Goal: Task Accomplishment & Management: Use online tool/utility

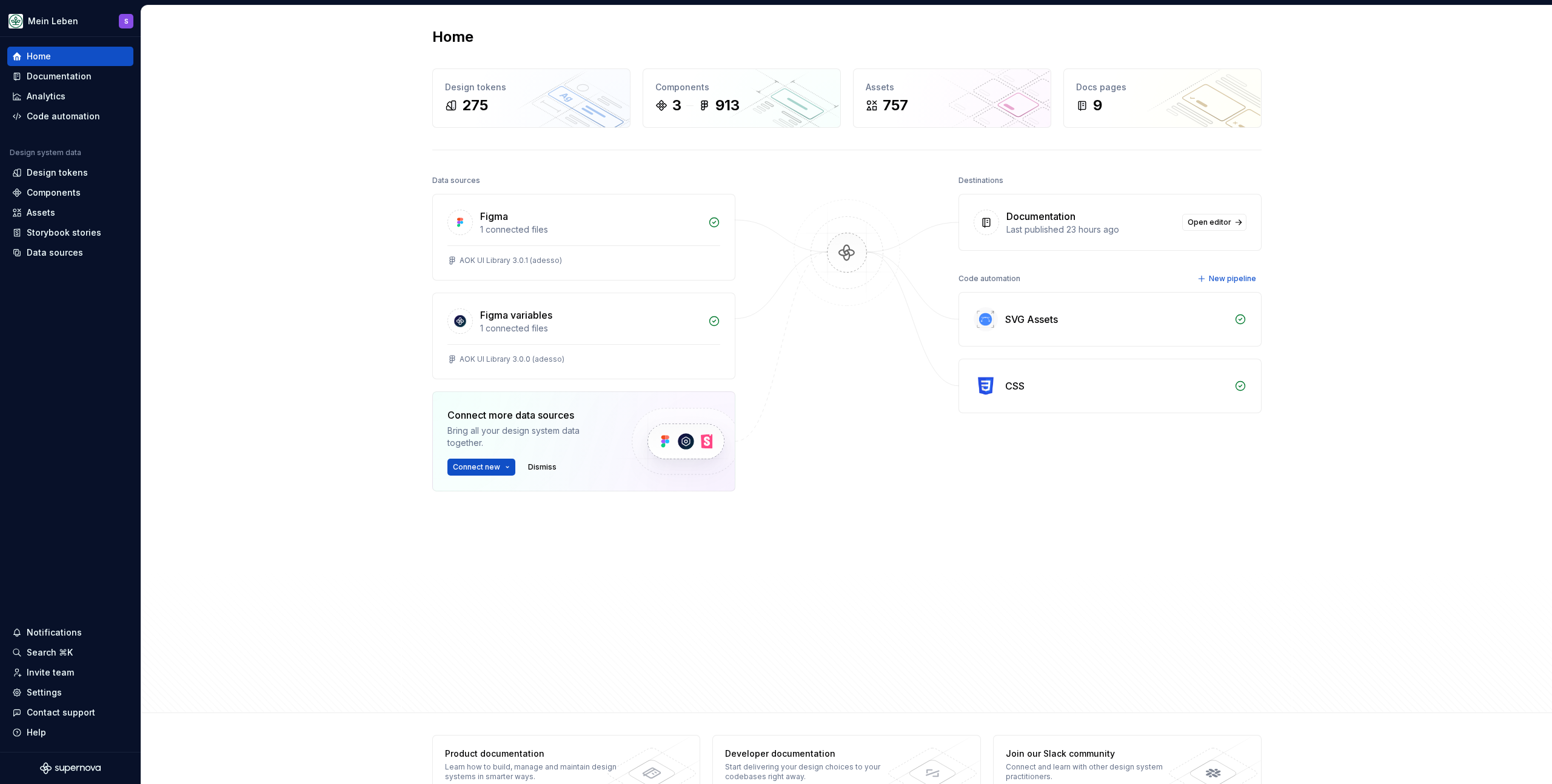
click at [375, 341] on div "Home Design tokens 275 Components 3 913 Assets 757 Docs pages 9 Data sources Fi…" at bounding box center [846, 359] width 1411 height 708
click at [359, 281] on div "Home Design tokens 275 Components 3 913 Assets 757 Docs pages 9 Data sources Fi…" at bounding box center [846, 359] width 1411 height 708
click at [328, 248] on div "Home Design tokens 275 Components 3 913 Assets 757 Docs pages 9 Data sources Fi…" at bounding box center [846, 359] width 1411 height 708
click at [309, 202] on div "Home Design tokens 275 Components 3 913 Assets 757 Docs pages 9 Data sources Fi…" at bounding box center [846, 359] width 1411 height 708
click at [128, 22] on html "Mein Leben S Home Documentation Analytics Code automation Design system data De…" at bounding box center [776, 392] width 1552 height 784
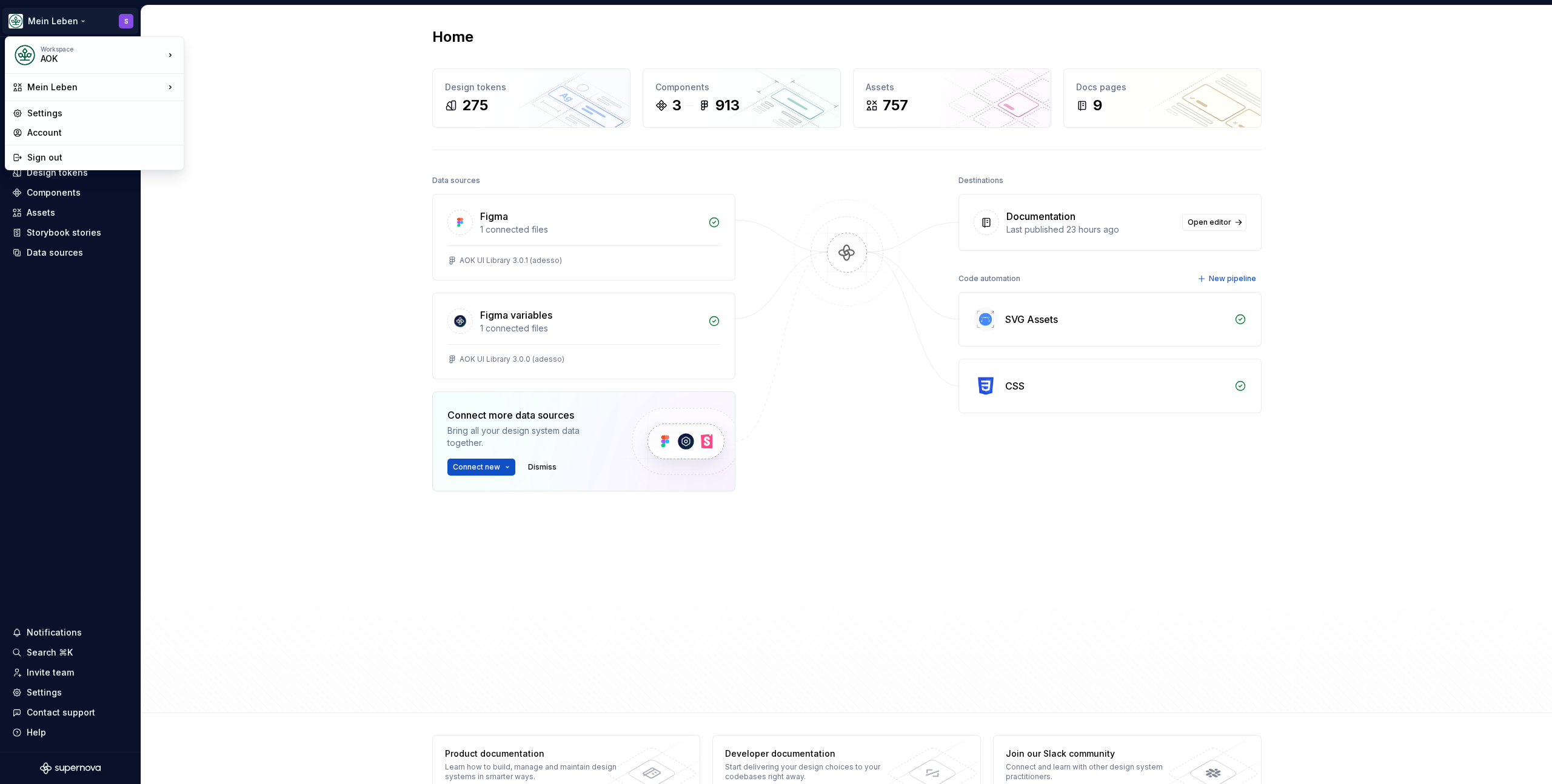
click at [222, 220] on html "Mein Leben S Home Documentation Analytics Code automation Design system data De…" at bounding box center [776, 392] width 1552 height 784
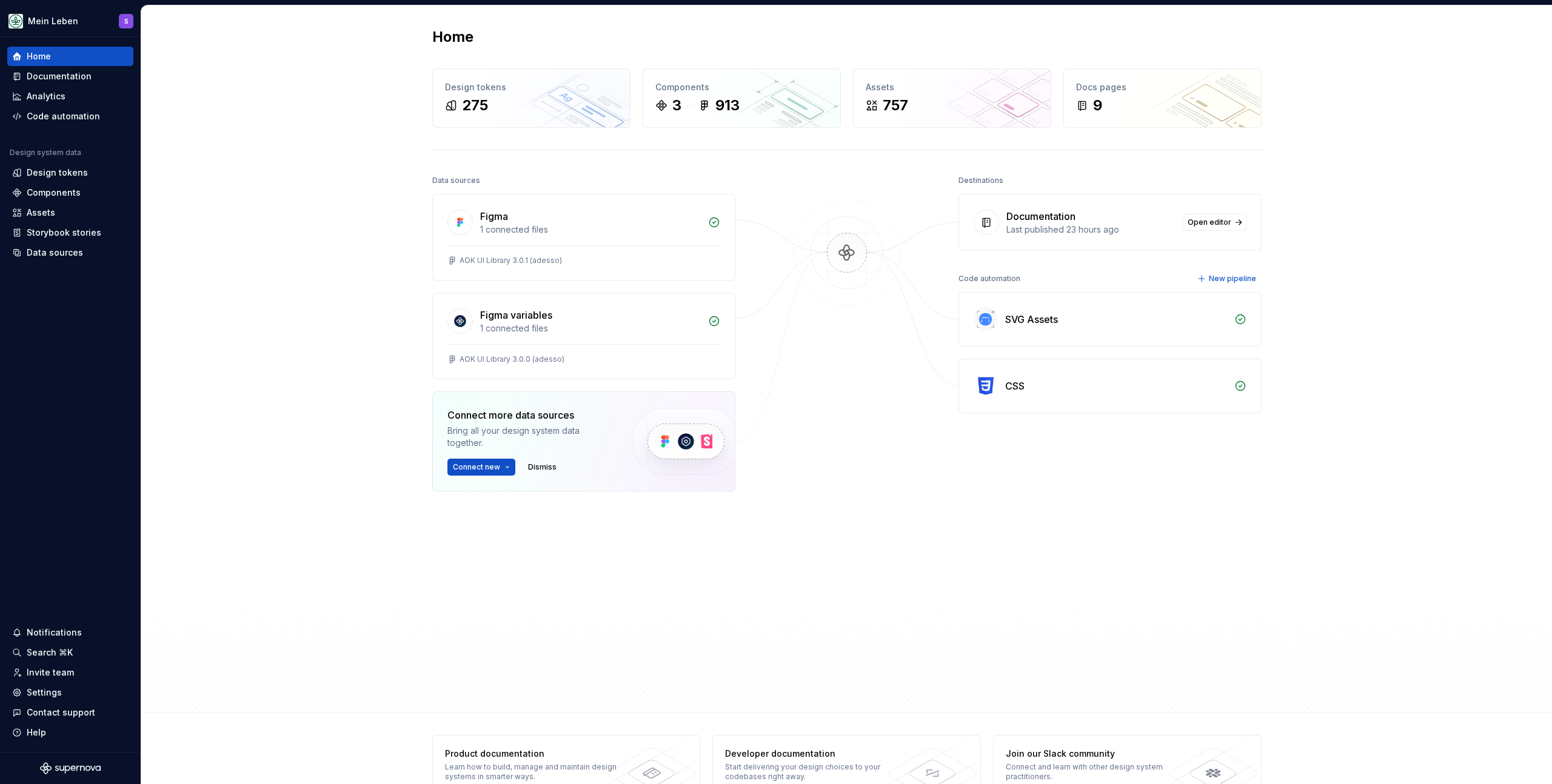
click at [176, 182] on div "Home Design tokens 275 Components 3 913 Assets 757 Docs pages 9 Data sources Fi…" at bounding box center [846, 359] width 1411 height 708
click at [213, 183] on div "Home Design tokens 275 Components 3 913 Assets 757 Docs pages 9 Data sources Fi…" at bounding box center [846, 359] width 1411 height 708
click at [82, 172] on div "Design tokens" at bounding box center [57, 173] width 61 height 12
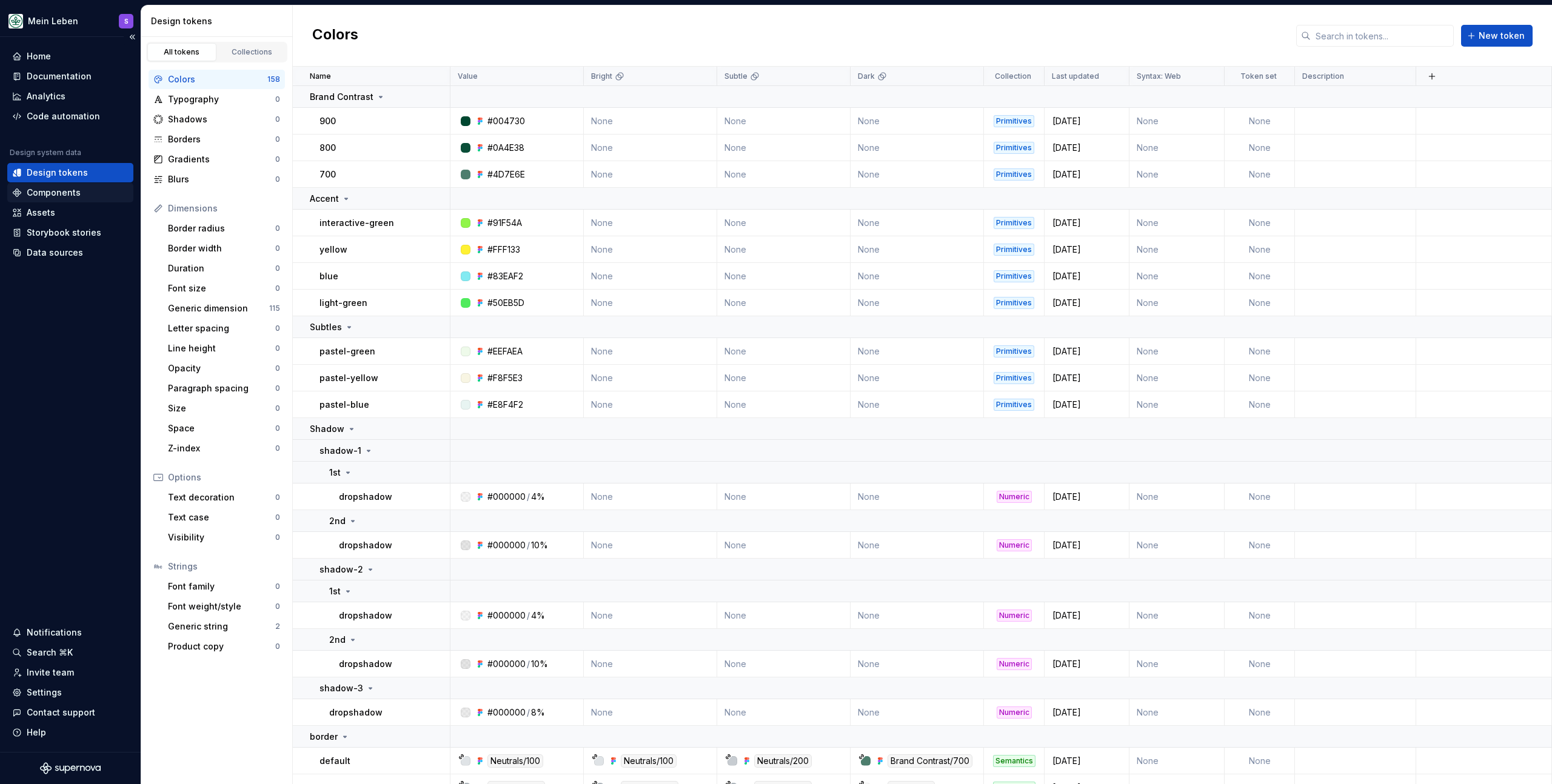
click at [88, 194] on div "Components" at bounding box center [70, 193] width 116 height 12
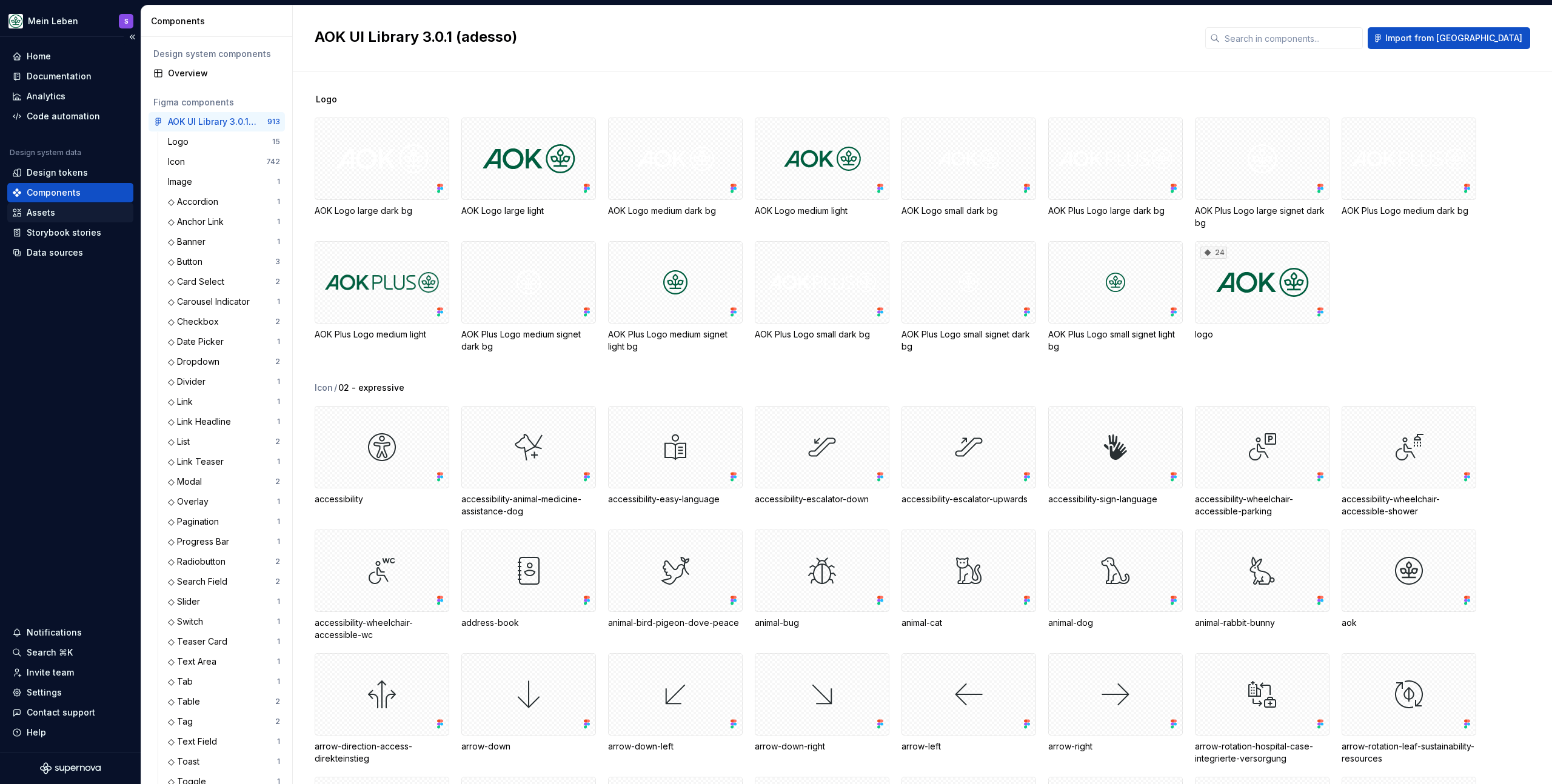
click at [59, 215] on div "Assets" at bounding box center [70, 212] width 116 height 12
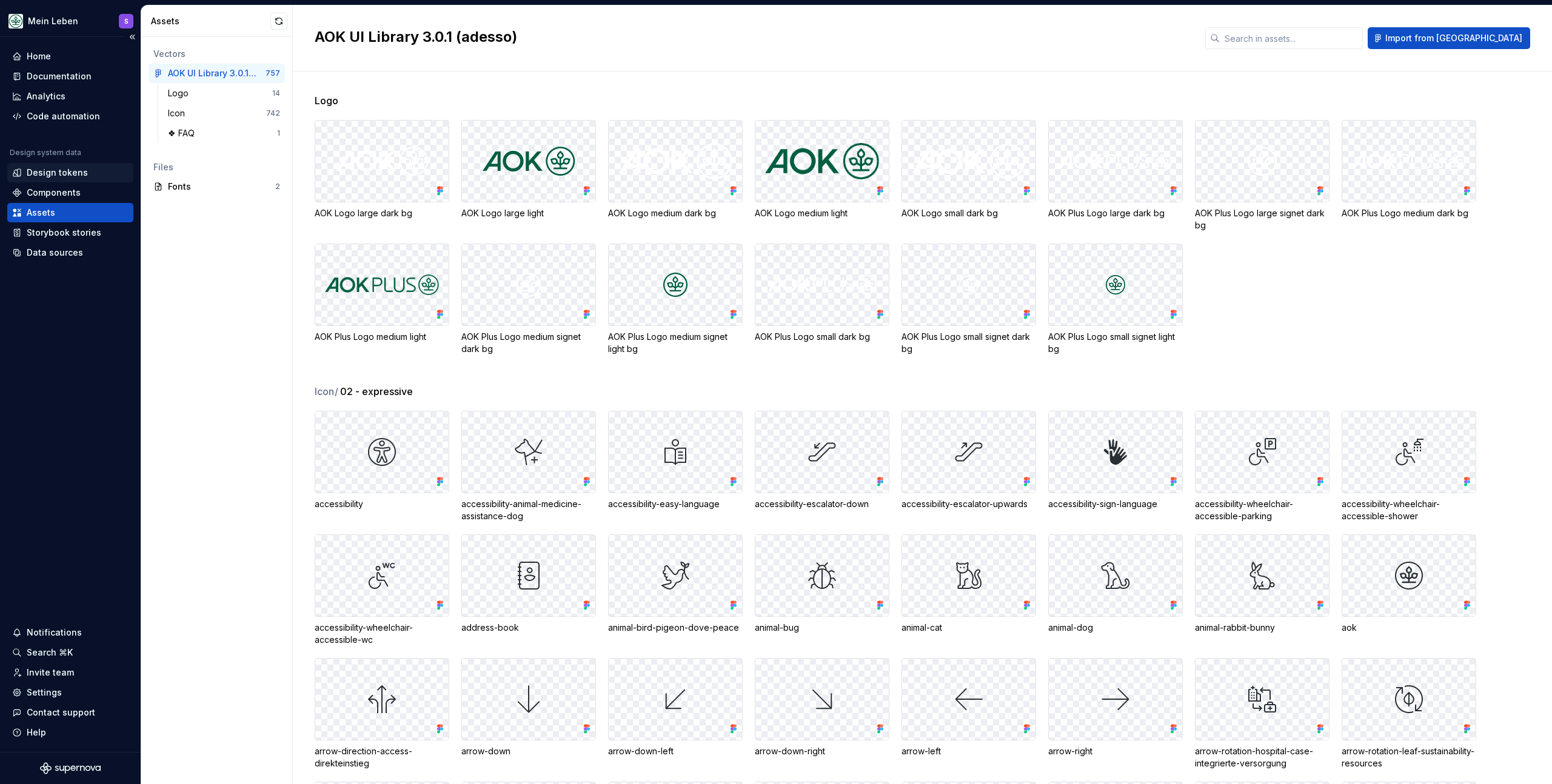
click at [69, 174] on div "Design tokens" at bounding box center [57, 173] width 61 height 12
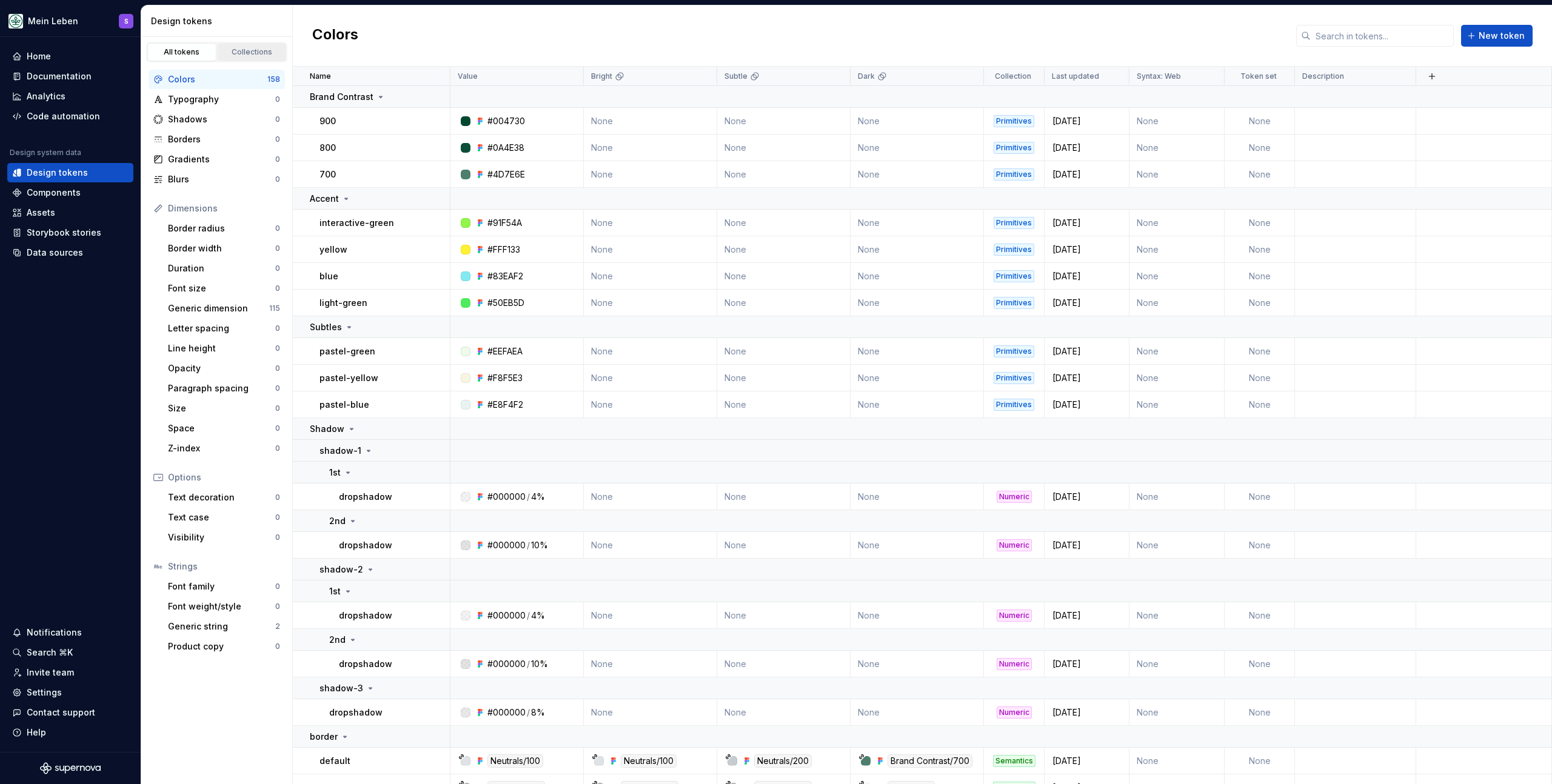
click at [247, 54] on div "Collections" at bounding box center [252, 52] width 61 height 10
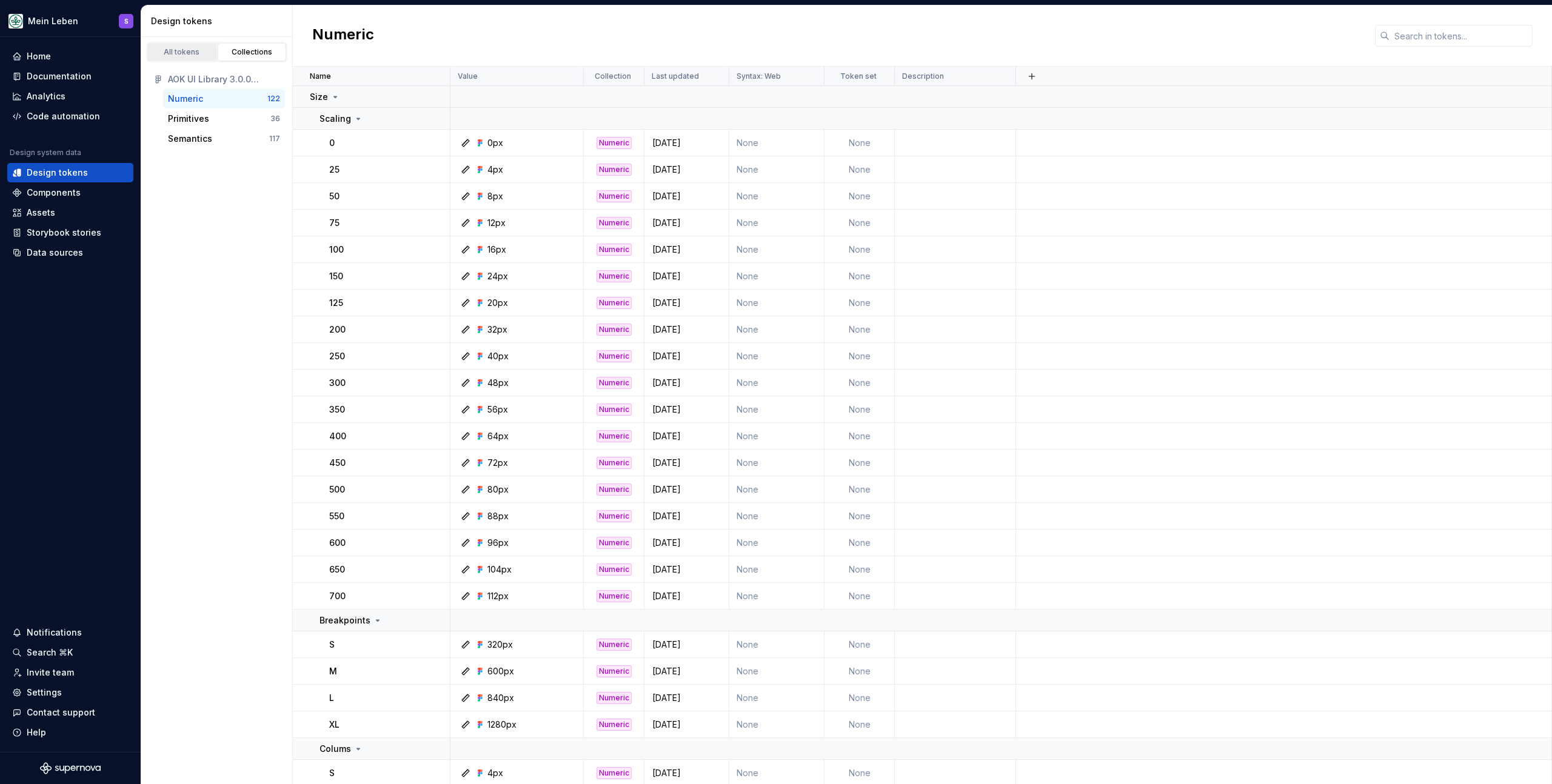
click at [189, 53] on div "All tokens" at bounding box center [182, 52] width 61 height 10
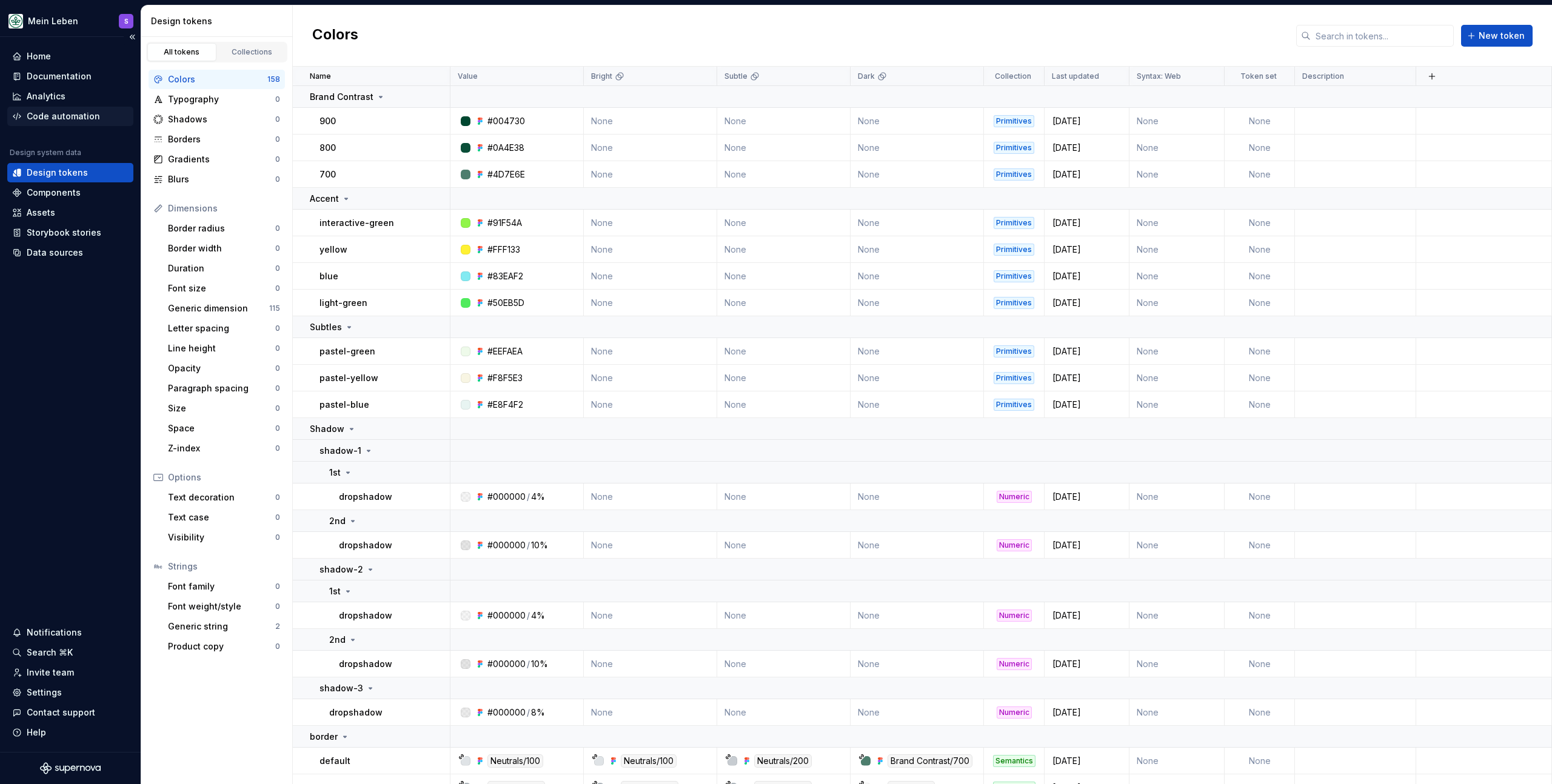
click at [41, 119] on div "Code automation" at bounding box center [63, 116] width 73 height 12
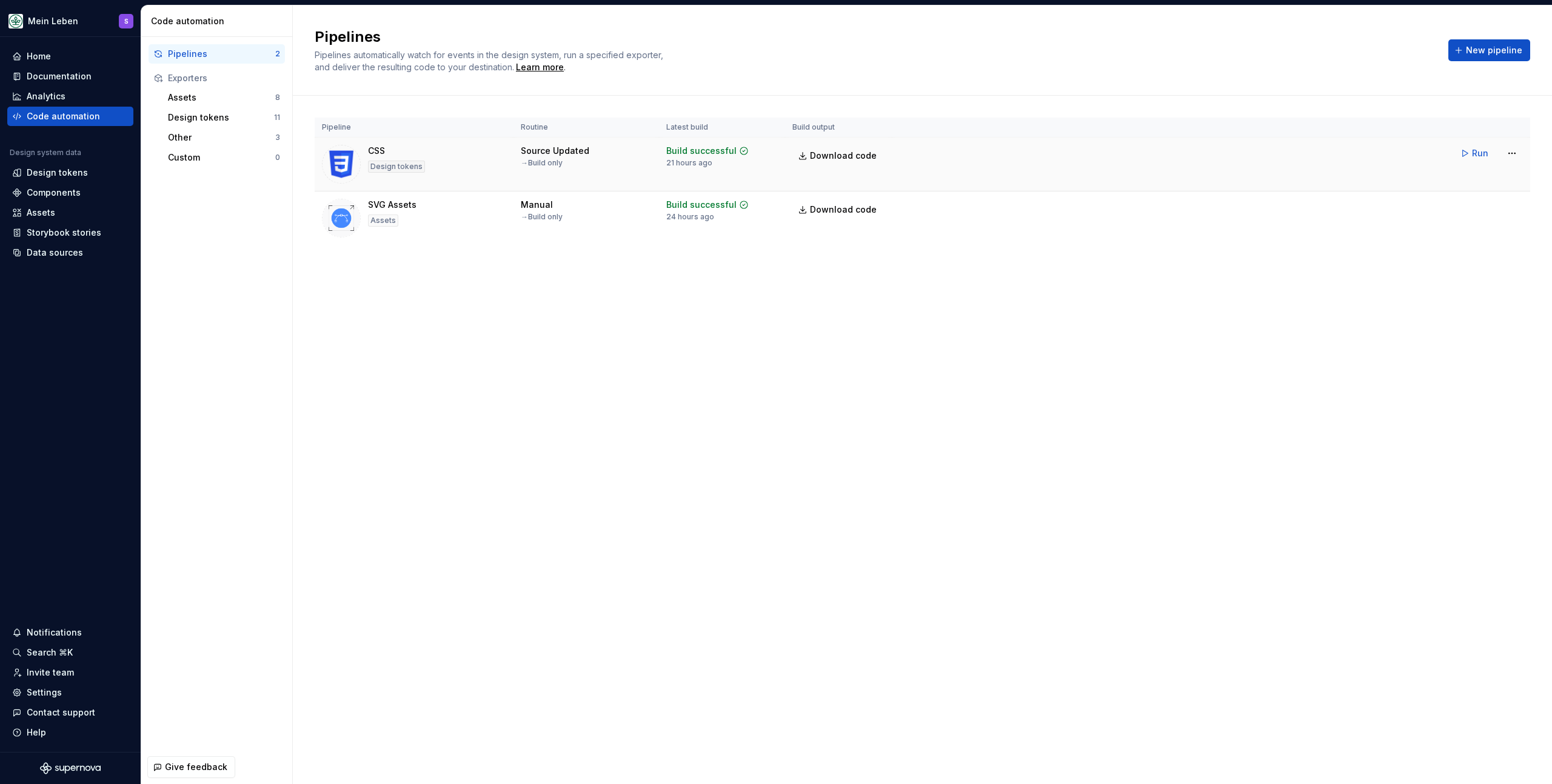
click at [971, 166] on td "Run" at bounding box center [1211, 153] width 639 height 31
click at [1515, 156] on html "Mein Leben S Home Documentation Analytics Code automation Design system data De…" at bounding box center [776, 392] width 1552 height 784
click at [1352, 250] on html "Mein Leben S Home Documentation Analytics Code automation Design system data De…" at bounding box center [776, 392] width 1552 height 784
click at [1498, 43] on button "New pipeline" at bounding box center [1489, 50] width 82 height 22
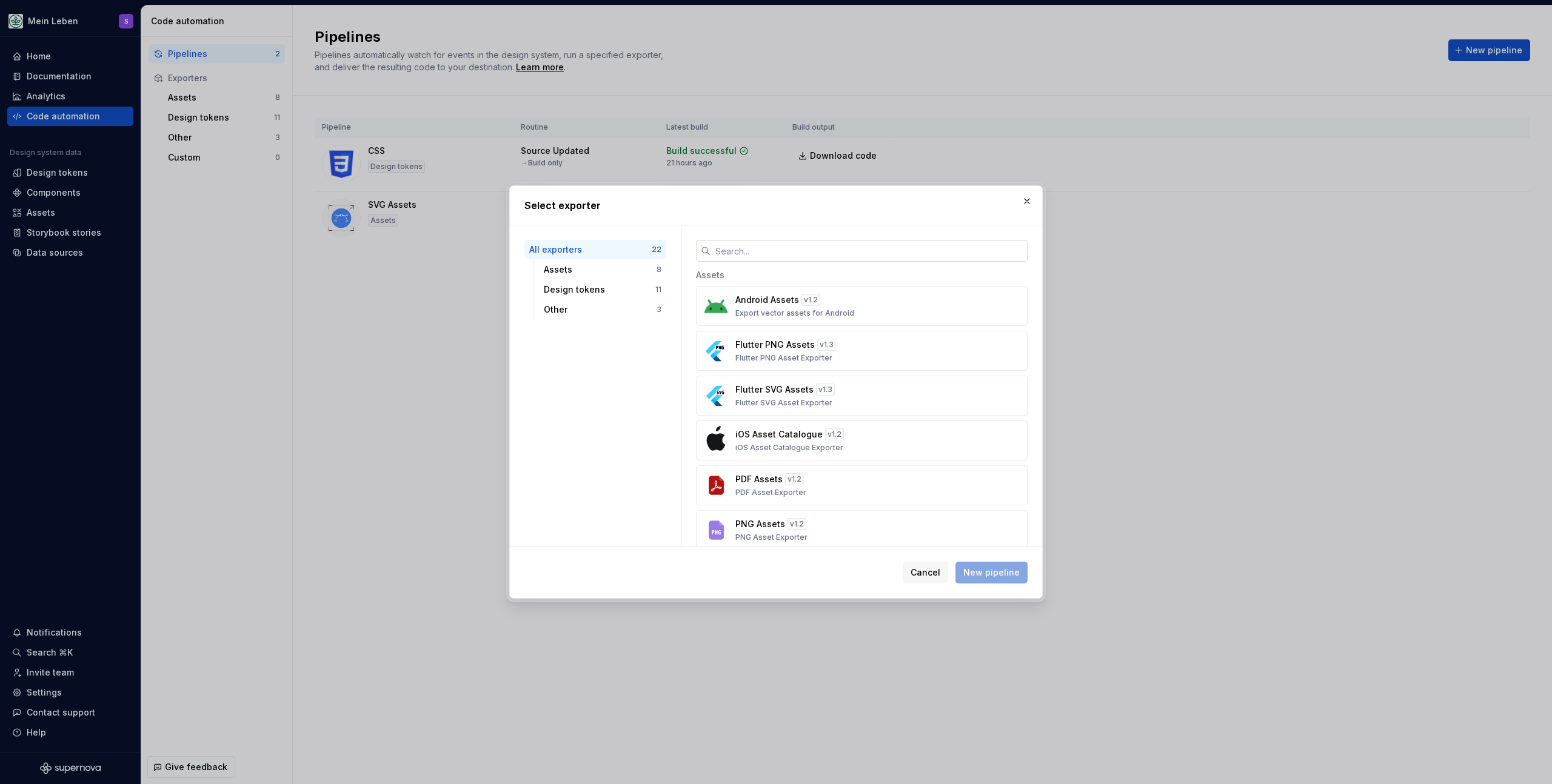
click at [768, 250] on input "text" at bounding box center [869, 250] width 317 height 22
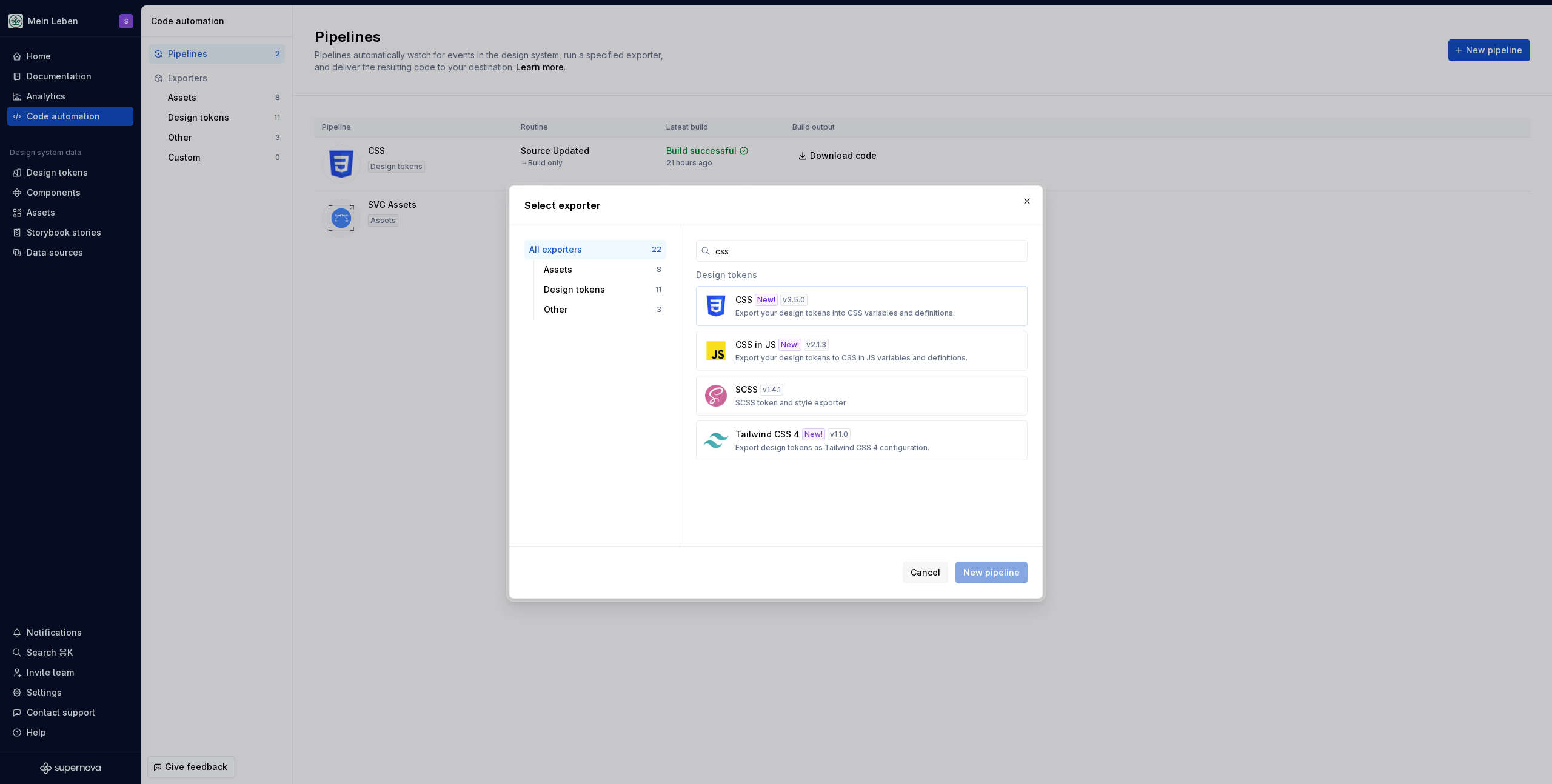
type input "css"
click at [761, 303] on div "New!" at bounding box center [766, 300] width 23 height 12
click at [993, 571] on span "New pipeline" at bounding box center [991, 573] width 56 height 12
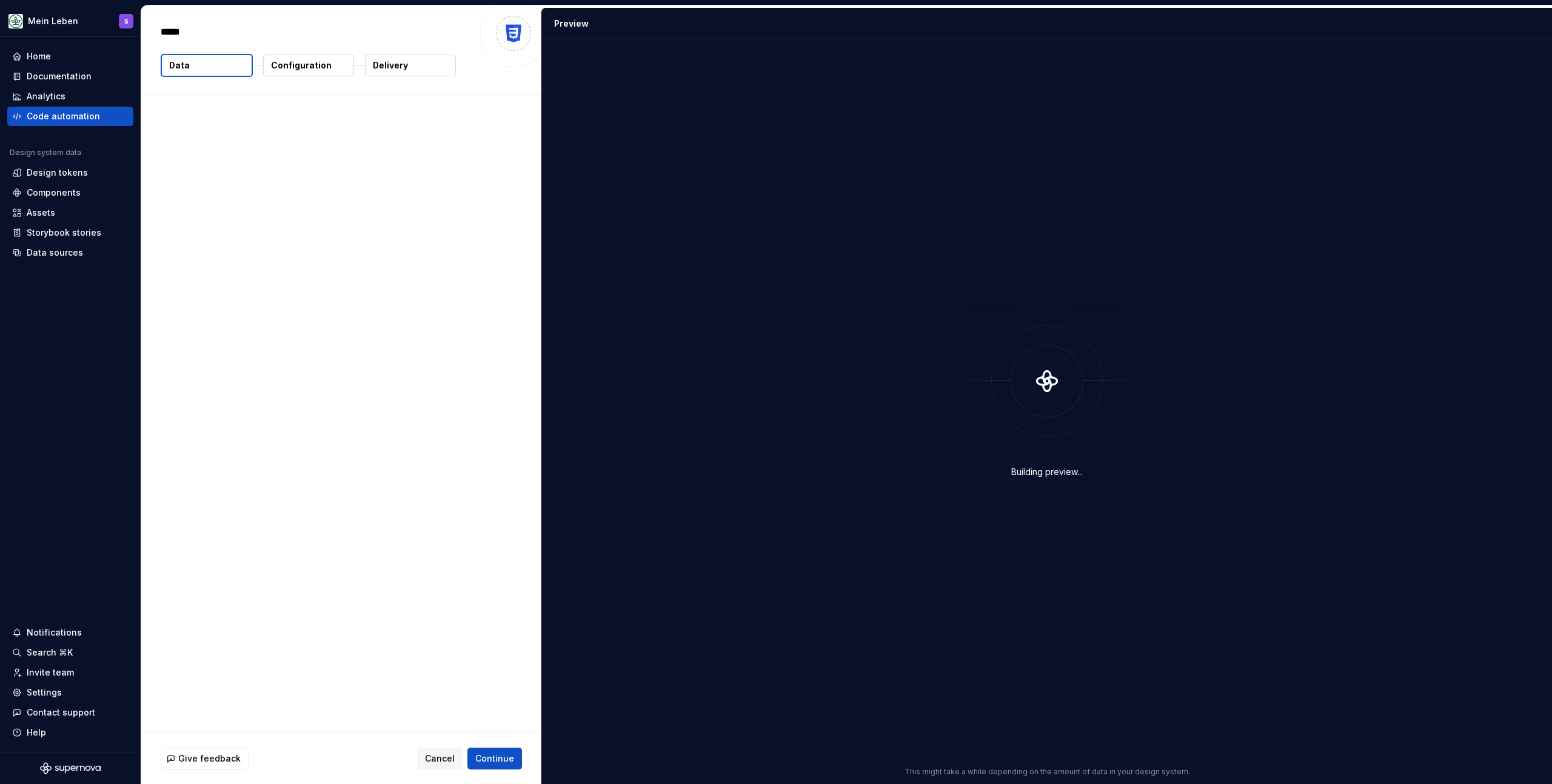
type textarea "*"
click at [327, 67] on p "Configuration" at bounding box center [301, 65] width 61 height 12
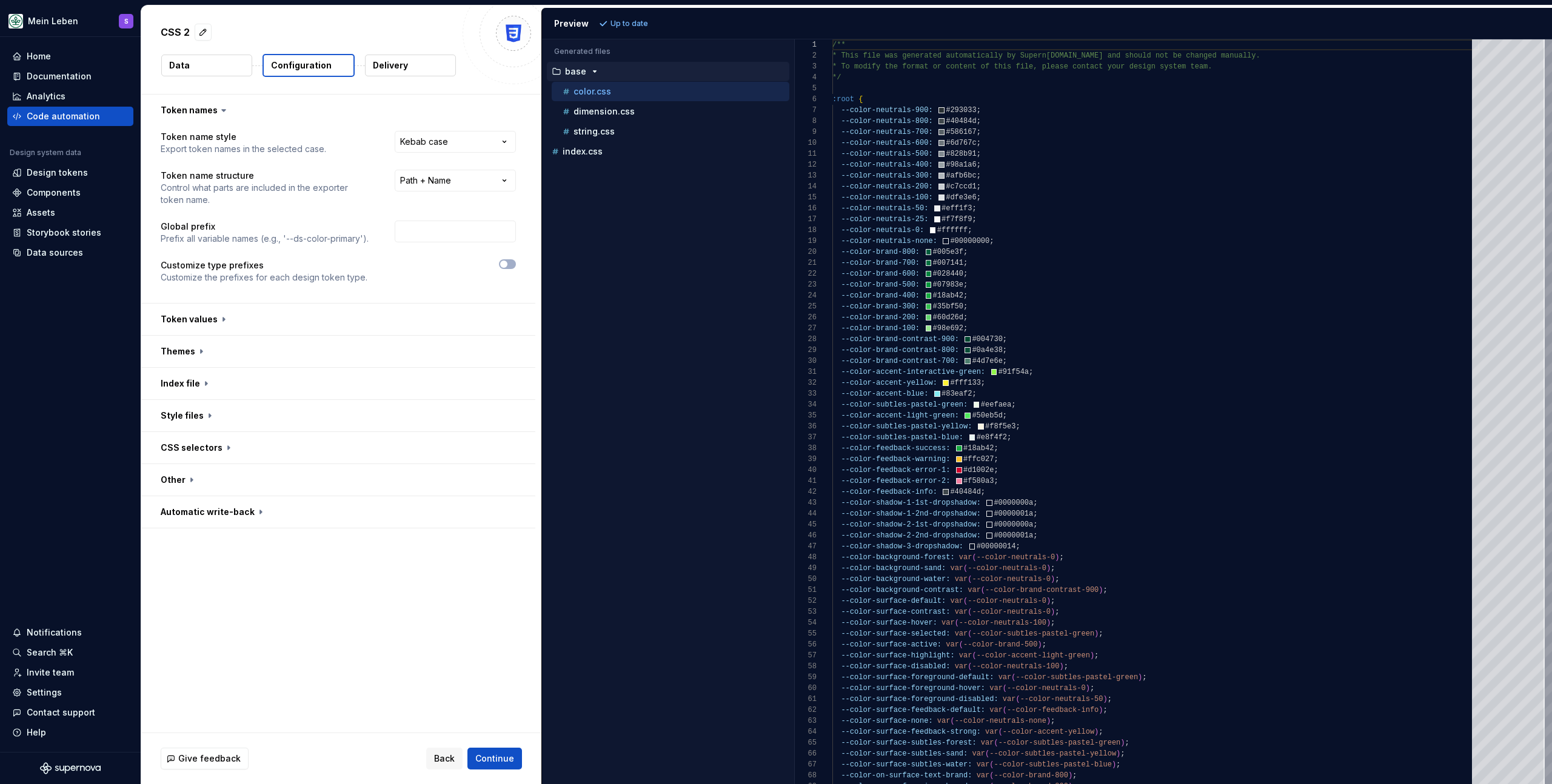
click at [303, 628] on div "**********" at bounding box center [341, 414] width 400 height 638
click at [703, 281] on div "Accessibility guide for tree . Navigate the tree with the arrow keys. Common tr…" at bounding box center [668, 421] width 253 height 725
click at [665, 275] on div "Accessibility guide for tree . Navigate the tree with the arrow keys. Common tr…" at bounding box center [668, 421] width 253 height 725
click at [617, 290] on div "Accessibility guide for tree . Navigate the tree with the arrow keys. Common tr…" at bounding box center [668, 421] width 253 height 725
click at [666, 302] on div "Accessibility guide for tree . Navigate the tree with the arrow keys. Common tr…" at bounding box center [668, 421] width 253 height 725
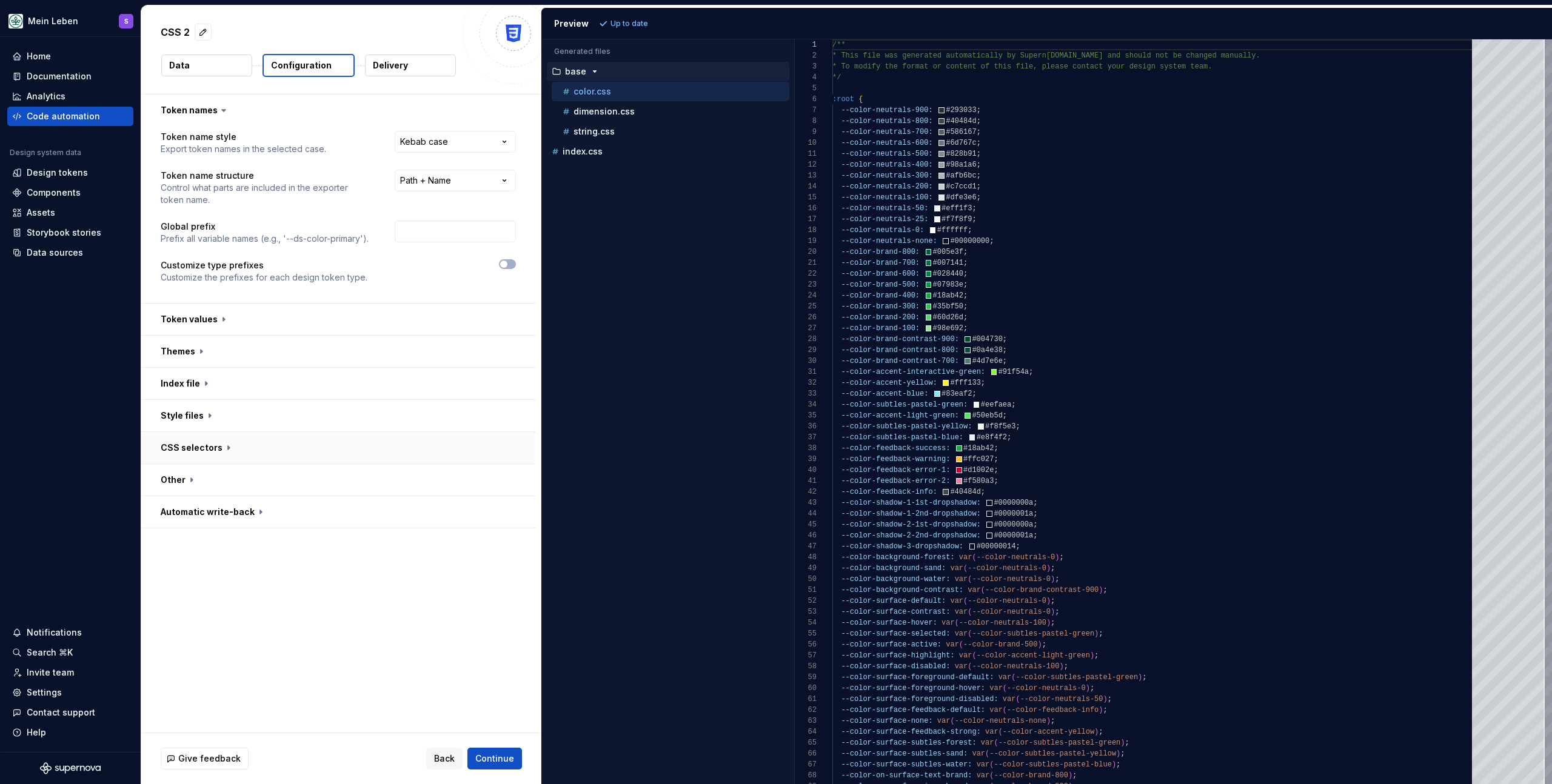
click at [238, 444] on button "button" at bounding box center [338, 447] width 394 height 31
click at [440, 534] on input "text" at bounding box center [456, 530] width 122 height 22
type input "{theme}"
click at [742, 453] on div "Accessibility guide for tree . Navigate the tree with the arrow keys. Common tr…" at bounding box center [668, 421] width 253 height 725
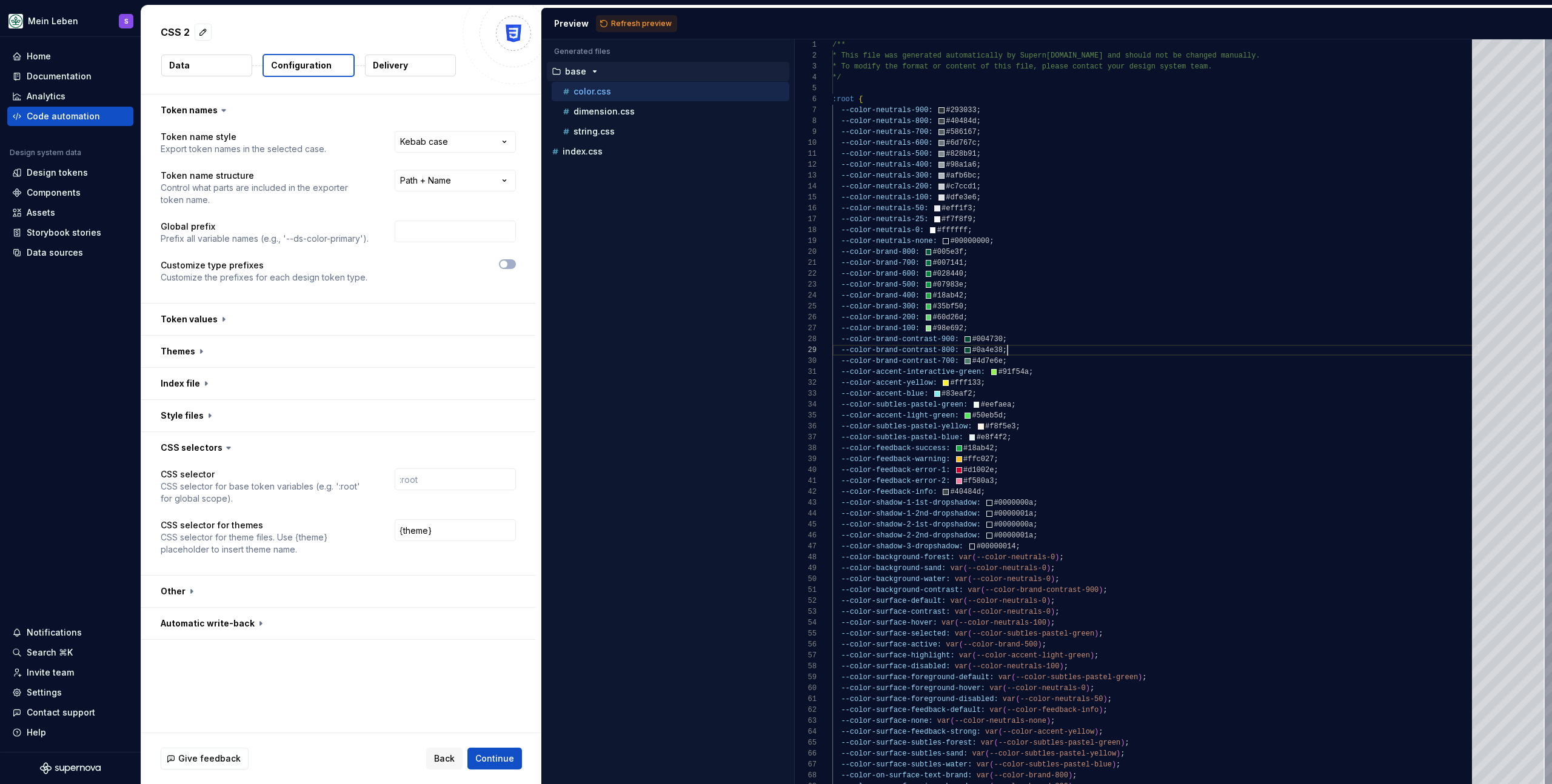
scroll to position [87, 166]
type textarea "**********"
click at [641, 21] on span "Refresh preview" at bounding box center [641, 23] width 61 height 10
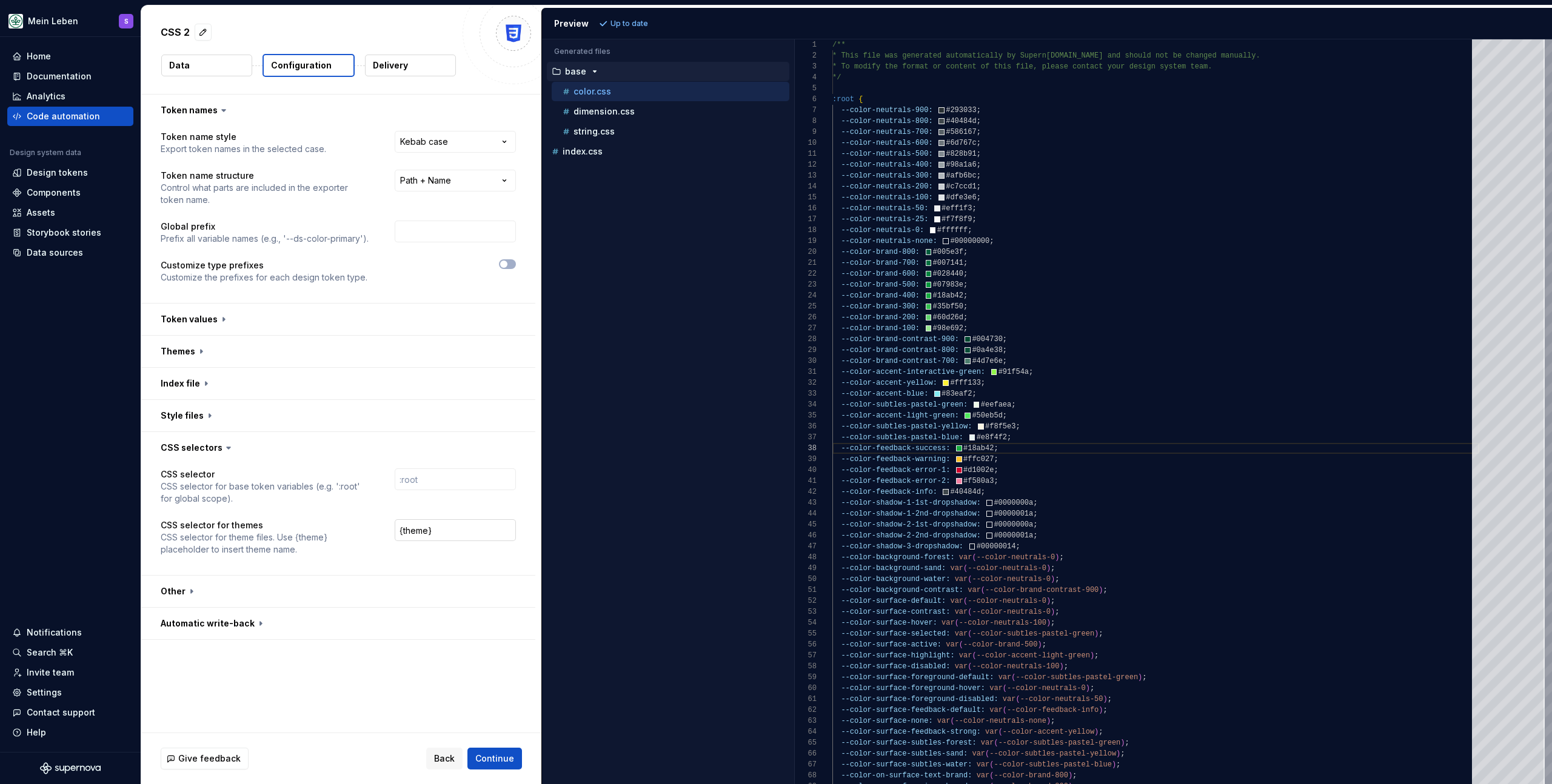
click at [467, 526] on input "{theme}" at bounding box center [456, 530] width 122 height 22
click at [400, 531] on input "{theme}" at bounding box center [456, 530] width 122 height 22
click at [194, 594] on button "button" at bounding box center [338, 591] width 394 height 31
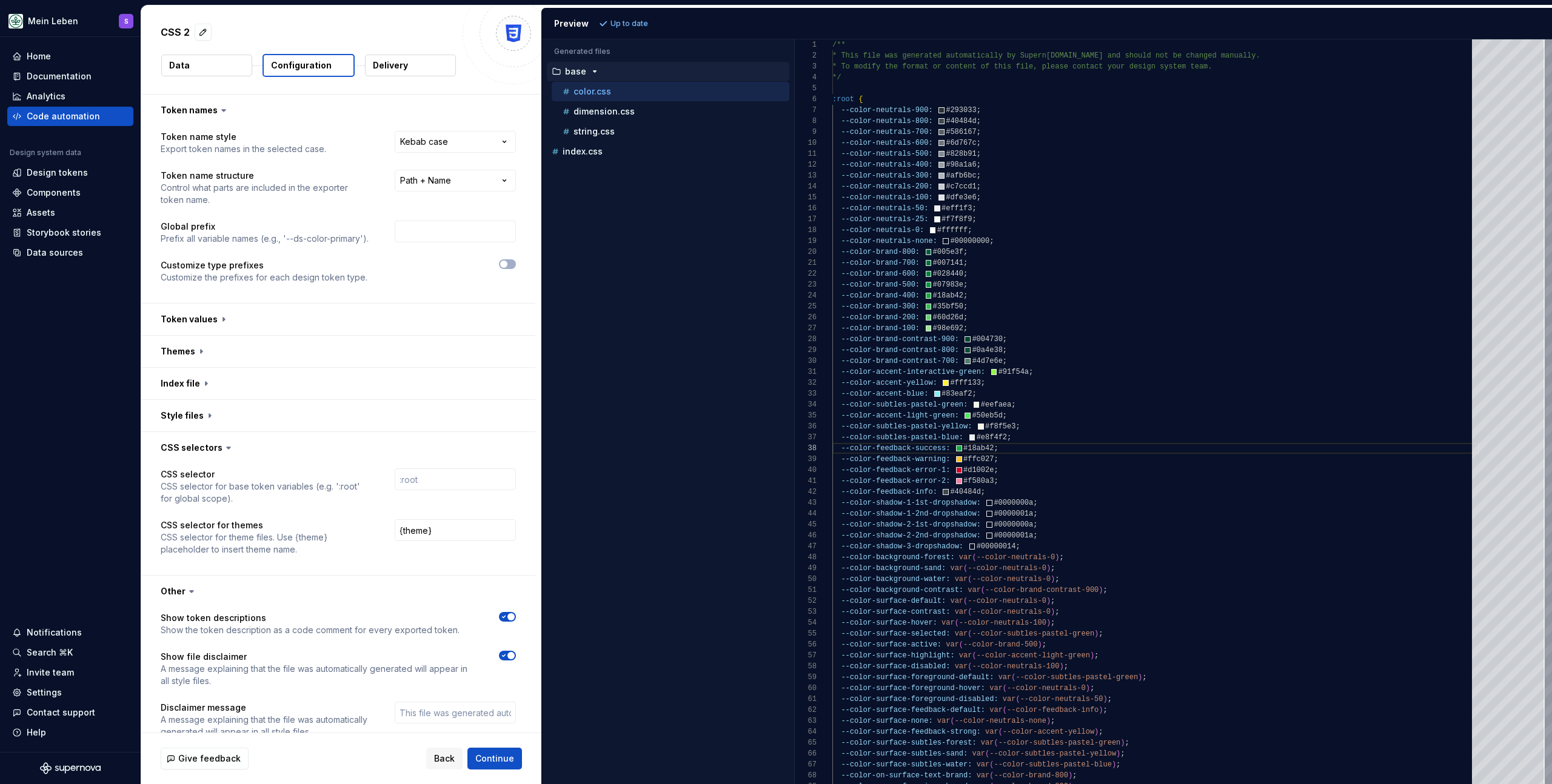
click at [190, 591] on icon at bounding box center [191, 592] width 3 height 2
click at [177, 591] on button "button" at bounding box center [338, 591] width 394 height 31
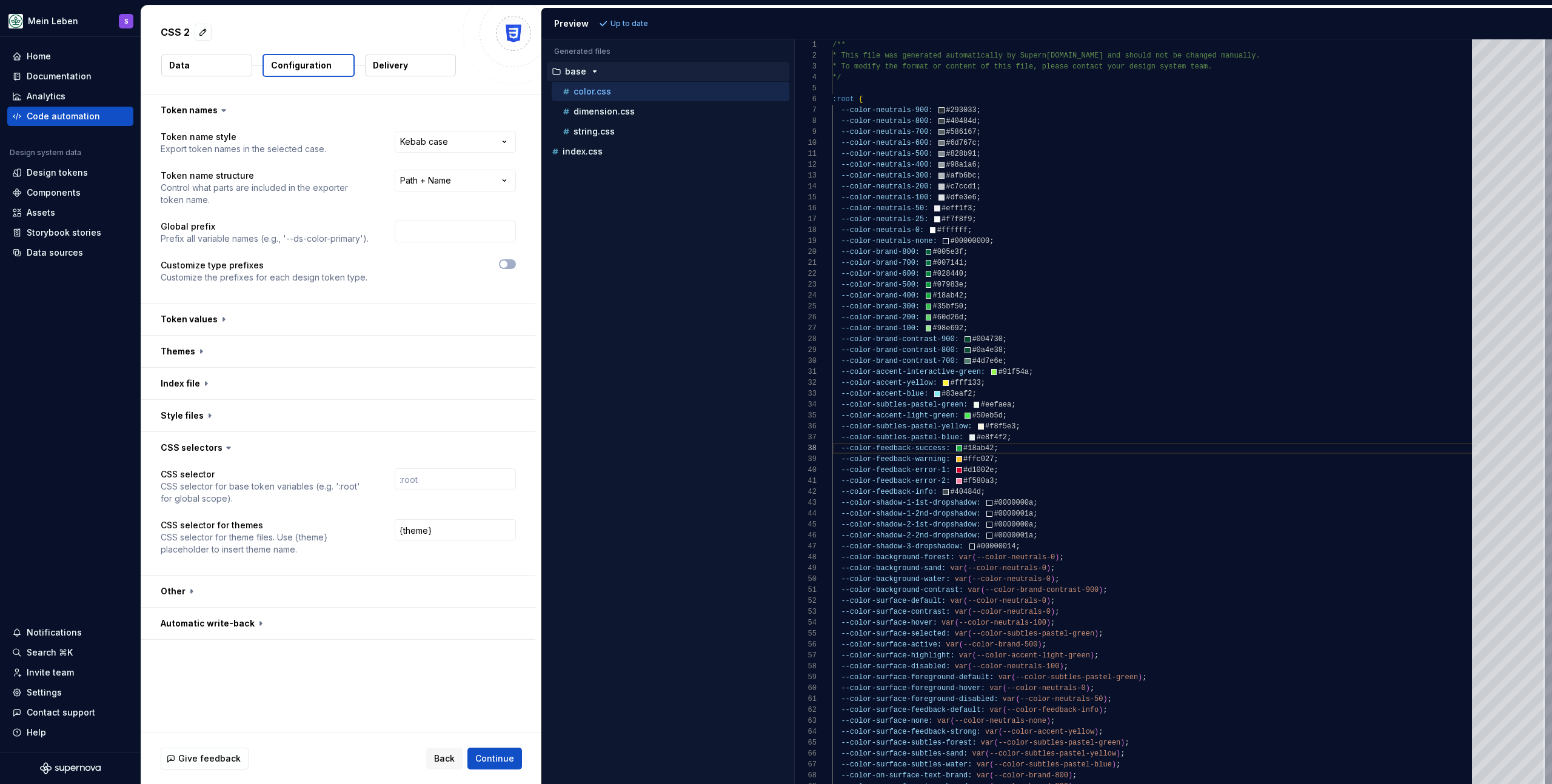
click at [724, 362] on div "Accessibility guide for tree . Navigate the tree with the arrow keys. Common tr…" at bounding box center [668, 421] width 253 height 725
click at [689, 343] on div "Accessibility guide for tree . Navigate the tree with the arrow keys. Common tr…" at bounding box center [668, 421] width 253 height 725
click at [665, 251] on div "Accessibility guide for tree . Navigate the tree with the arrow keys. Common tr…" at bounding box center [668, 421] width 253 height 725
click at [293, 537] on p "CSS selector for theme files. Use {theme} placeholder to insert theme name." at bounding box center [267, 544] width 212 height 24
click at [413, 530] on input "{theme}" at bounding box center [456, 530] width 122 height 22
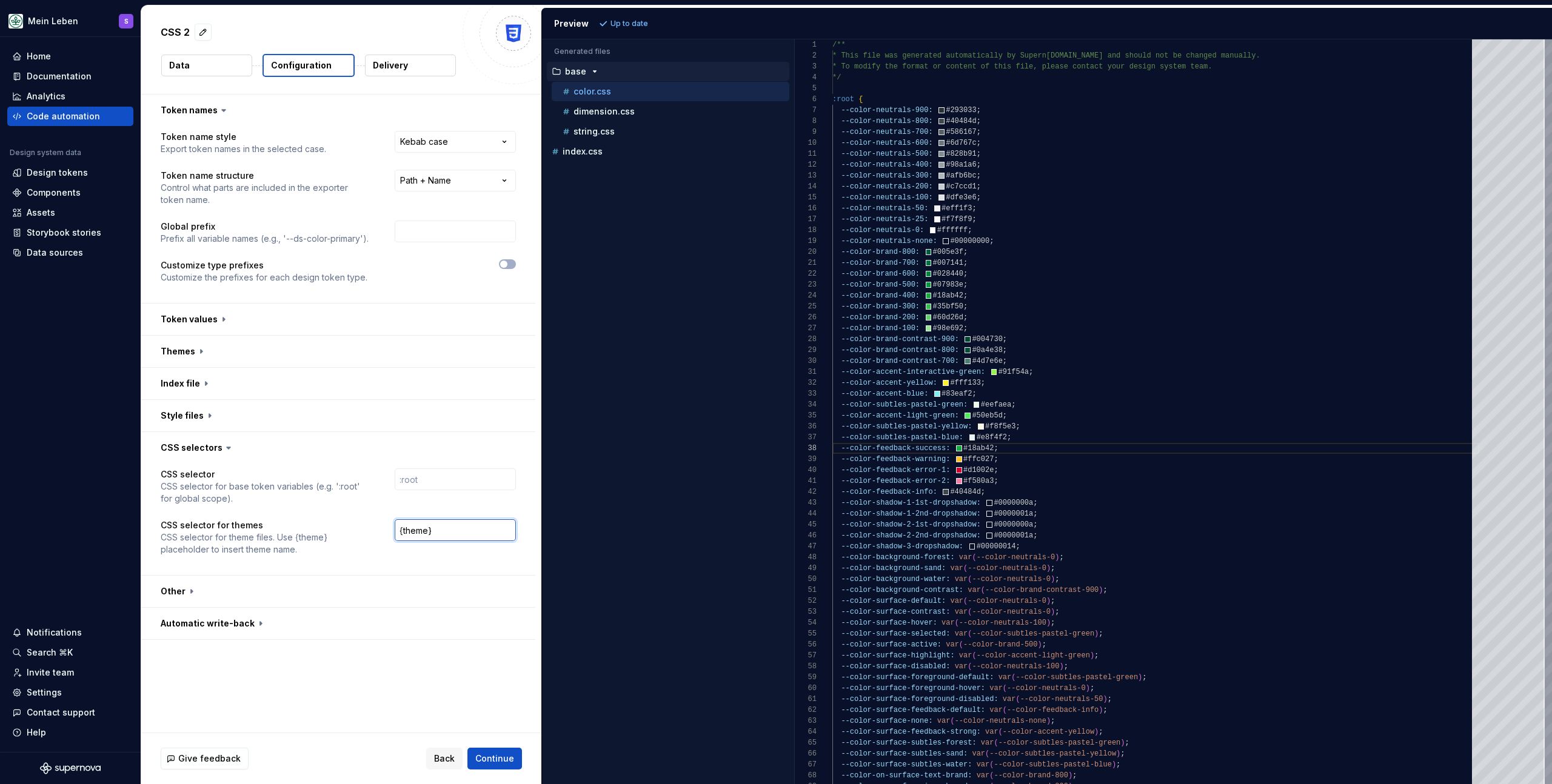
click at [413, 530] on input "{theme}" at bounding box center [456, 530] width 122 height 22
type input "{dark}"
type textarea "**********"
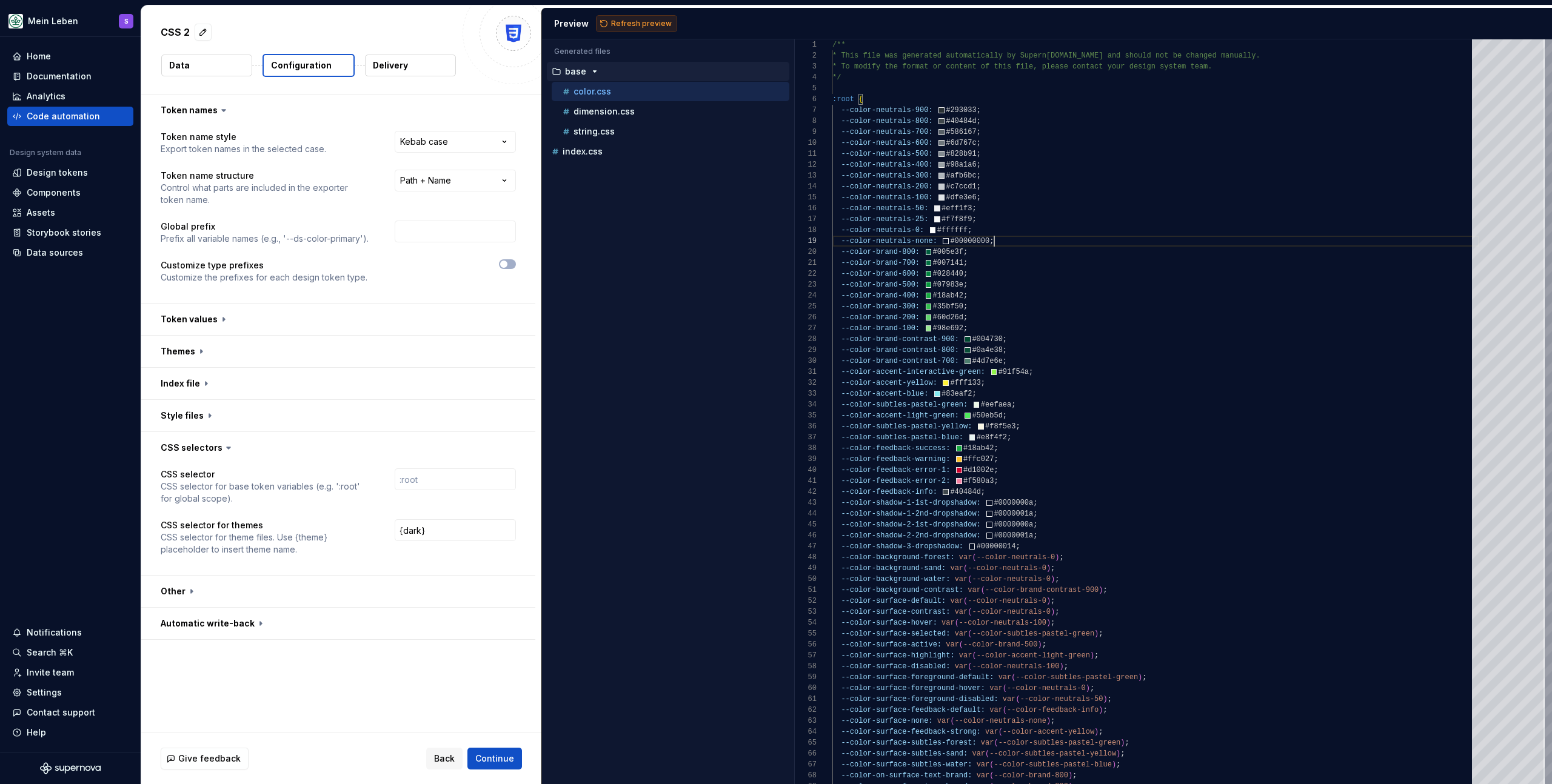
click at [622, 28] on button "Refresh preview" at bounding box center [637, 23] width 82 height 17
click at [696, 233] on div "Accessibility guide for tree . Navigate the tree with the arrow keys. Common tr…" at bounding box center [668, 421] width 253 height 725
click at [669, 242] on div "Accessibility guide for tree . Navigate the tree with the arrow keys. Common tr…" at bounding box center [668, 421] width 253 height 725
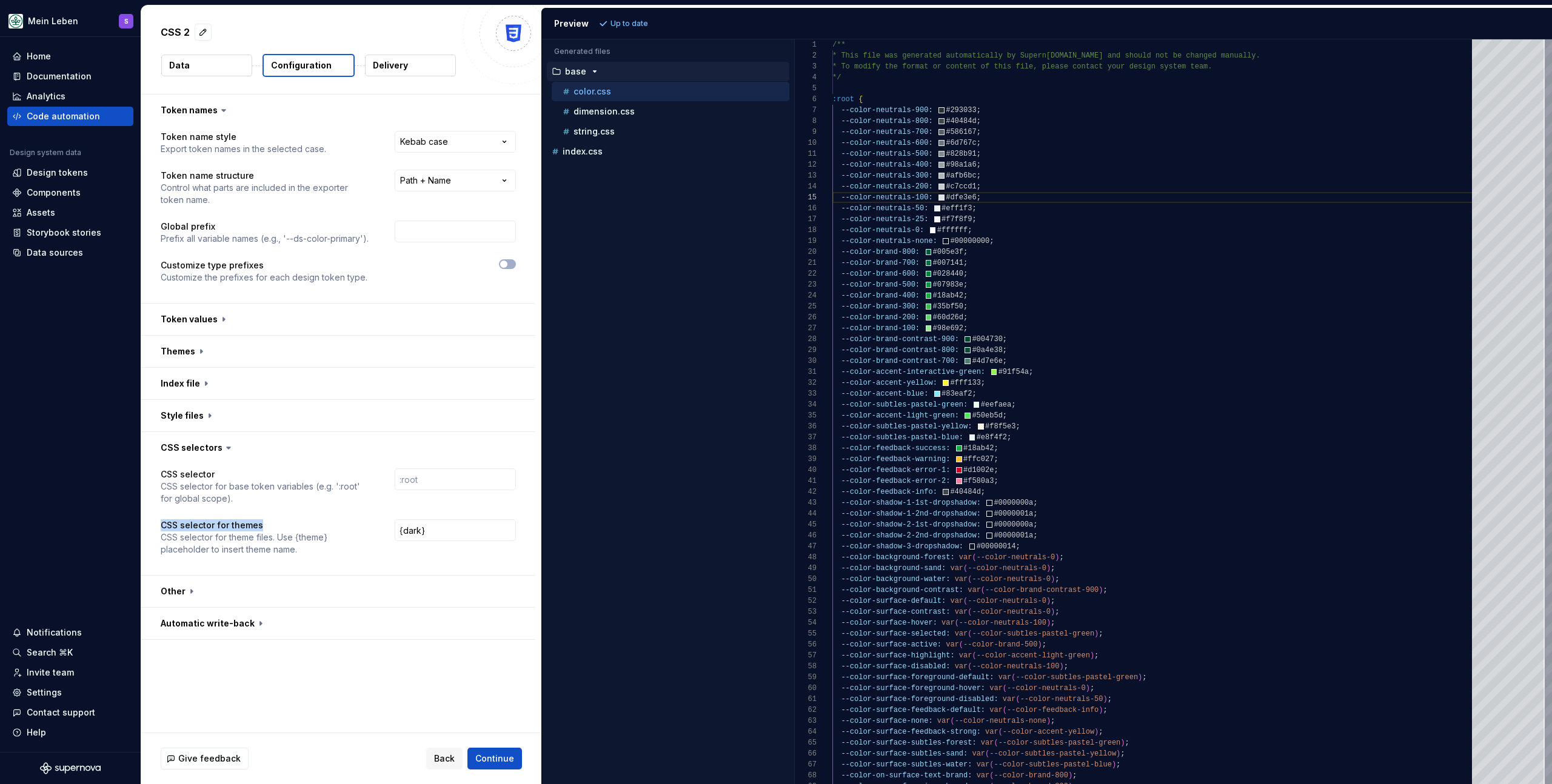
drag, startPoint x: 262, startPoint y: 524, endPoint x: 156, endPoint y: 526, distance: 106.0
click at [156, 526] on div "CSS selector CSS selector for base token variables (e.g. ':root' for global sco…" at bounding box center [338, 519] width 394 height 112
click at [679, 372] on div "Accessibility guide for tree . Navigate the tree with the arrow keys. Common tr…" at bounding box center [668, 421] width 253 height 725
click at [68, 170] on div "Design tokens" at bounding box center [57, 173] width 61 height 12
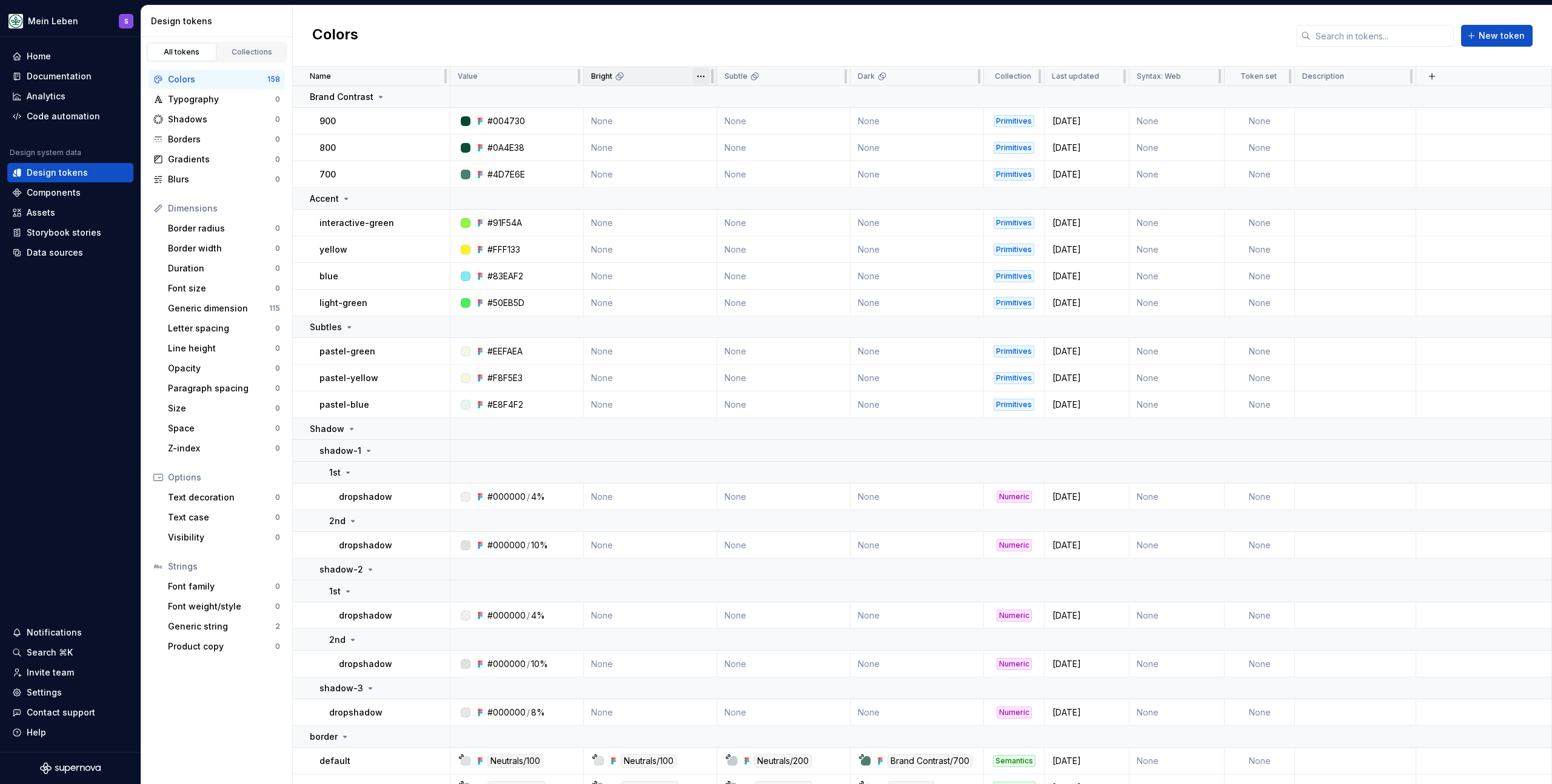
click at [702, 77] on html "Mein Leben S Home Documentation Analytics Code automation Design system data De…" at bounding box center [776, 392] width 1552 height 784
click at [709, 49] on html "Mein Leben S Home Documentation Analytics Code automation Design system data De…" at bounding box center [776, 392] width 1552 height 784
click at [52, 115] on div "Code automation" at bounding box center [63, 116] width 73 height 12
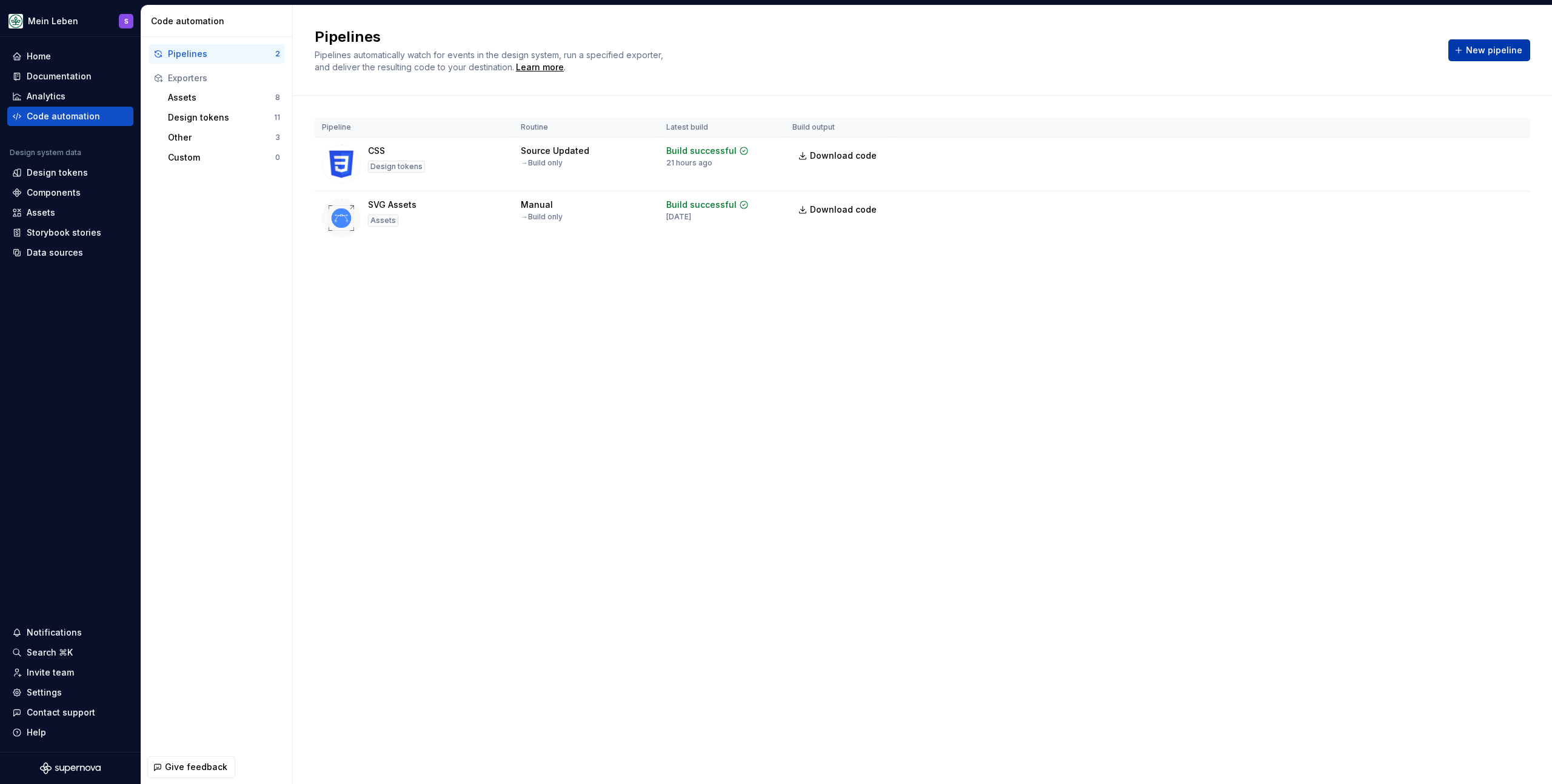
click at [1493, 55] on span "New pipeline" at bounding box center [1495, 50] width 56 height 12
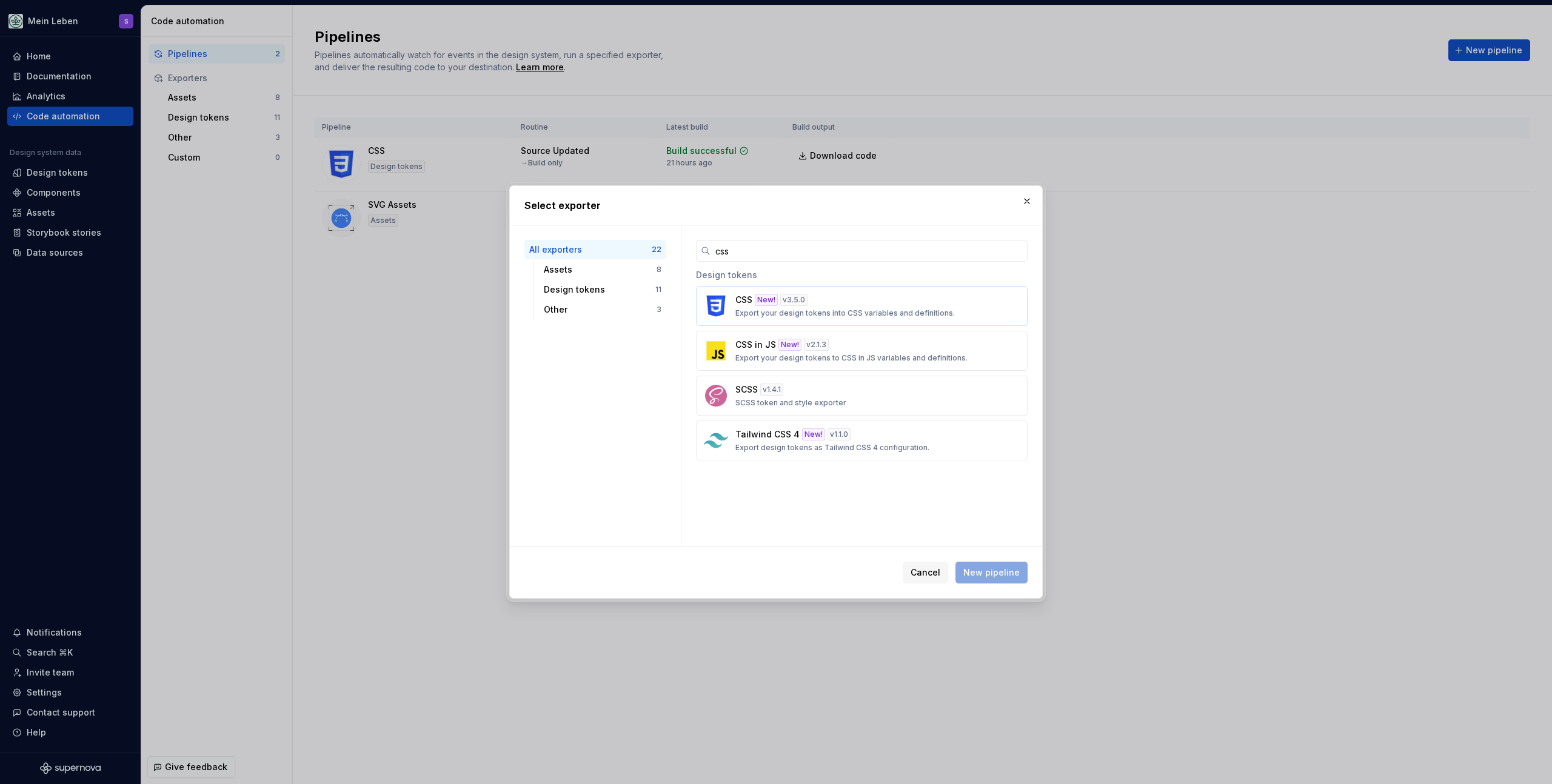
type input "css"
click at [755, 299] on div "New!" at bounding box center [766, 300] width 23 height 12
click at [994, 579] on button "New pipeline" at bounding box center [991, 572] width 72 height 22
type textarea "*"
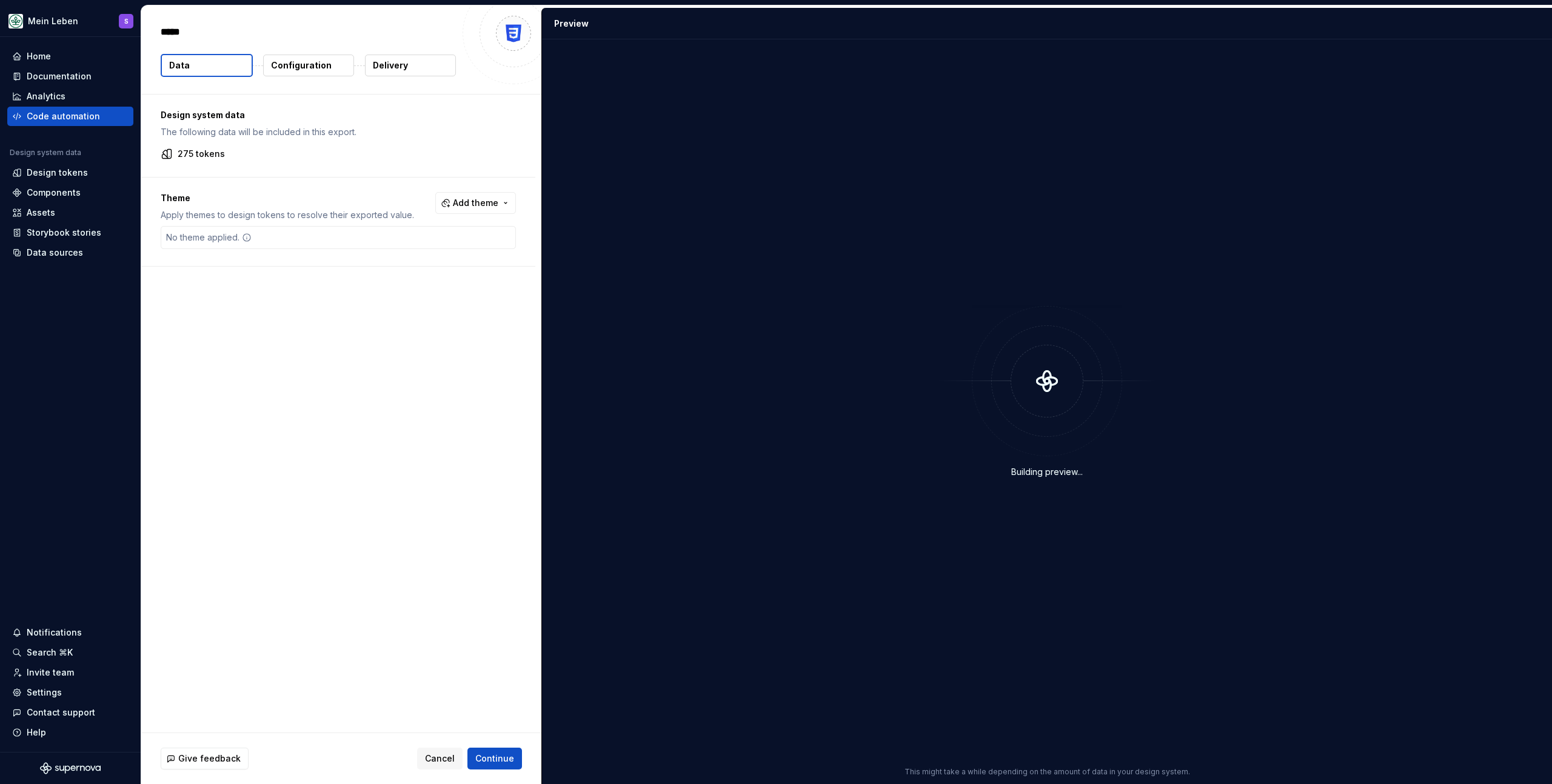
click at [293, 64] on p "Configuration" at bounding box center [301, 65] width 61 height 12
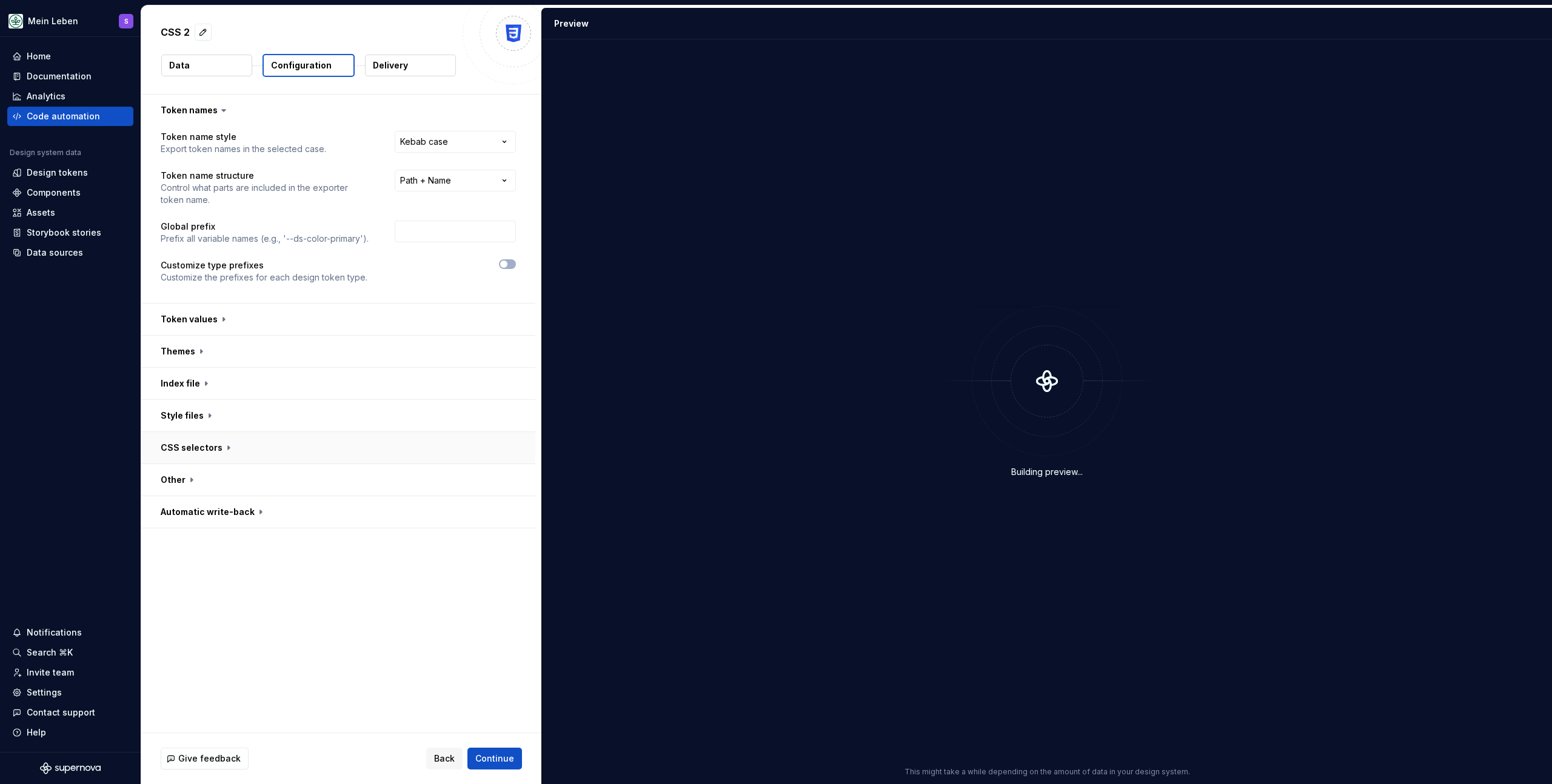
click at [224, 455] on button "button" at bounding box center [338, 447] width 394 height 31
click at [422, 532] on input "text" at bounding box center [456, 530] width 122 height 22
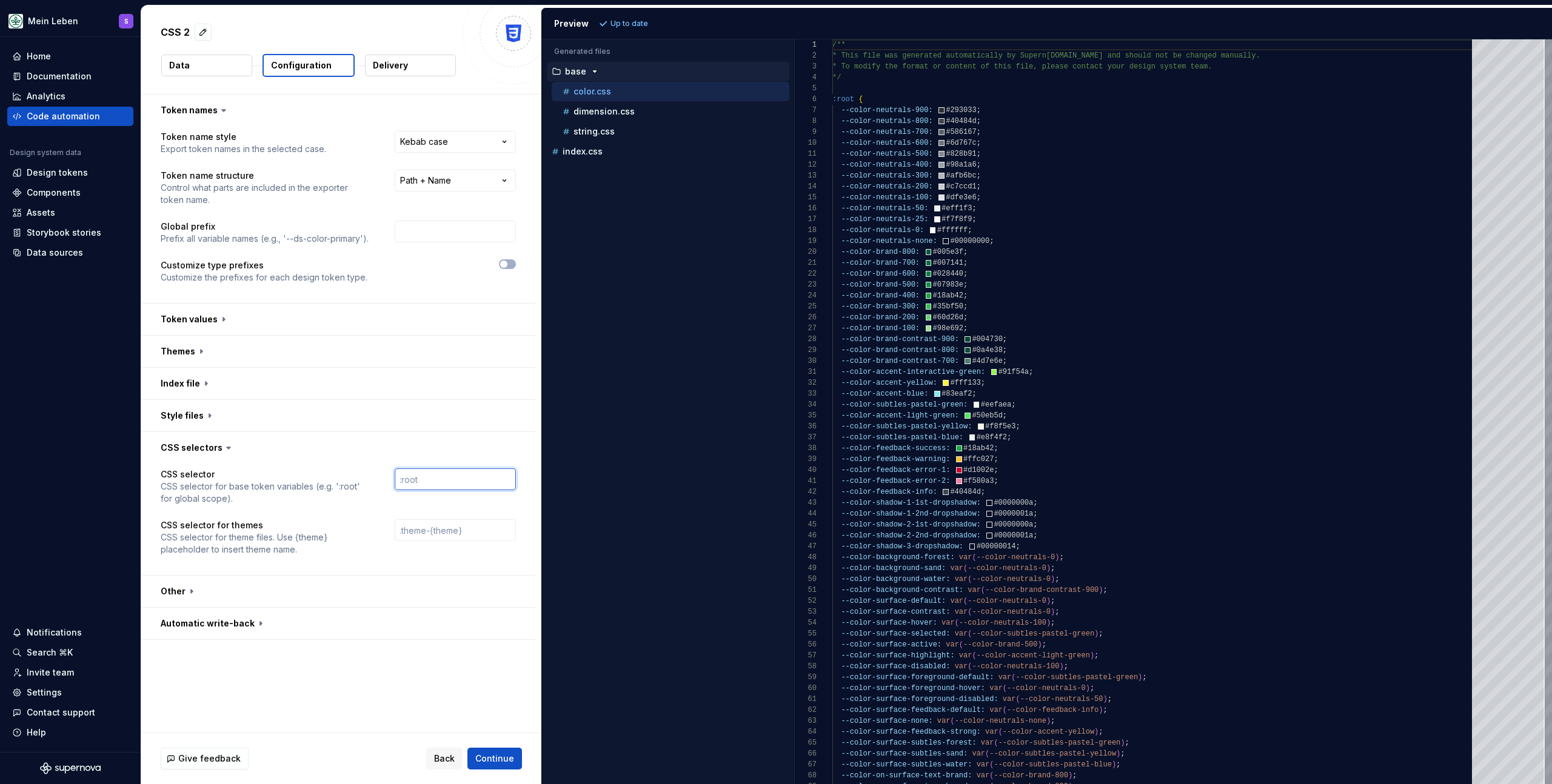
click at [426, 478] on input "text" at bounding box center [456, 479] width 122 height 22
click at [417, 523] on input "text" at bounding box center [456, 530] width 122 height 22
paste input "[data-theme="dark"]"
type input "[data-theme="dark"]"
click at [663, 494] on div "Accessibility guide for tree . Navigate the tree with the arrow keys. Common tr…" at bounding box center [668, 421] width 253 height 725
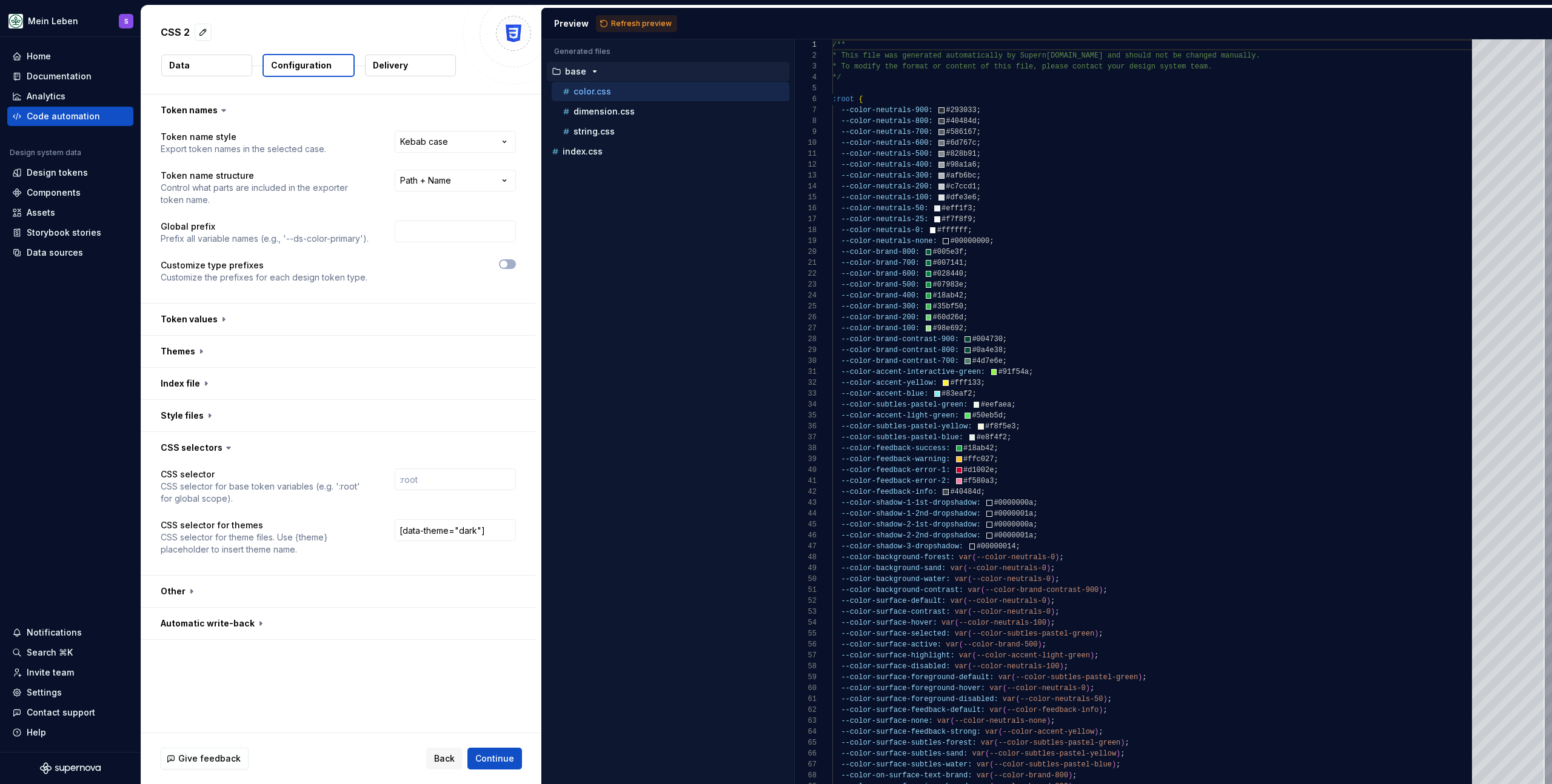
drag, startPoint x: 649, startPoint y: 18, endPoint x: 661, endPoint y: 27, distance: 15.0
click at [649, 19] on span "Refresh preview" at bounding box center [641, 23] width 61 height 10
click at [621, 112] on p "dimension.css" at bounding box center [605, 112] width 61 height 10
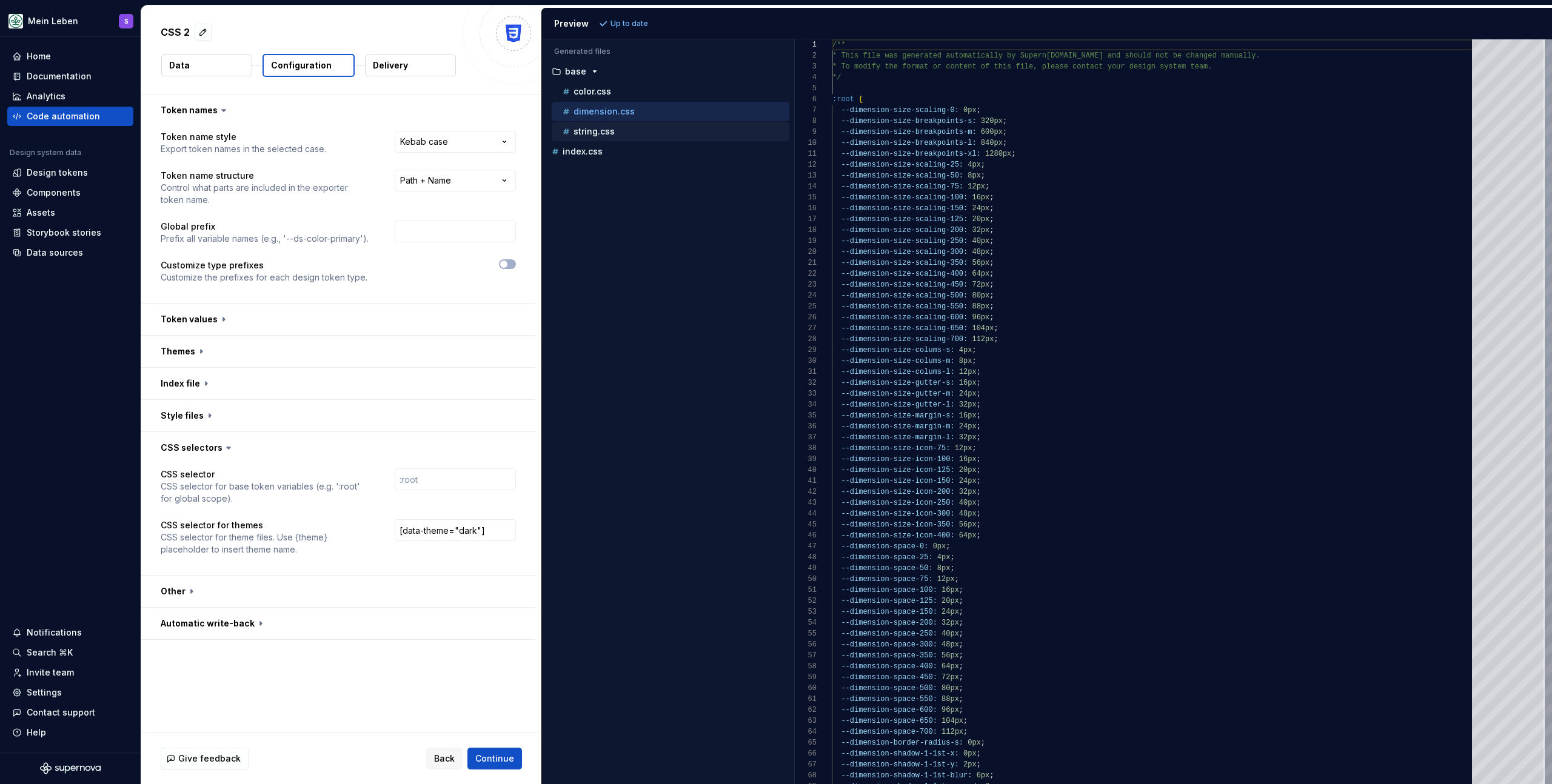
scroll to position [109, 0]
click at [604, 142] on div "index.css" at bounding box center [668, 151] width 243 height 19
click at [602, 156] on div "index.css" at bounding box center [669, 152] width 240 height 12
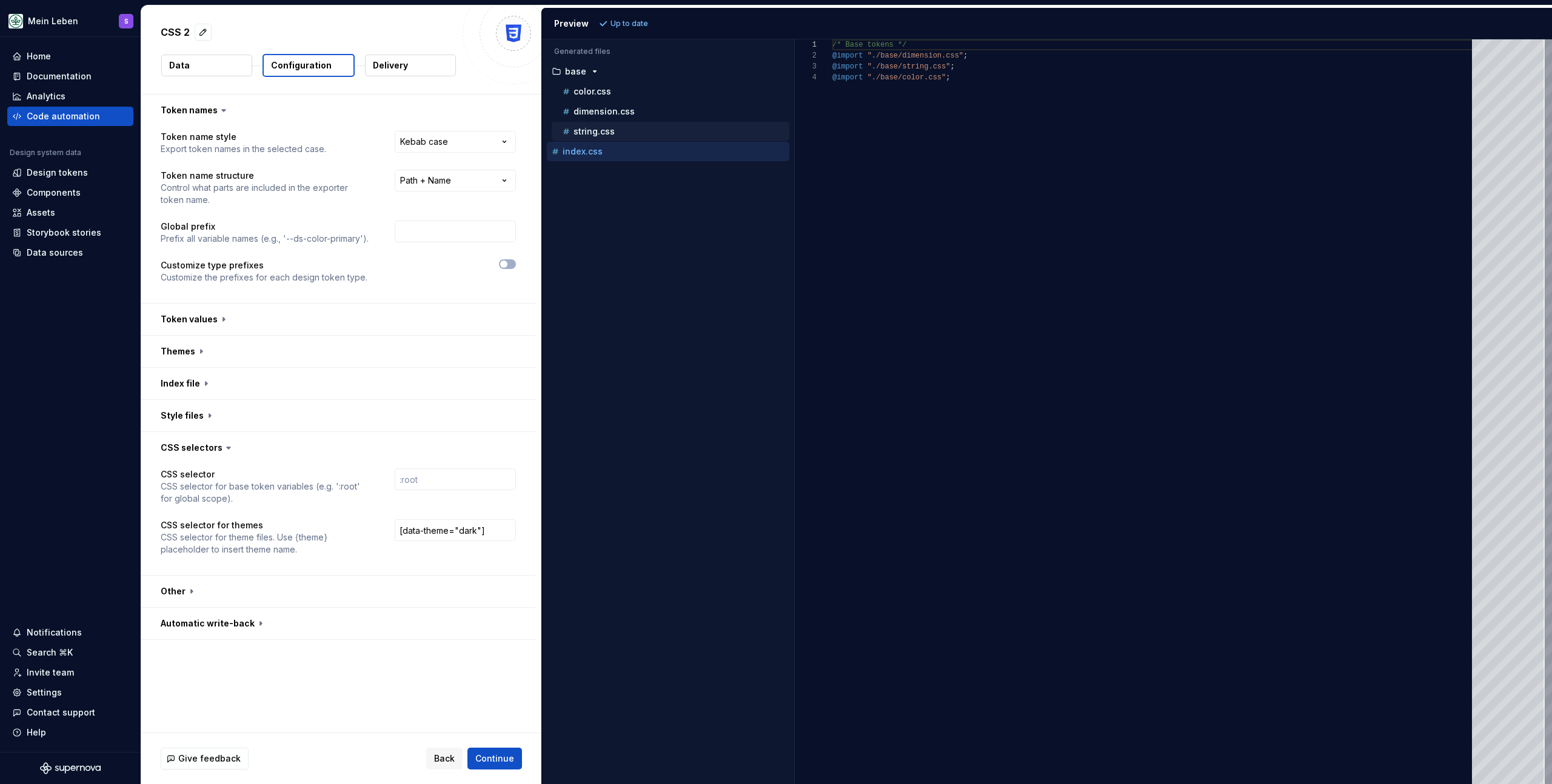
click at [607, 138] on button "string.css" at bounding box center [671, 132] width 238 height 13
click at [603, 95] on p "color.css" at bounding box center [593, 91] width 37 height 10
type textarea "**********"
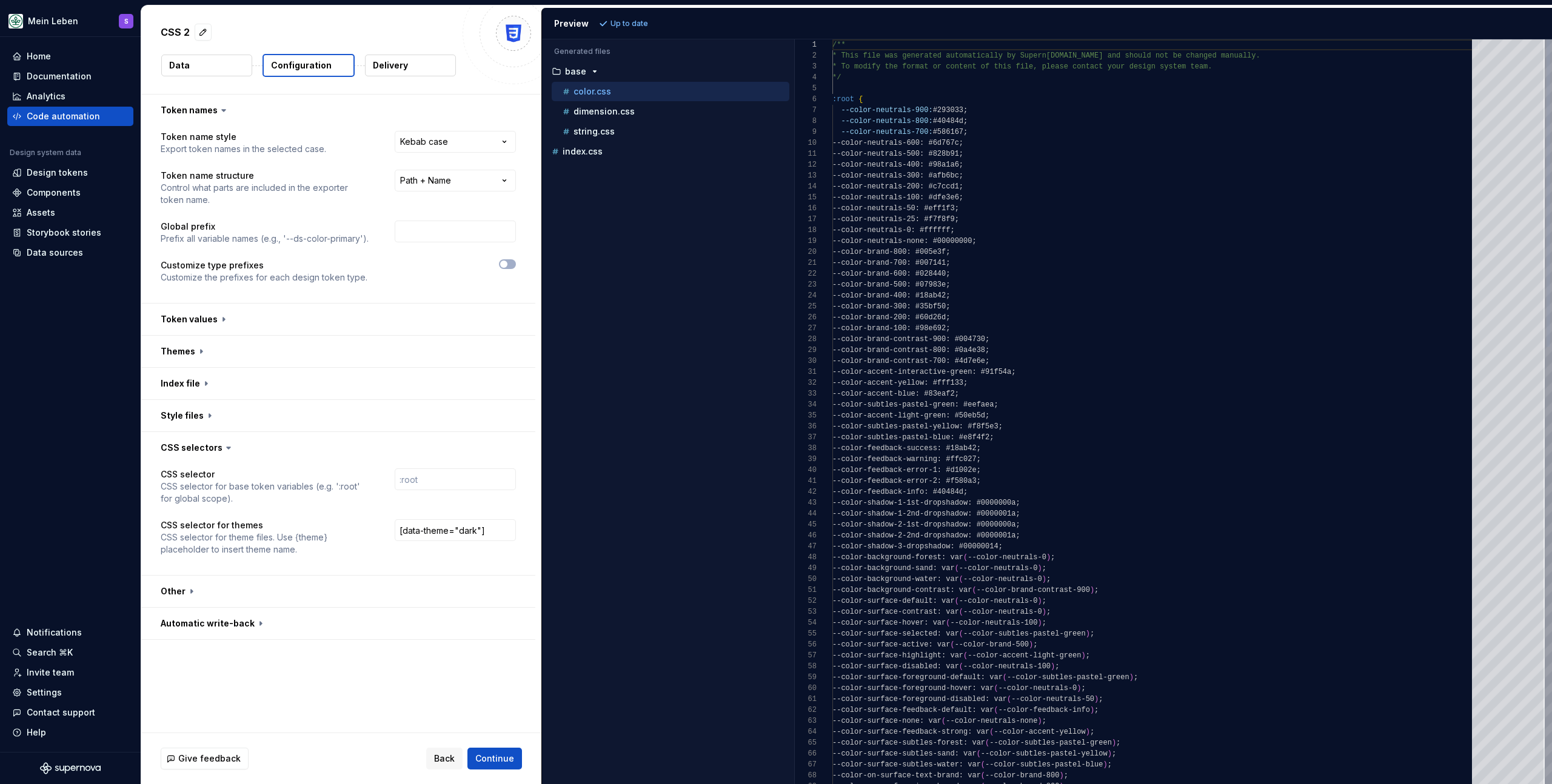
scroll to position [109, 0]
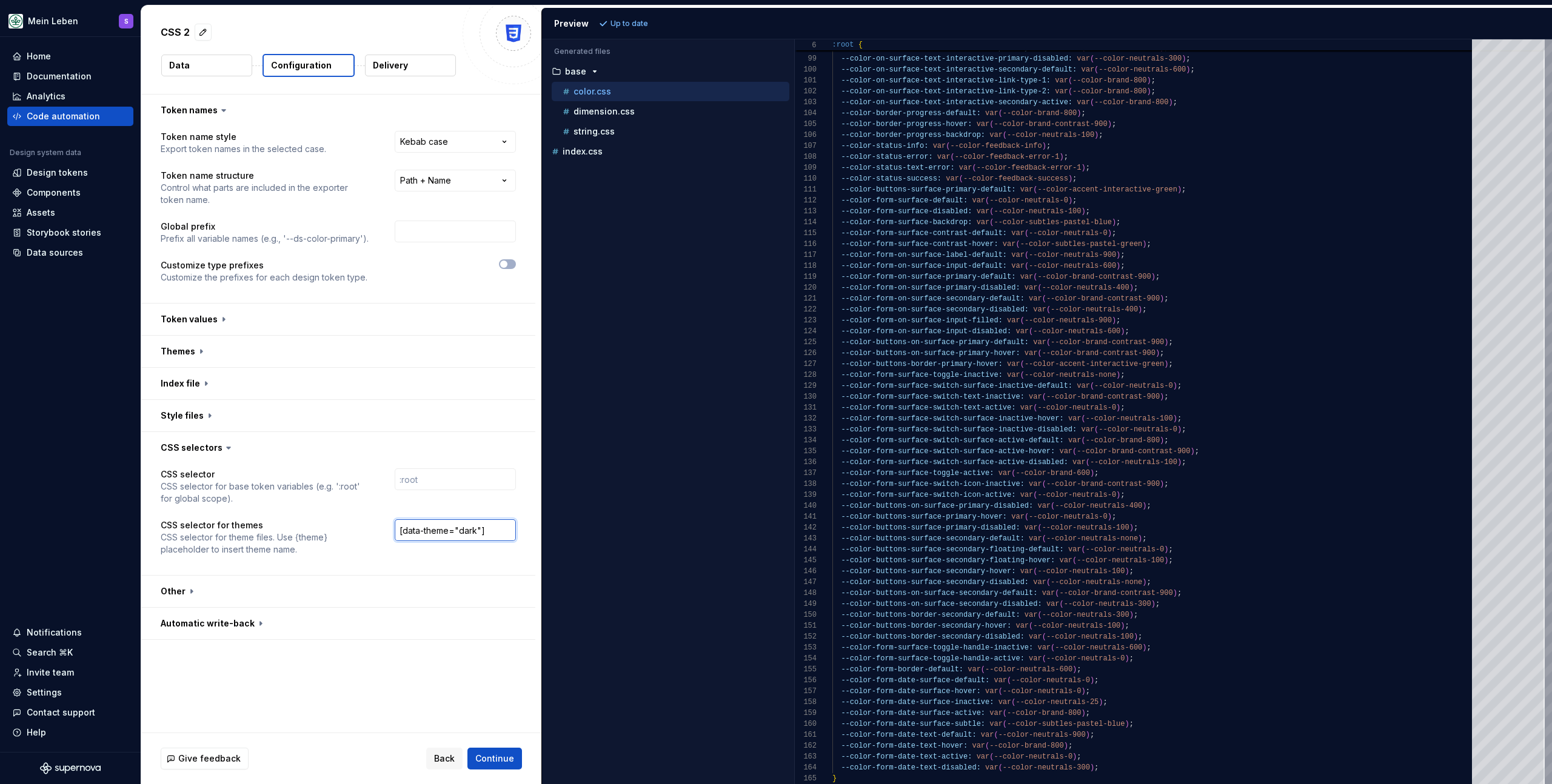
drag, startPoint x: 445, startPoint y: 526, endPoint x: 385, endPoint y: 525, distance: 60.0
click at [385, 526] on div "CSS selector for themes CSS selector for theme files. Use {theme} placeholder t…" at bounding box center [339, 538] width 355 height 36
click at [453, 475] on input "text" at bounding box center [456, 479] width 122 height 22
paste input "[data-theme="dark"]"
type input "[data-theme="dark"]"
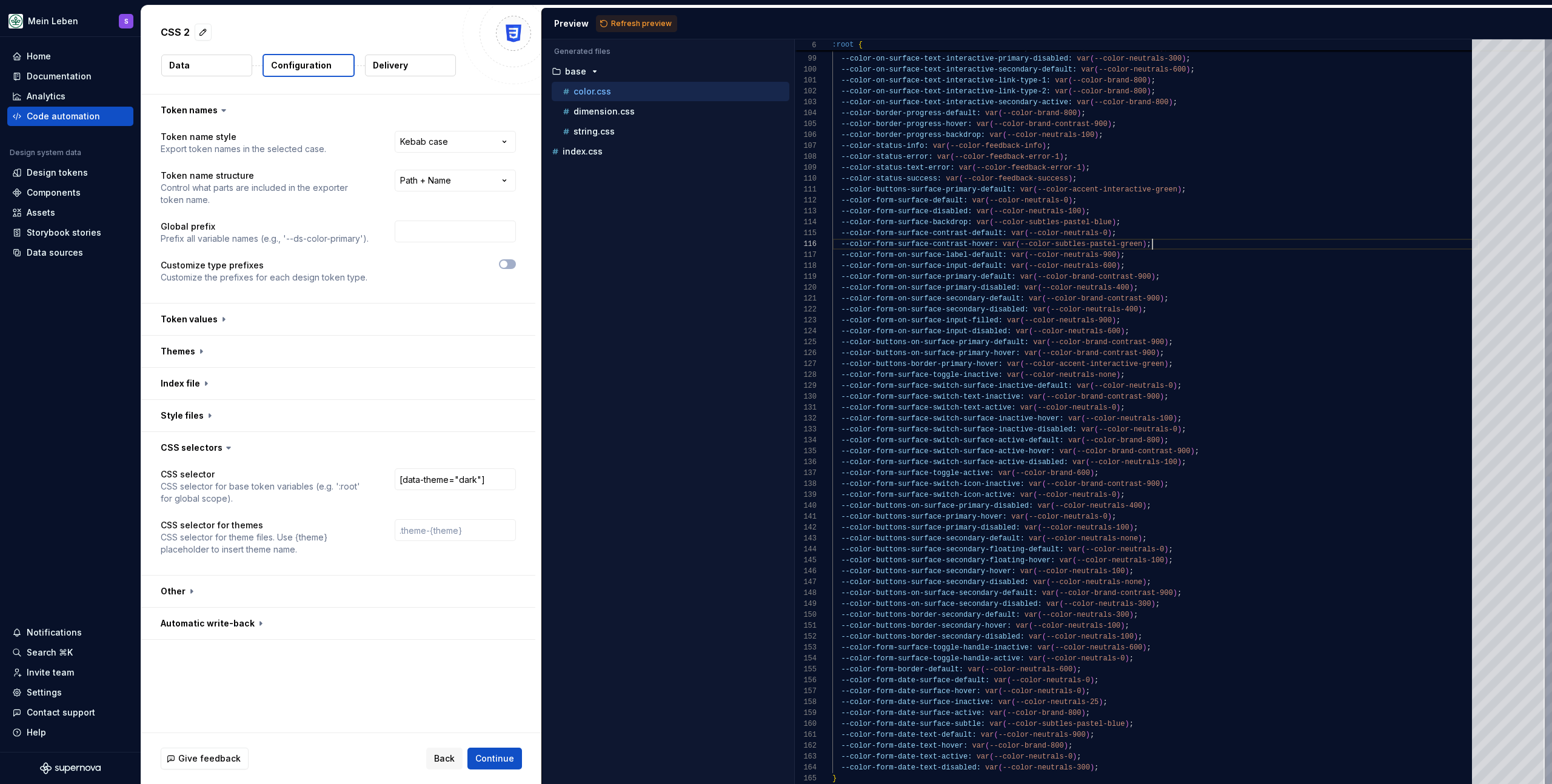
scroll to position [55, 320]
click at [628, 29] on button "Refresh preview" at bounding box center [637, 23] width 82 height 17
type textarea "**********"
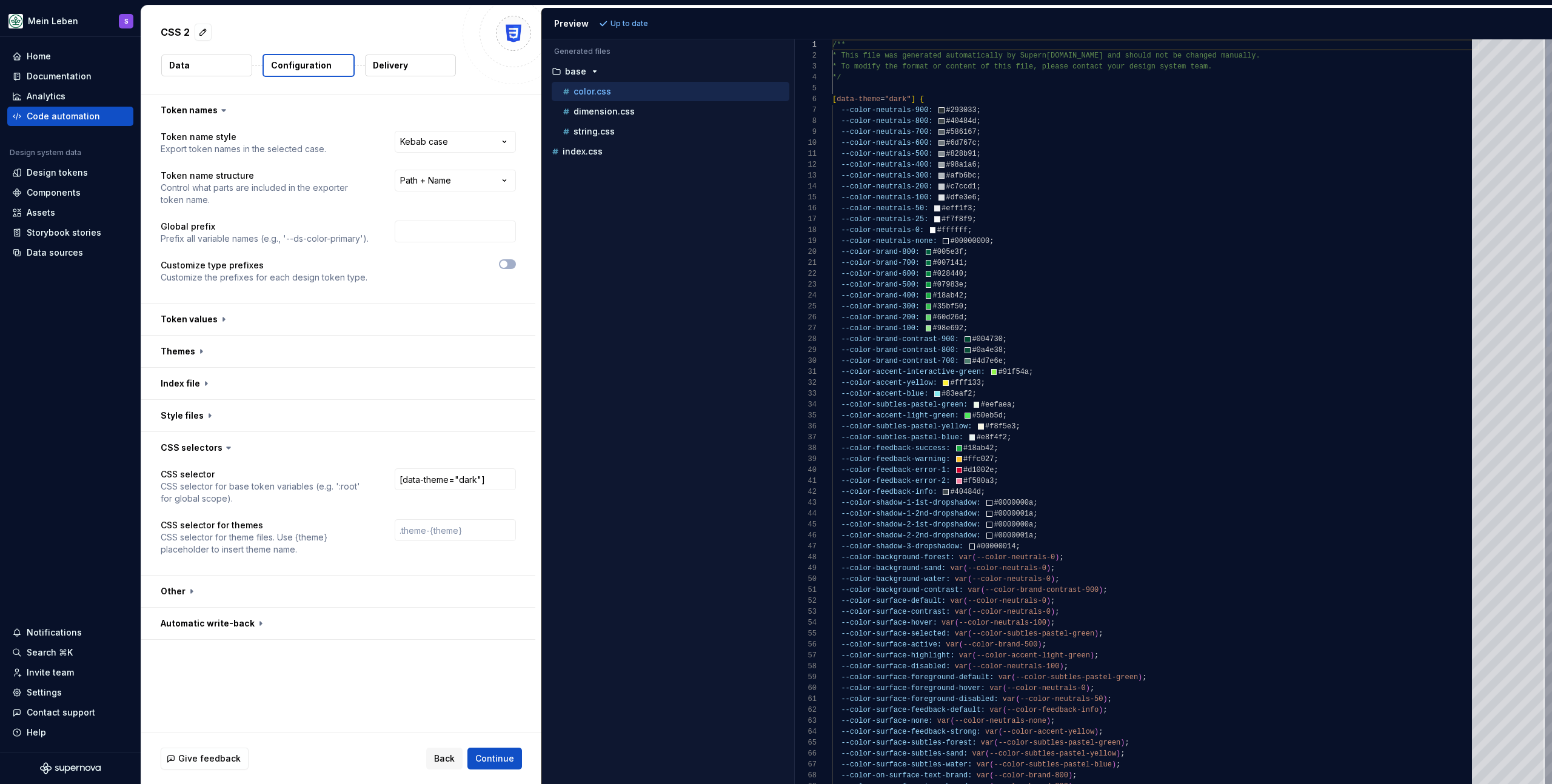
scroll to position [109, 0]
drag, startPoint x: 498, startPoint y: 477, endPoint x: 371, endPoint y: 471, distance: 127.1
click at [371, 471] on div "CSS selector CSS selector for base token variables (e.g. ':root' for global sco…" at bounding box center [339, 487] width 355 height 36
click at [434, 528] on input "text" at bounding box center [456, 530] width 122 height 22
type input ".theme-{dark}"
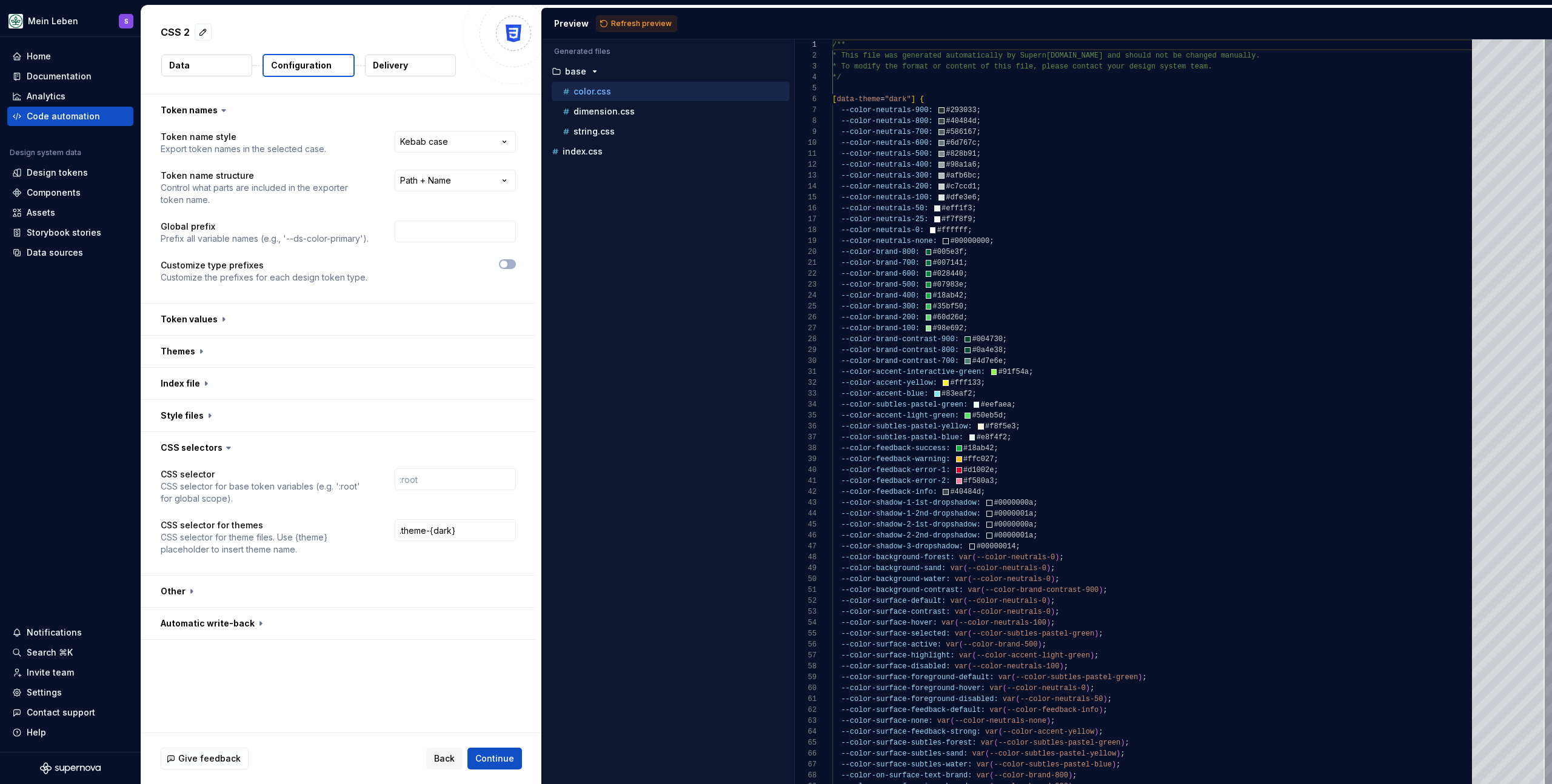
drag, startPoint x: 699, startPoint y: 330, endPoint x: 678, endPoint y: 181, distance: 150.5
click at [699, 325] on div "Accessibility guide for tree . Navigate the tree with the arrow keys. Common tr…" at bounding box center [668, 421] width 253 height 725
click at [631, 17] on button "Refresh preview" at bounding box center [637, 23] width 82 height 17
type textarea "**********"
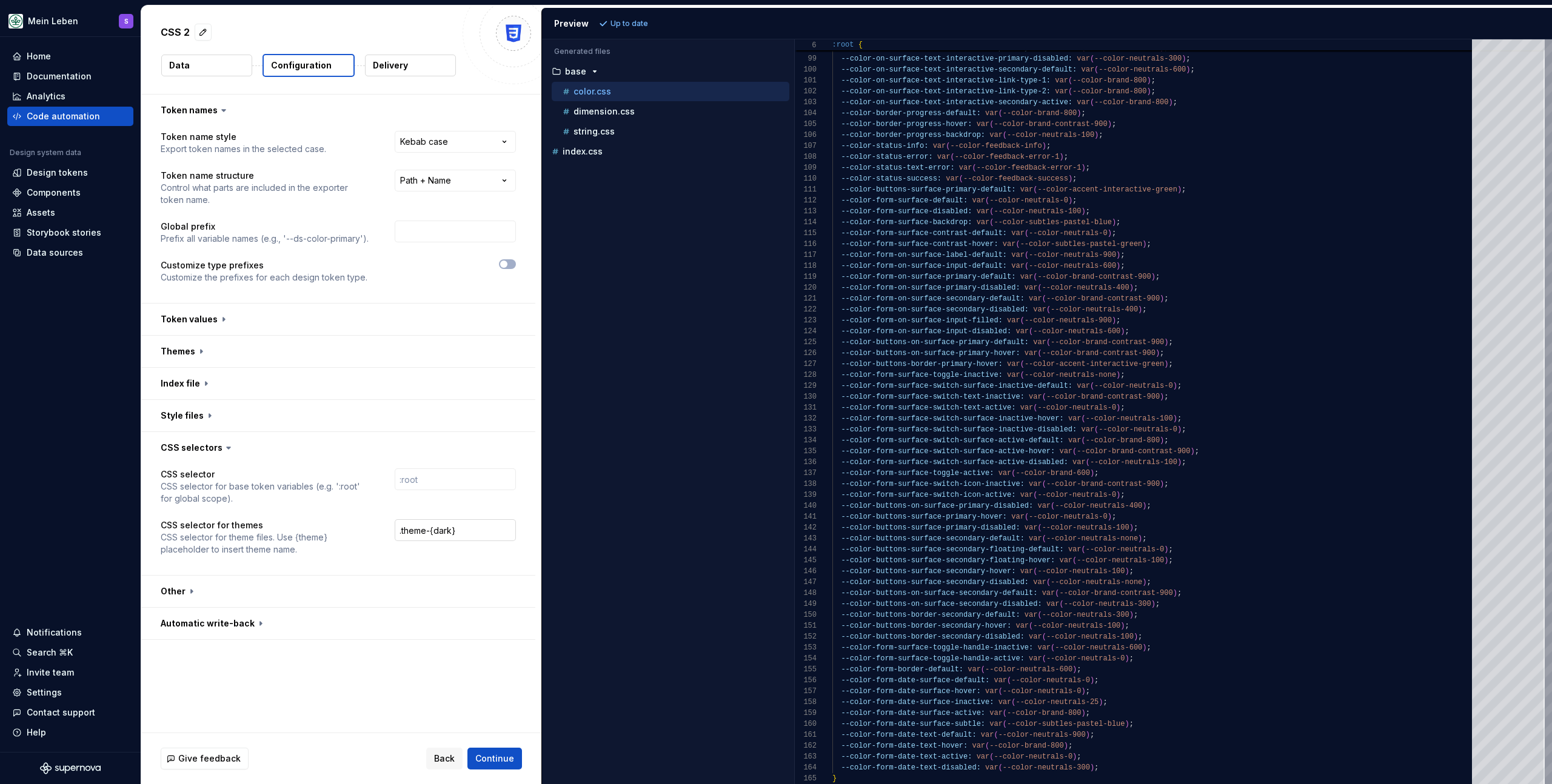
click at [474, 532] on input ".theme-{dark}" at bounding box center [456, 530] width 122 height 22
drag, startPoint x: 470, startPoint y: 529, endPoint x: 335, endPoint y: 526, distance: 135.0
click at [335, 526] on div "CSS selector for themes CSS selector for theme files. Use {theme} placeholder t…" at bounding box center [339, 538] width 355 height 36
click at [222, 443] on icon at bounding box center [228, 448] width 12 height 12
click at [204, 444] on button "button" at bounding box center [338, 447] width 394 height 31
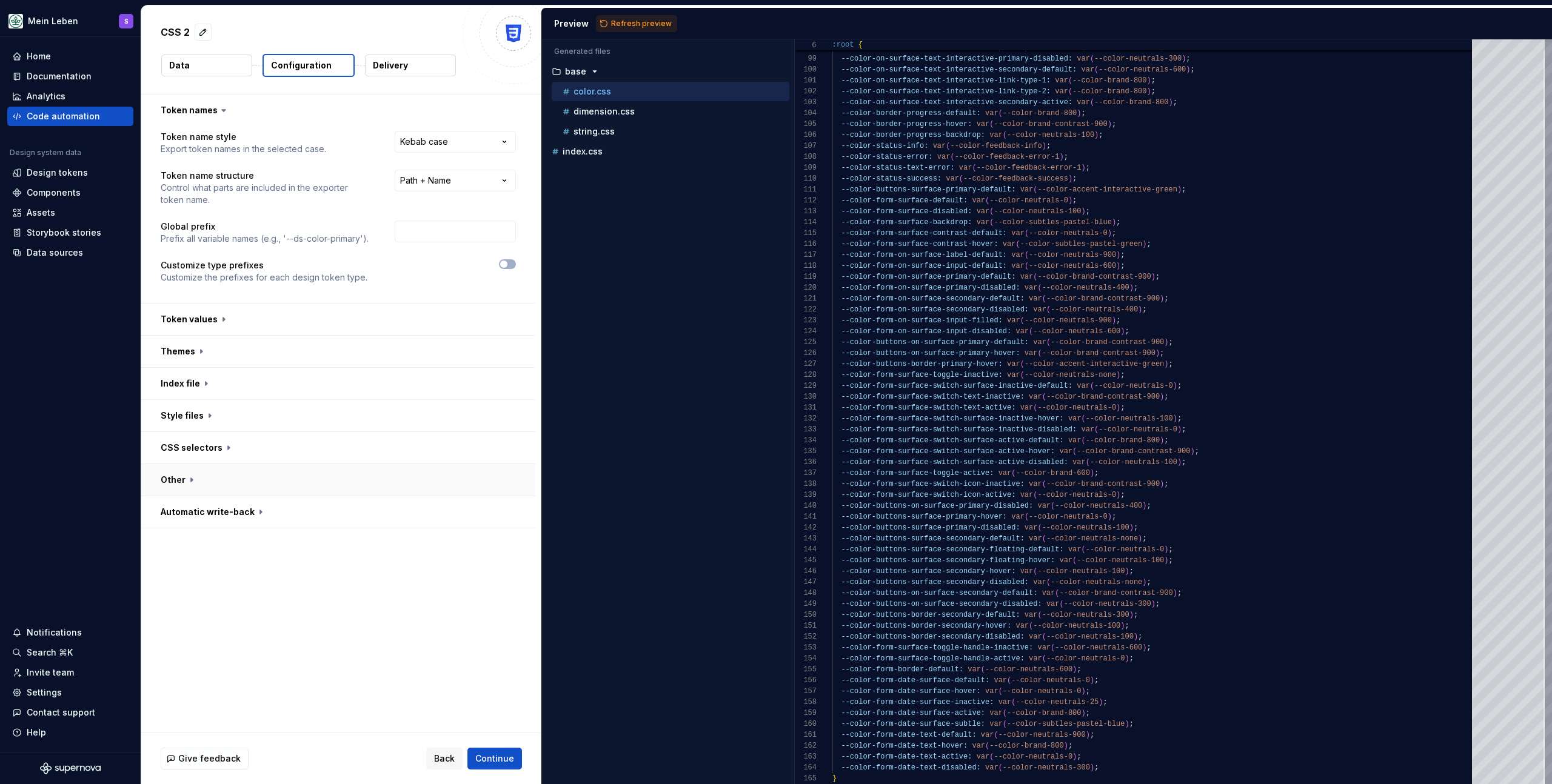
click at [204, 474] on button "button" at bounding box center [338, 479] width 394 height 31
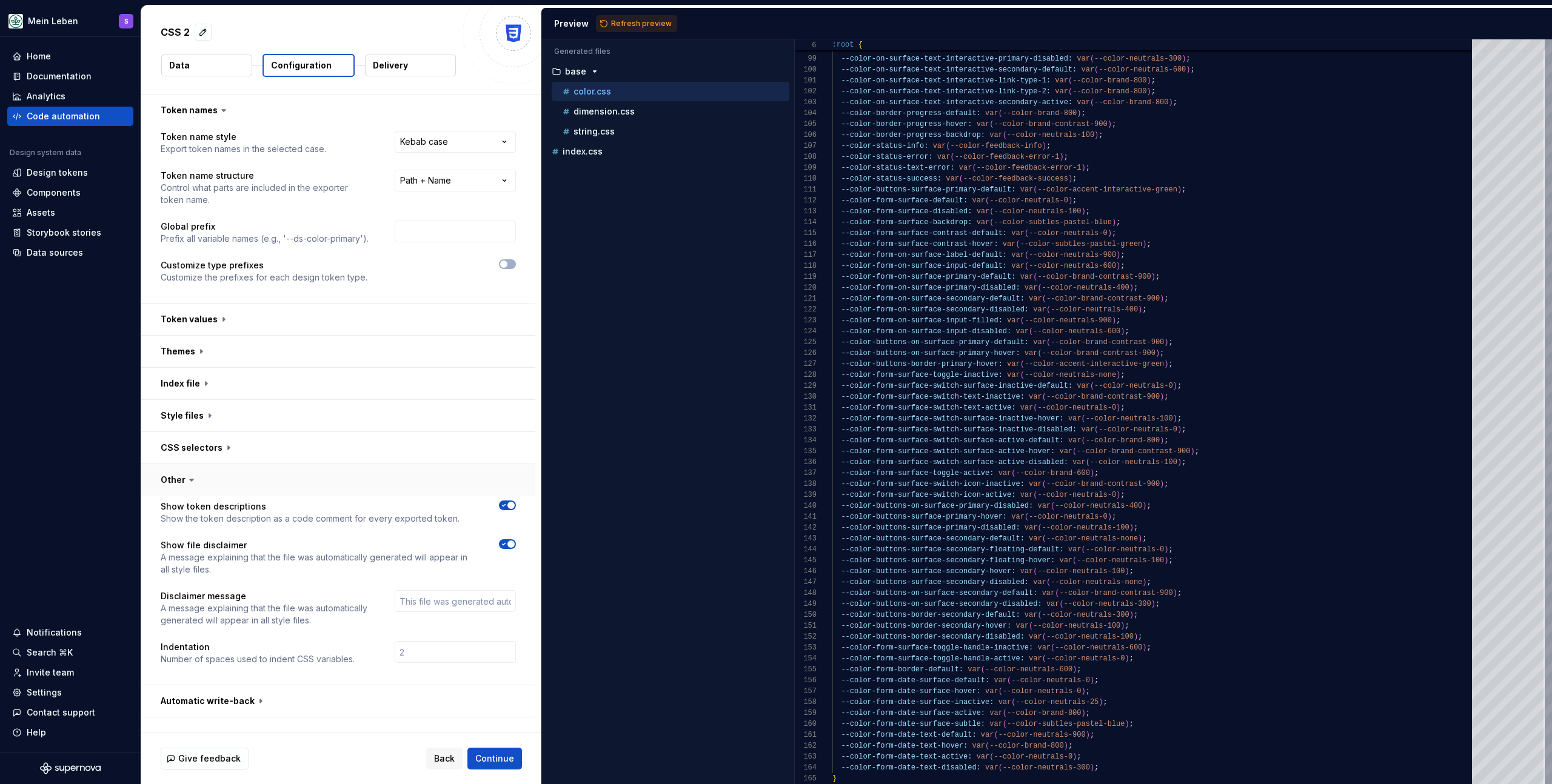
click at [204, 474] on button "button" at bounding box center [338, 479] width 394 height 31
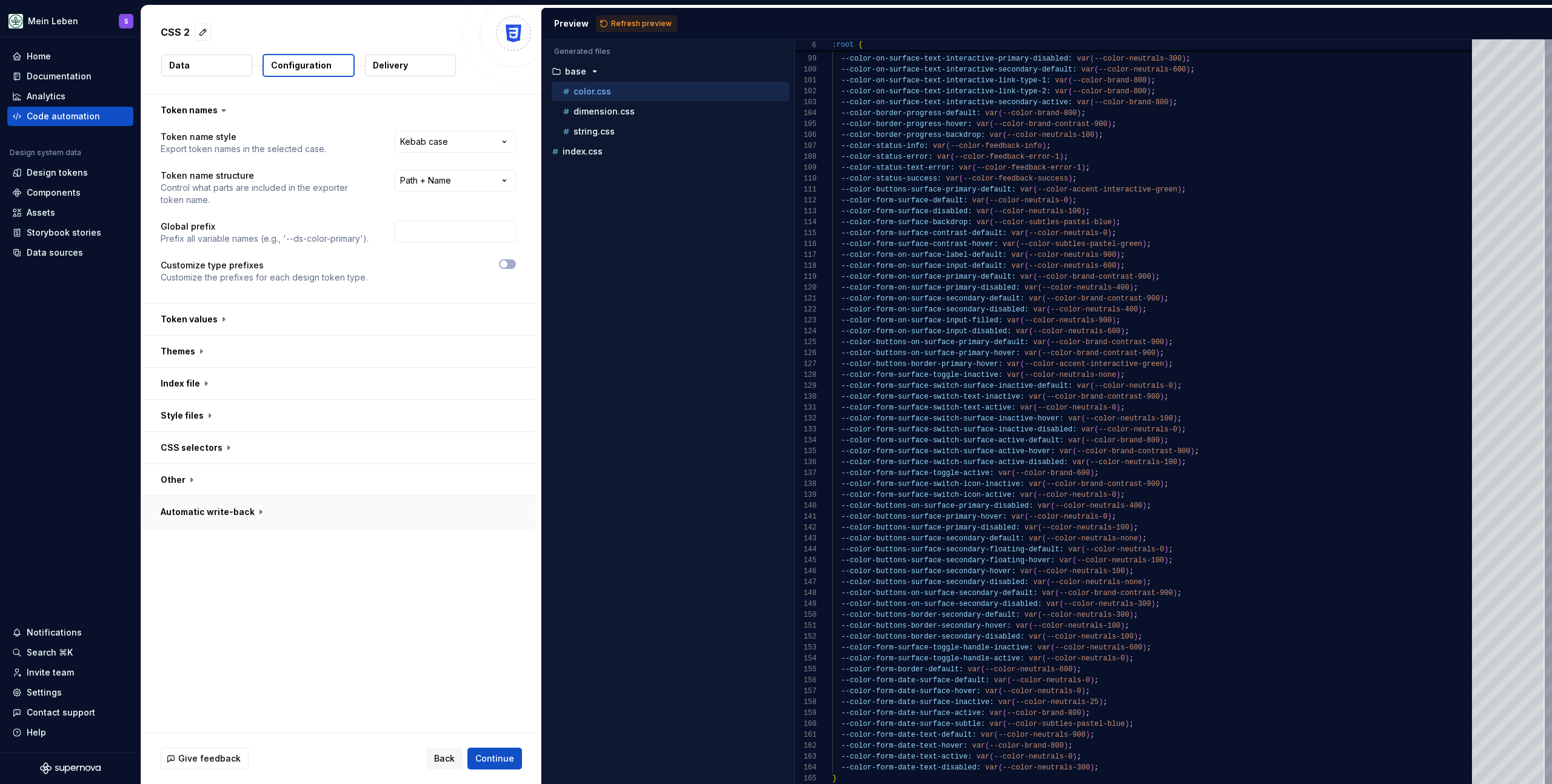
click at [243, 505] on button "button" at bounding box center [338, 512] width 394 height 31
click at [243, 506] on button "button" at bounding box center [338, 512] width 394 height 31
click at [213, 109] on button "button" at bounding box center [338, 110] width 394 height 31
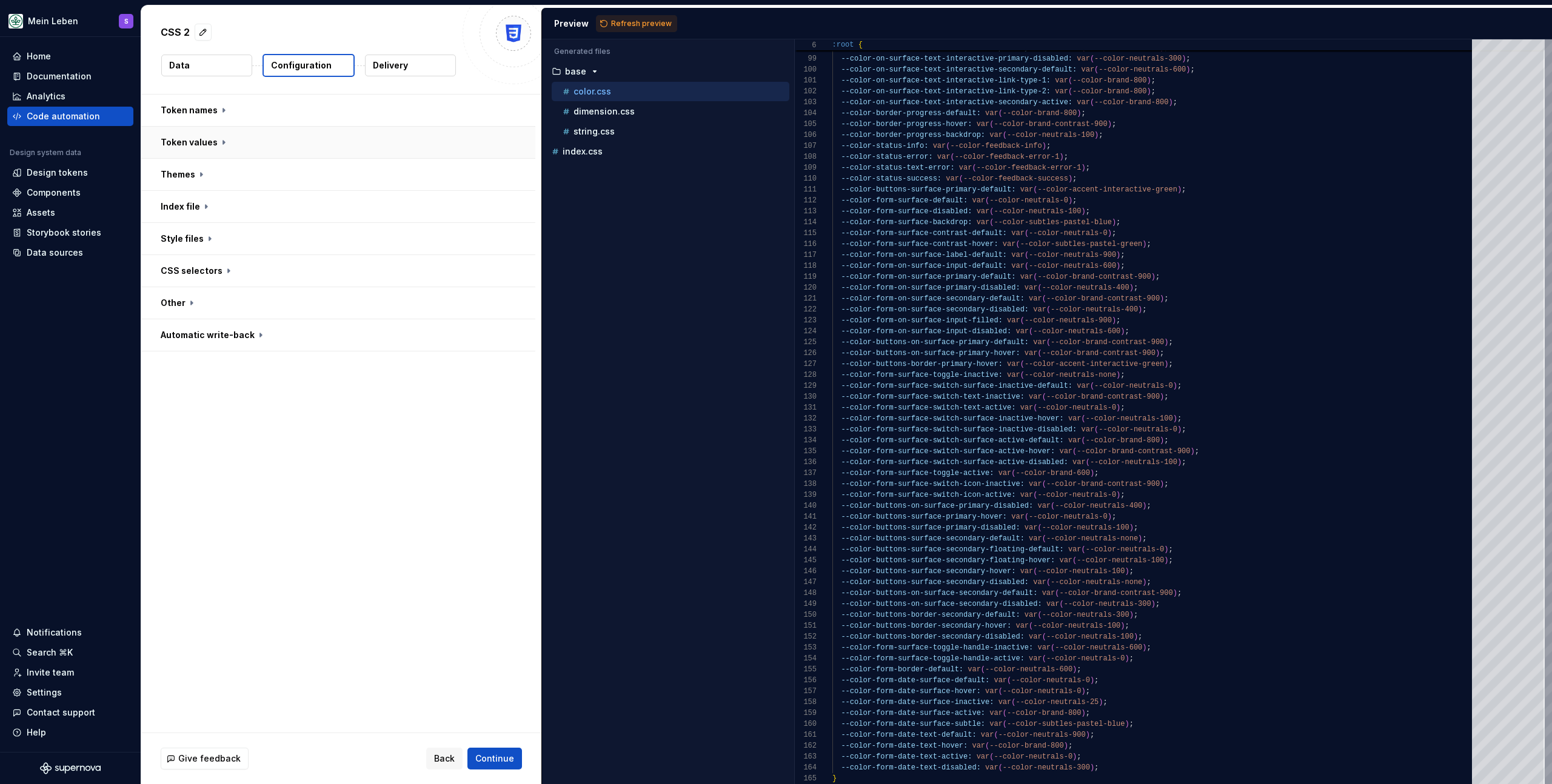
click at [206, 137] on button "button" at bounding box center [338, 142] width 394 height 31
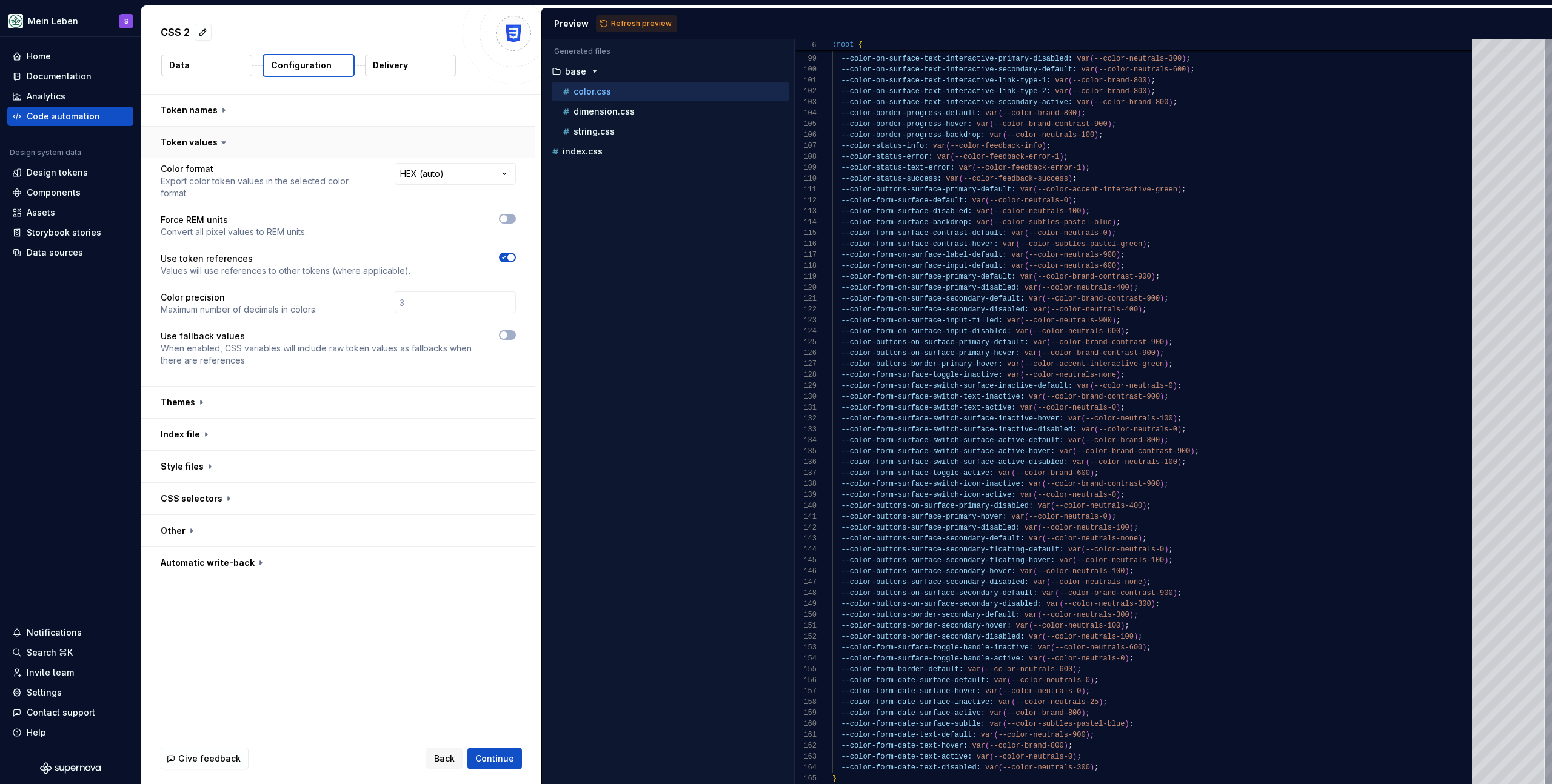
click at [206, 137] on button "button" at bounding box center [338, 142] width 394 height 31
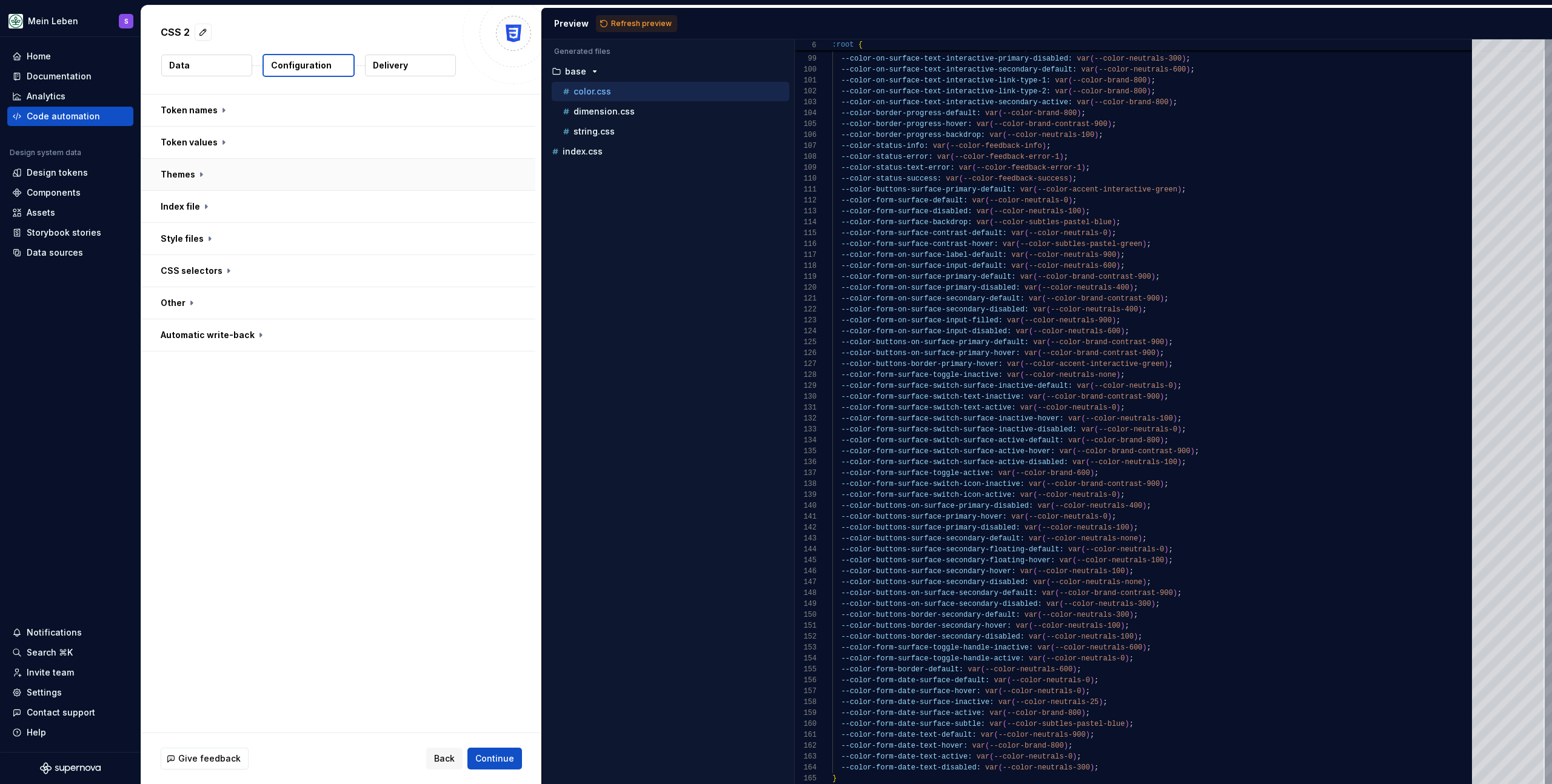
click at [202, 168] on button "button" at bounding box center [338, 174] width 394 height 31
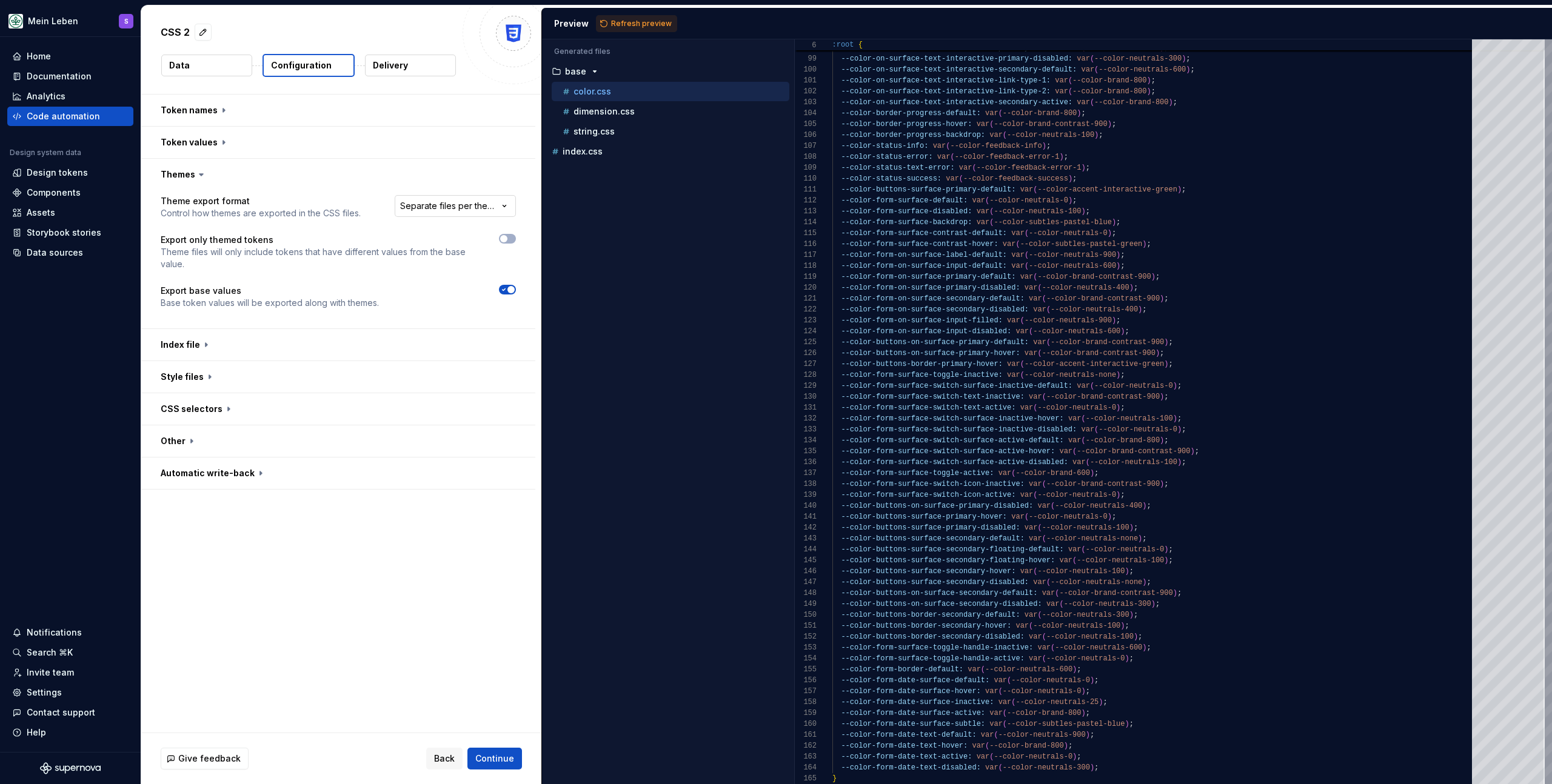
click at [493, 208] on html "**********" at bounding box center [776, 392] width 1552 height 784
click at [443, 157] on html "**********" at bounding box center [776, 392] width 1552 height 784
click at [485, 210] on html "**********" at bounding box center [776, 392] width 1552 height 784
click at [633, 25] on span "Refresh preview" at bounding box center [641, 23] width 61 height 10
click at [455, 206] on html "**********" at bounding box center [776, 392] width 1552 height 784
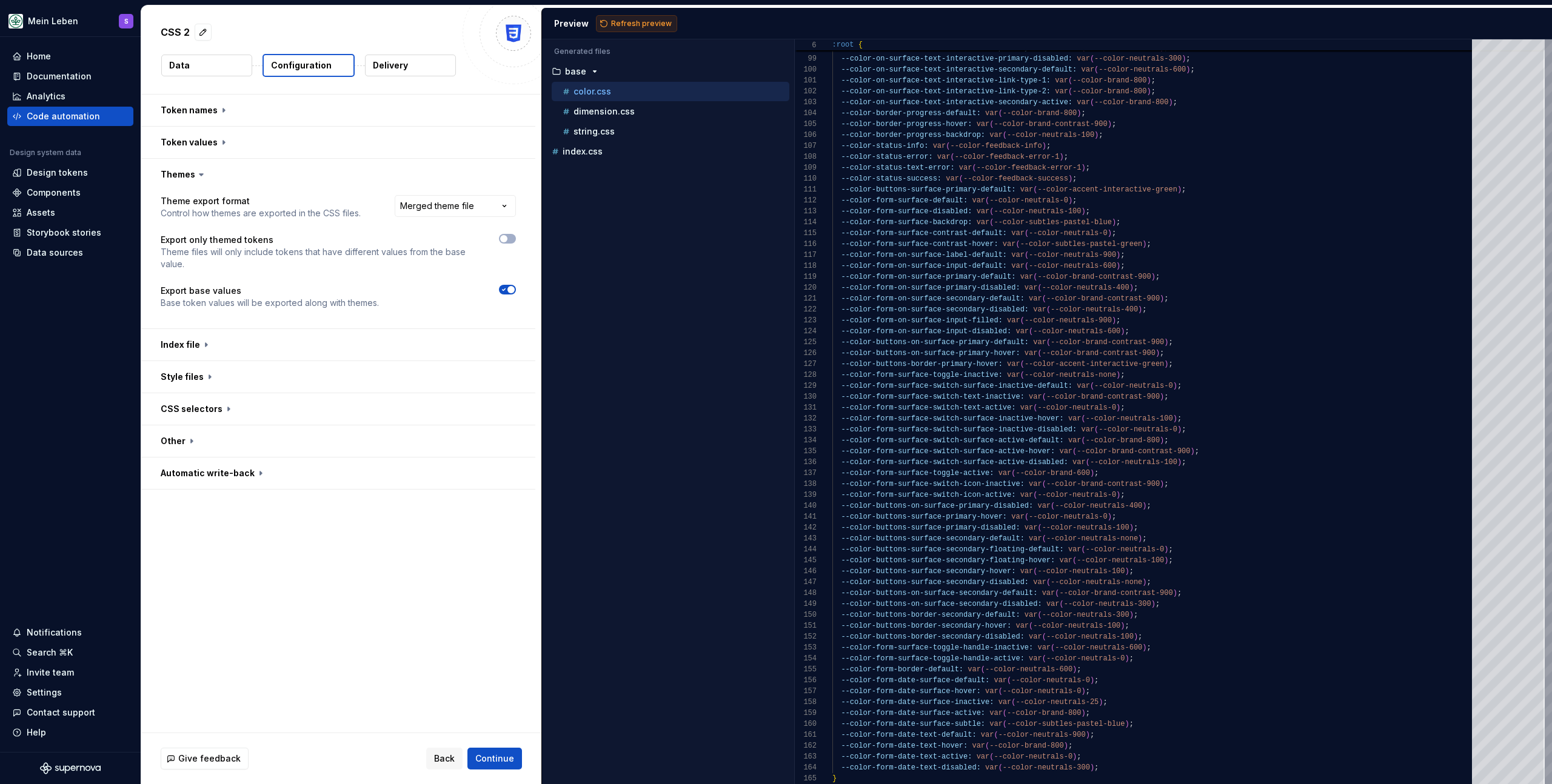
click at [628, 19] on span "Refresh preview" at bounding box center [641, 23] width 61 height 10
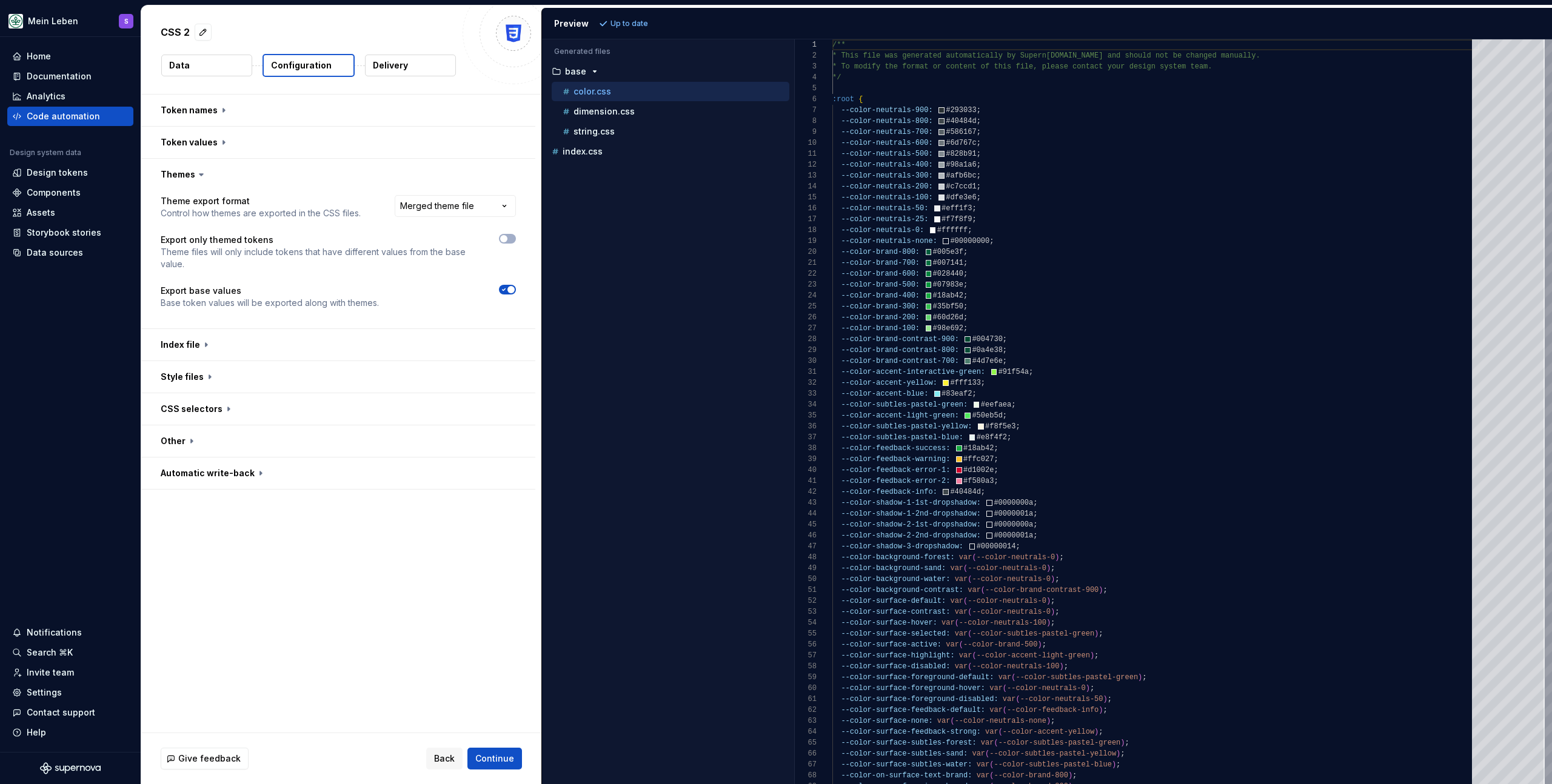
drag, startPoint x: 630, startPoint y: 313, endPoint x: 585, endPoint y: 288, distance: 51.5
click at [629, 313] on div "Accessibility guide for tree . Navigate the tree with the arrow keys. Common tr…" at bounding box center [668, 421] width 253 height 725
click at [508, 238] on button "button" at bounding box center [507, 238] width 17 height 10
click at [640, 20] on span "Refresh preview" at bounding box center [641, 23] width 61 height 10
click at [503, 288] on icon "button" at bounding box center [504, 289] width 10 height 7
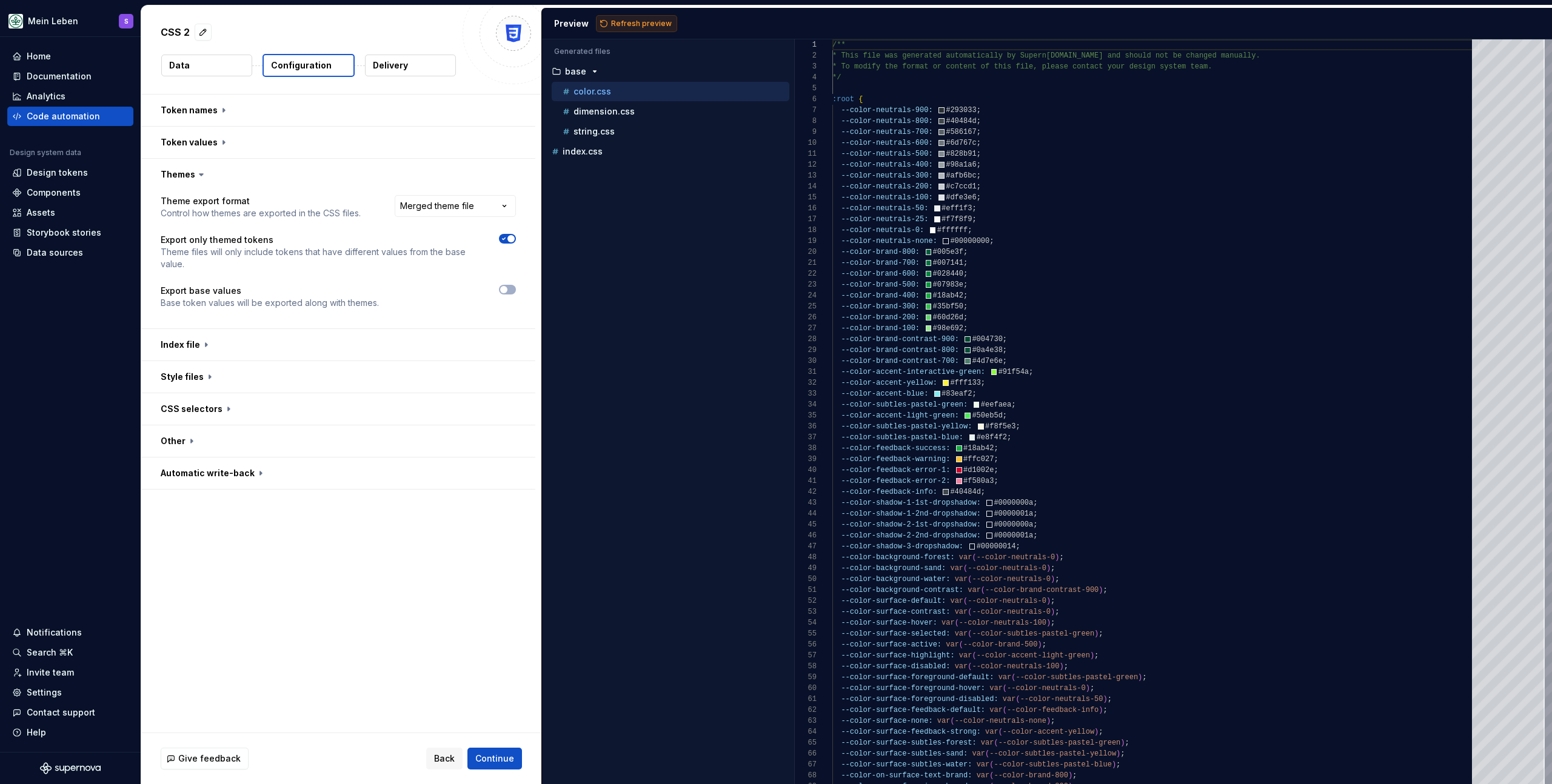
click at [633, 26] on span "Refresh preview" at bounding box center [641, 23] width 61 height 10
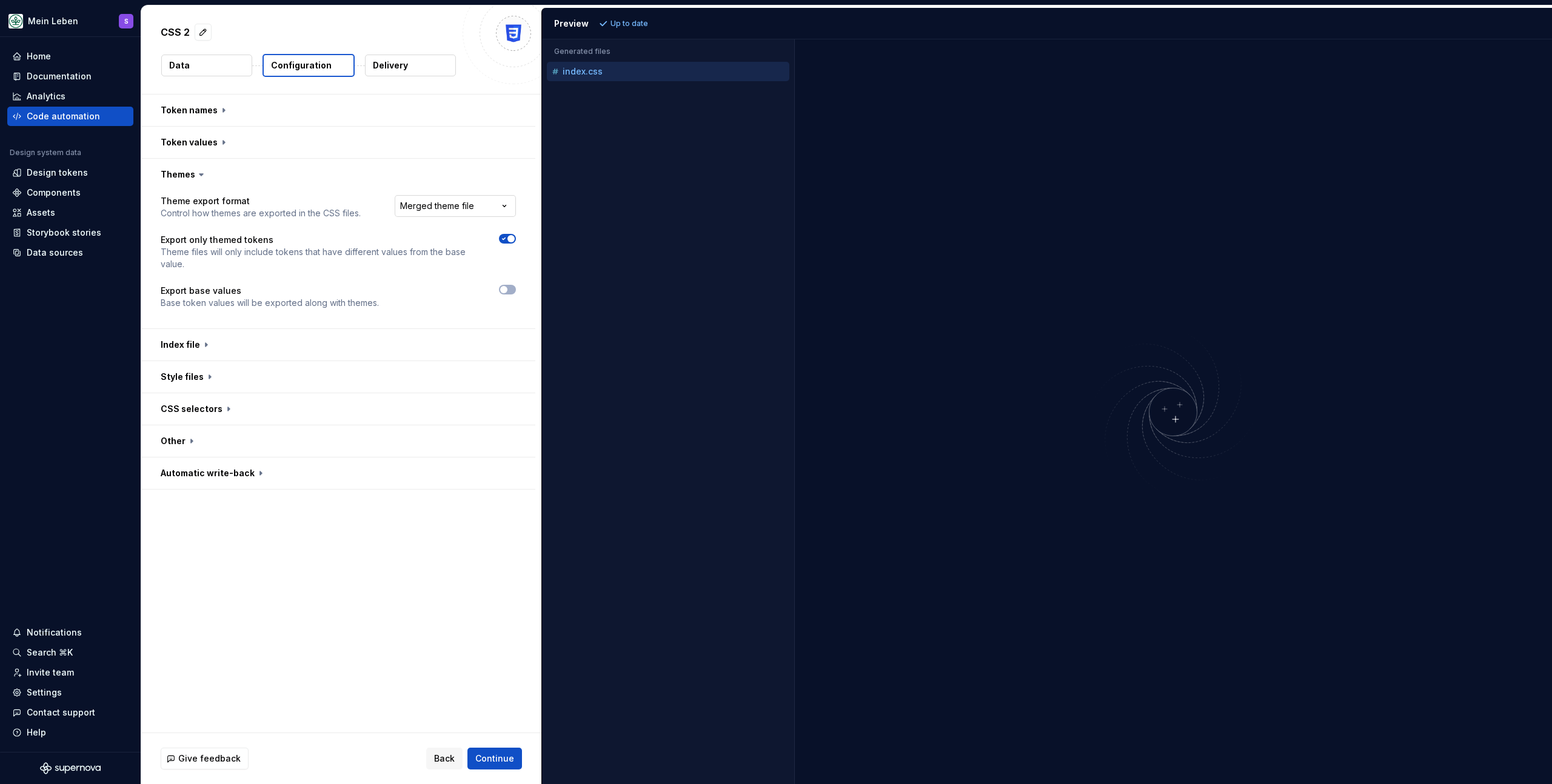
click at [481, 205] on html "**********" at bounding box center [776, 392] width 1552 height 784
select select "**********"
drag, startPoint x: 646, startPoint y: 22, endPoint x: 643, endPoint y: 45, distance: 23.2
click at [646, 22] on span "Refresh preview" at bounding box center [641, 23] width 61 height 10
click at [448, 207] on html "**********" at bounding box center [776, 392] width 1552 height 784
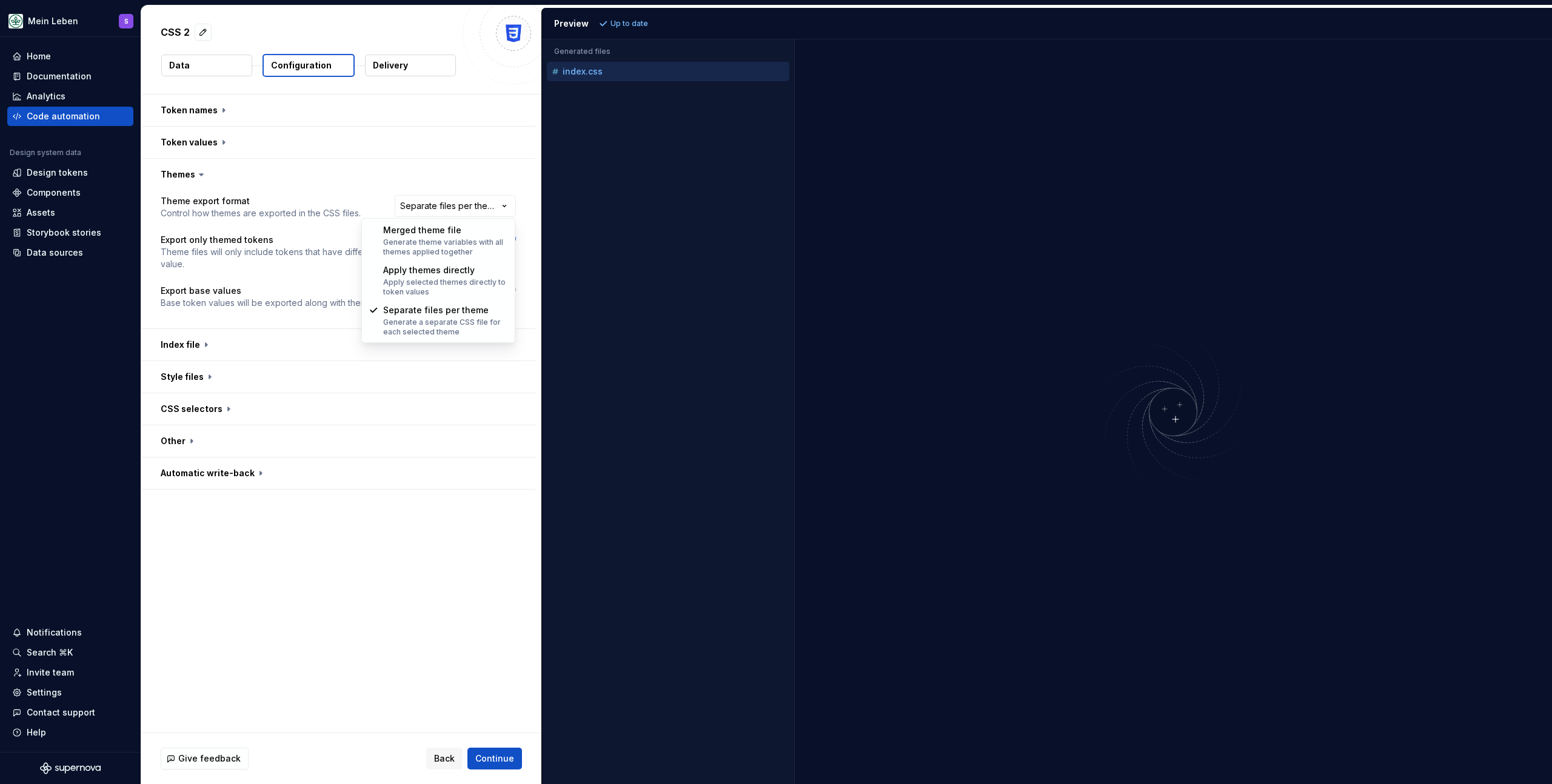
drag, startPoint x: 652, startPoint y: 280, endPoint x: 625, endPoint y: 279, distance: 27.0
click at [651, 280] on html "**********" at bounding box center [776, 392] width 1552 height 784
click at [502, 287] on button "button" at bounding box center [507, 290] width 17 height 10
click at [614, 247] on div "Accessibility guide for tree . Navigate the tree with the arrow keys. Common tr…" at bounding box center [668, 421] width 253 height 725
click at [204, 148] on button "button" at bounding box center [338, 142] width 394 height 31
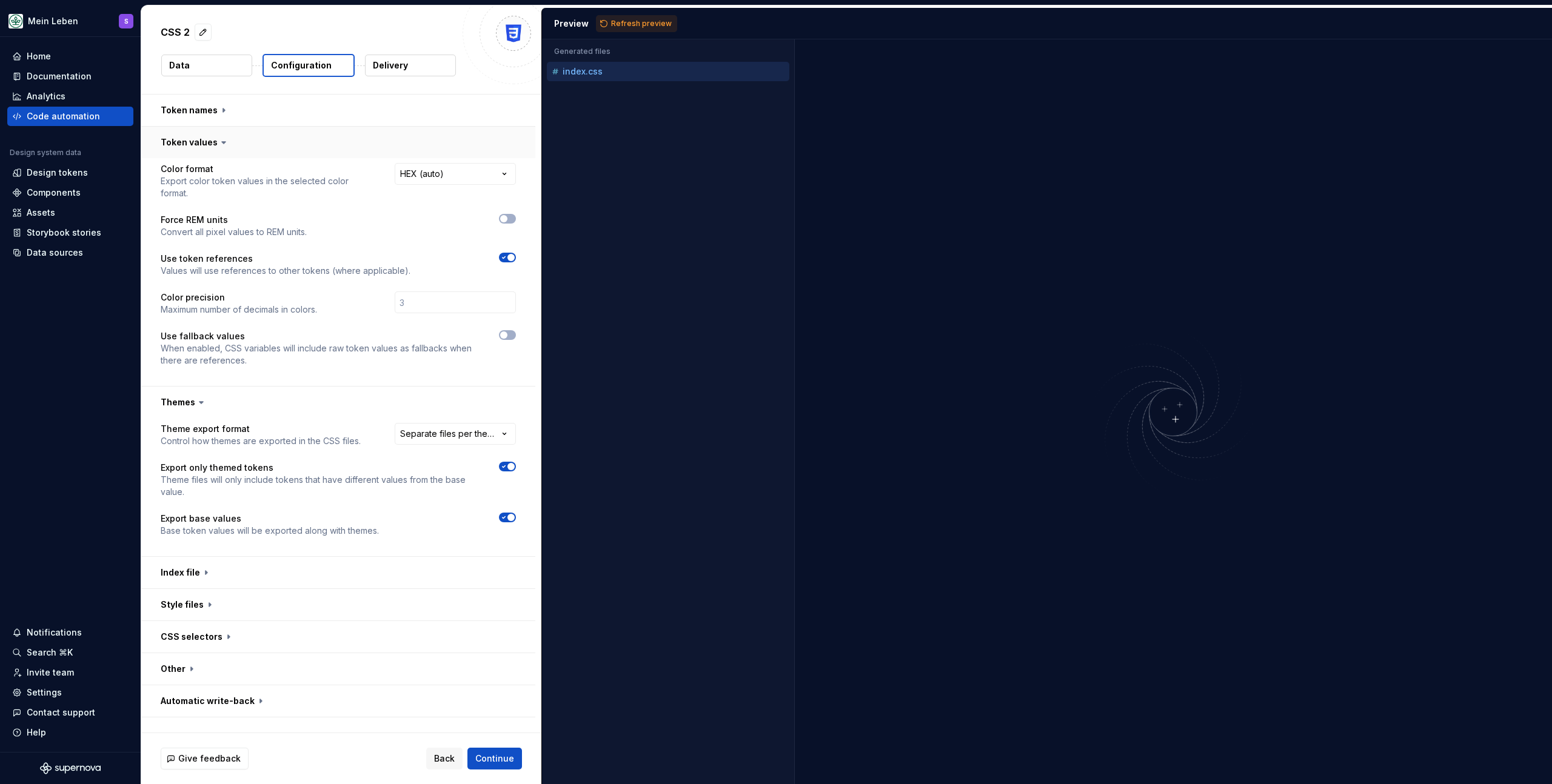
click at [199, 148] on button "button" at bounding box center [338, 142] width 394 height 31
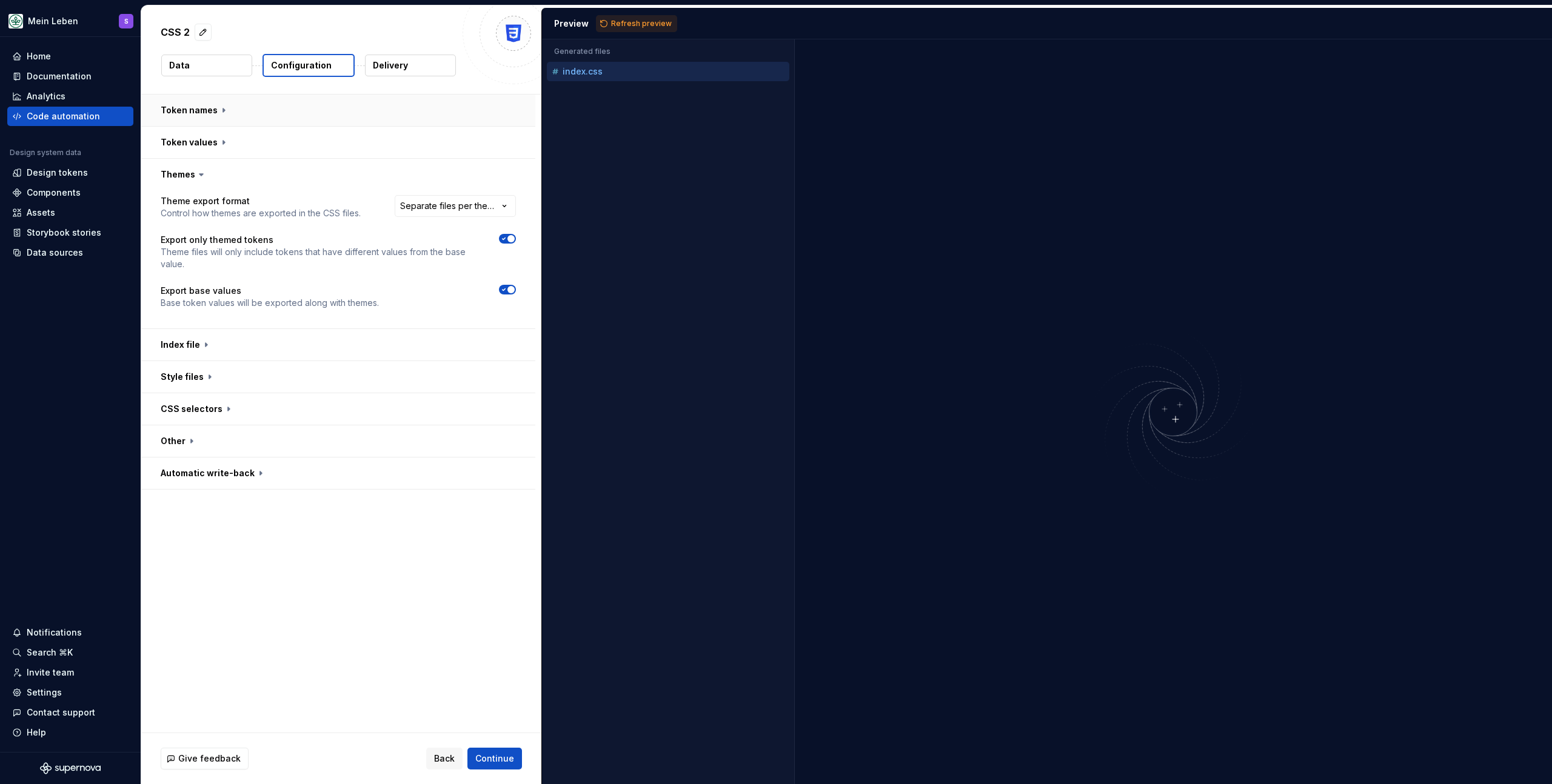
click at [204, 112] on button "button" at bounding box center [338, 110] width 394 height 31
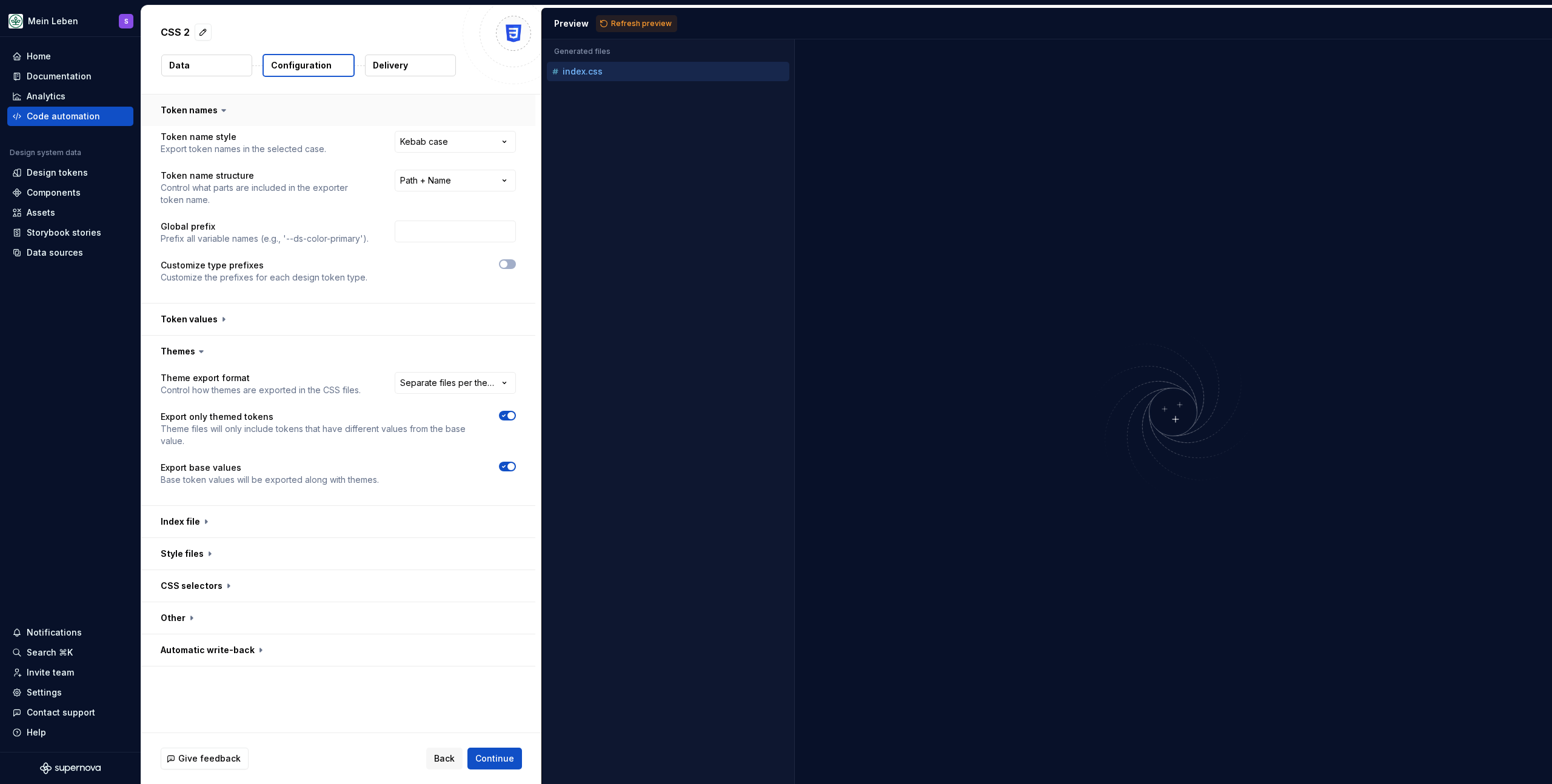
click at [200, 111] on button "button" at bounding box center [338, 110] width 394 height 31
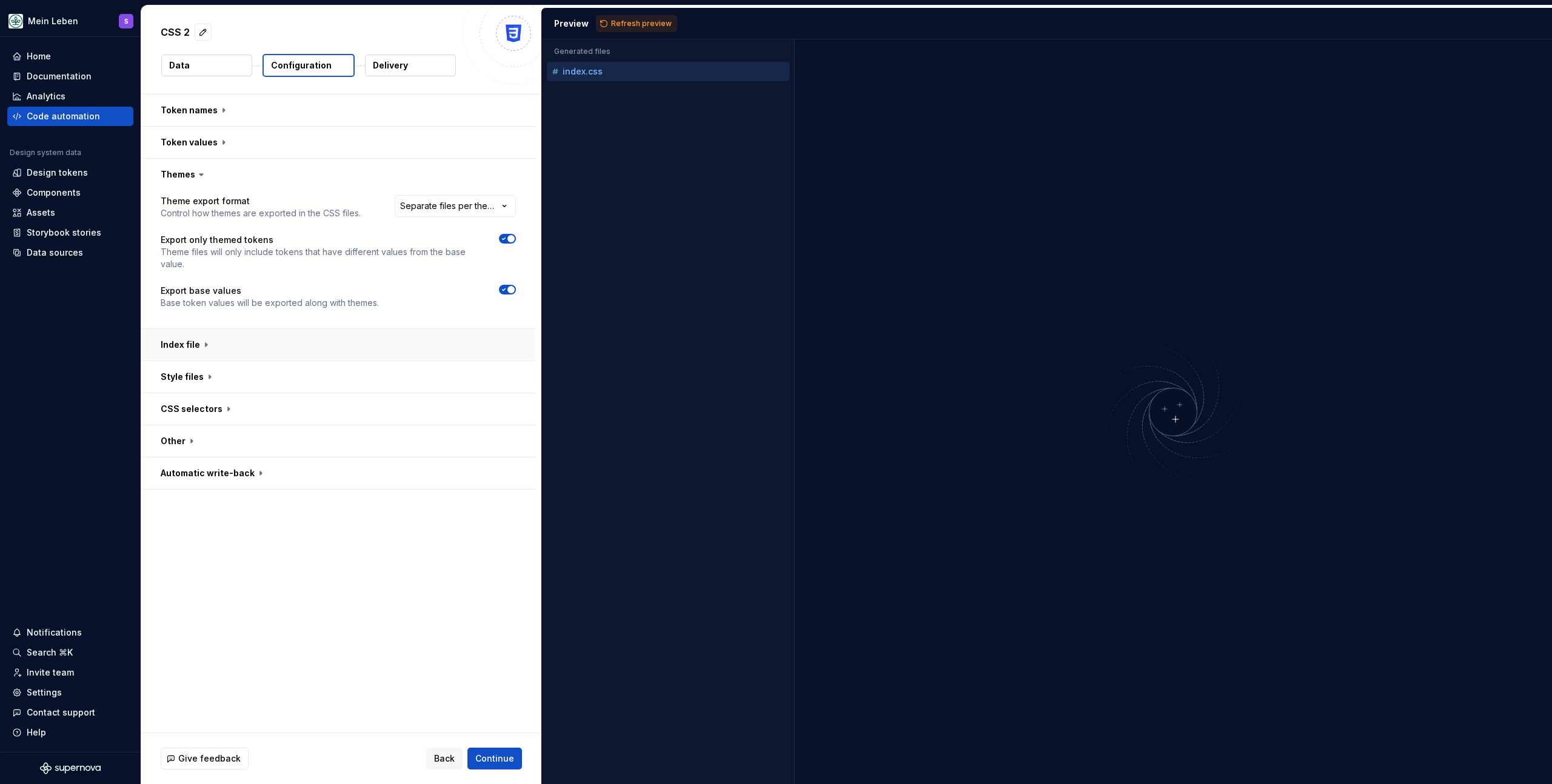
click at [203, 343] on button "button" at bounding box center [338, 345] width 394 height 31
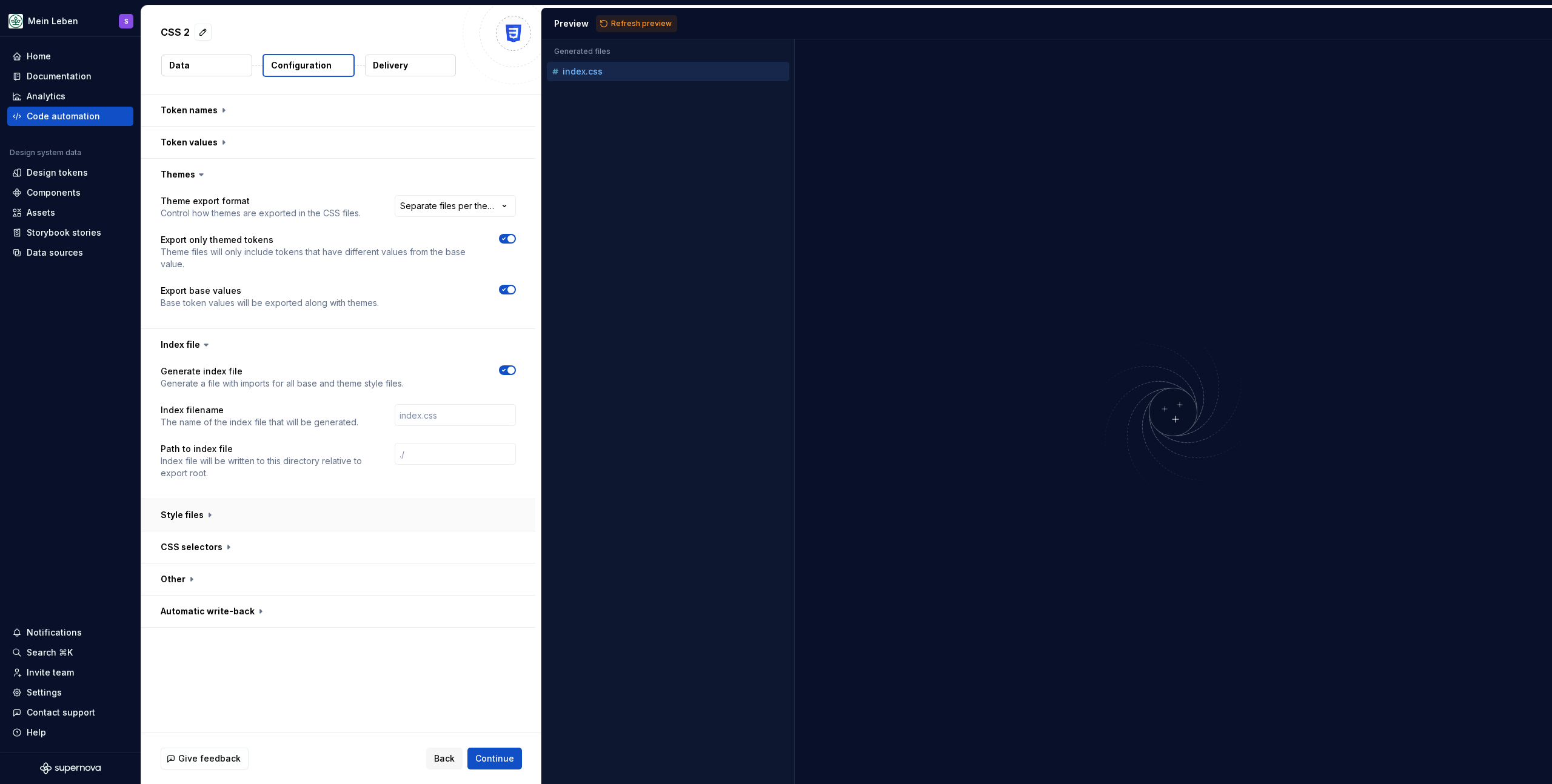
click at [221, 513] on button "button" at bounding box center [338, 515] width 394 height 31
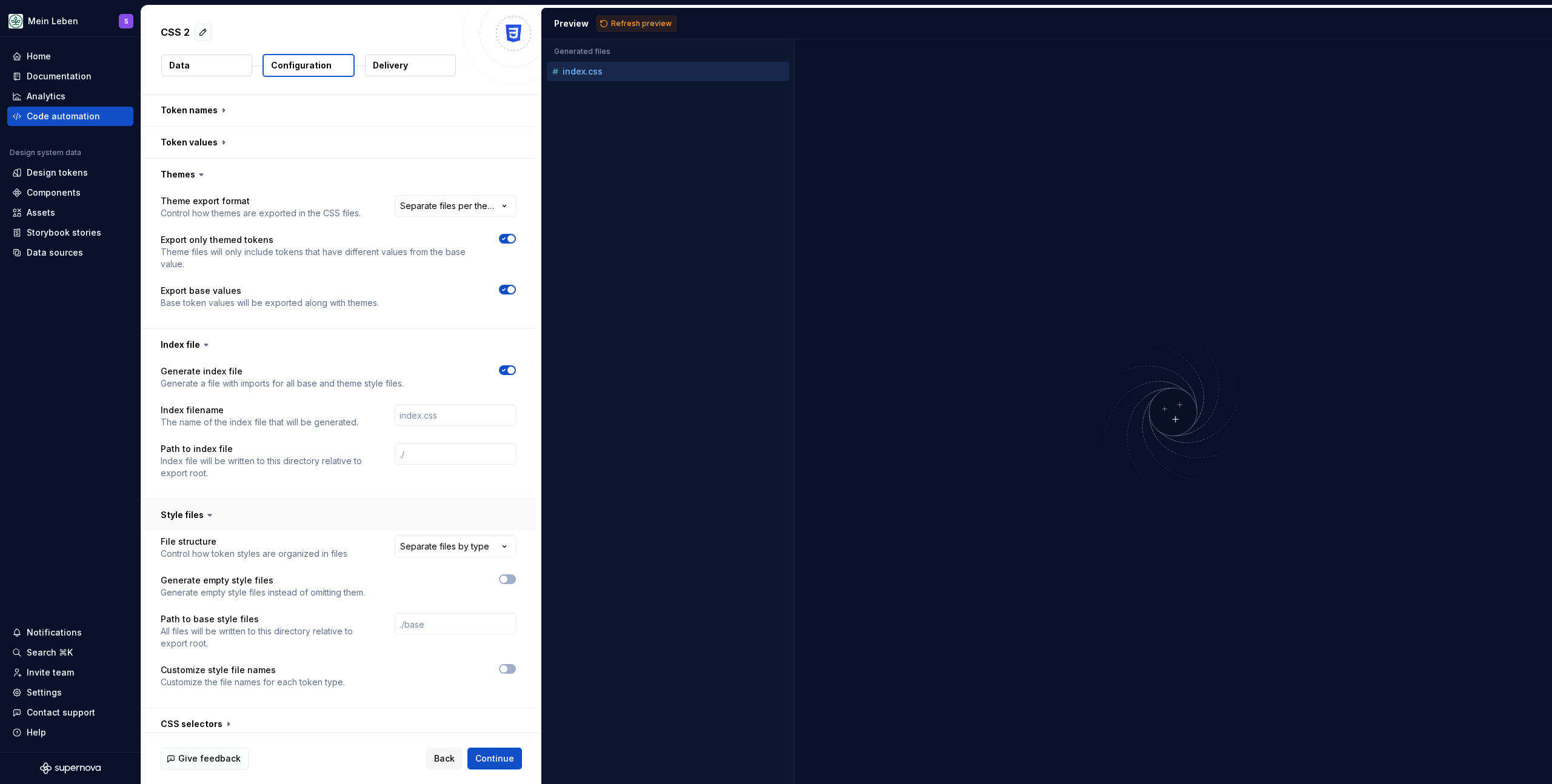
click at [221, 512] on button "button" at bounding box center [338, 515] width 394 height 31
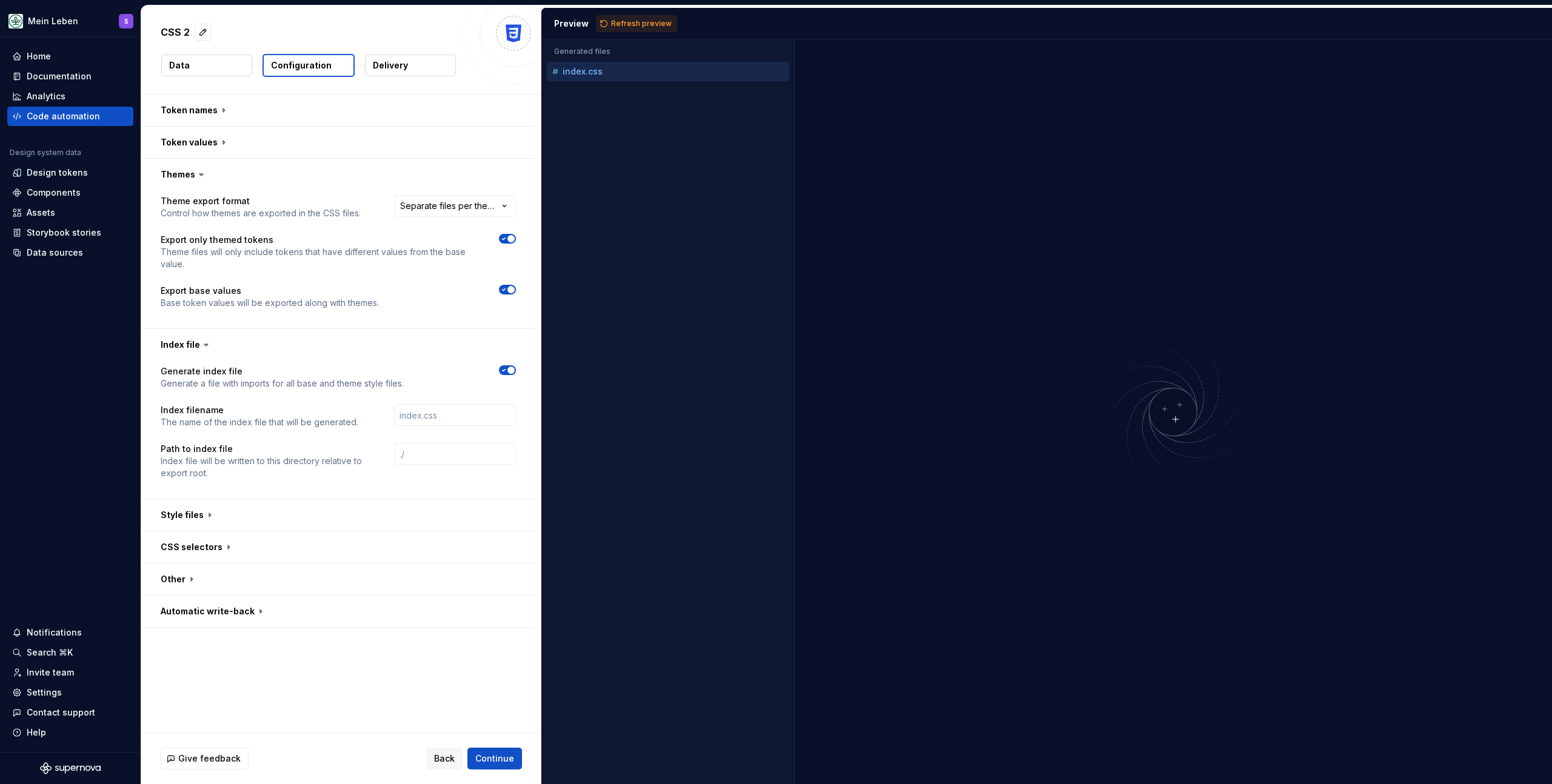
click at [208, 339] on icon at bounding box center [206, 345] width 12 height 12
click at [200, 344] on icon at bounding box center [206, 345] width 12 height 12
click at [200, 341] on icon at bounding box center [206, 345] width 12 height 12
click at [208, 341] on icon at bounding box center [206, 345] width 12 height 12
click at [206, 345] on icon at bounding box center [206, 345] width 12 height 12
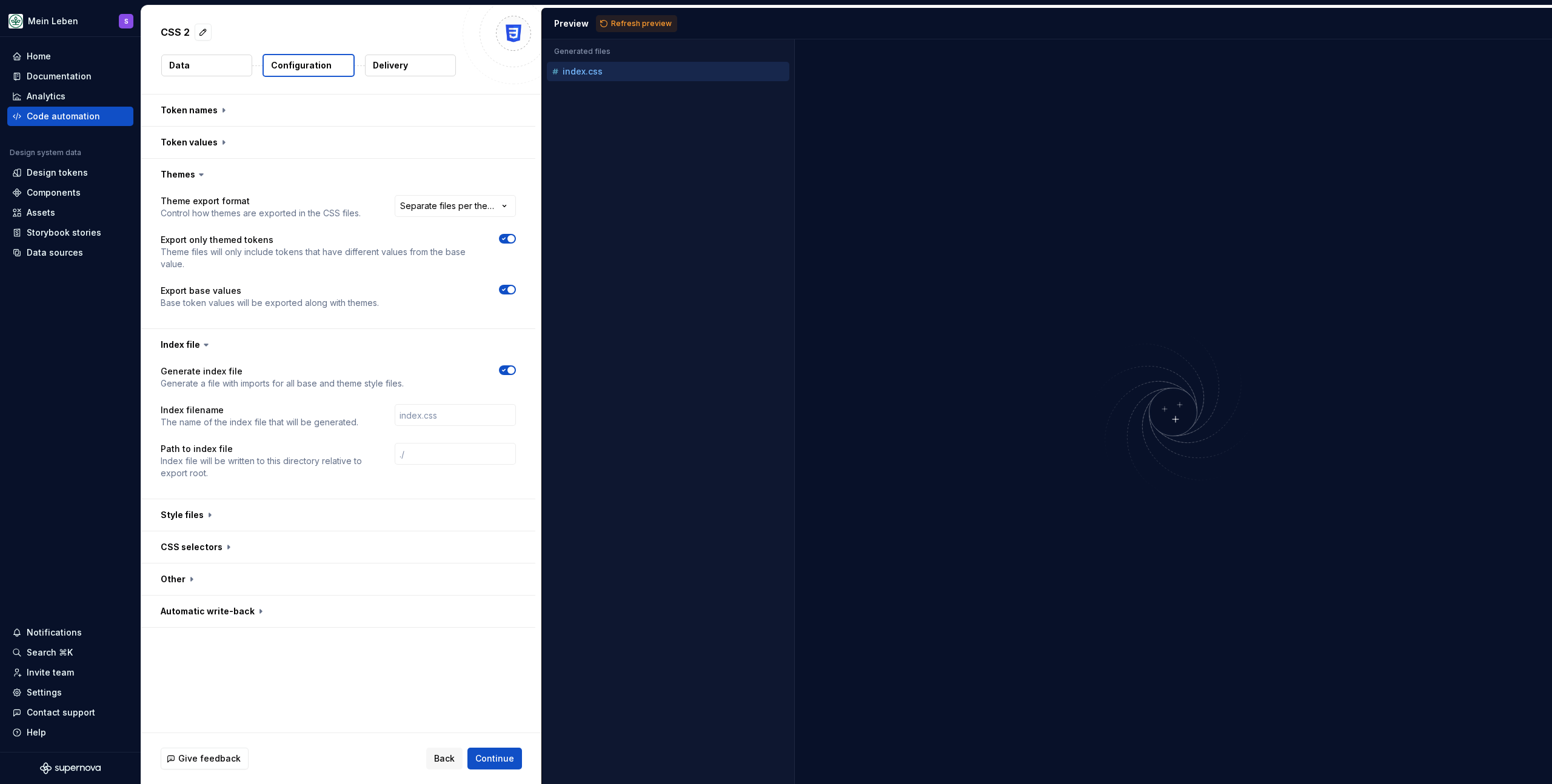
click at [200, 345] on icon at bounding box center [206, 345] width 12 height 12
drag, startPoint x: 204, startPoint y: 341, endPoint x: 198, endPoint y: 345, distance: 7.2
click at [203, 341] on icon at bounding box center [206, 345] width 12 height 12
click at [194, 345] on button "button" at bounding box center [338, 345] width 394 height 31
click at [195, 373] on button "button" at bounding box center [338, 377] width 394 height 31
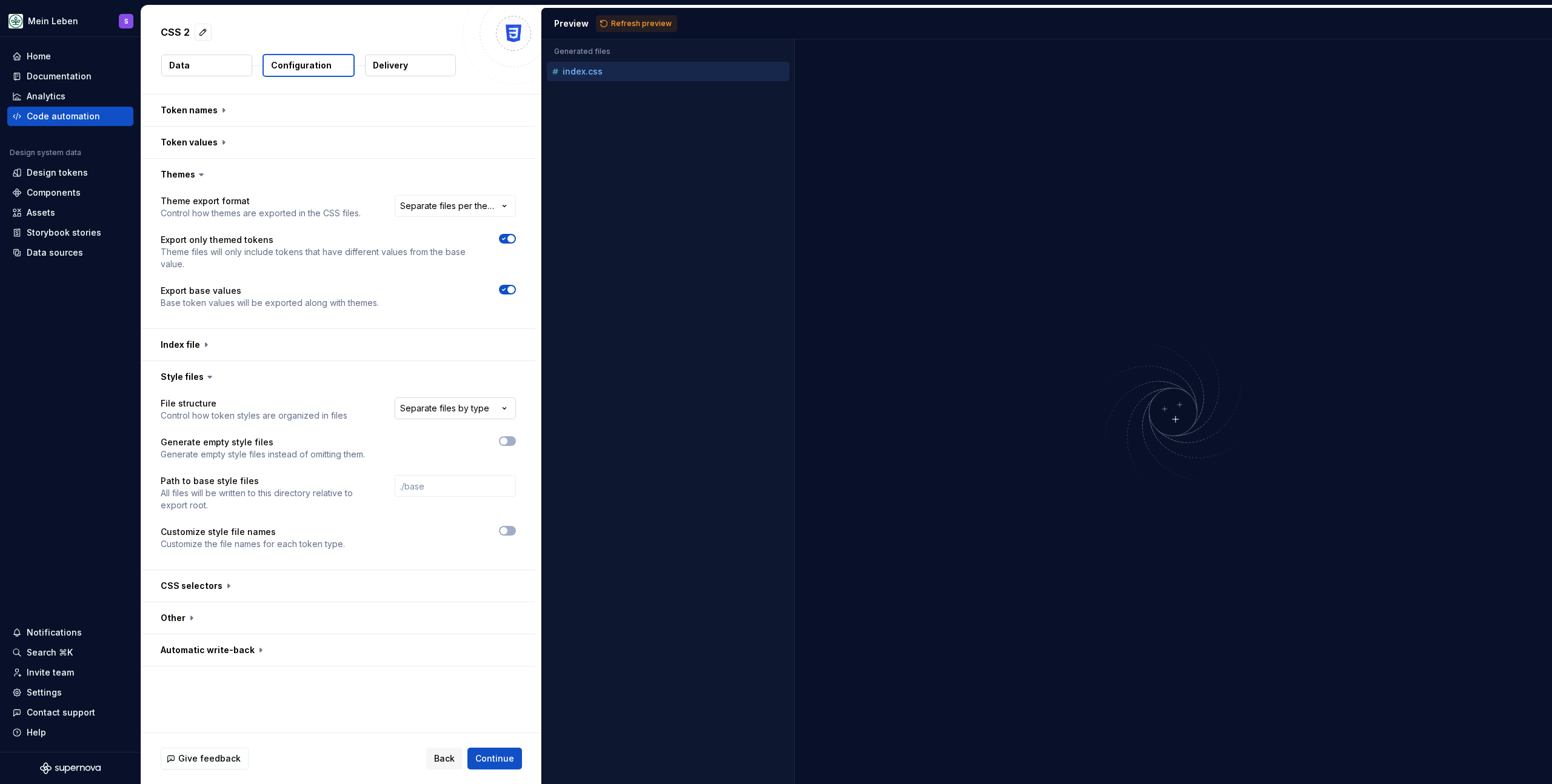
click at [434, 401] on html "**********" at bounding box center [776, 392] width 1552 height 784
click at [438, 404] on html "**********" at bounding box center [776, 392] width 1552 height 784
click at [179, 377] on button "button" at bounding box center [338, 377] width 394 height 31
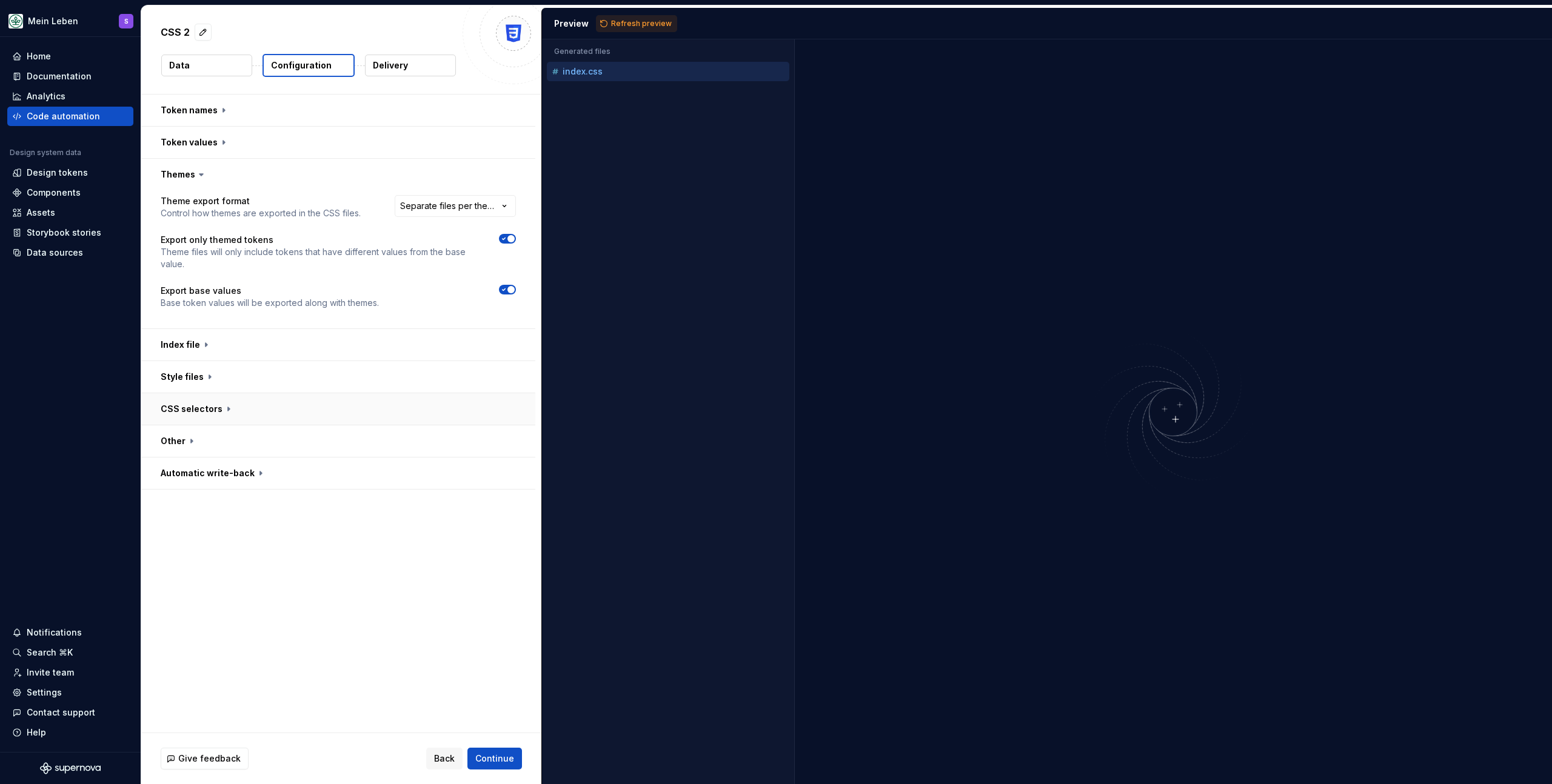
click at [195, 407] on button "button" at bounding box center [338, 409] width 394 height 31
click at [459, 483] on input "text" at bounding box center [456, 492] width 122 height 22
click at [334, 516] on p "CSS selector for theme files. Use {theme} placeholder to insert theme name." at bounding box center [267, 505] width 212 height 24
click at [408, 493] on input "text" at bounding box center [456, 492] width 122 height 22
click at [390, 493] on div "CSS selector for themes CSS selector for theme files. Use {theme} placeholder t…" at bounding box center [339, 499] width 355 height 36
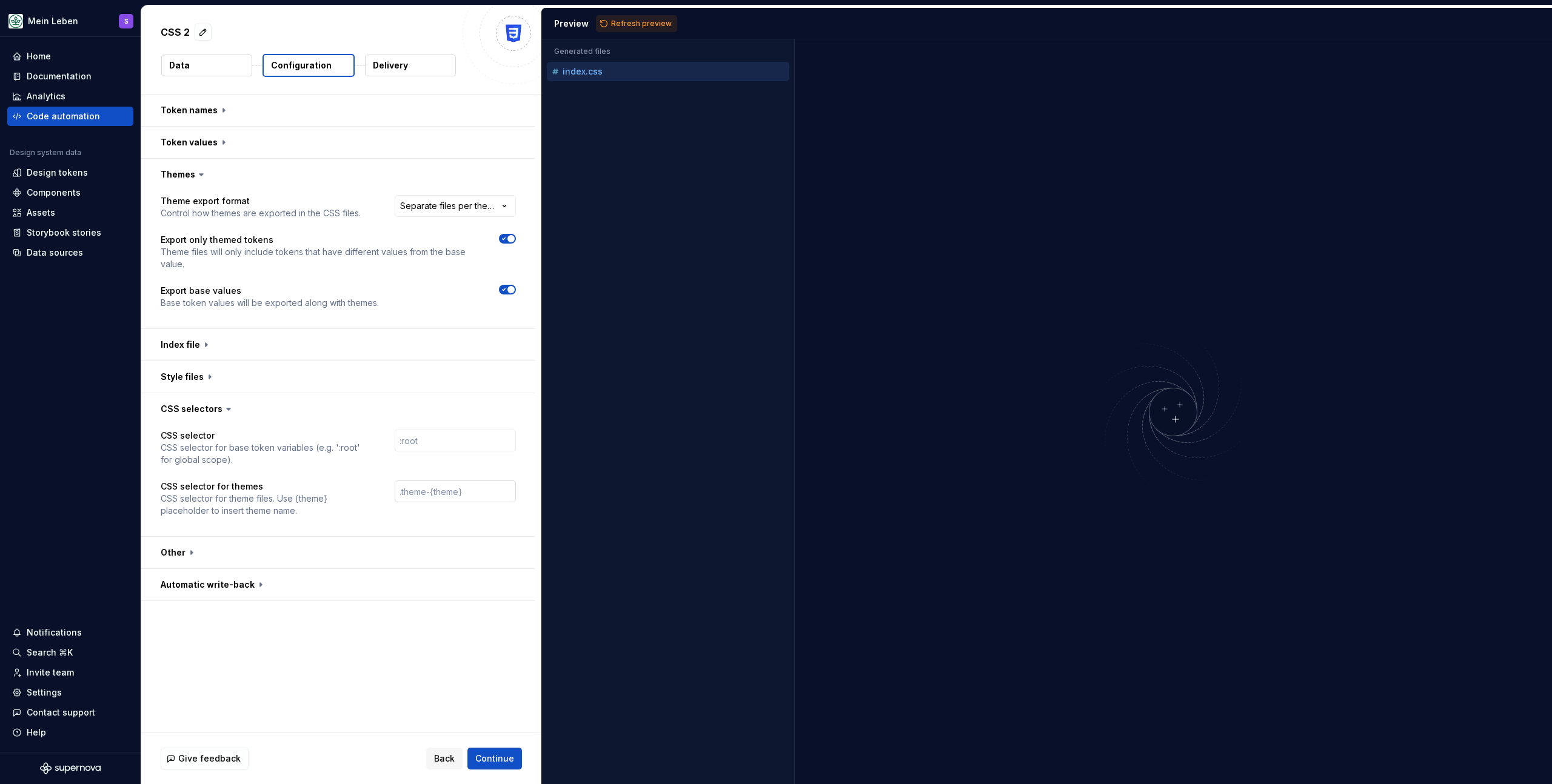
click at [424, 489] on input "text" at bounding box center [456, 492] width 122 height 22
click at [424, 492] on input "text" at bounding box center [456, 492] width 122 height 22
click at [336, 588] on button "button" at bounding box center [338, 584] width 394 height 31
click at [284, 579] on button "button" at bounding box center [338, 584] width 394 height 31
click at [105, 365] on div "Home Documentation Analytics Code automation Design system data Design tokens C…" at bounding box center [70, 394] width 141 height 715
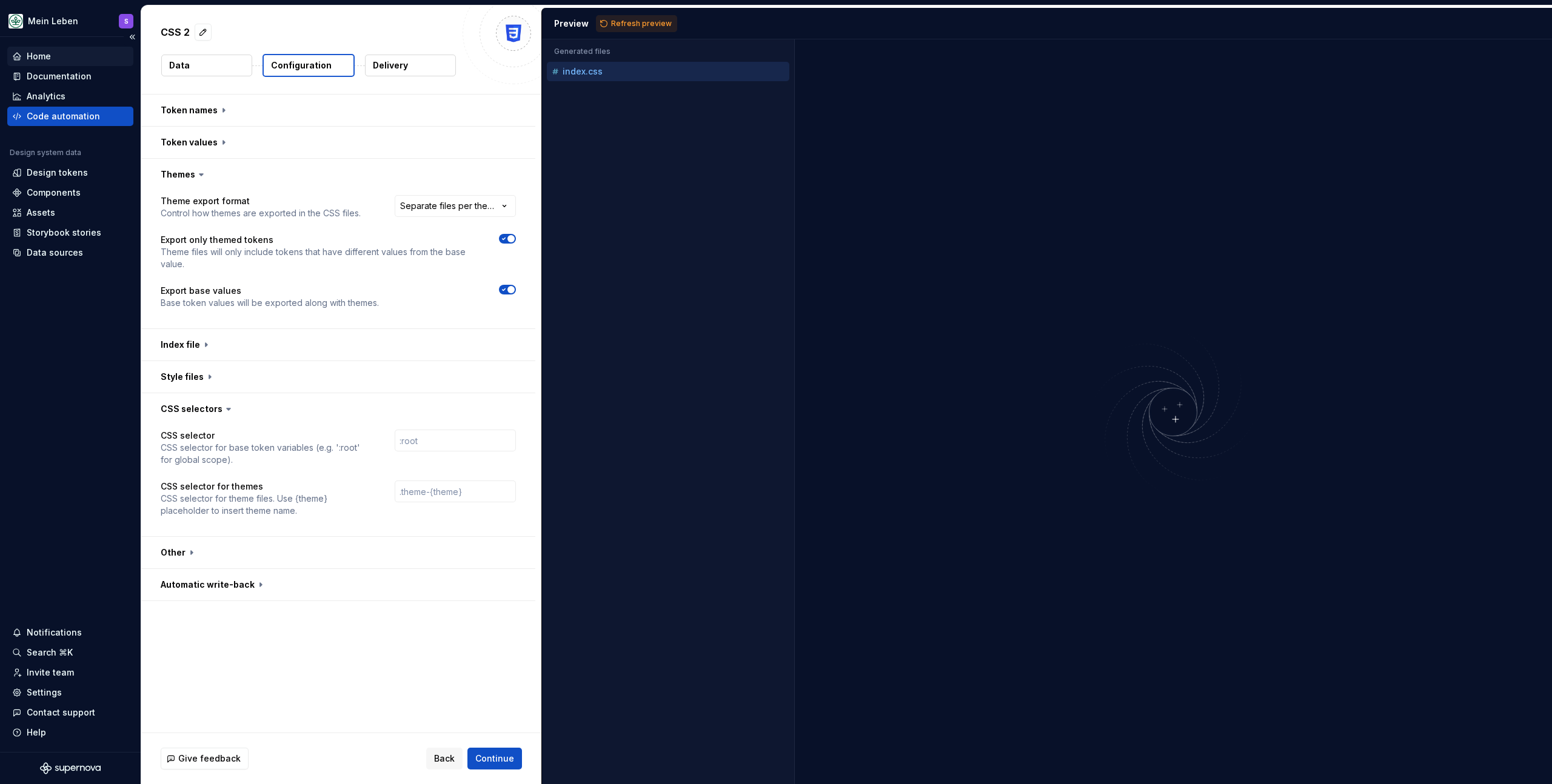
click at [55, 55] on div "Home" at bounding box center [70, 56] width 116 height 12
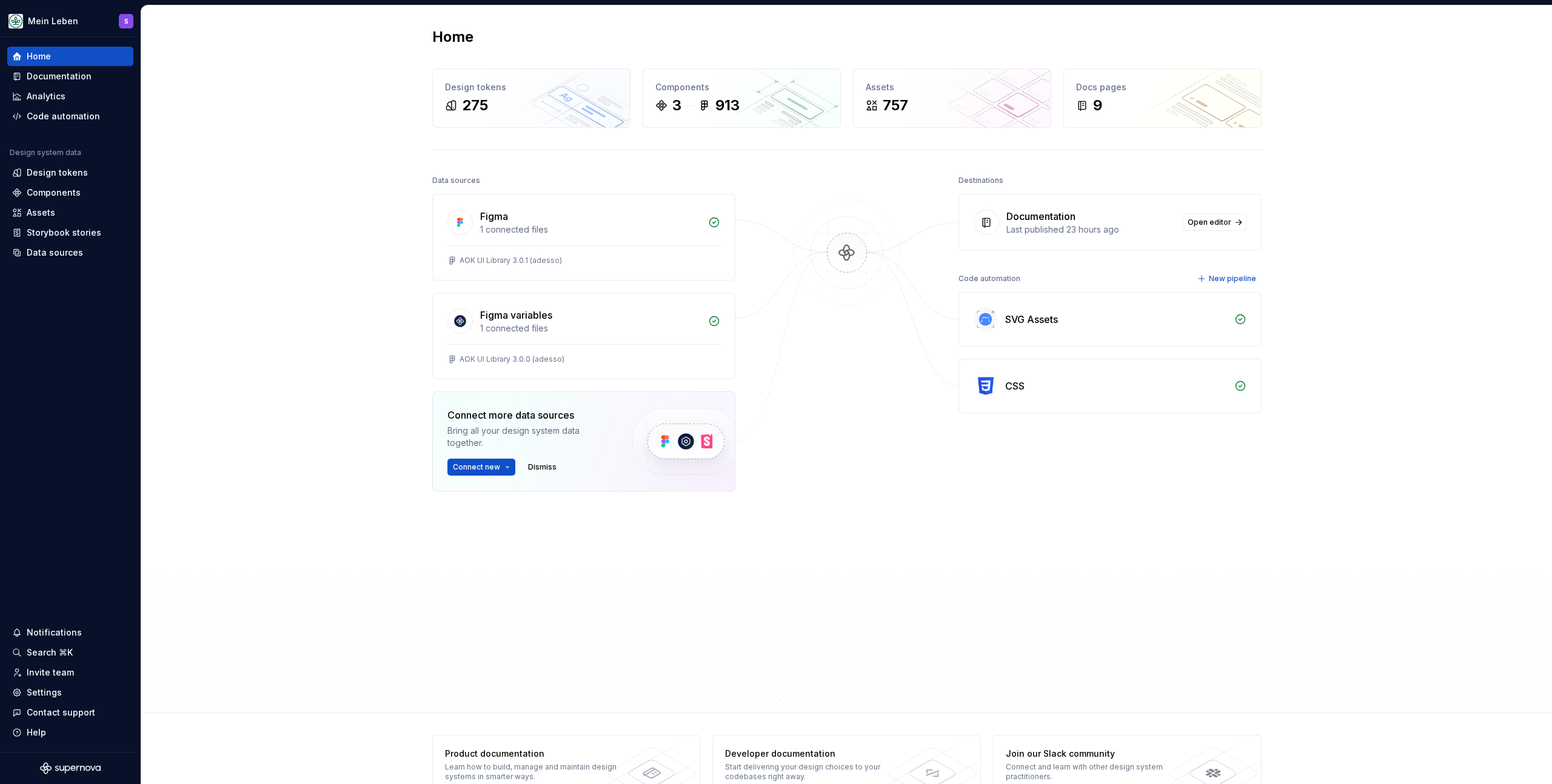
click at [261, 227] on div "Home Design tokens 275 Components 3 913 Assets 757 Docs pages 9 Data sources Fi…" at bounding box center [846, 359] width 1411 height 708
click at [49, 170] on div "Design tokens" at bounding box center [57, 173] width 61 height 12
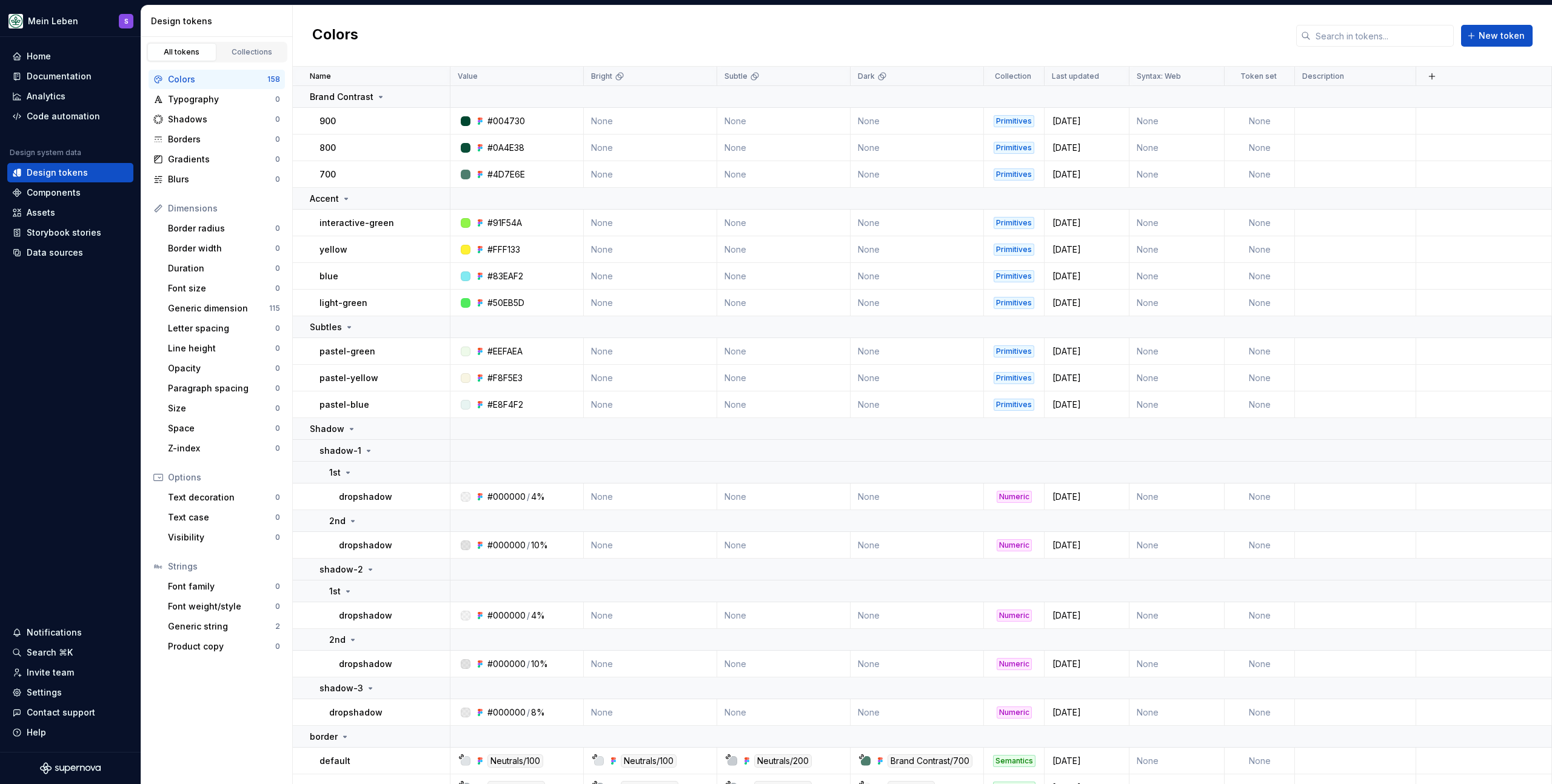
drag, startPoint x: 515, startPoint y: 33, endPoint x: 508, endPoint y: 35, distance: 7.3
click at [515, 33] on div "Colors New token" at bounding box center [922, 36] width 1259 height 61
click at [659, 9] on div "Colors New token" at bounding box center [922, 36] width 1259 height 61
click at [969, 77] on html "Mein Leben S Home Documentation Analytics Code automation Design system data De…" at bounding box center [776, 392] width 1552 height 784
click at [899, 29] on html "Mein Leben S Home Documentation Analytics Code automation Design system data De…" at bounding box center [776, 392] width 1552 height 784
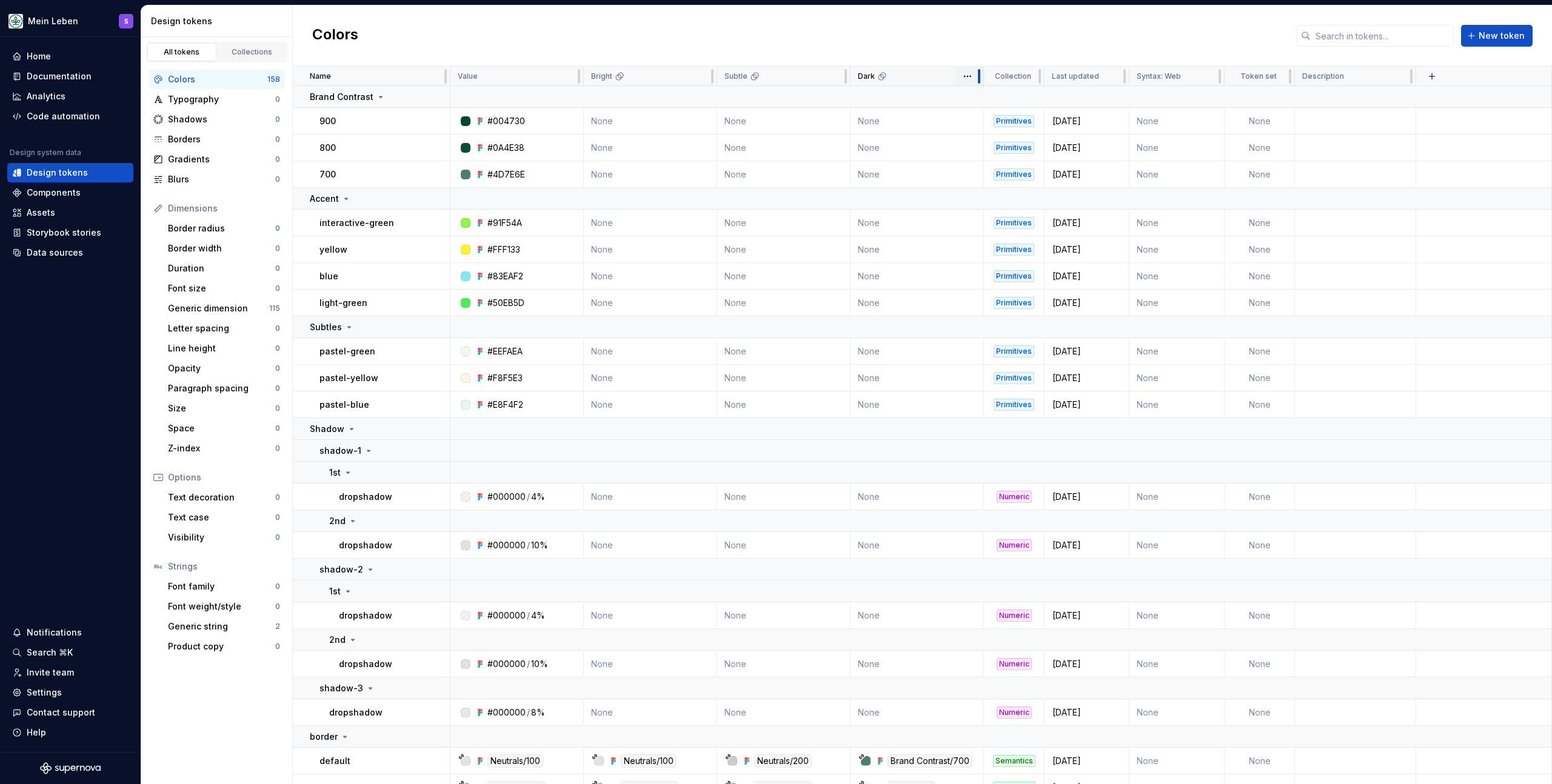
click at [981, 75] on div at bounding box center [979, 76] width 10 height 19
click at [969, 76] on html "Mein Leben S Home Documentation Analytics Code automation Design system data De…" at bounding box center [776, 392] width 1552 height 784
click at [984, 104] on span "Edit theme" at bounding box center [1021, 100] width 79 height 12
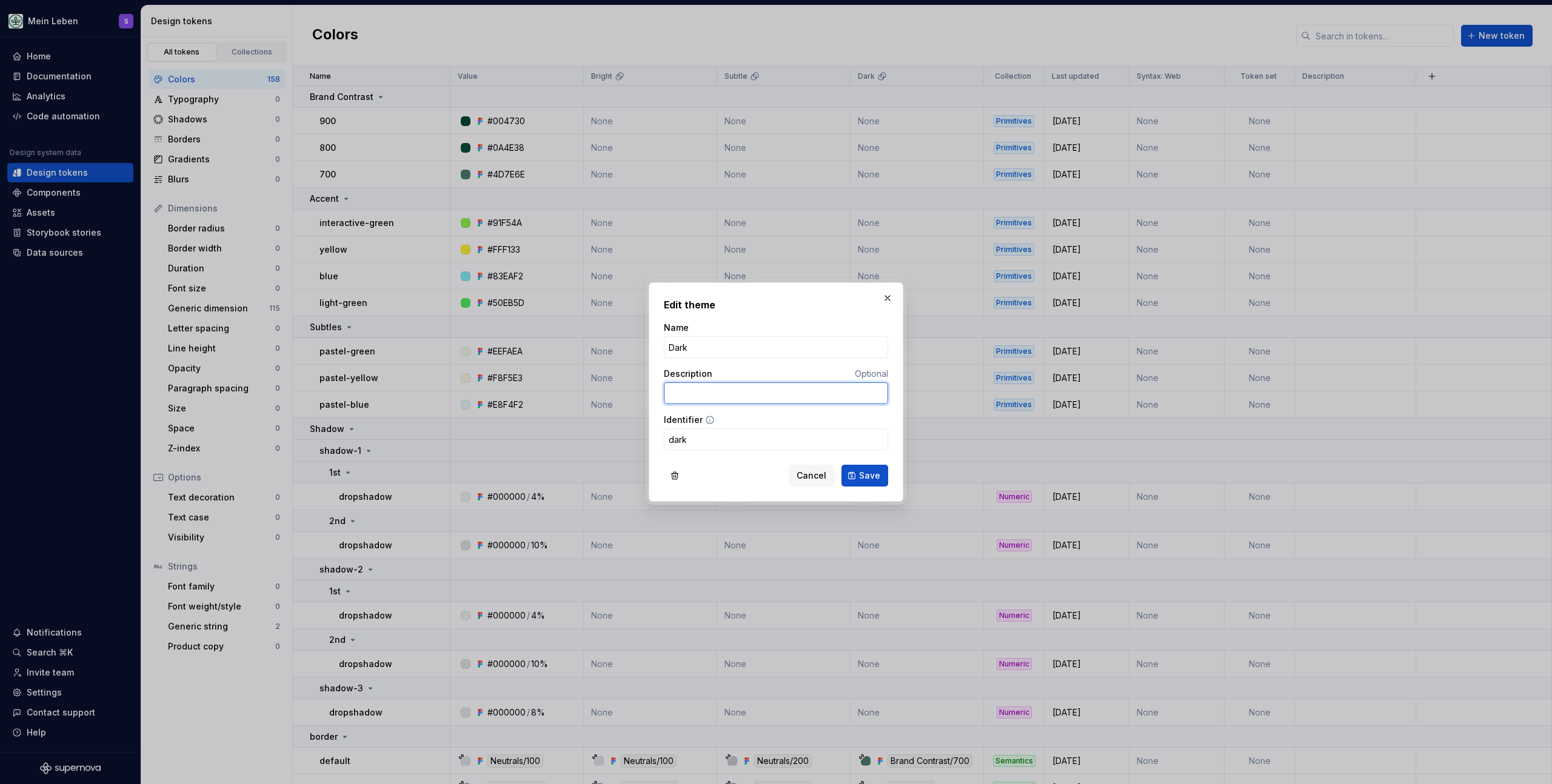
click at [737, 401] on input "Description" at bounding box center [776, 393] width 224 height 22
click at [887, 299] on button "button" at bounding box center [887, 298] width 17 height 17
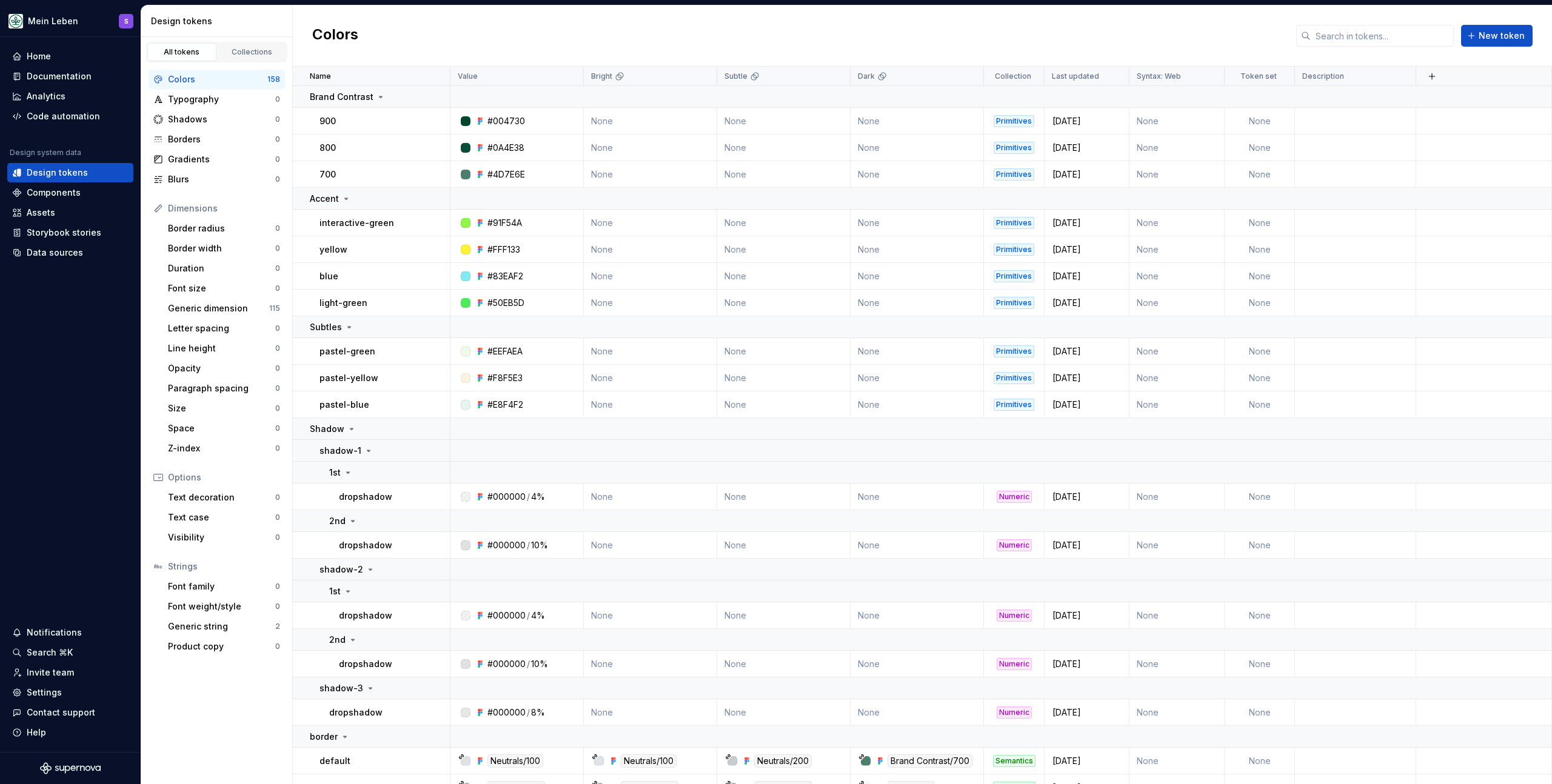
click at [646, 21] on div "Colors New token" at bounding box center [922, 36] width 1259 height 61
click at [569, 78] on html "Mein Leben S Home Documentation Analytics Code automation Design system data De…" at bounding box center [776, 392] width 1552 height 784
click at [574, 37] on html "Mein Leben S Home Documentation Analytics Code automation Design system data De…" at bounding box center [776, 392] width 1552 height 784
click at [700, 75] on html "Mein Leben S Home Documentation Analytics Code automation Design system data De…" at bounding box center [776, 392] width 1552 height 784
click at [702, 33] on html "Mein Leben S Home Documentation Analytics Code automation Design system data De…" at bounding box center [776, 392] width 1552 height 784
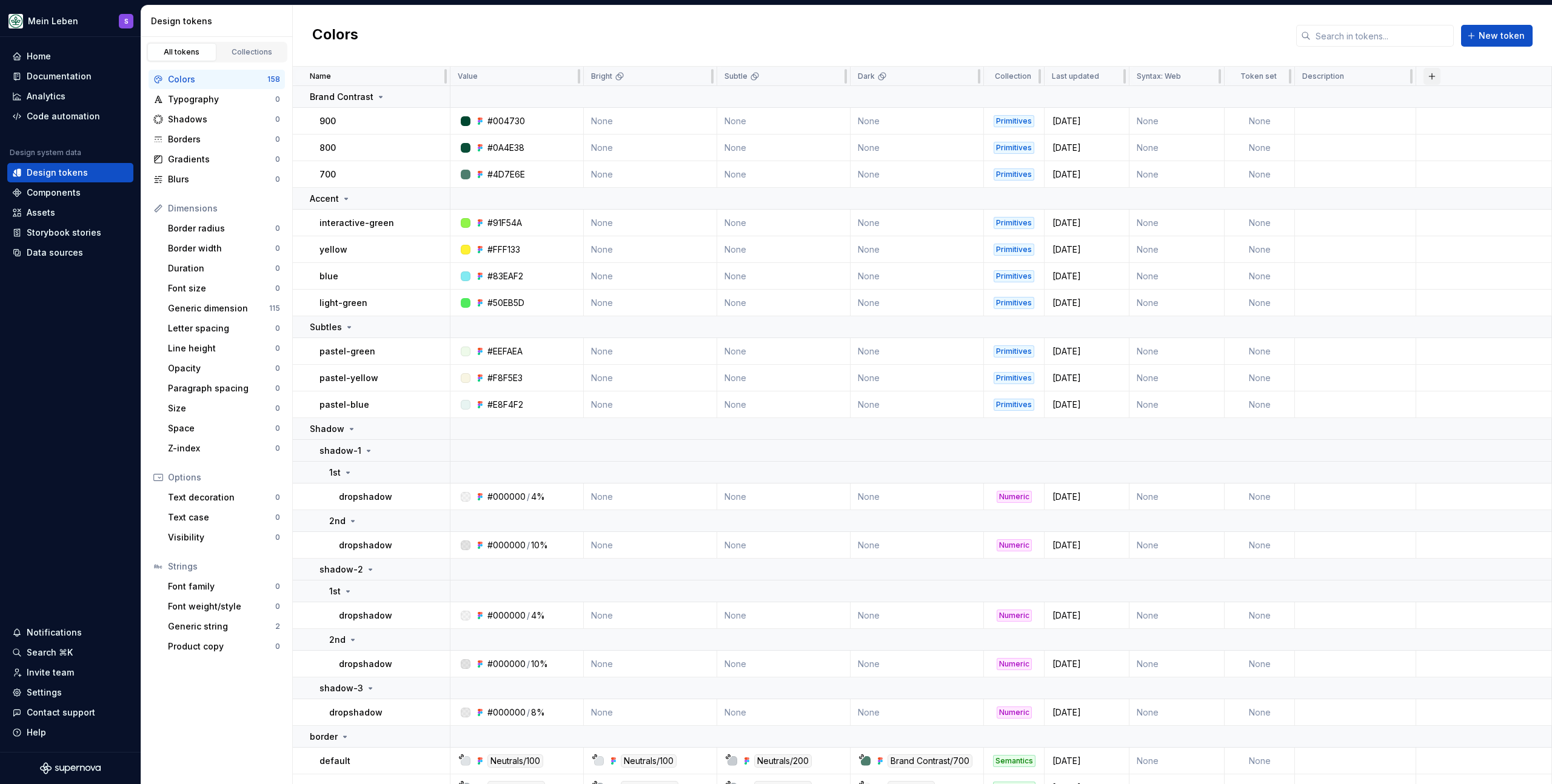
click at [1428, 75] on button "button" at bounding box center [1432, 76] width 17 height 17
click at [909, 19] on div "Colors New token" at bounding box center [922, 36] width 1259 height 61
click at [546, 17] on div "Colors New token" at bounding box center [922, 36] width 1259 height 61
click at [533, 20] on div "Colors New token" at bounding box center [922, 36] width 1259 height 61
click at [834, 75] on html "Mein Leben S Home Documentation Analytics Code automation Design system data De…" at bounding box center [776, 392] width 1552 height 784
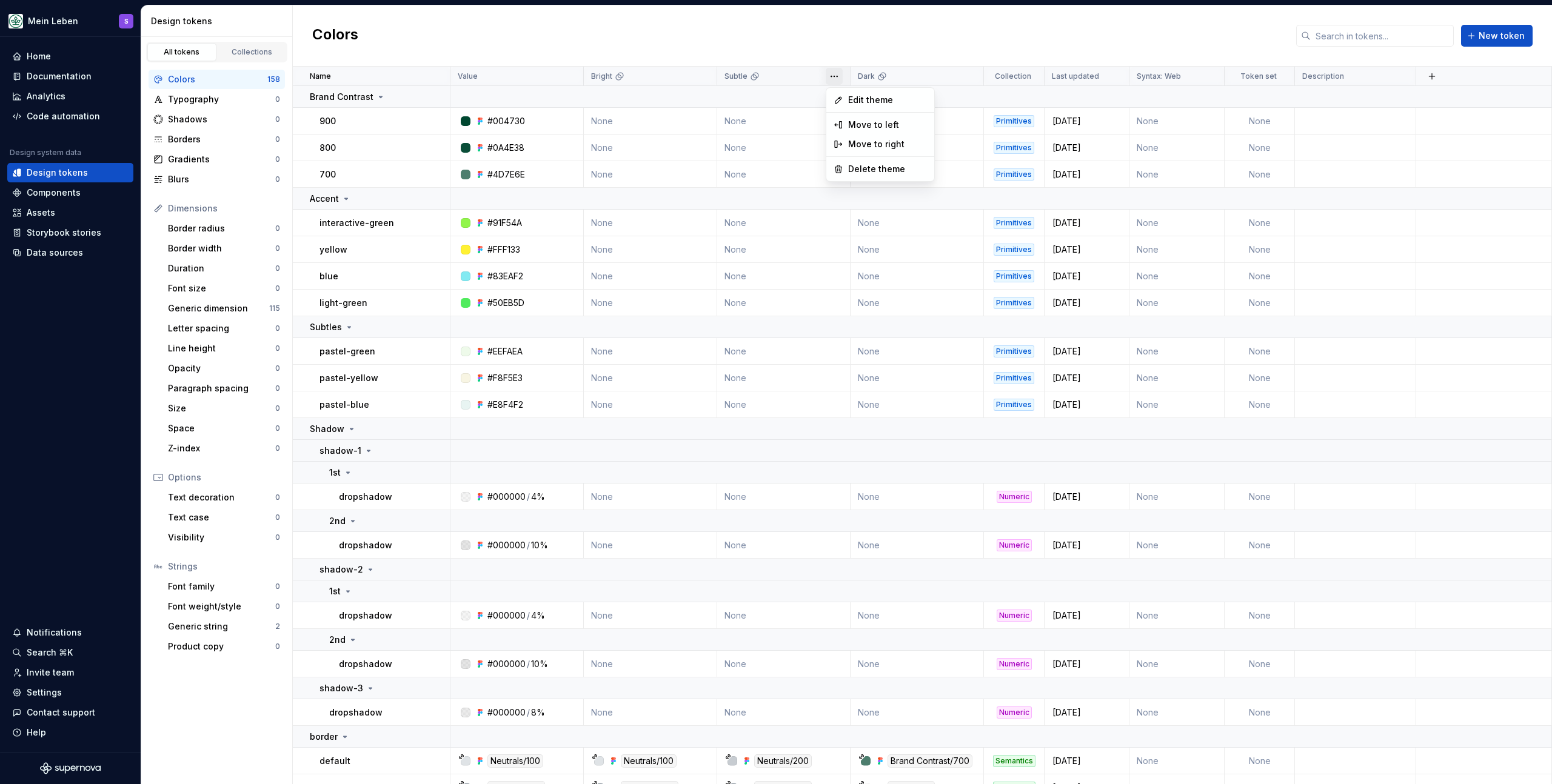
click at [848, 40] on html "Mein Leben S Home Documentation Analytics Code automation Design system data De…" at bounding box center [776, 392] width 1552 height 784
click at [625, 26] on div "Colors New token" at bounding box center [922, 36] width 1259 height 61
click at [75, 116] on div "Code automation" at bounding box center [63, 116] width 73 height 12
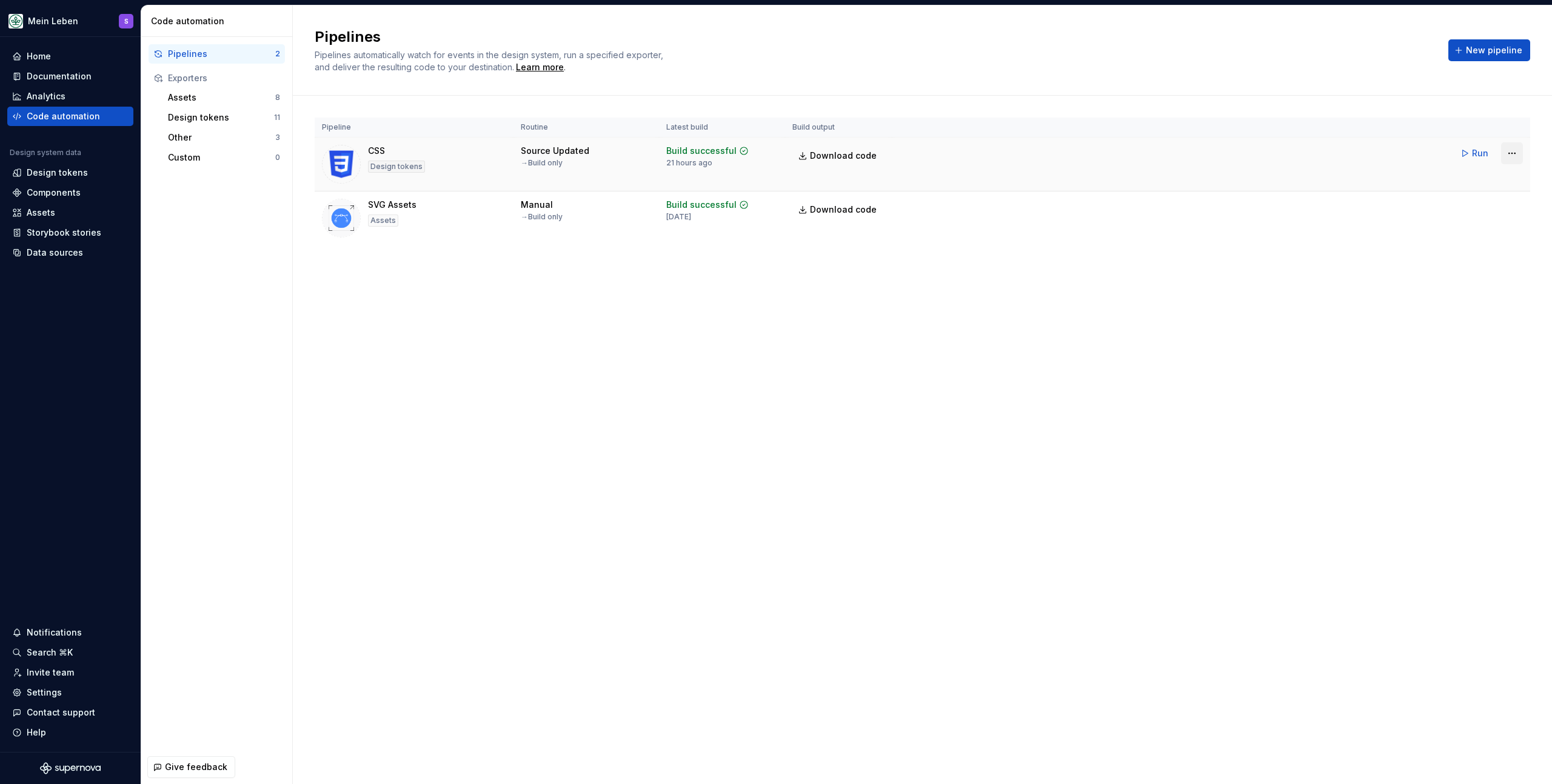
click at [1518, 154] on html "Mein Leben S Home Documentation Analytics Code automation Design system data De…" at bounding box center [776, 392] width 1552 height 784
click at [1506, 180] on div "Edit pipeline" at bounding box center [1497, 180] width 104 height 12
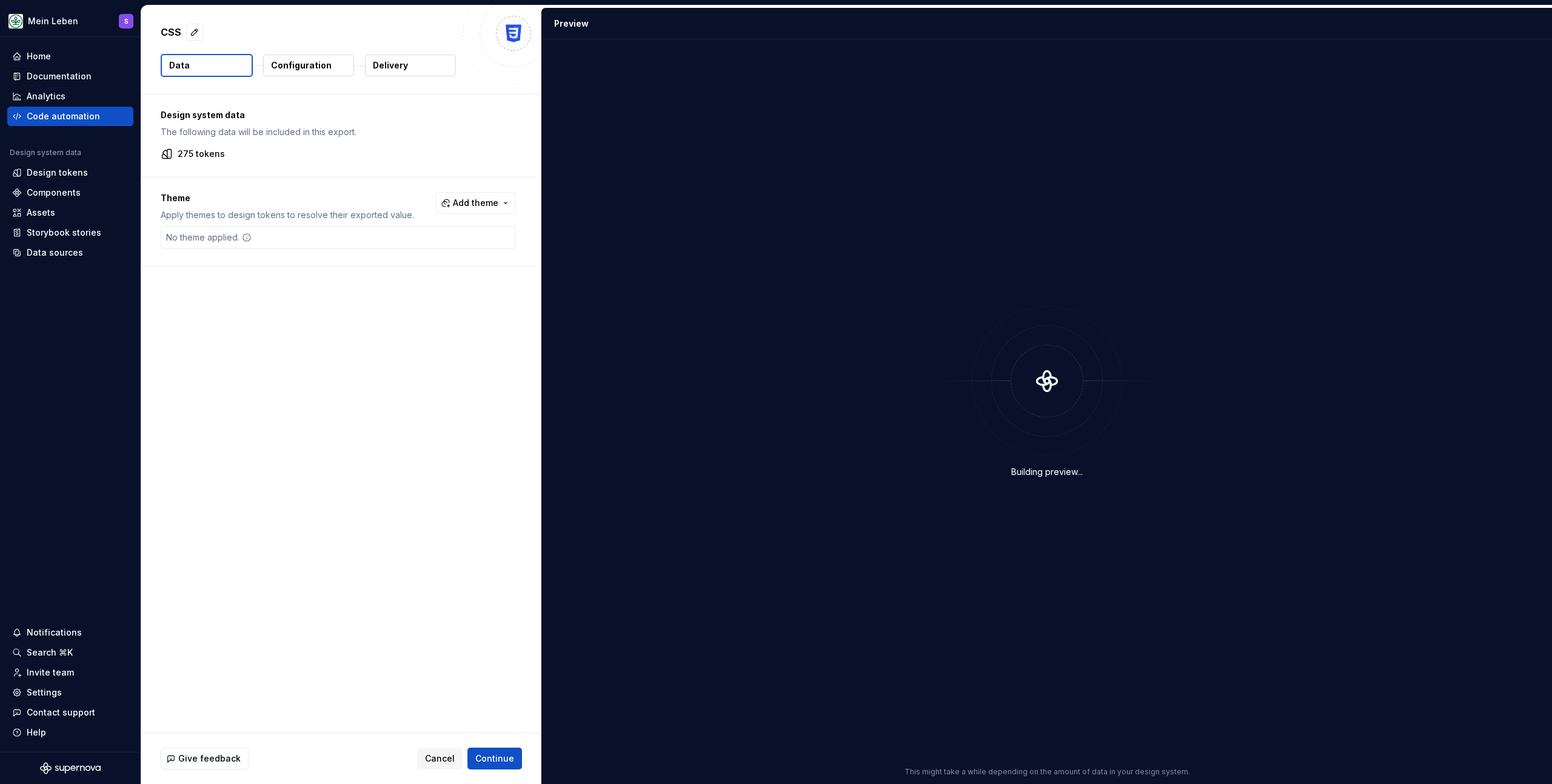
click at [315, 64] on p "Configuration" at bounding box center [301, 65] width 61 height 12
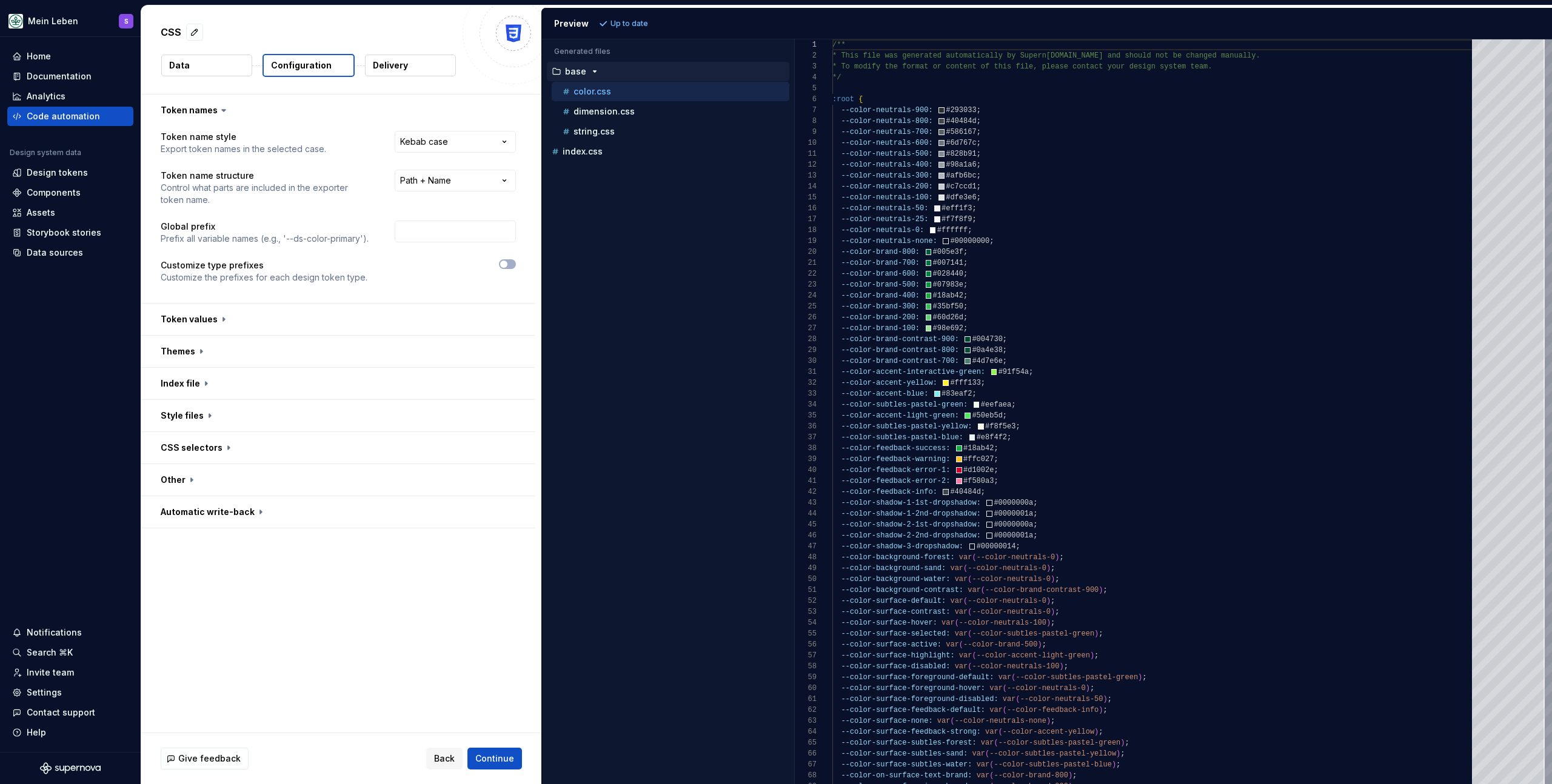
click at [396, 68] on p "Delivery" at bounding box center [390, 65] width 35 height 12
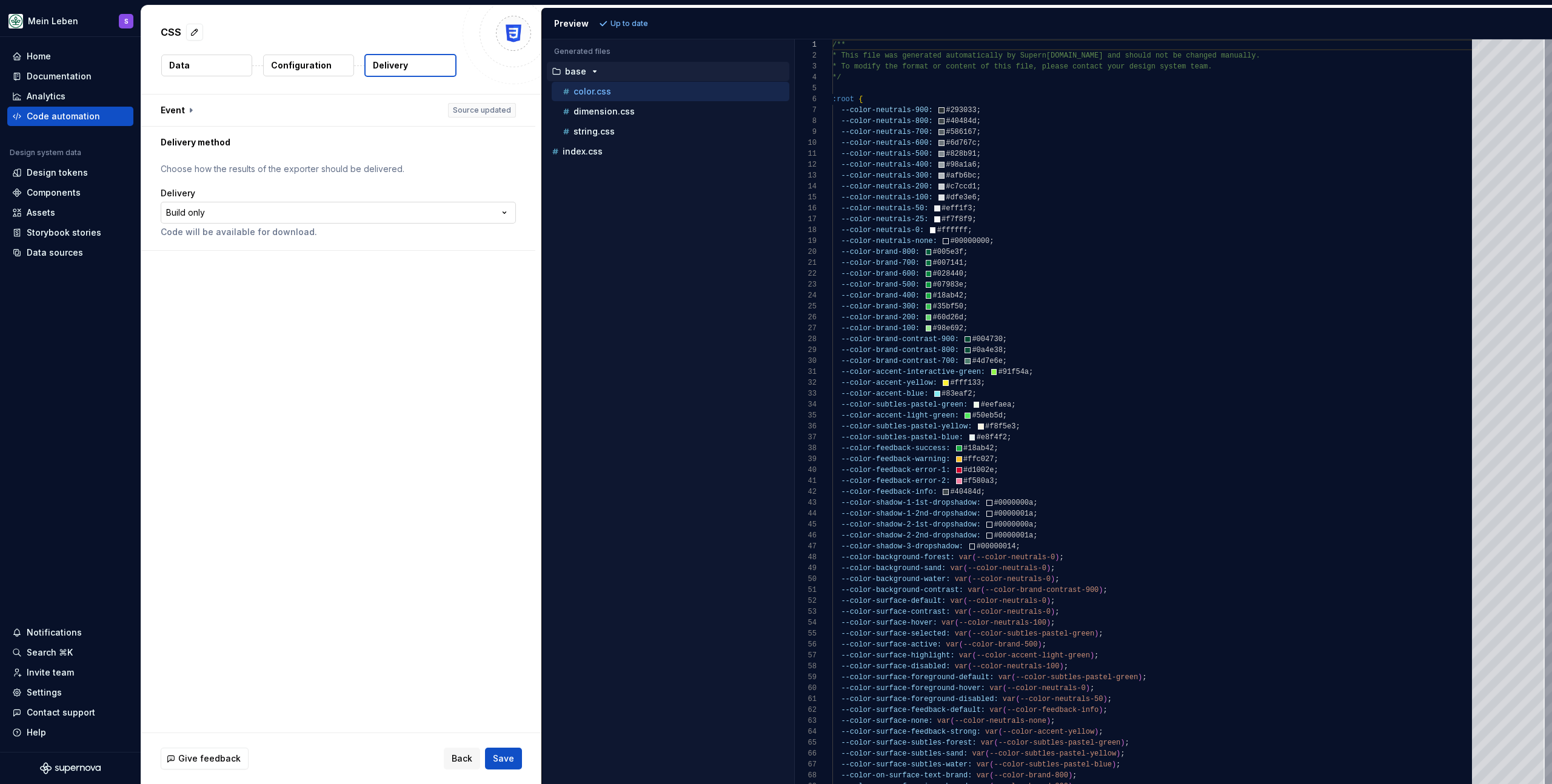
click at [367, 210] on html "**********" at bounding box center [776, 392] width 1552 height 784
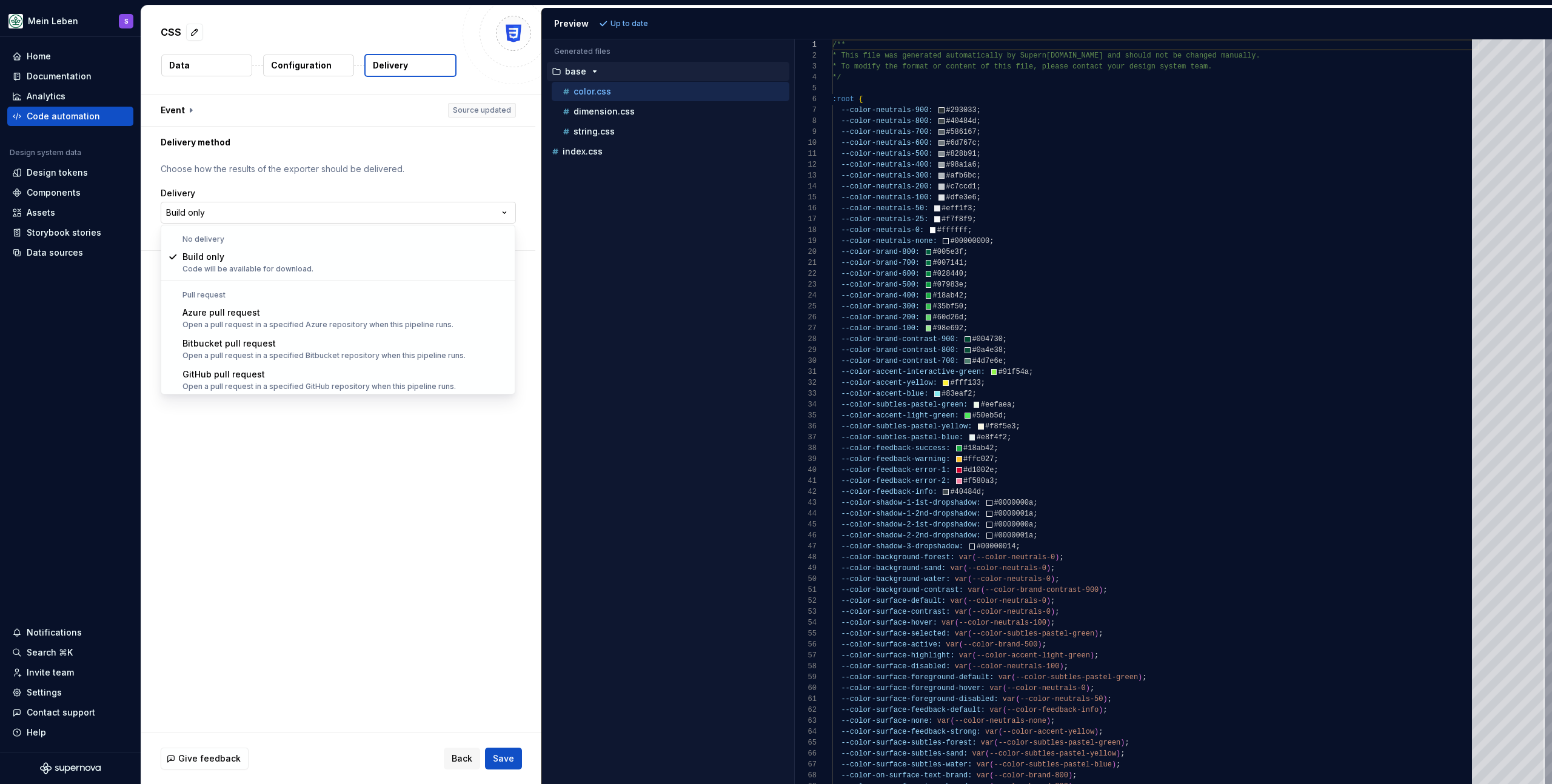
click at [367, 210] on html "**********" at bounding box center [776, 392] width 1552 height 784
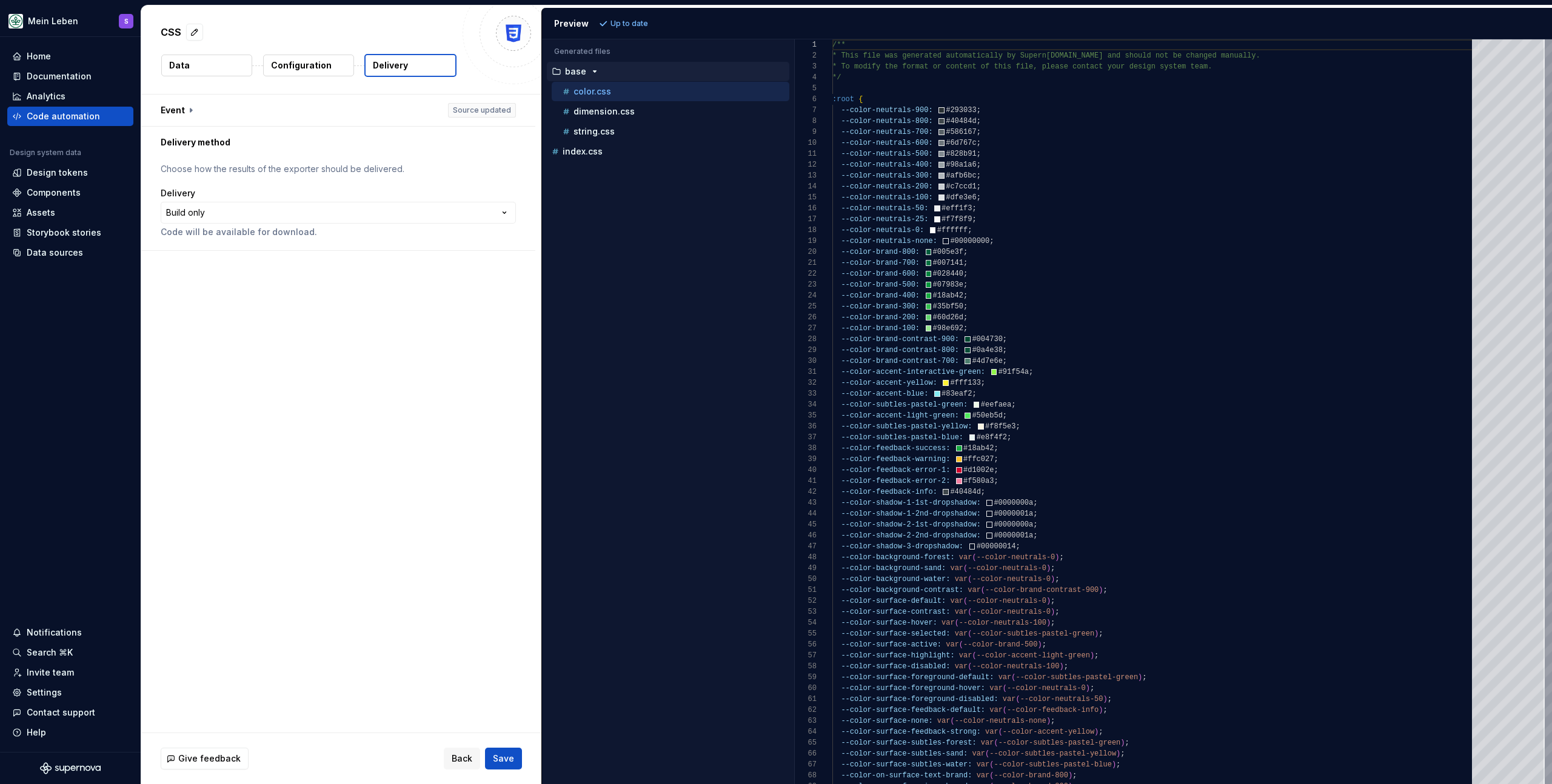
click at [329, 67] on button "Configuration" at bounding box center [309, 65] width 91 height 22
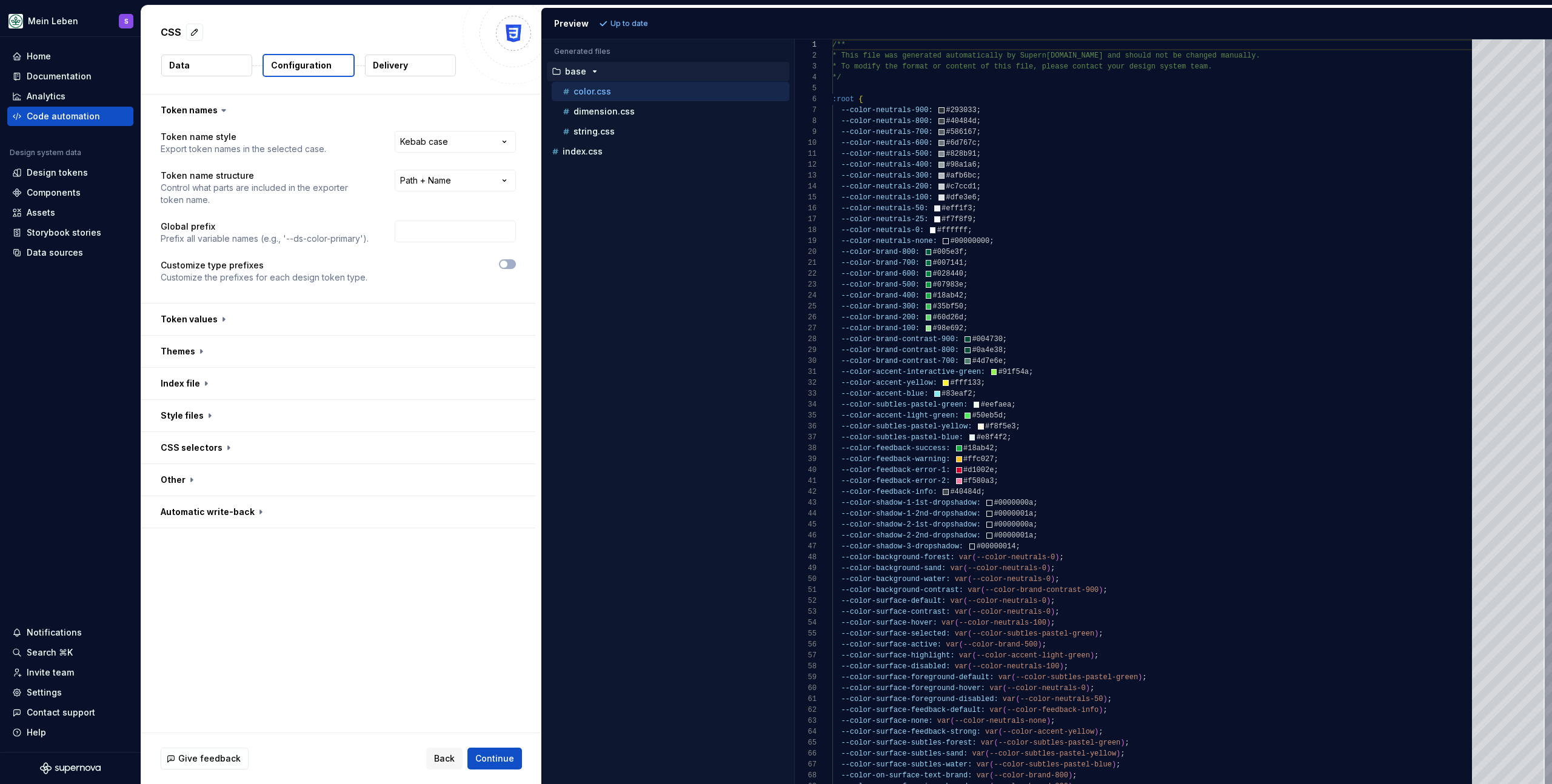
click at [220, 56] on button "Data" at bounding box center [206, 65] width 91 height 22
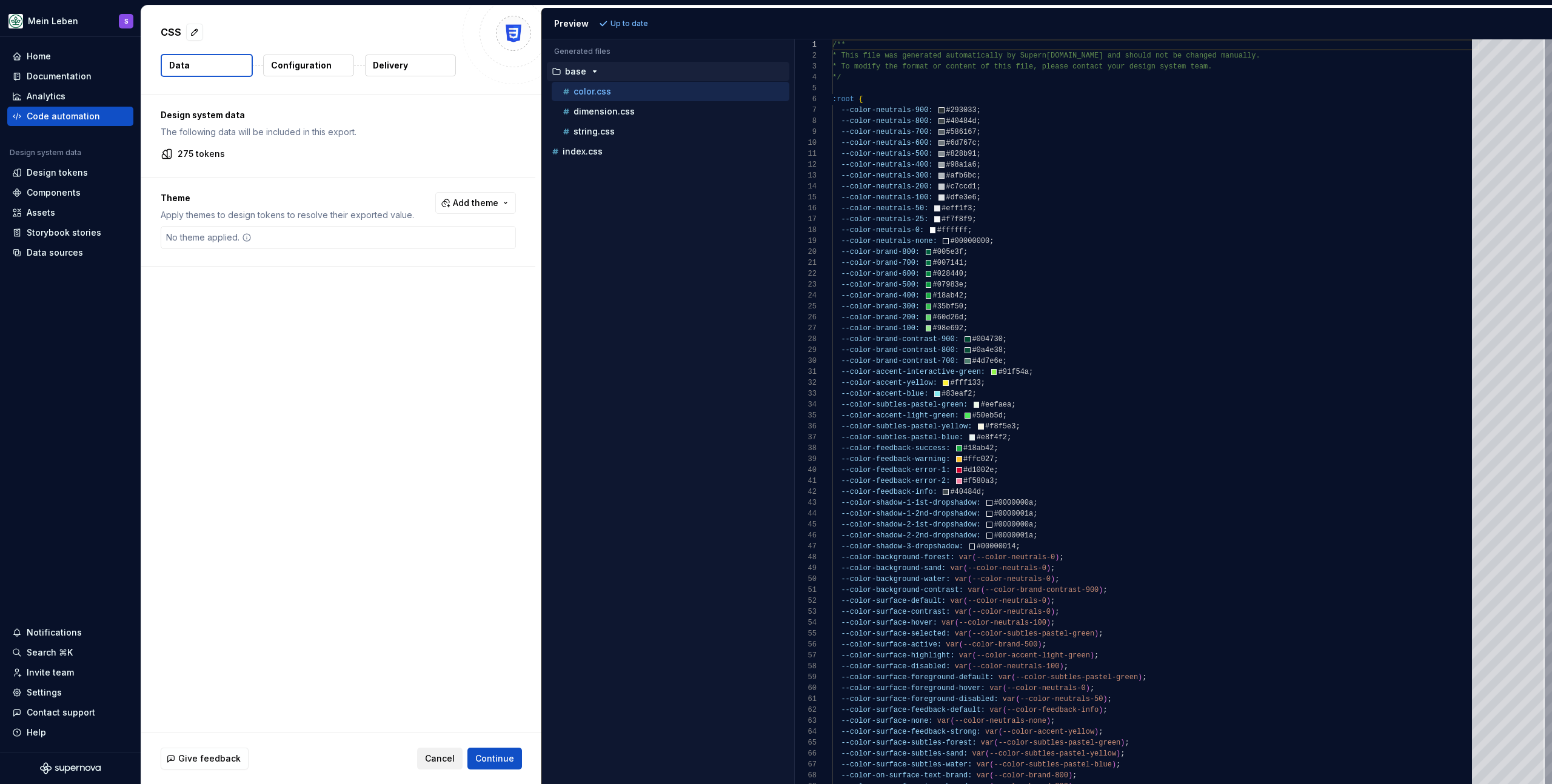
click at [435, 759] on span "Cancel" at bounding box center [440, 759] width 29 height 12
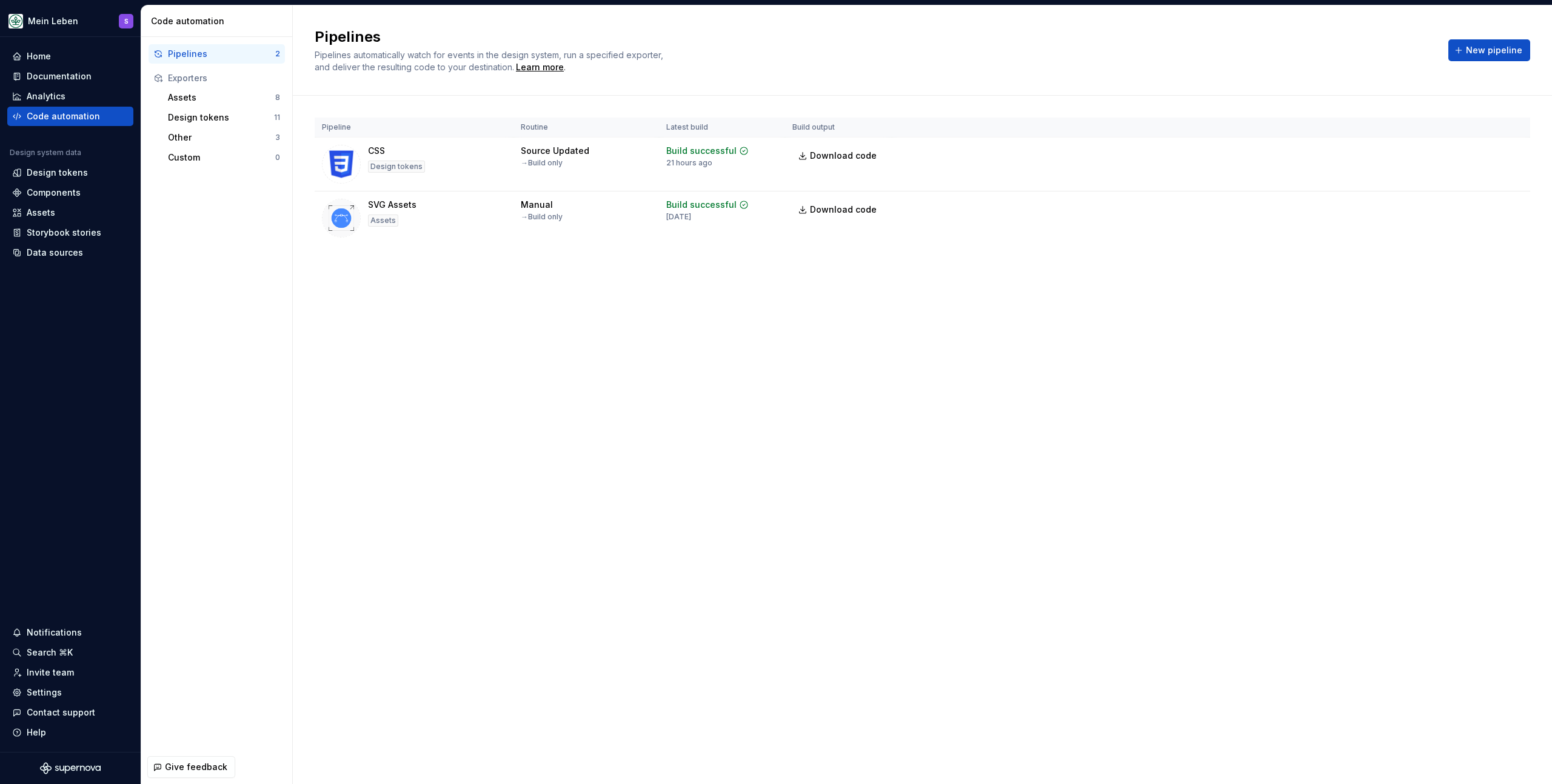
click at [594, 463] on div "Pipelines Pipelines automatically watch for events in the design system, run a …" at bounding box center [922, 395] width 1259 height 779
click at [1494, 45] on span "New pipeline" at bounding box center [1495, 50] width 56 height 12
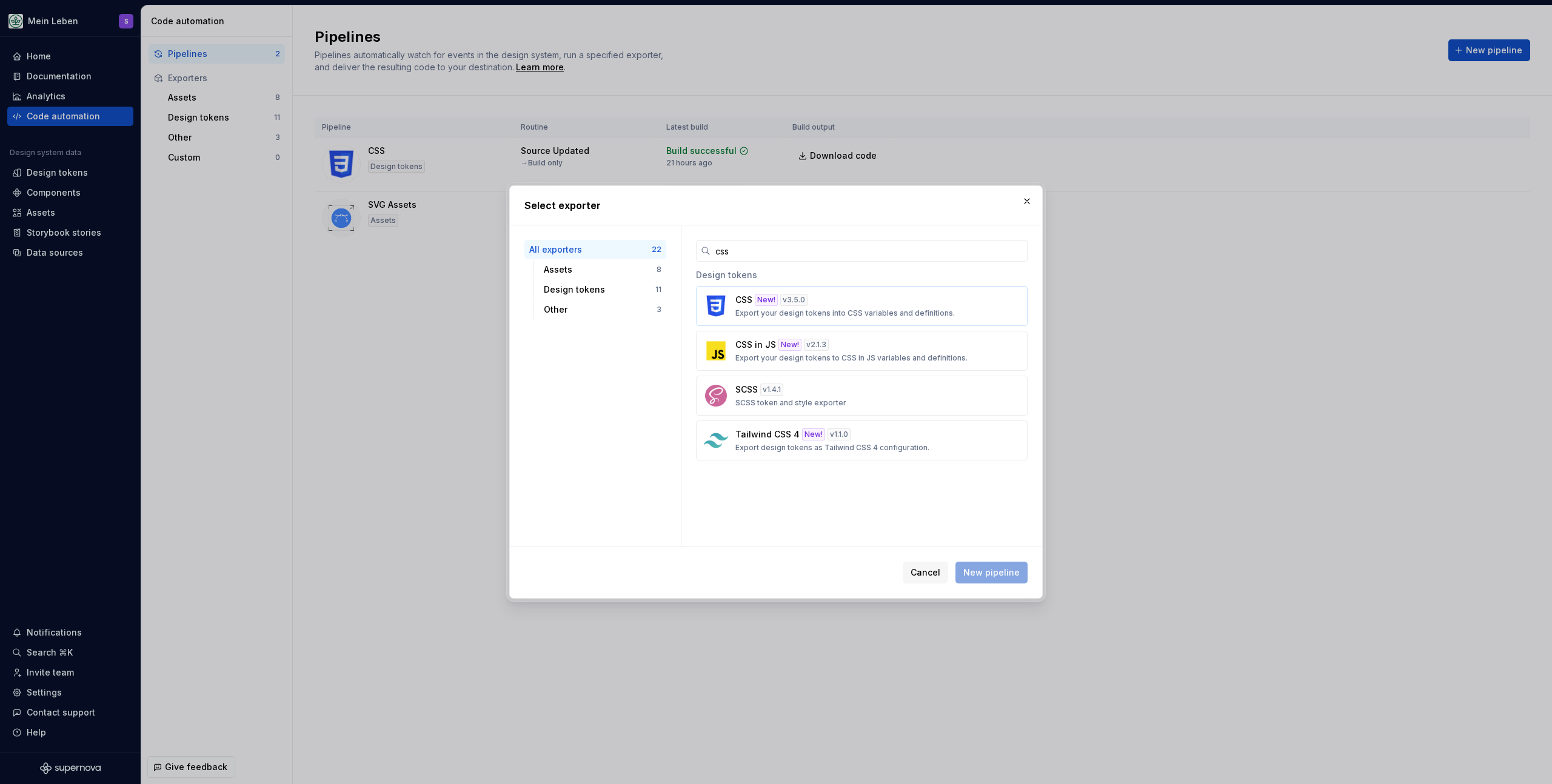
type input "css"
click at [847, 291] on button "CSS New! v 3.5.0 Export your design tokens into CSS variables and definitions." at bounding box center [862, 306] width 331 height 40
click at [985, 574] on span "New pipeline" at bounding box center [991, 573] width 56 height 12
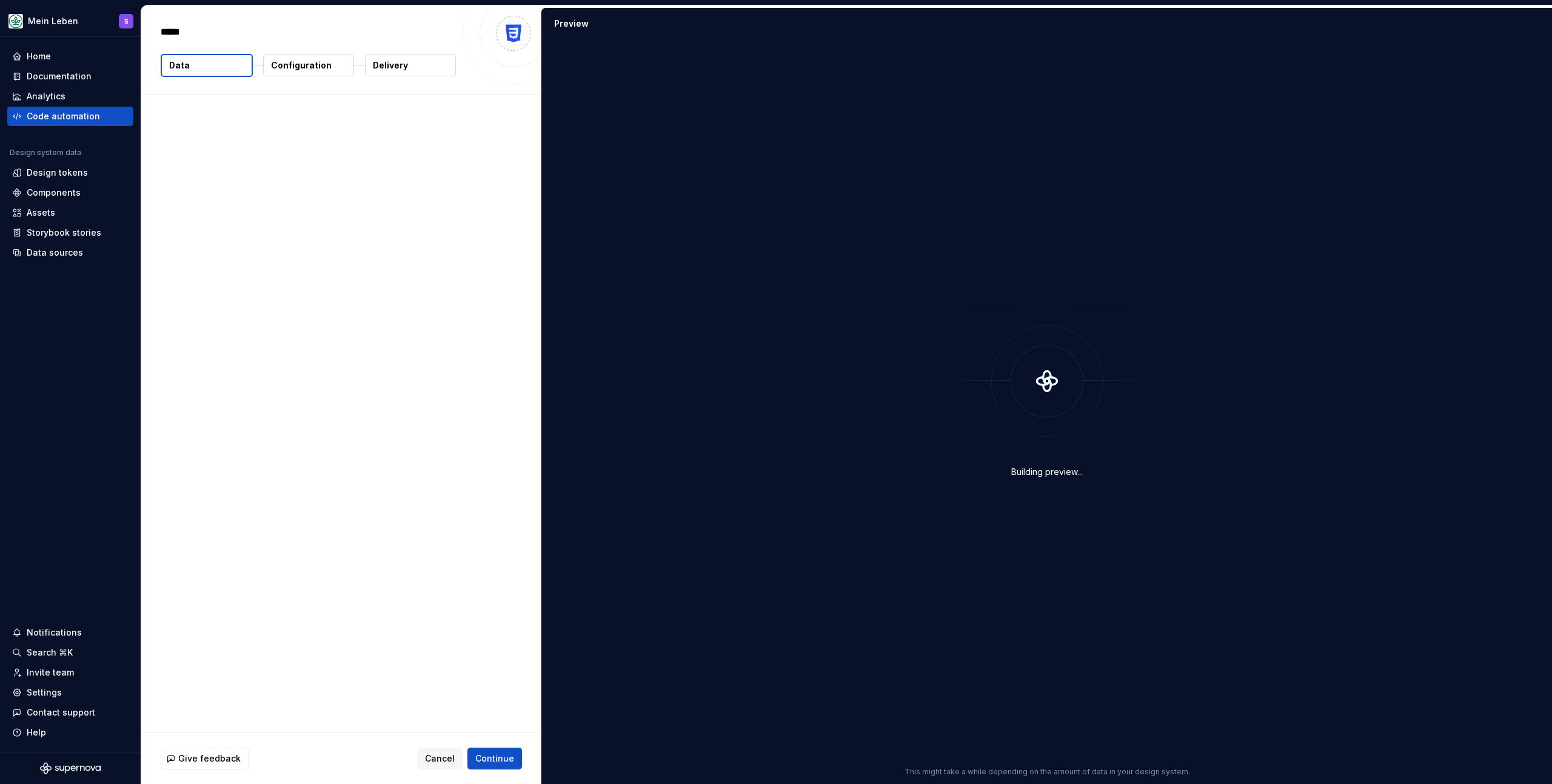
type textarea "*"
click at [488, 207] on span "Add theme" at bounding box center [476, 203] width 45 height 12
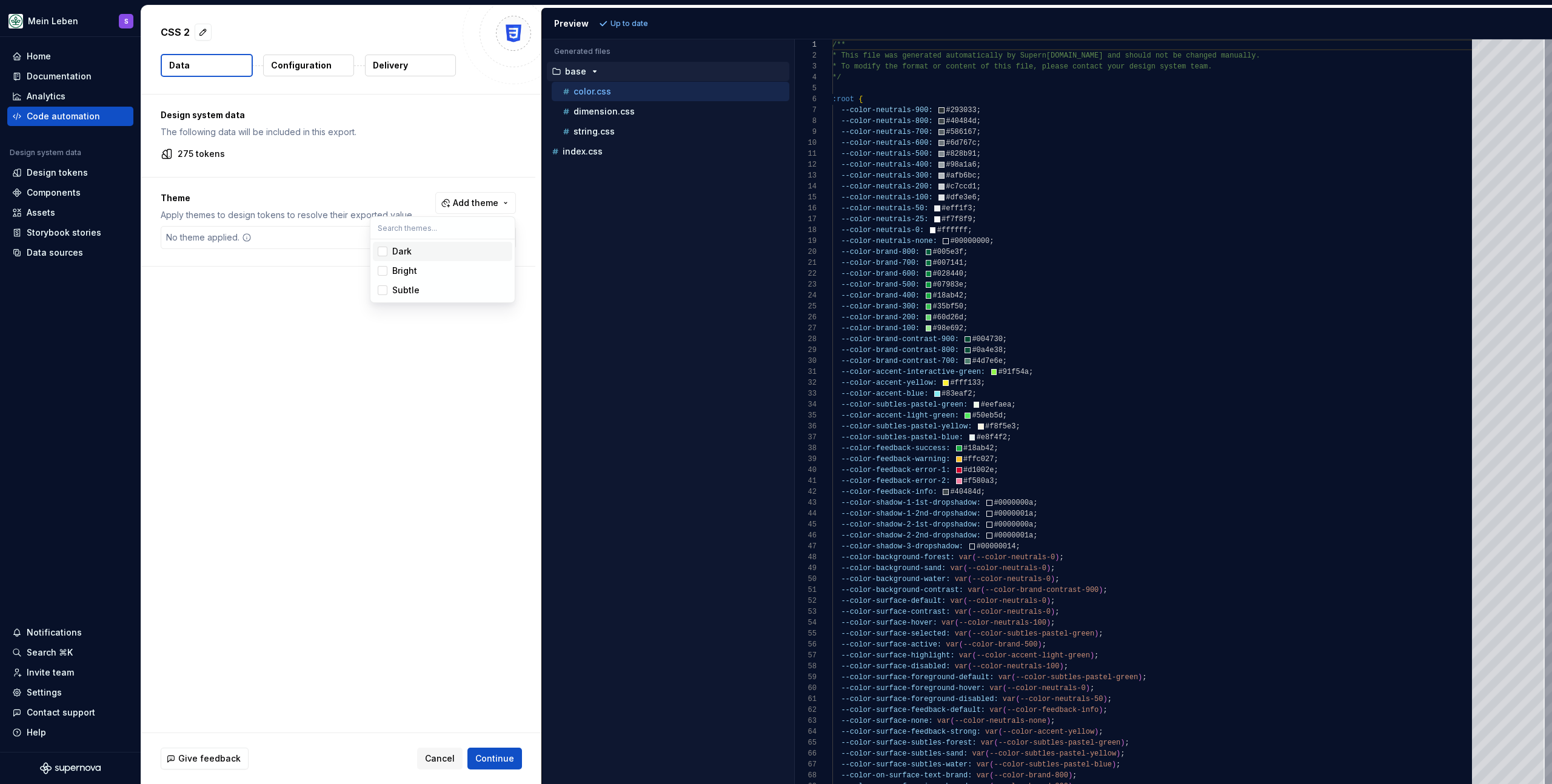
click at [384, 253] on div "Suggestions" at bounding box center [382, 251] width 10 height 10
click at [384, 269] on div "Suggestions" at bounding box center [382, 270] width 10 height 10
click at [383, 291] on div "Suggestions" at bounding box center [382, 290] width 10 height 10
drag, startPoint x: 378, startPoint y: 375, endPoint x: 390, endPoint y: 377, distance: 12.2
click at [379, 375] on html "Mein Leben S Home Documentation Analytics Code automation Design system data De…" at bounding box center [776, 392] width 1552 height 784
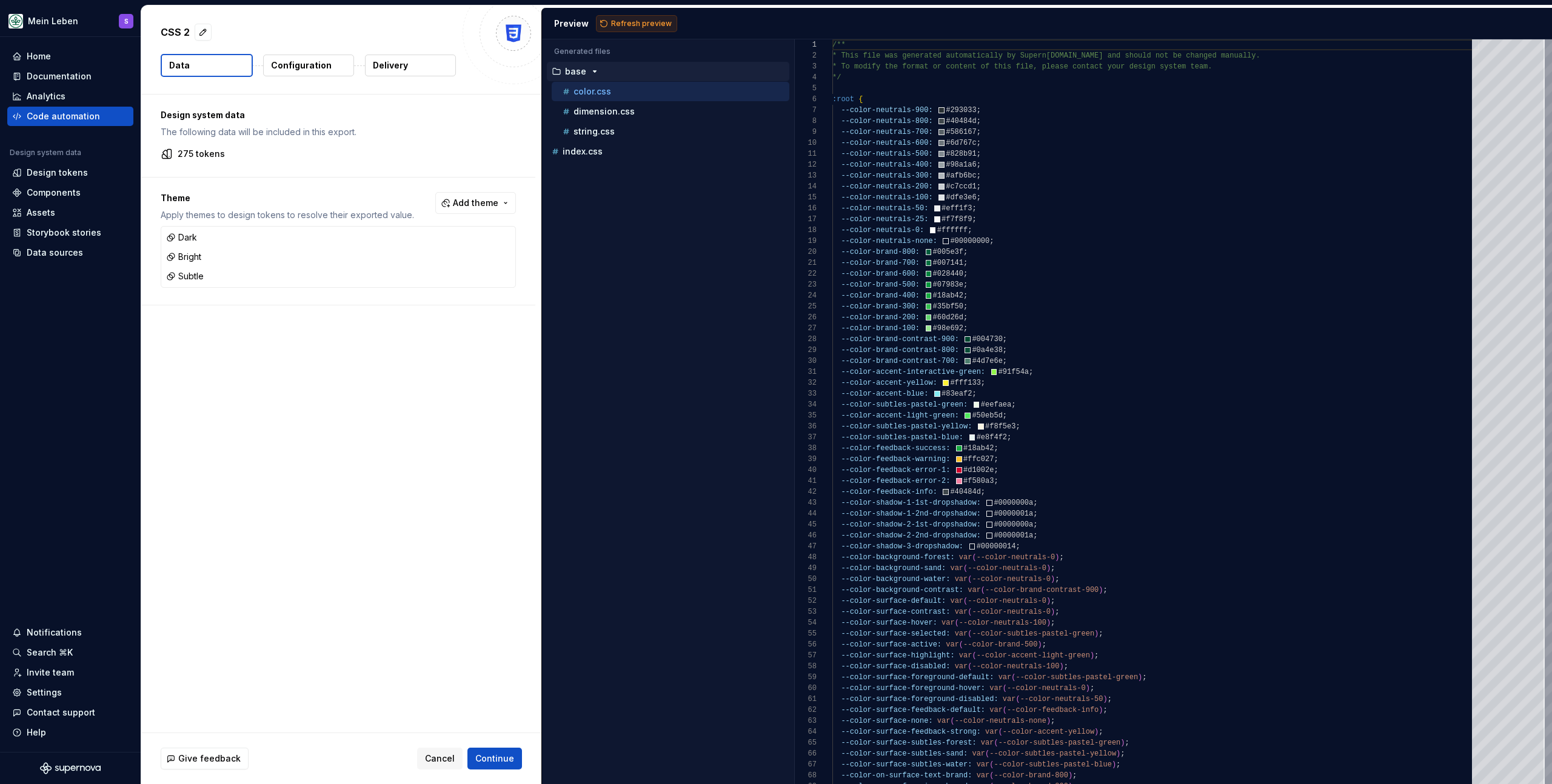
click at [637, 23] on span "Refresh preview" at bounding box center [641, 23] width 61 height 10
click at [608, 152] on div "bright" at bounding box center [669, 152] width 240 height 10
click at [609, 154] on div "bright" at bounding box center [669, 152] width 240 height 10
click at [311, 63] on p "Configuration" at bounding box center [301, 65] width 61 height 12
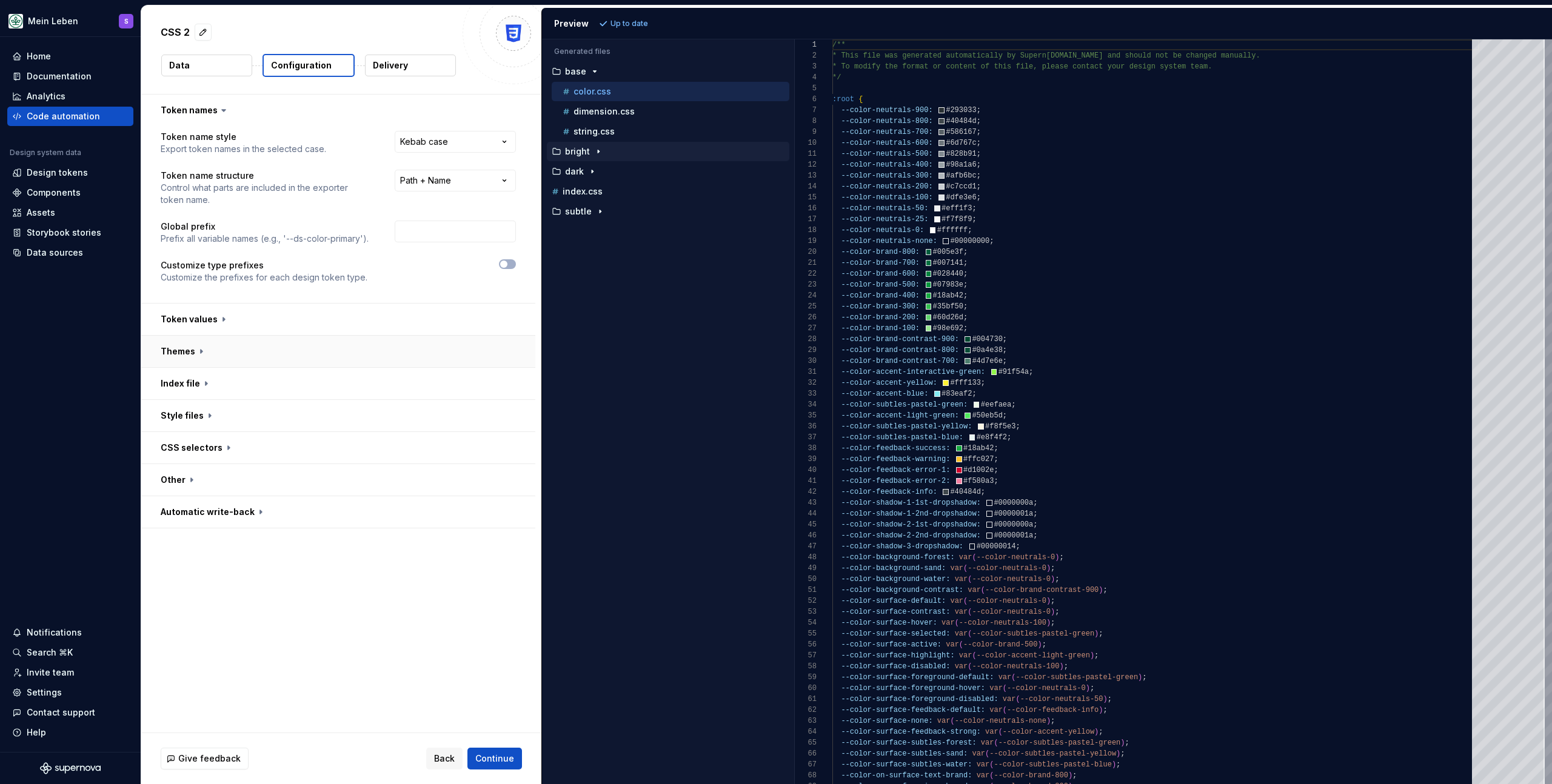
click at [281, 349] on button "button" at bounding box center [338, 351] width 394 height 31
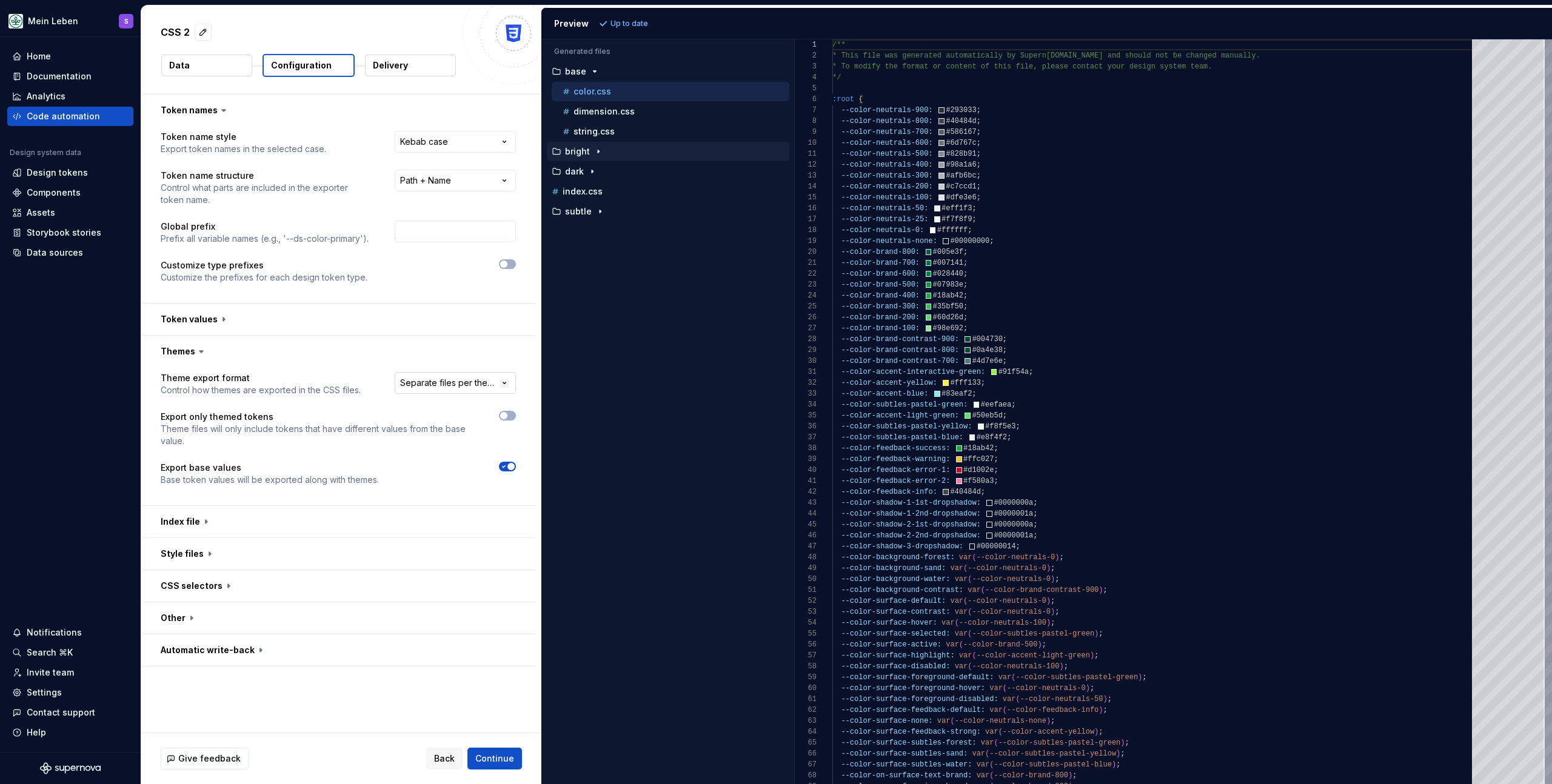
click at [494, 381] on html "**********" at bounding box center [776, 392] width 1552 height 784
select select "**********"
drag, startPoint x: 480, startPoint y: 423, endPoint x: 488, endPoint y: 422, distance: 8.1
click at [627, 25] on span "Refresh preview" at bounding box center [641, 23] width 61 height 10
click at [609, 170] on icon "button" at bounding box center [605, 172] width 10 height 10
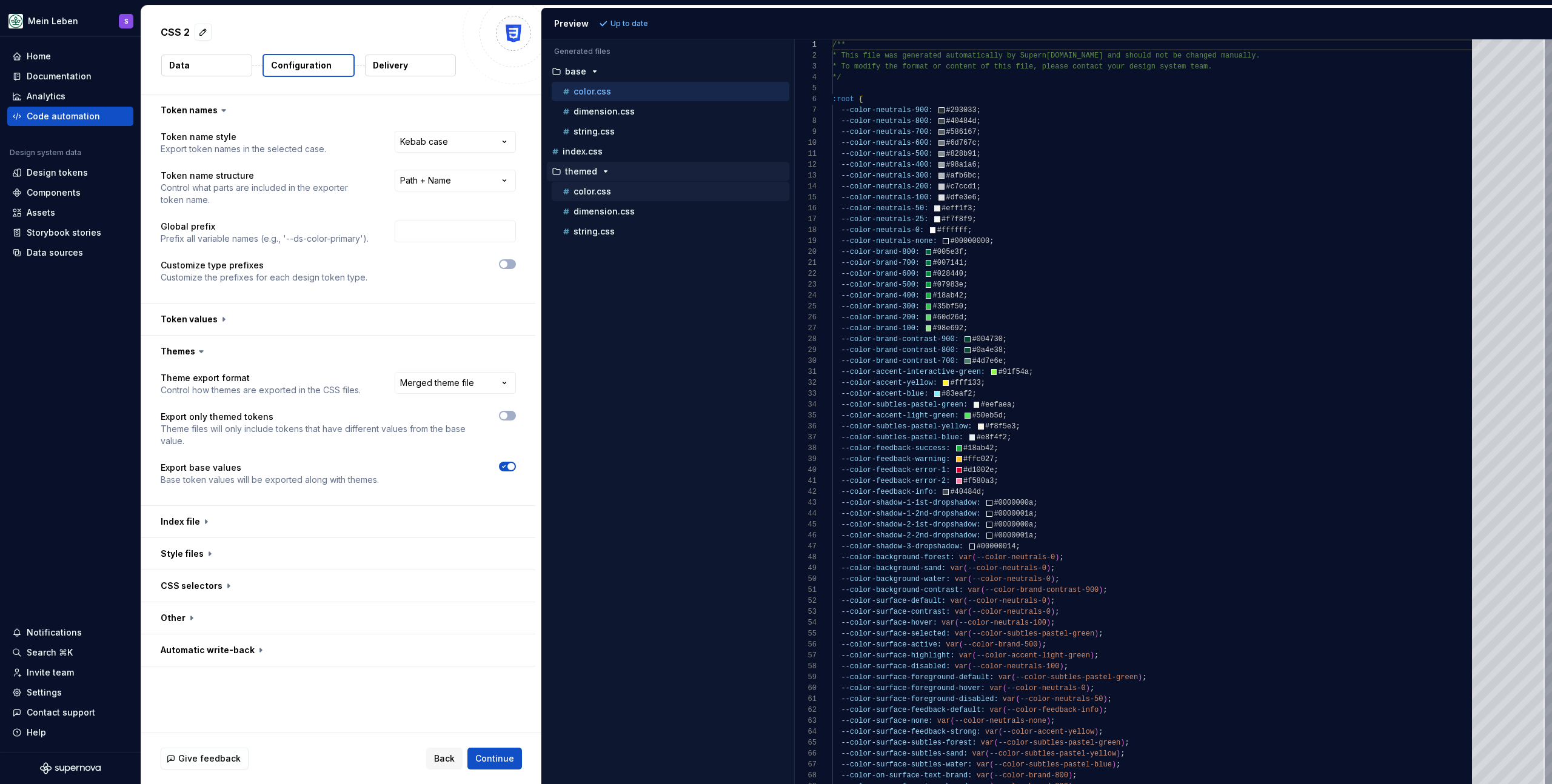
click at [605, 193] on p "color.css" at bounding box center [593, 192] width 37 height 10
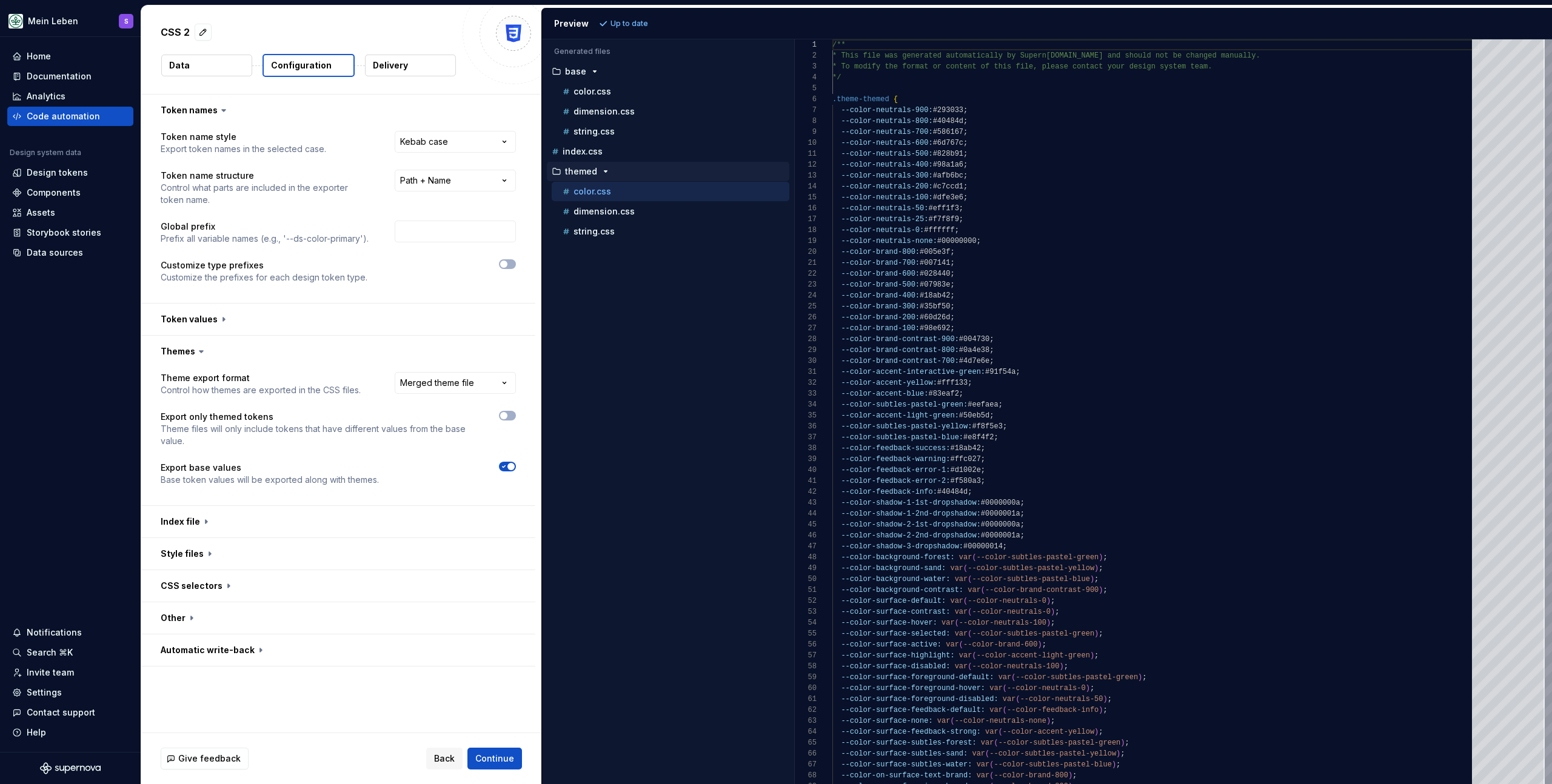
scroll to position [109, 0]
click at [639, 213] on div "dimension.css" at bounding box center [675, 212] width 229 height 12
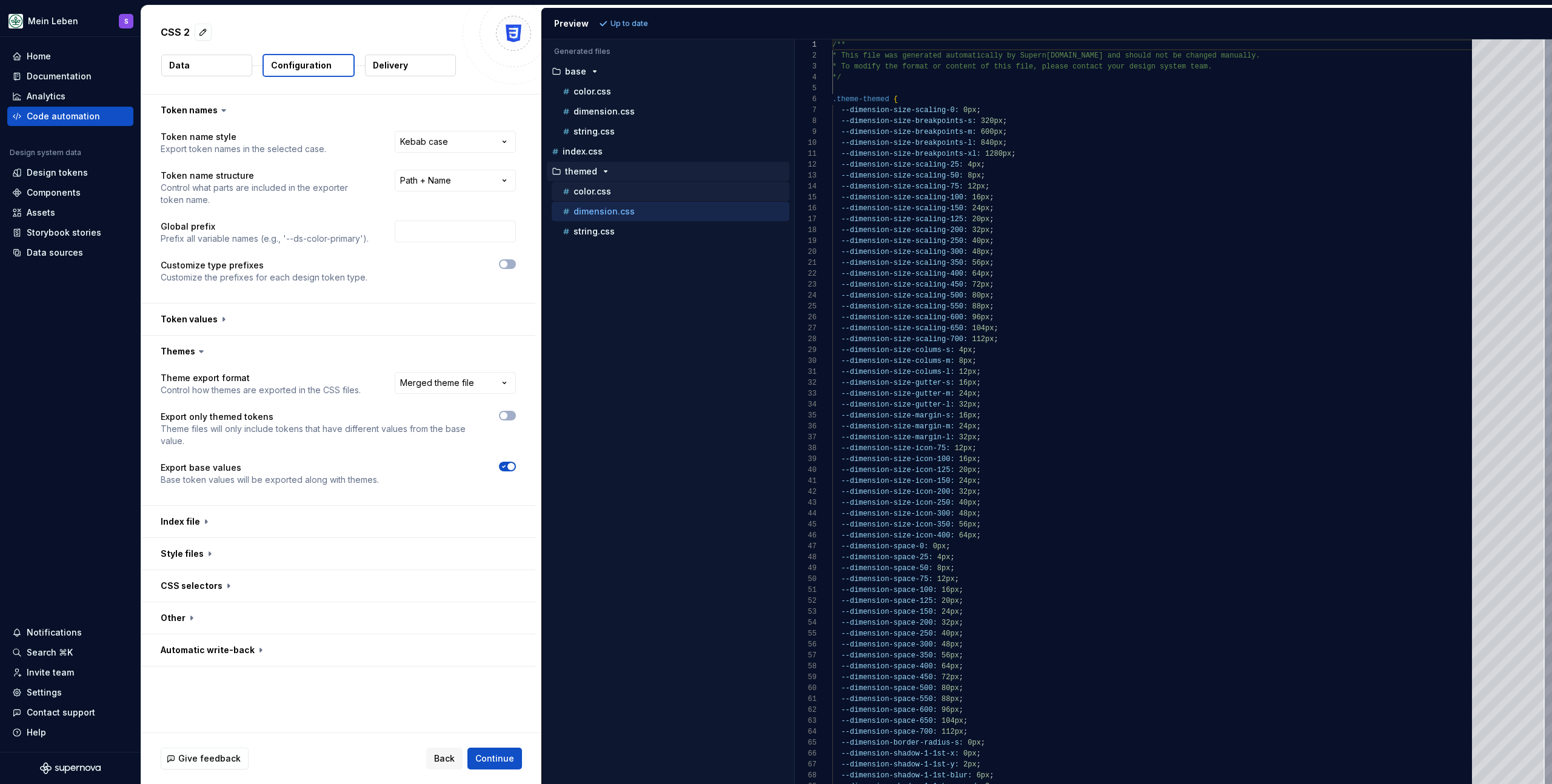
click at [627, 193] on div "color.css" at bounding box center [675, 192] width 229 height 12
type textarea "**********"
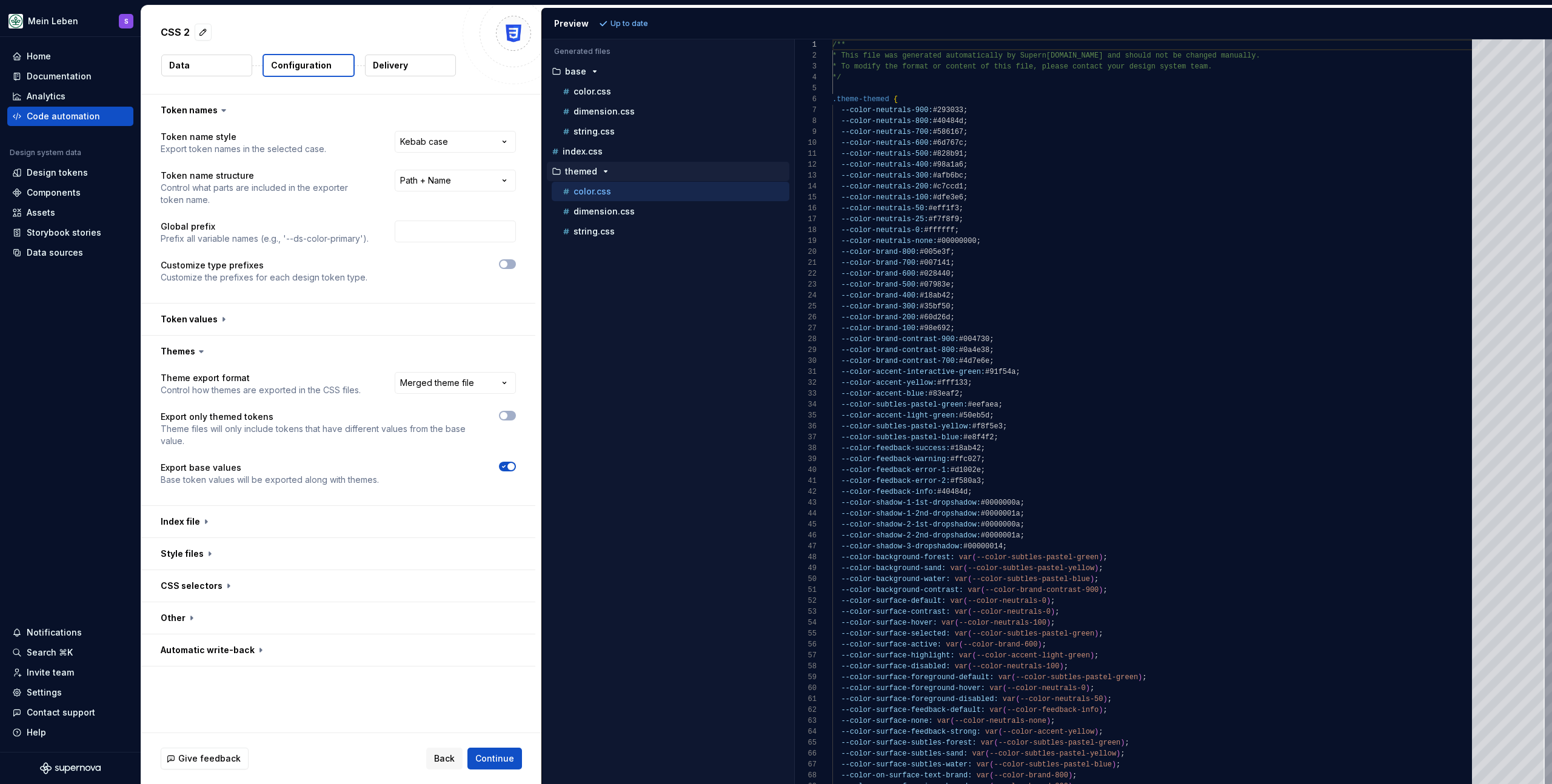
click at [596, 173] on div "themed" at bounding box center [669, 172] width 240 height 10
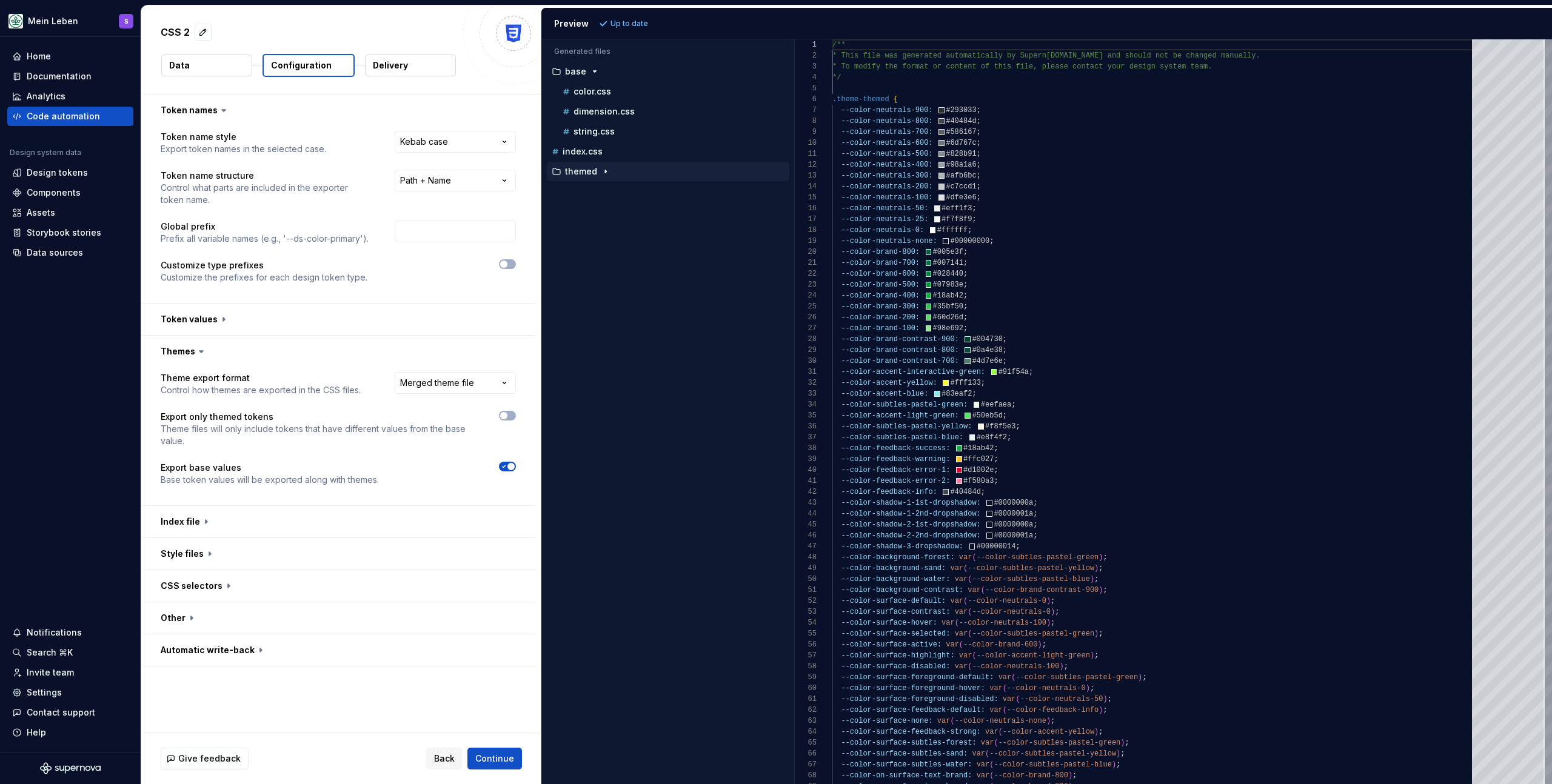
click at [601, 174] on icon "button" at bounding box center [605, 172] width 10 height 10
click at [601, 196] on div "color.css" at bounding box center [675, 192] width 229 height 12
click at [450, 387] on html "**********" at bounding box center [776, 392] width 1552 height 784
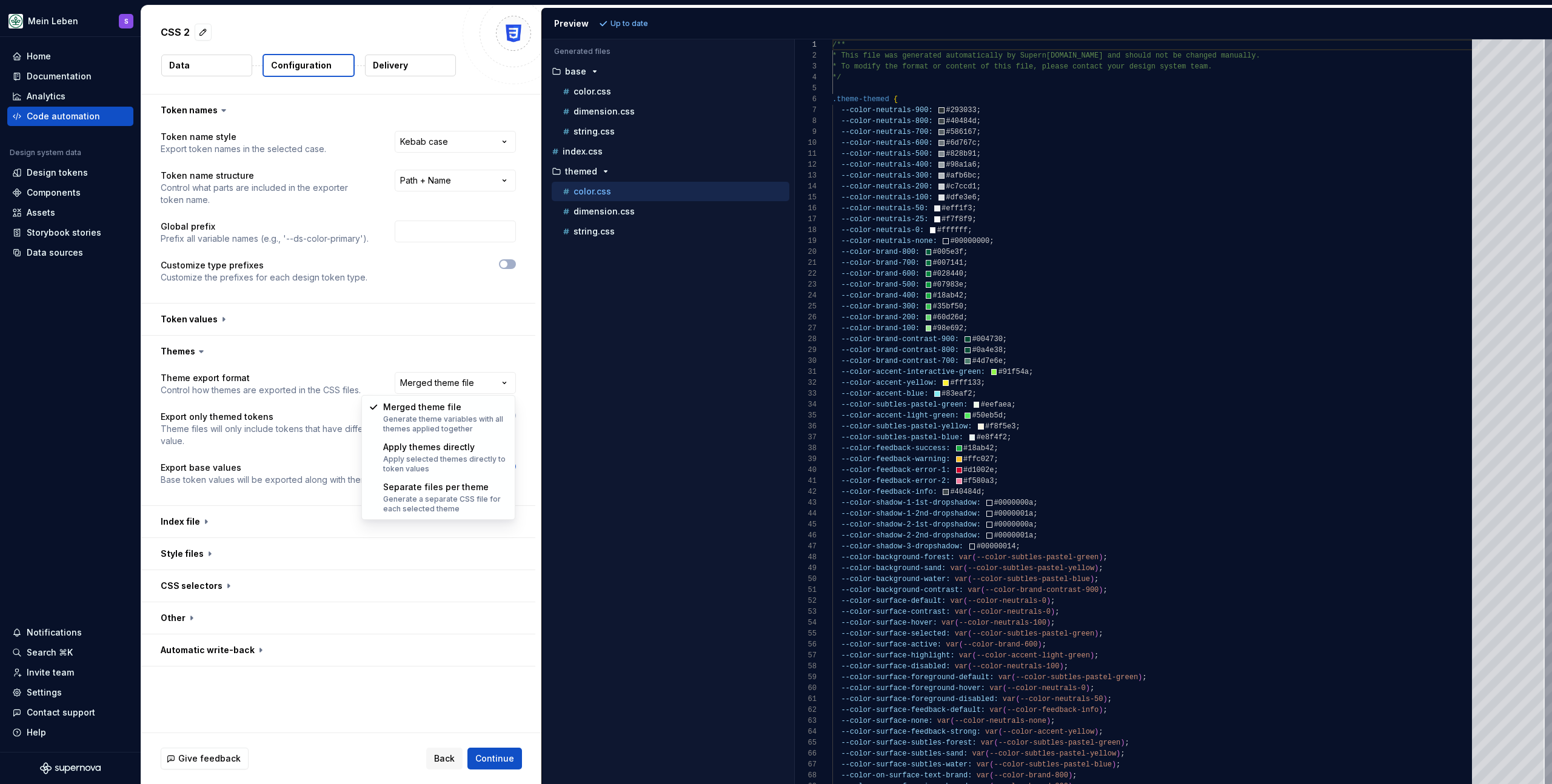
select select "**********"
click at [611, 23] on span "Refresh preview" at bounding box center [641, 23] width 61 height 10
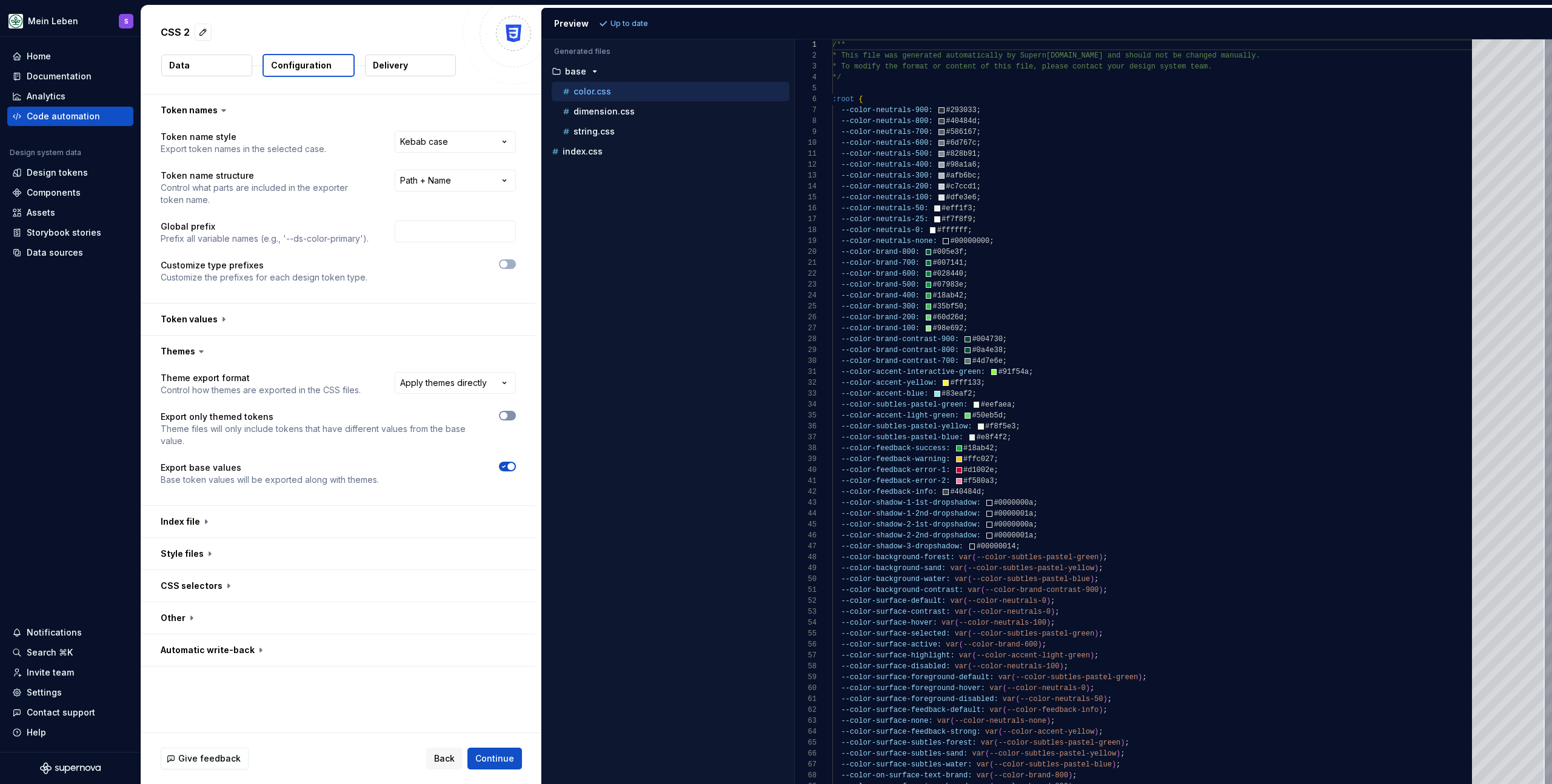
click at [511, 419] on button "button" at bounding box center [507, 415] width 17 height 10
click at [654, 25] on span "Refresh preview" at bounding box center [641, 23] width 61 height 10
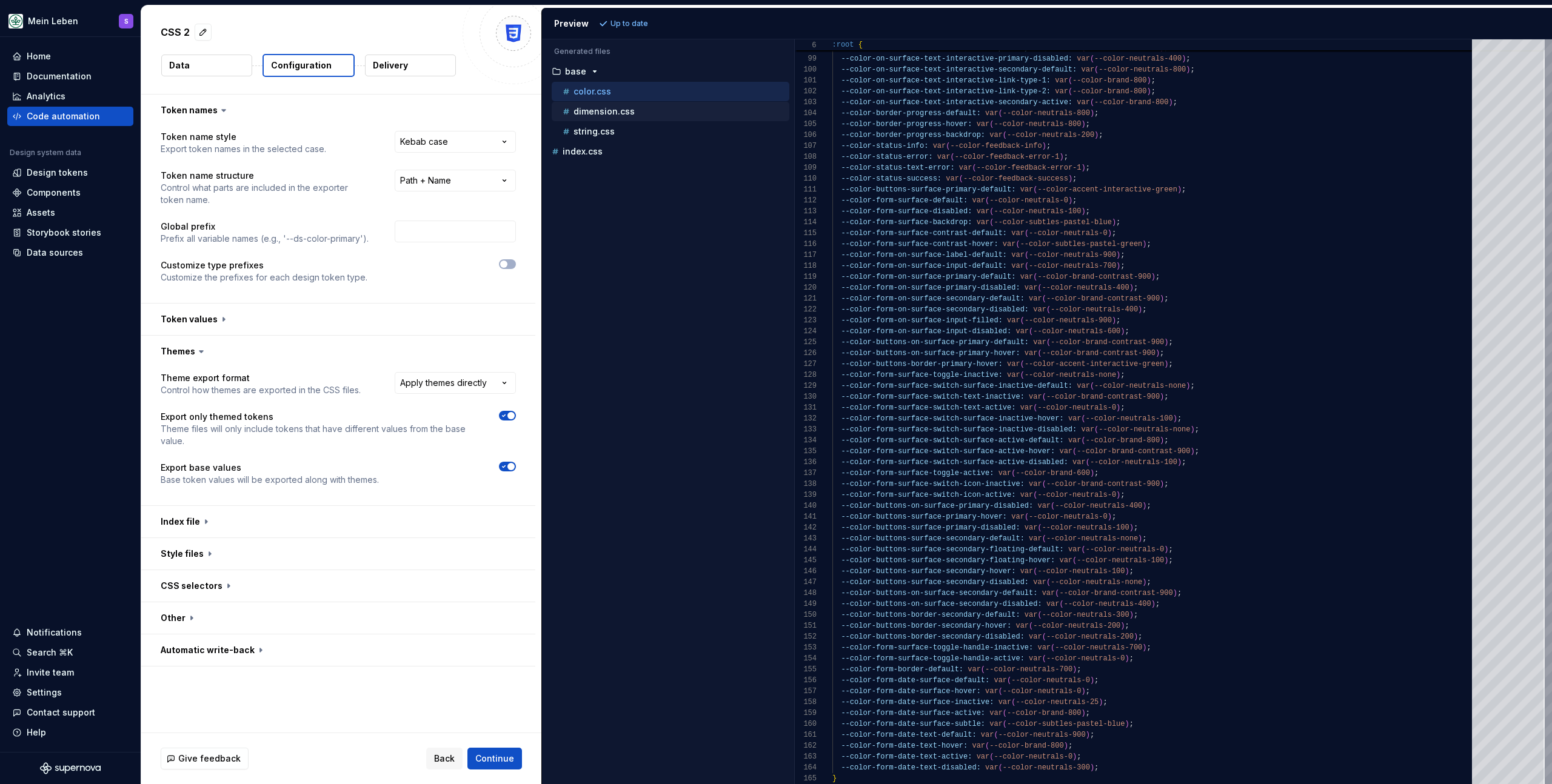
click at [613, 116] on p "dimension.css" at bounding box center [605, 112] width 61 height 10
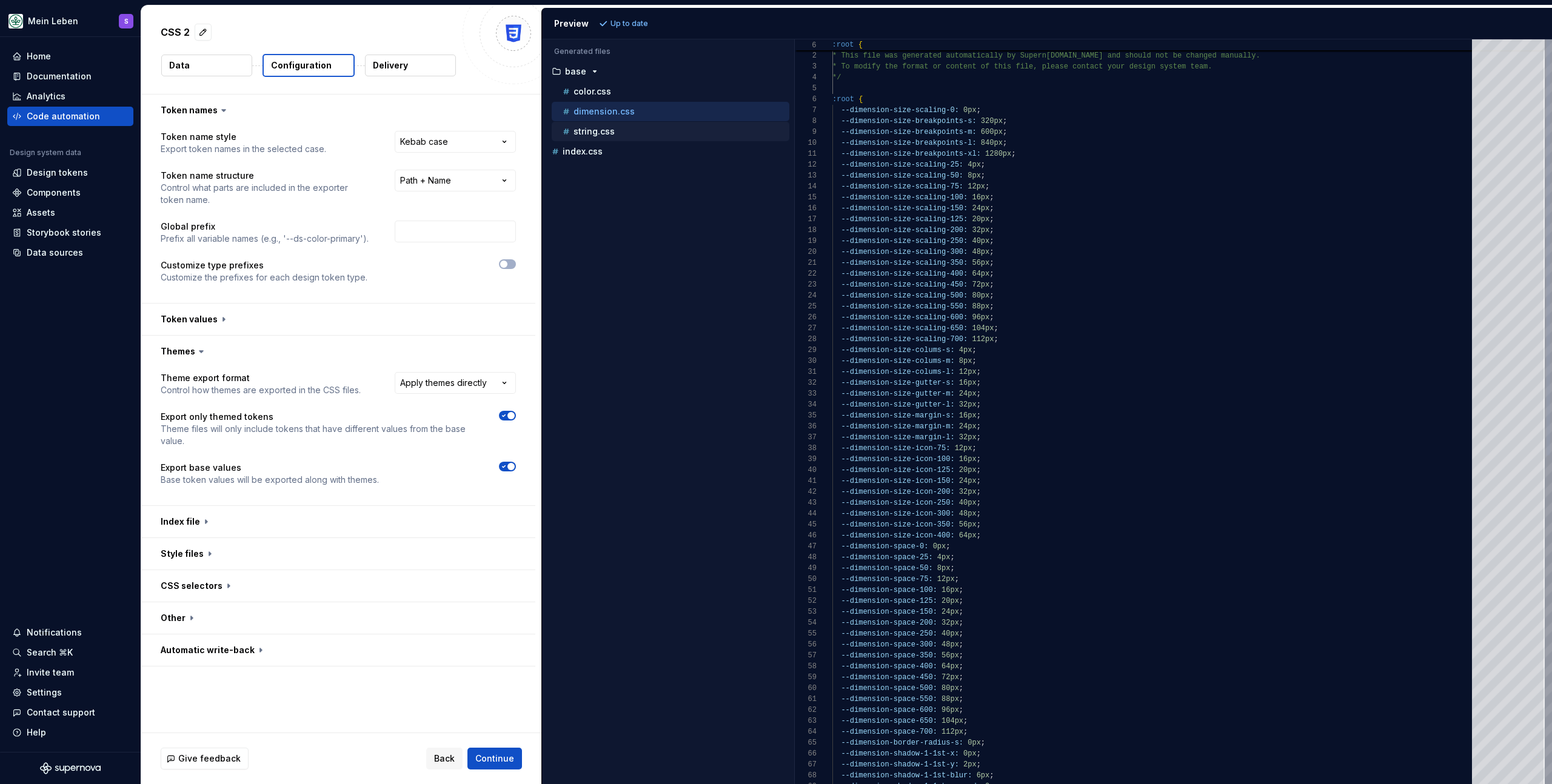
click at [607, 127] on p "string.css" at bounding box center [595, 132] width 41 height 10
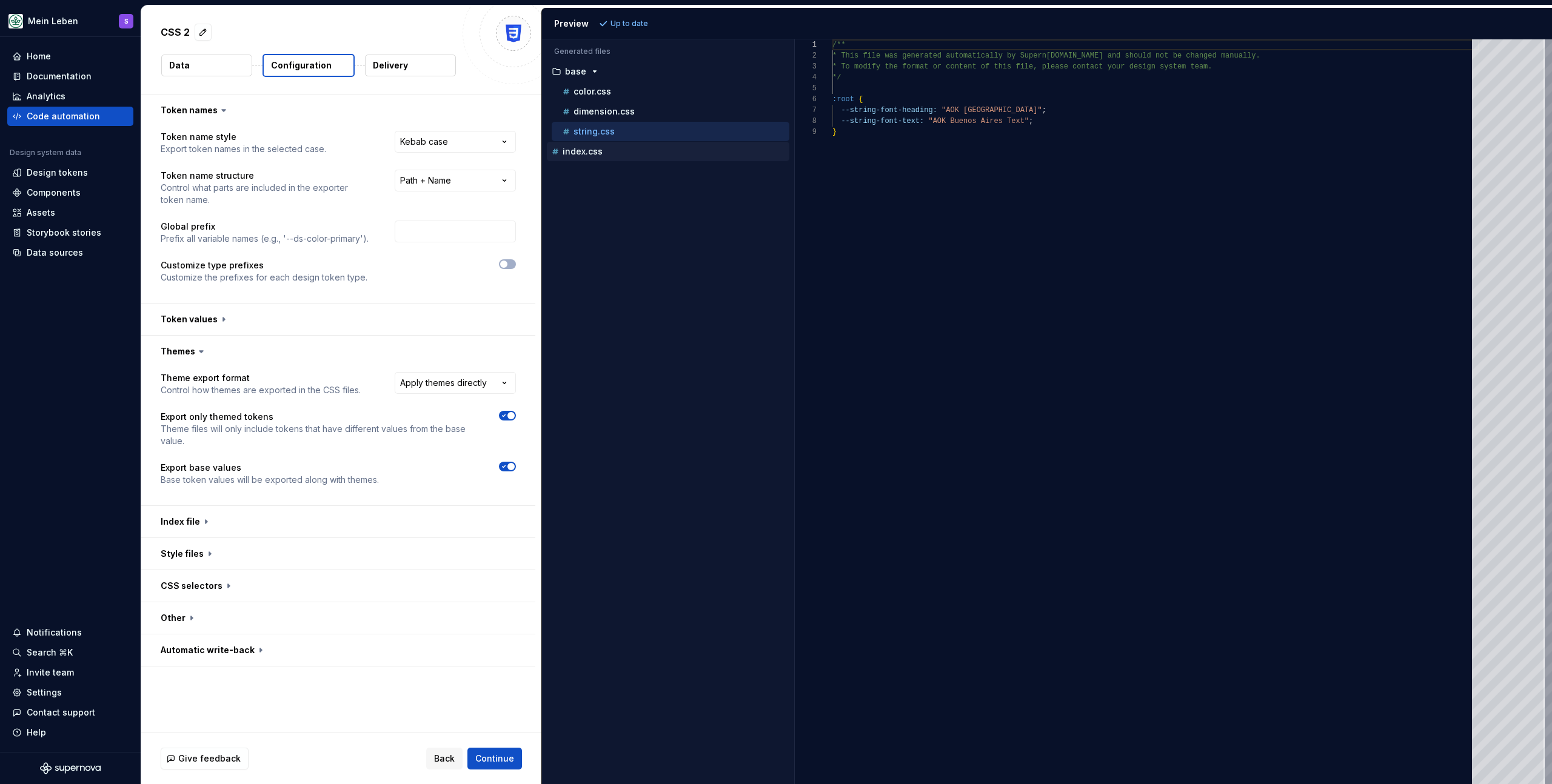
click at [597, 148] on p "index.css" at bounding box center [583, 152] width 40 height 10
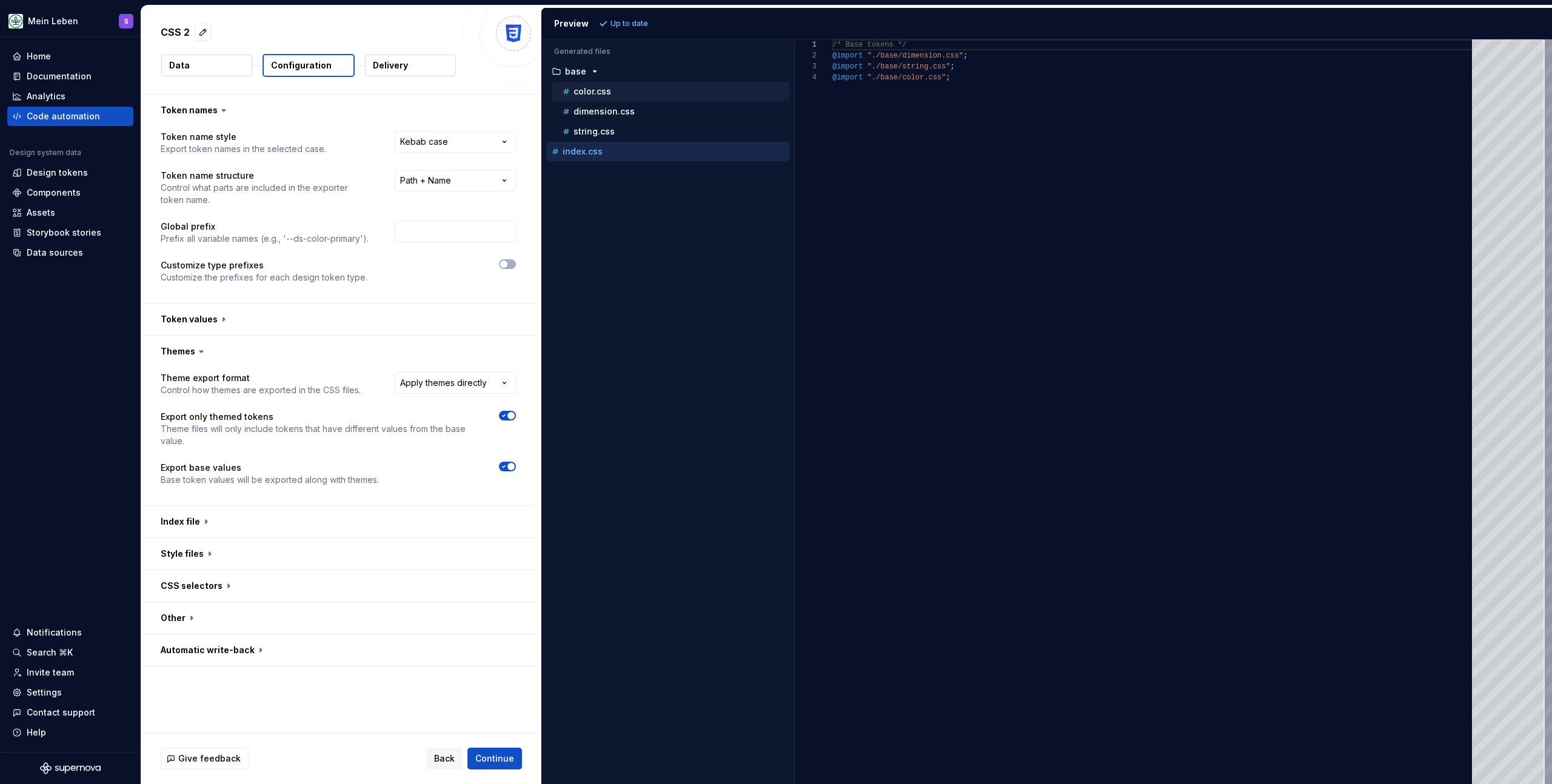
click at [601, 87] on p "color.css" at bounding box center [593, 91] width 37 height 10
type textarea "**********"
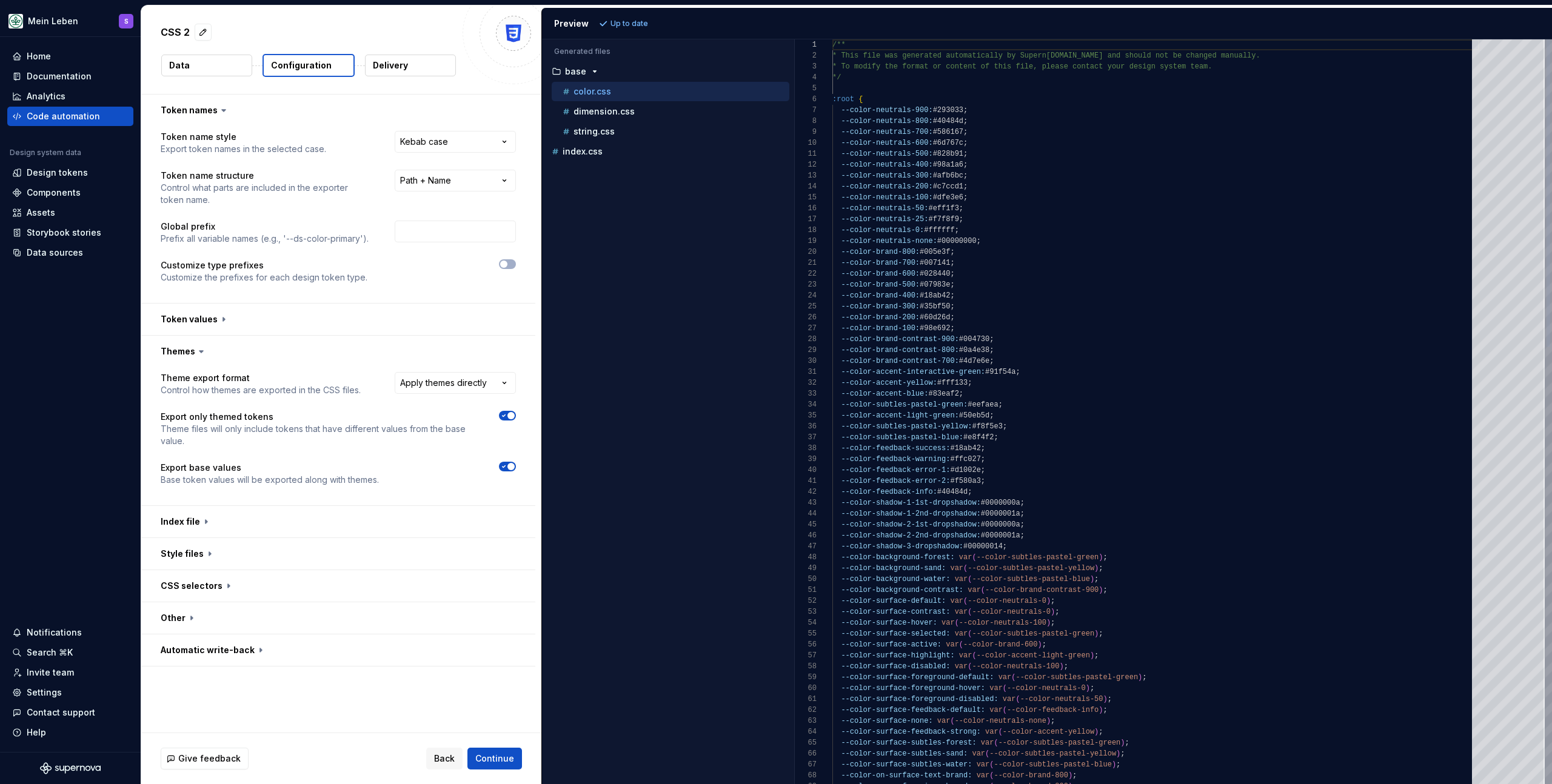
click at [490, 387] on html "**********" at bounding box center [776, 392] width 1552 height 784
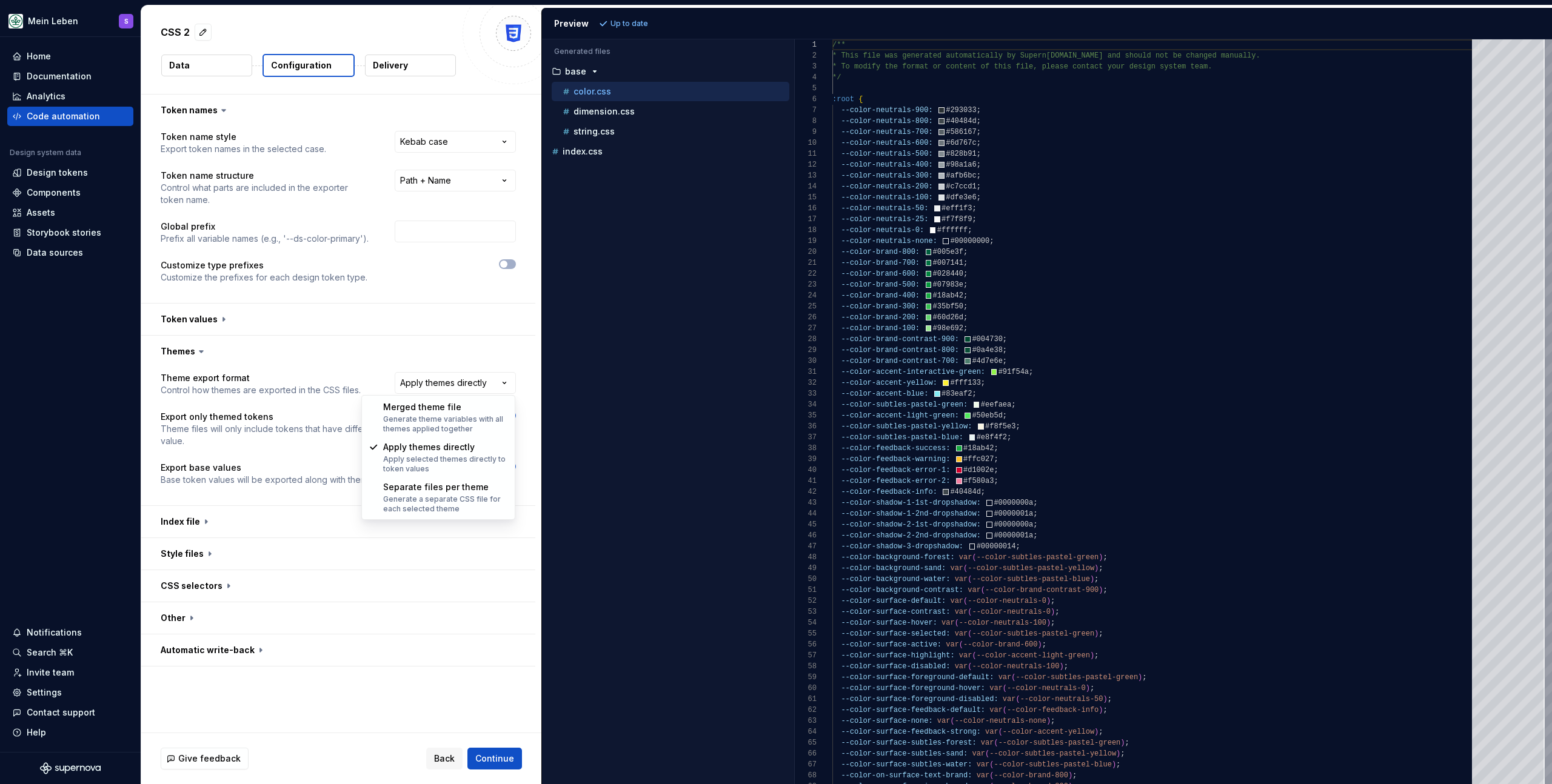
select select "**********"
click at [645, 365] on div "Accessibility guide for tree . Navigate the tree with the arrow keys. Common tr…" at bounding box center [668, 421] width 253 height 725
click at [508, 466] on span "button" at bounding box center [511, 466] width 7 height 7
click at [621, 27] on span "Refresh preview" at bounding box center [641, 23] width 61 height 10
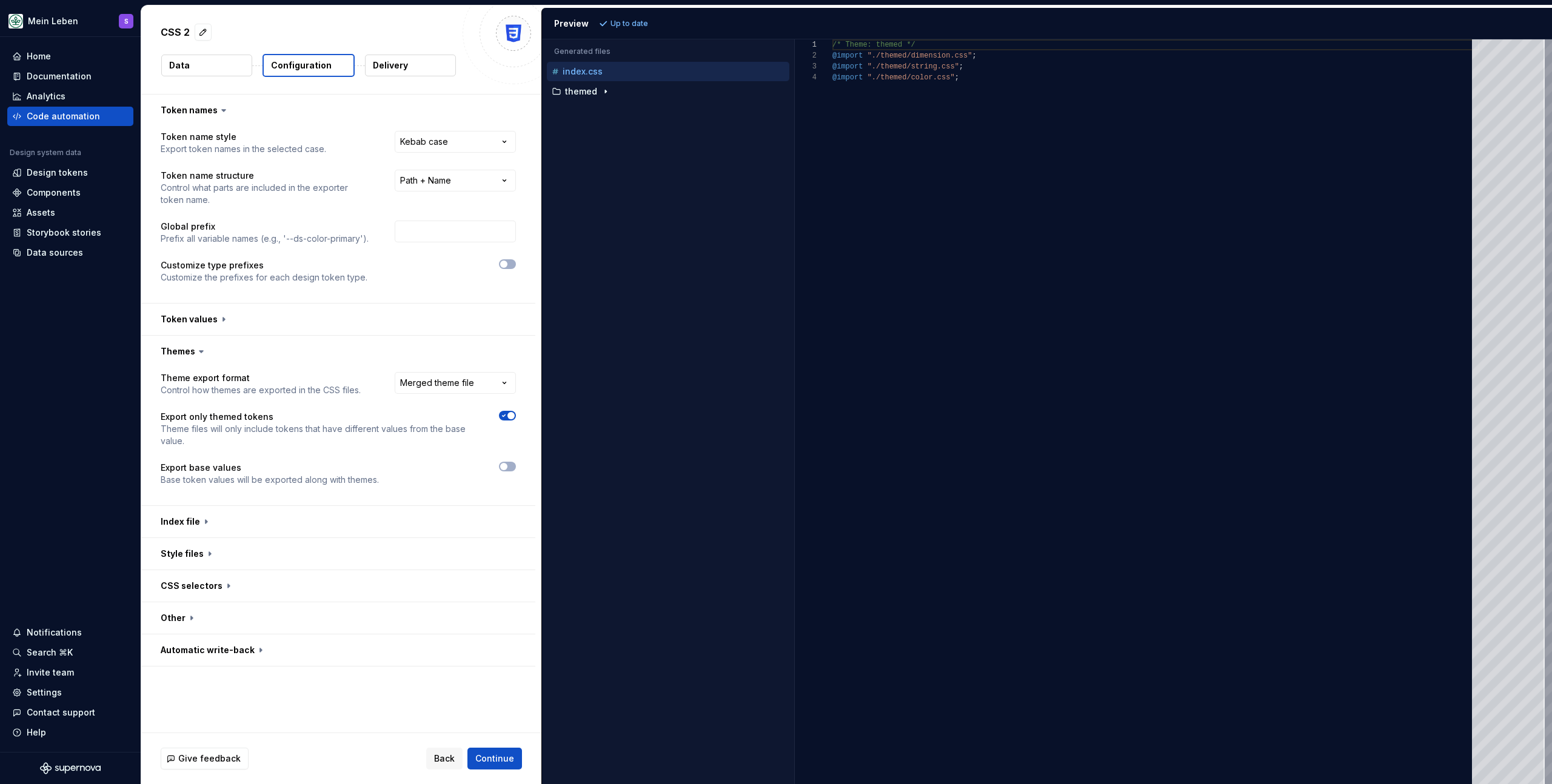
click at [683, 361] on div "Accessibility guide for tree . Navigate the tree with the arrow keys. Common tr…" at bounding box center [668, 421] width 253 height 725
click at [599, 89] on div "button" at bounding box center [606, 91] width 15 height 10
click at [604, 107] on p "color.css" at bounding box center [593, 112] width 37 height 10
type textarea "**********"
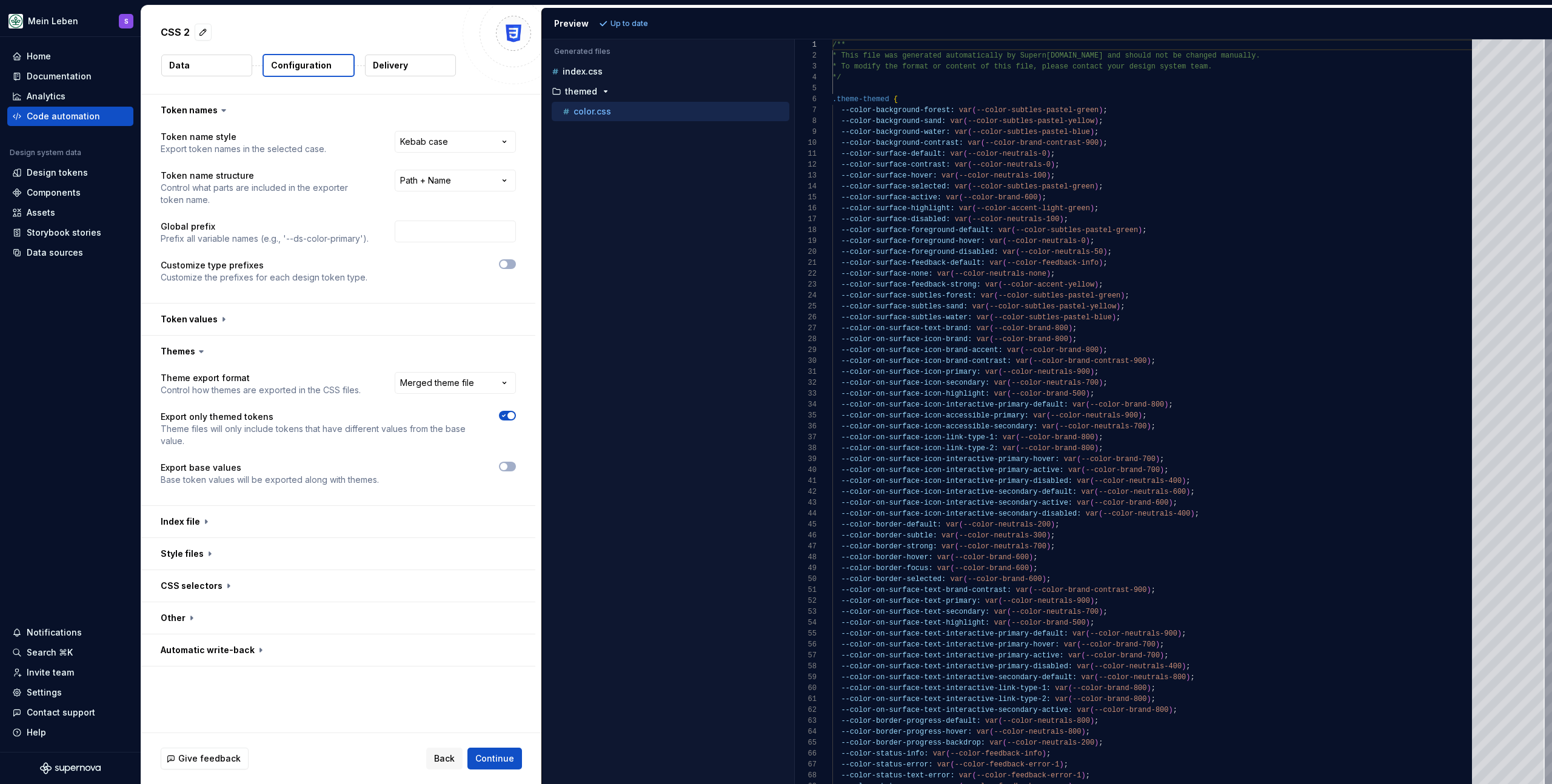
click at [647, 236] on div "Accessibility guide for tree . Navigate the tree with the arrow keys. Common tr…" at bounding box center [668, 421] width 253 height 725
click at [274, 584] on button "button" at bounding box center [338, 586] width 394 height 31
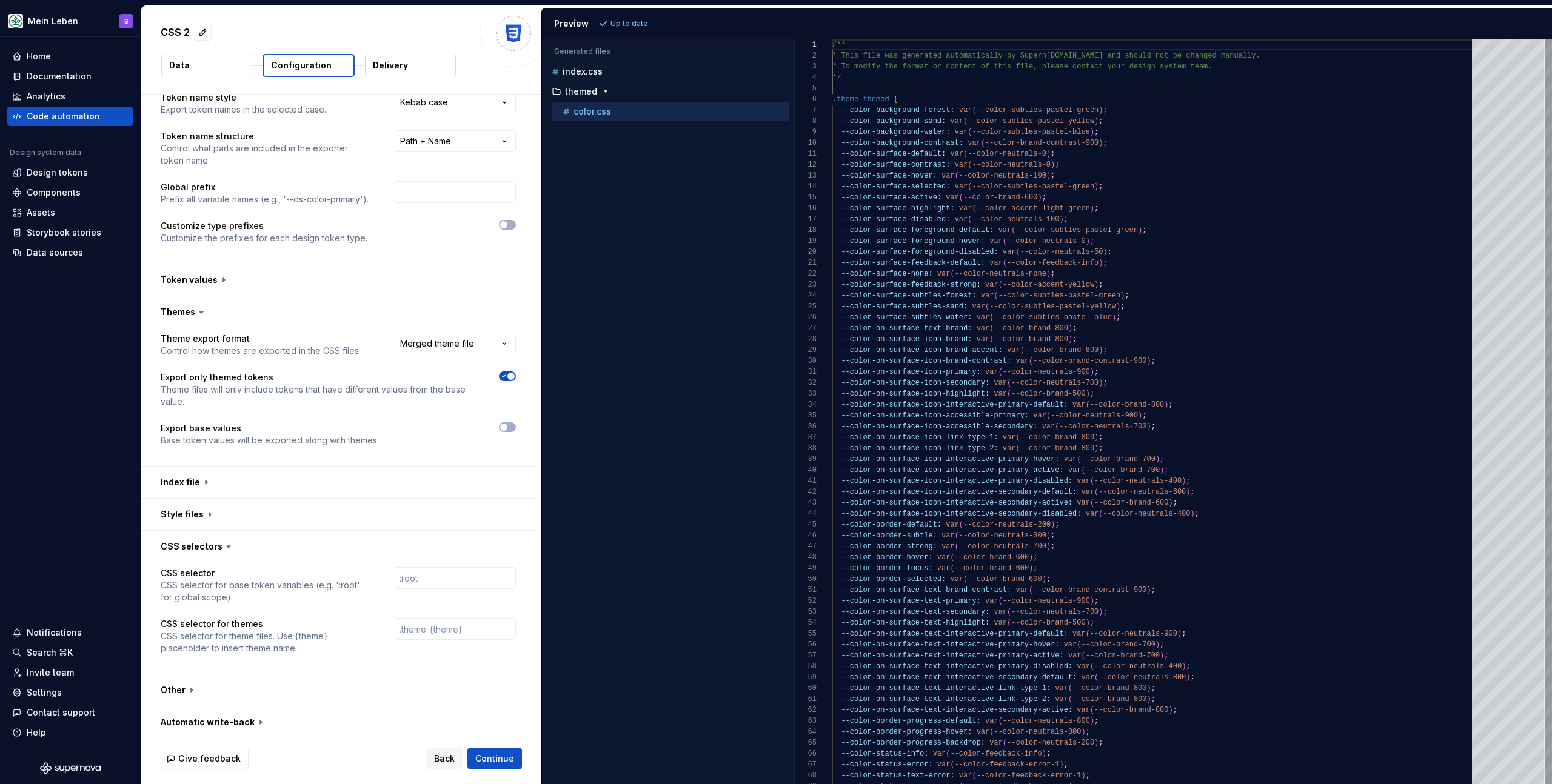
scroll to position [45, 0]
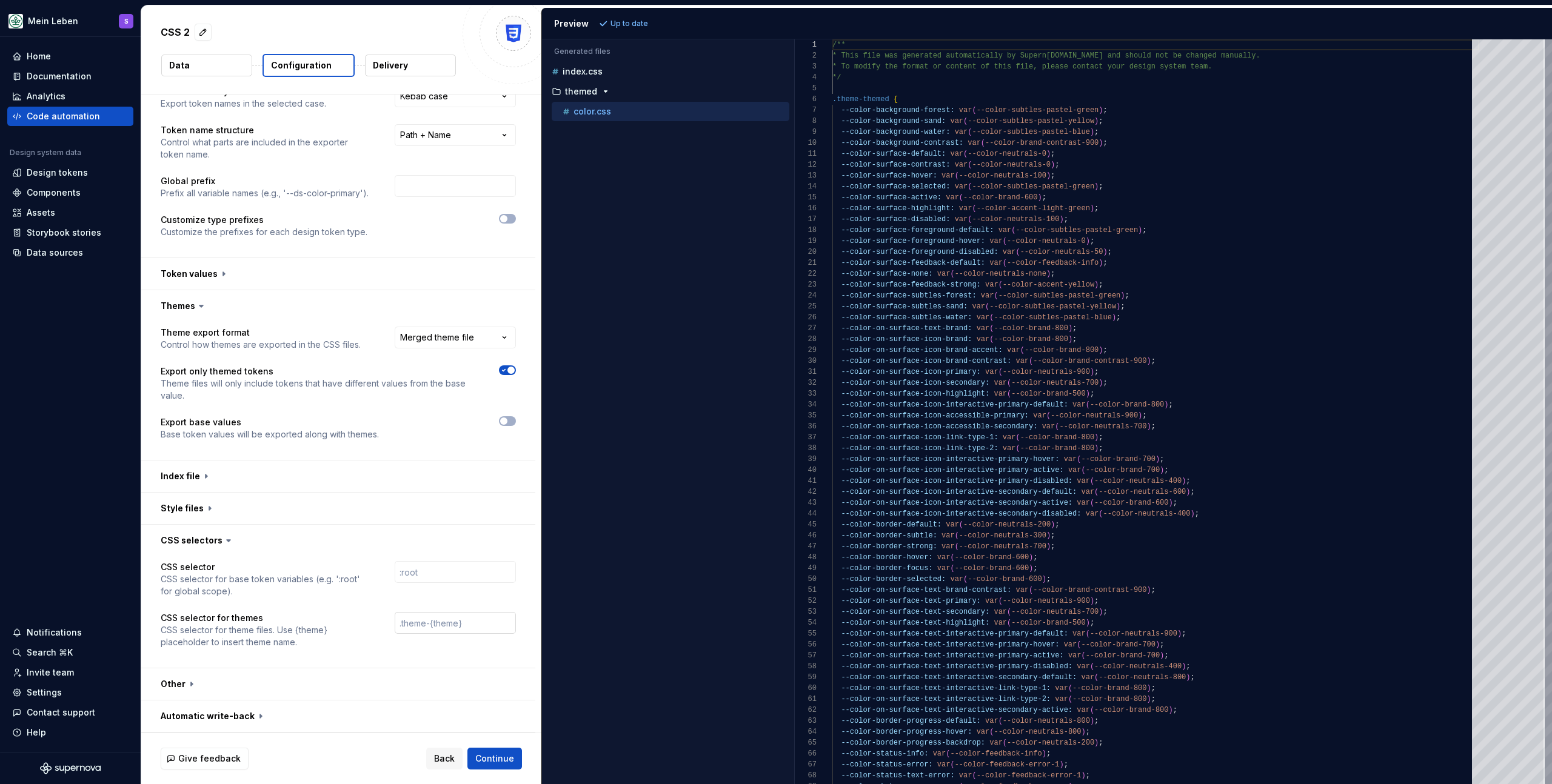
click at [444, 624] on input "text" at bounding box center [456, 623] width 122 height 22
type input ".theme-{dark}"
click at [637, 28] on button "Refresh preview" at bounding box center [637, 23] width 82 height 17
type textarea "**********"
click at [641, 599] on div "Accessibility guide for tree . Navigate the tree with the arrow keys. Common tr…" at bounding box center [668, 421] width 253 height 725
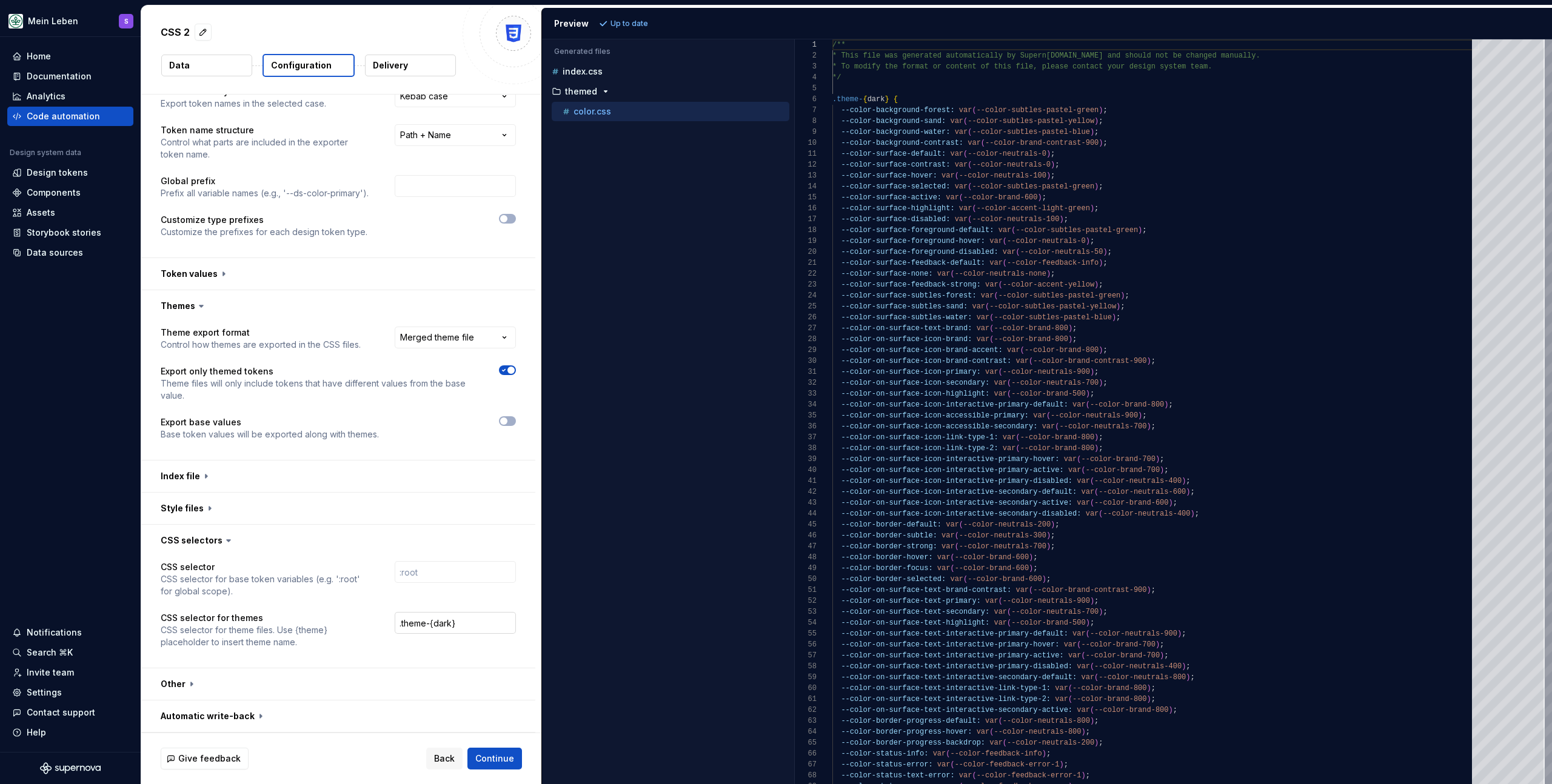
click at [492, 624] on input ".theme-{dark}" at bounding box center [456, 623] width 122 height 22
click at [440, 626] on input ".theme-{dark}" at bounding box center [456, 623] width 122 height 22
type input ".theme-{theme}"
click at [656, 21] on span "Refresh preview" at bounding box center [641, 23] width 61 height 10
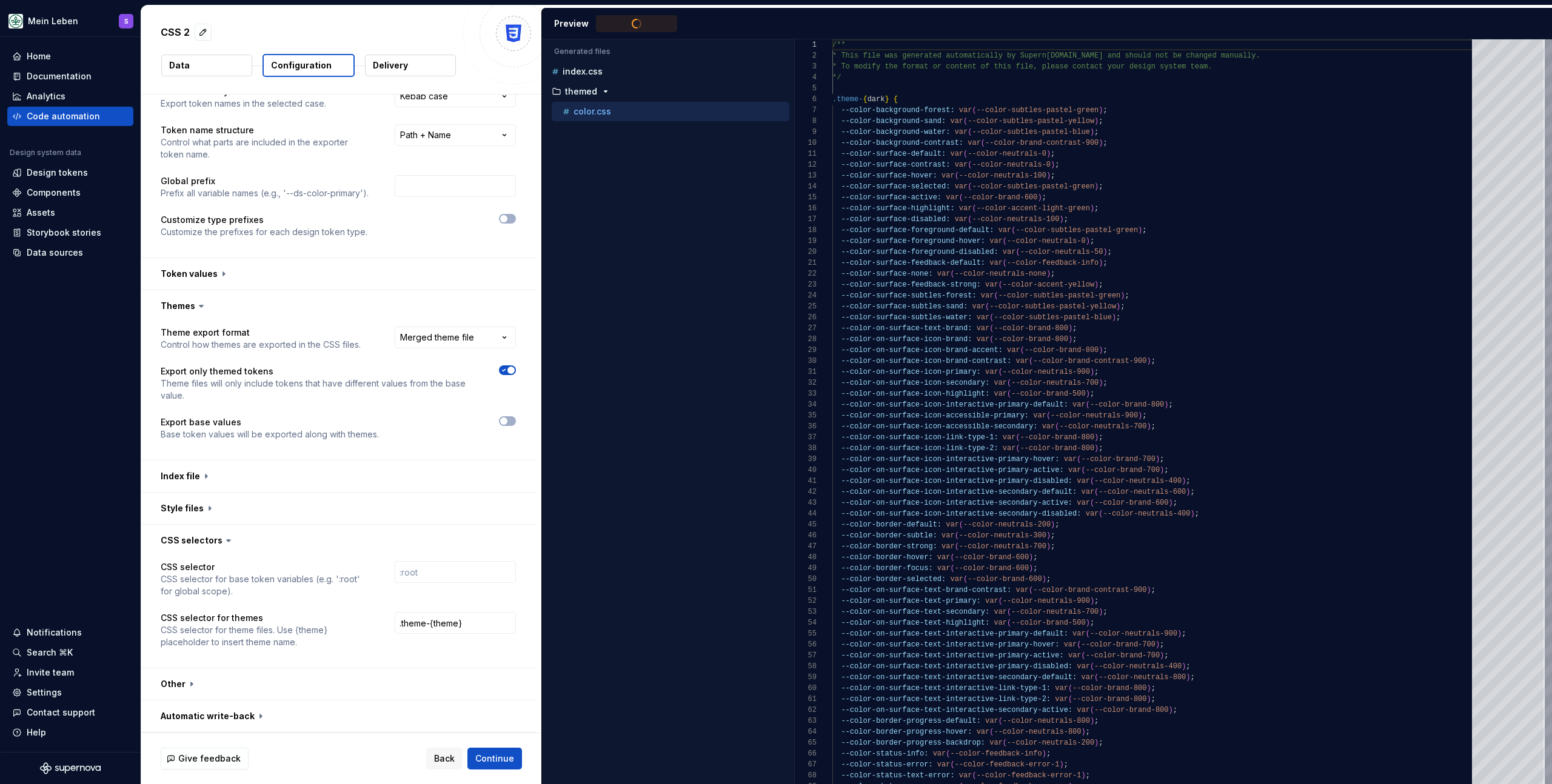
type textarea "**********"
click at [706, 503] on div "Accessibility guide for tree . Navigate the tree with the arrow keys. Common tr…" at bounding box center [668, 421] width 253 height 725
click at [449, 626] on input ".theme-{theme}" at bounding box center [456, 623] width 122 height 22
click at [487, 623] on input ".theme-{theme}" at bounding box center [456, 623] width 122 height 22
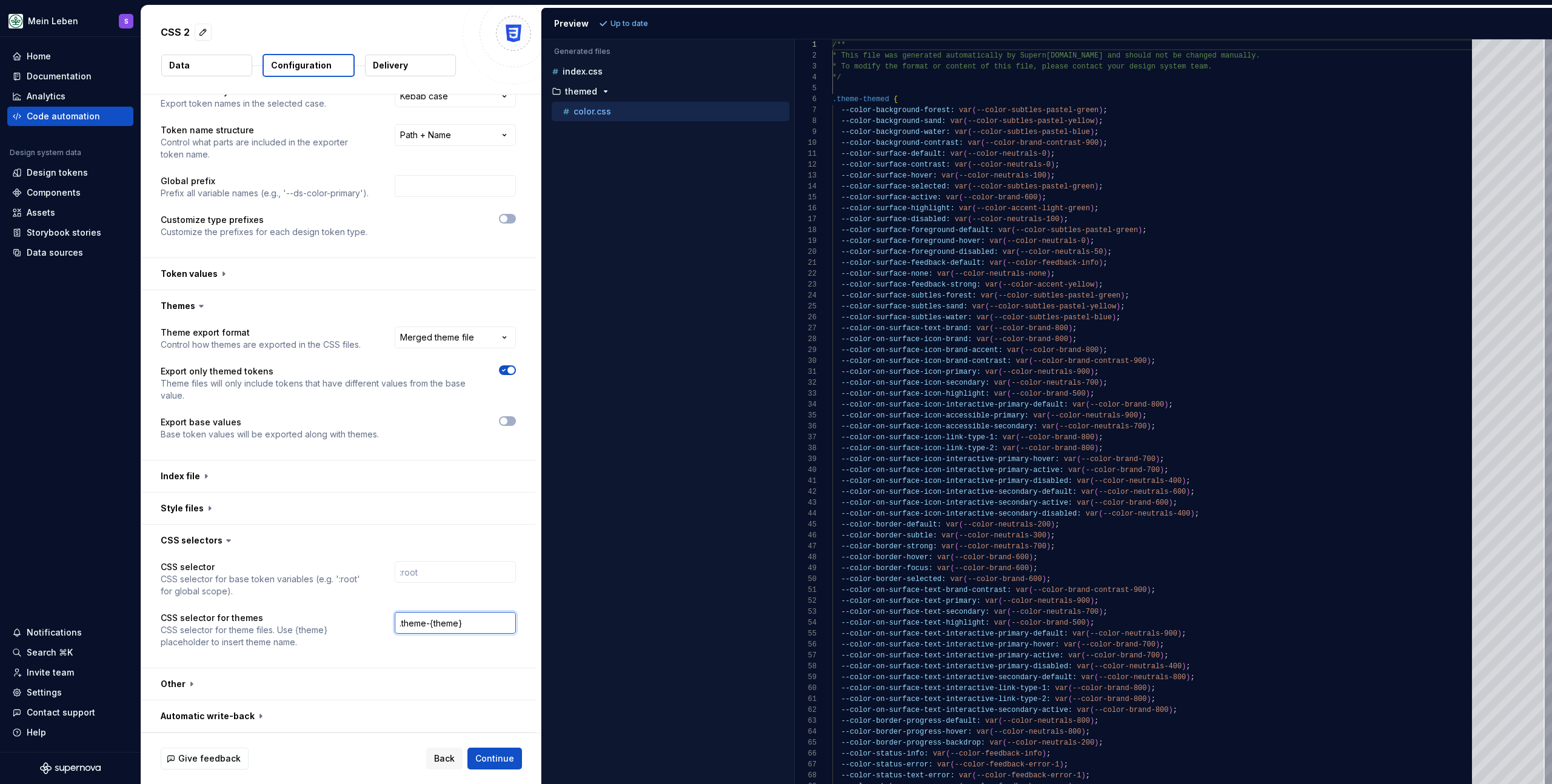
drag, startPoint x: 508, startPoint y: 622, endPoint x: 365, endPoint y: 616, distance: 143.1
click at [365, 616] on div "CSS selector for themes CSS selector for theme files. Use {theme} placeholder t…" at bounding box center [339, 630] width 355 height 36
click at [208, 538] on button "button" at bounding box center [338, 540] width 394 height 31
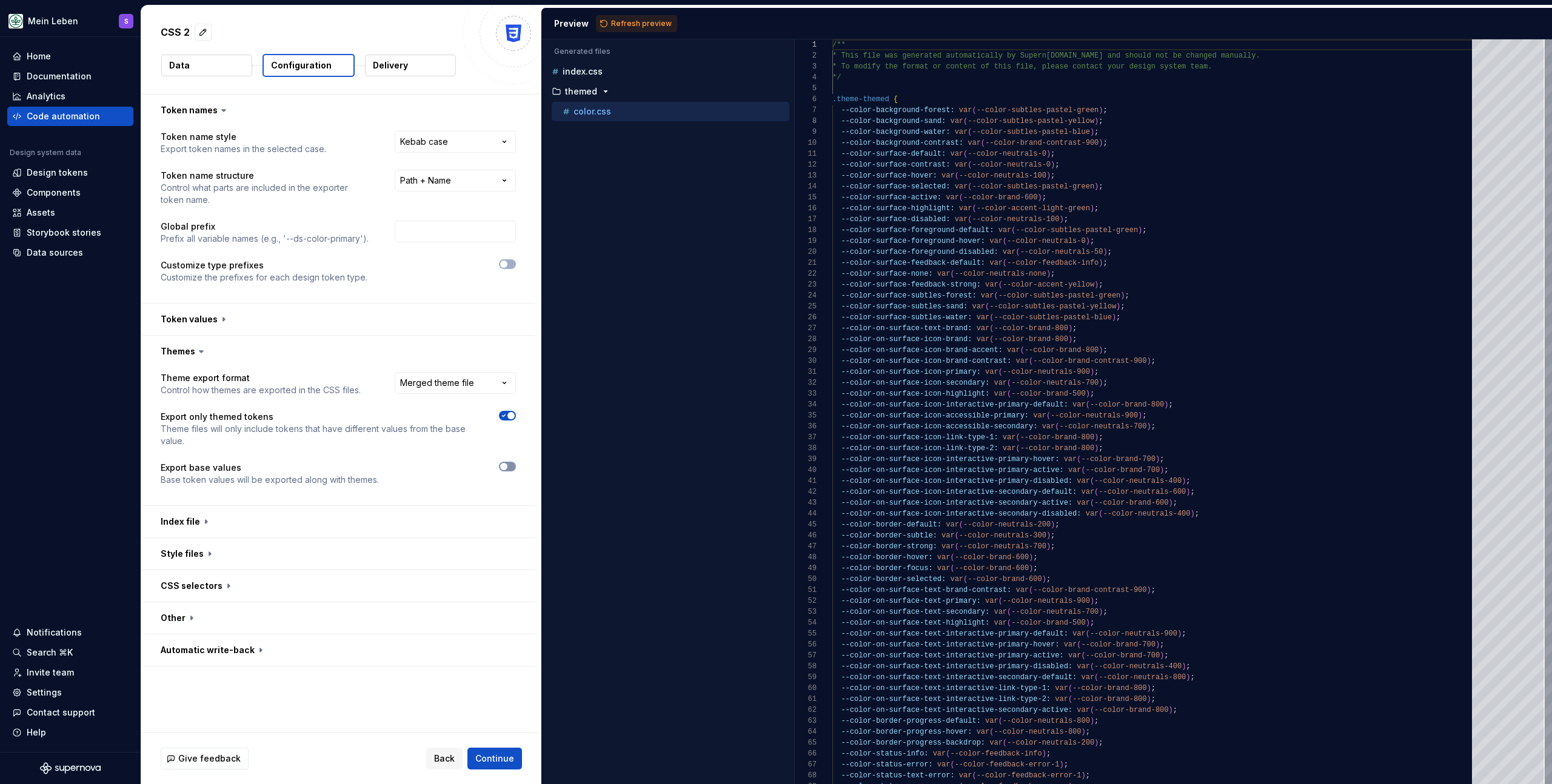
click at [512, 462] on button "button" at bounding box center [507, 467] width 17 height 10
click at [639, 21] on span "Refresh preview" at bounding box center [641, 23] width 61 height 10
click at [442, 320] on button "button" at bounding box center [338, 319] width 394 height 31
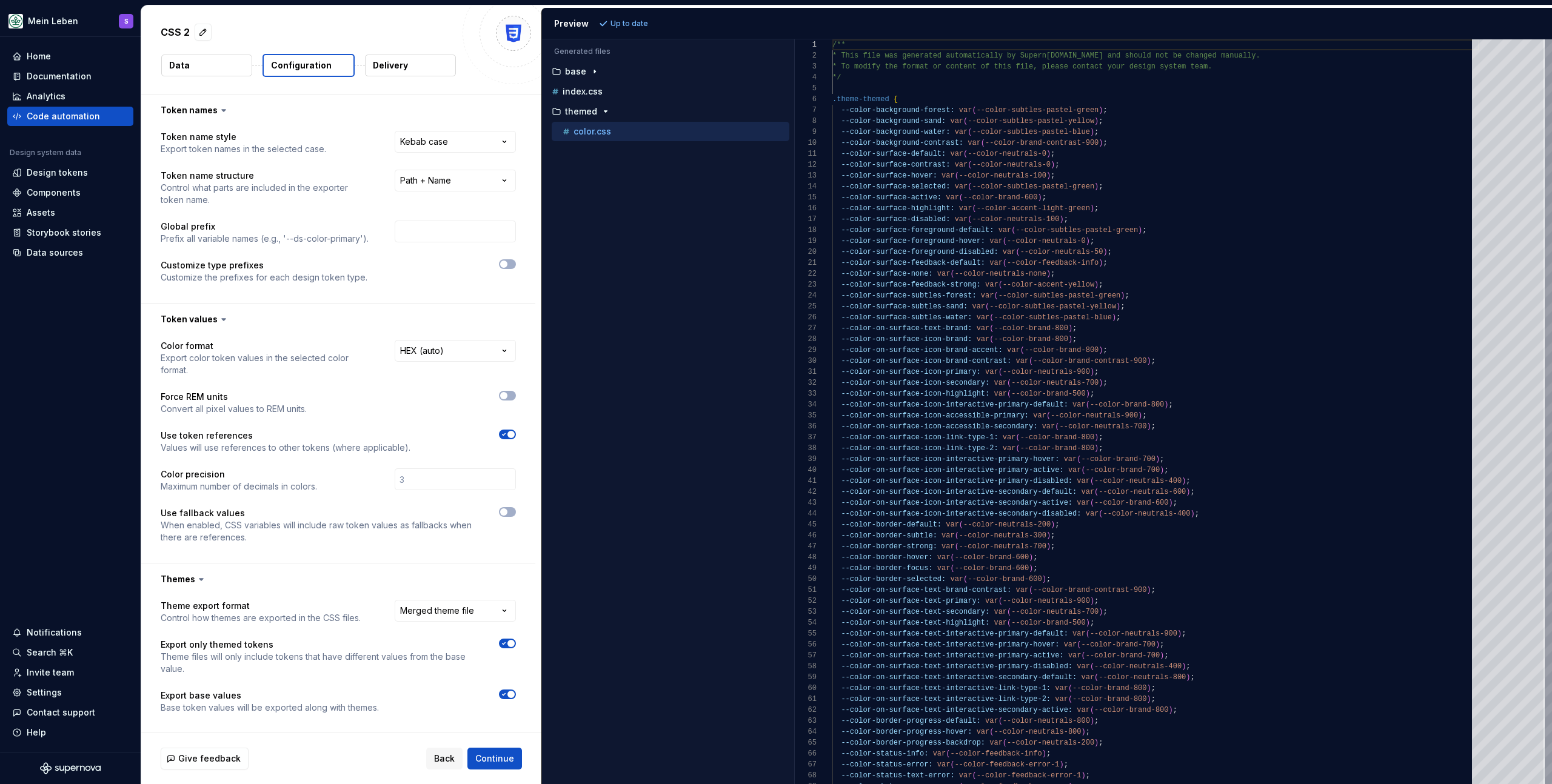
click at [675, 312] on div "Accessibility guide for tree . Navigate the tree with the arrow keys. Common tr…" at bounding box center [668, 421] width 253 height 725
click at [591, 90] on p "index.css" at bounding box center [583, 91] width 40 height 10
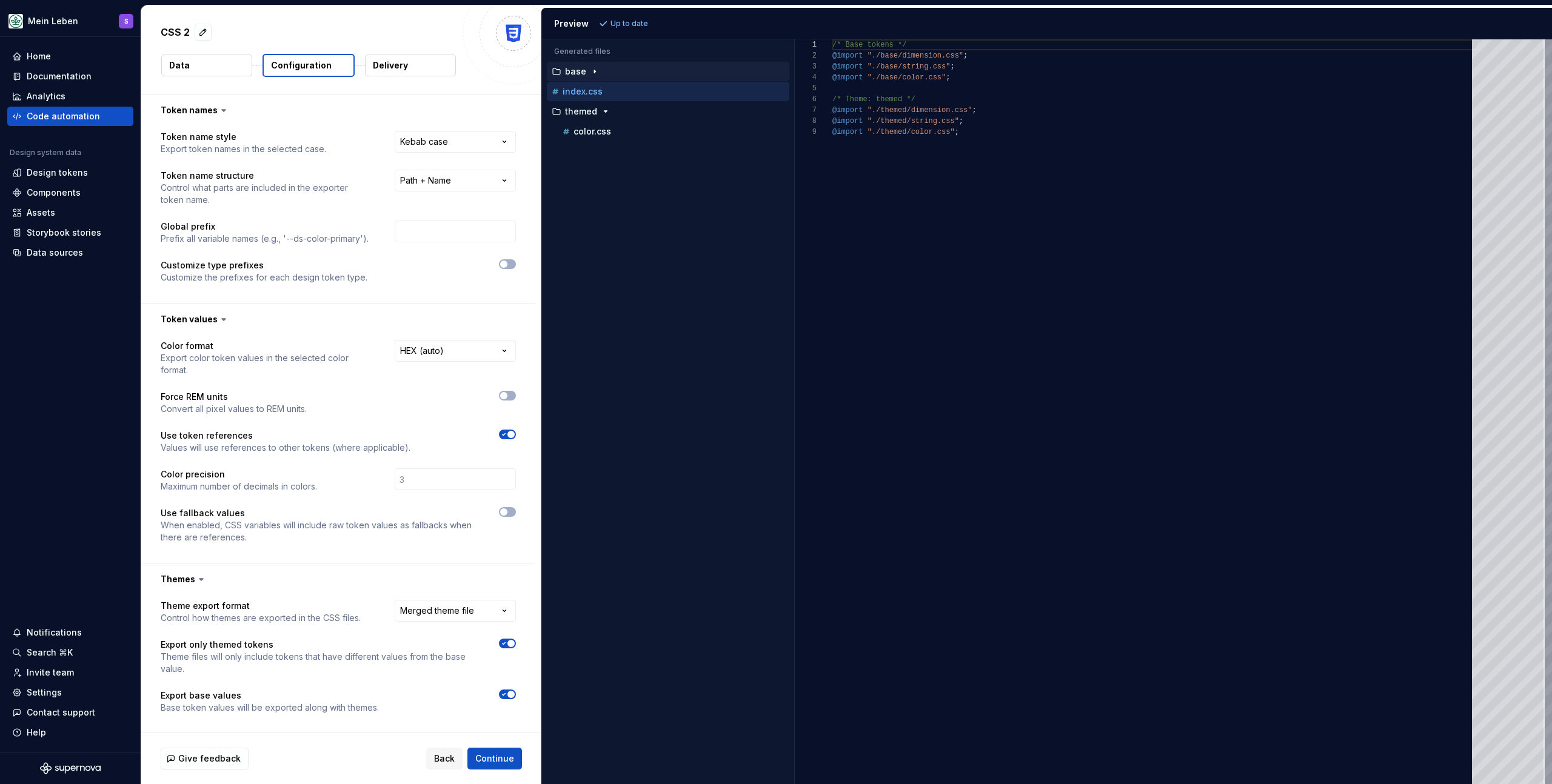
click at [595, 71] on icon "button" at bounding box center [595, 71] width 10 height 10
click at [605, 92] on p "color.css" at bounding box center [593, 91] width 37 height 10
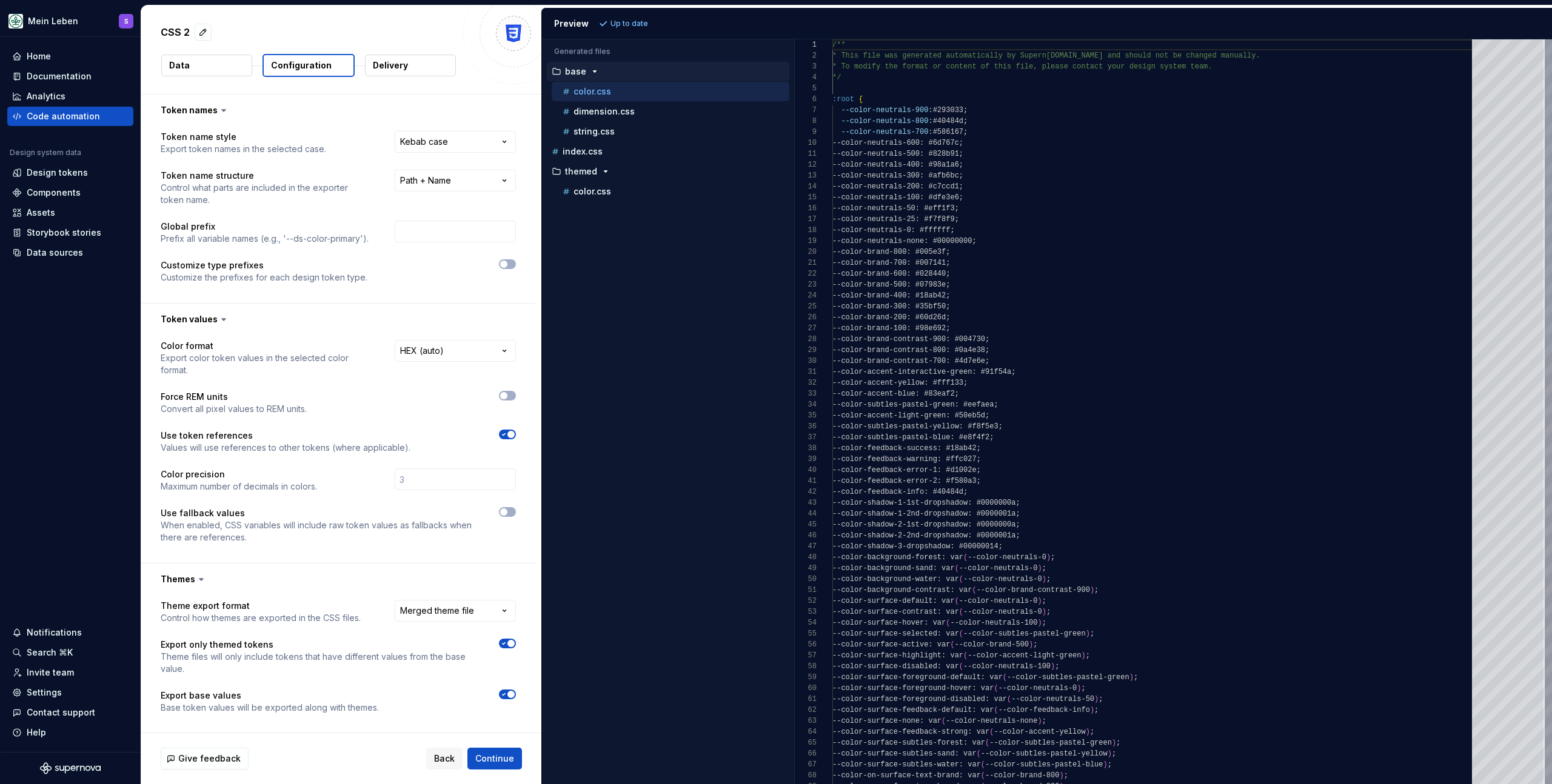
scroll to position [109, 0]
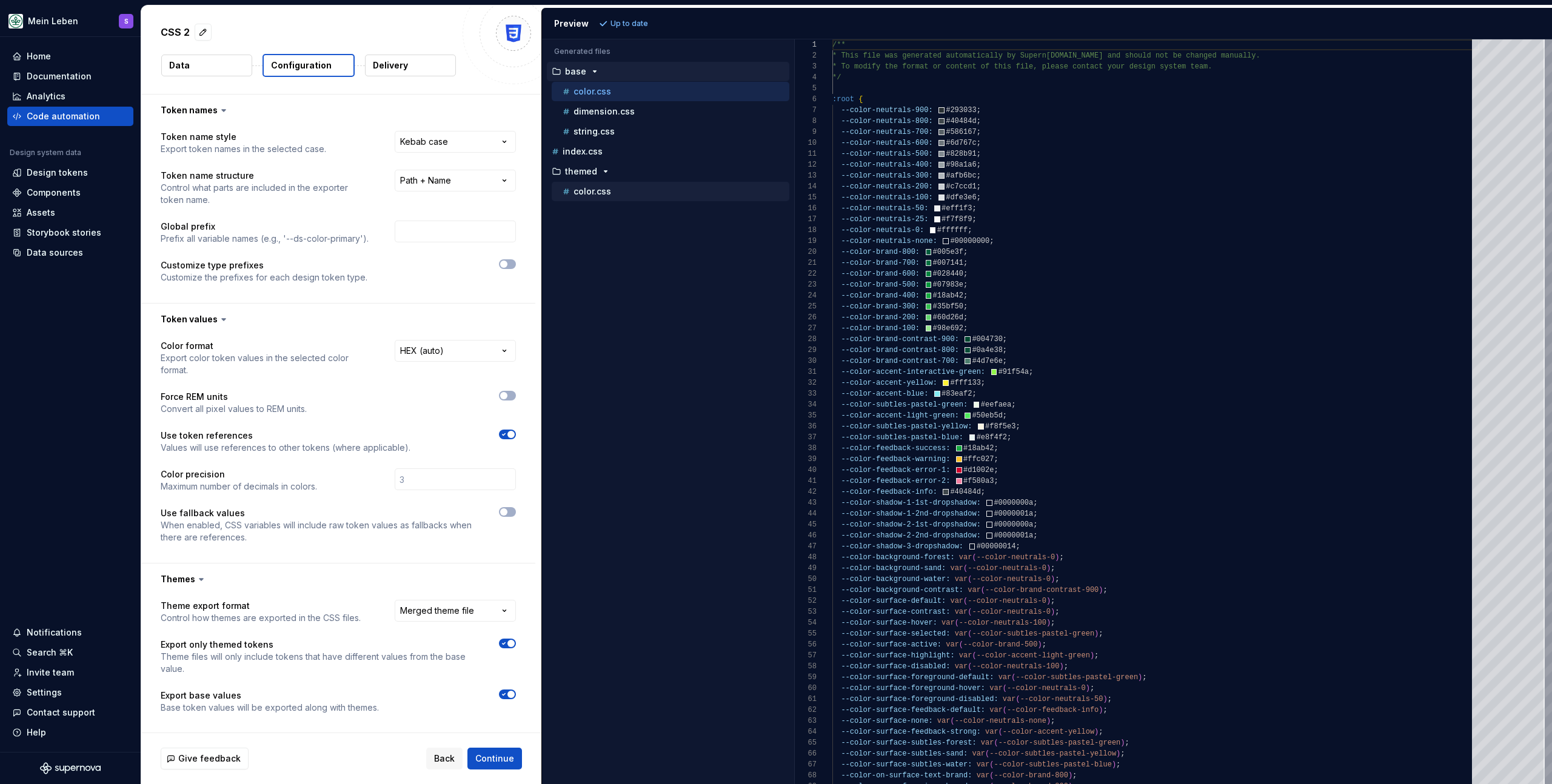
click at [600, 195] on p "color.css" at bounding box center [593, 192] width 37 height 10
type textarea "**********"
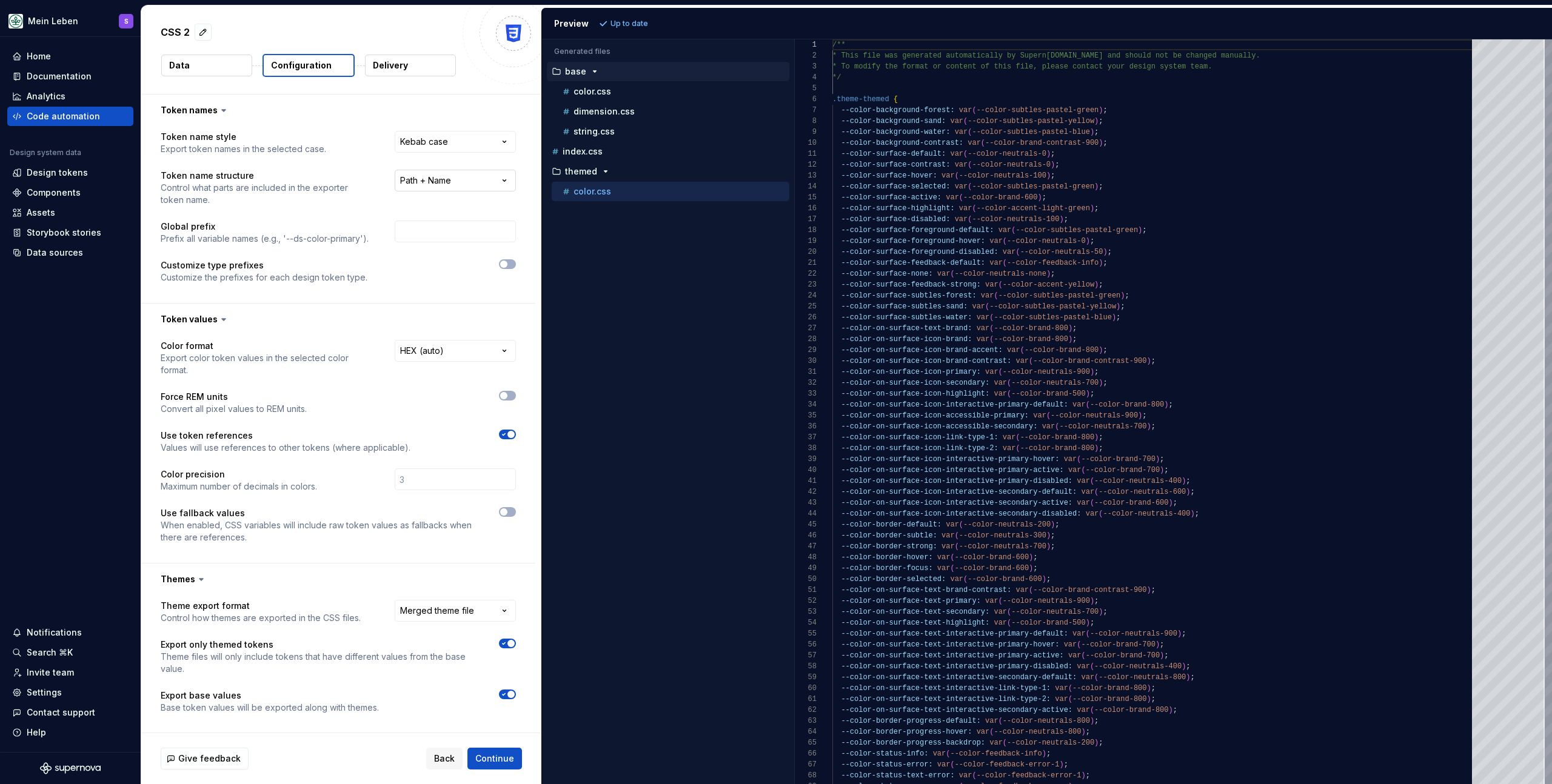
click at [480, 180] on html "**********" at bounding box center [776, 392] width 1552 height 784
click at [615, 273] on html "**********" at bounding box center [776, 392] width 1552 height 784
click at [484, 180] on html "**********" at bounding box center [776, 392] width 1552 height 784
select select "**********"
drag, startPoint x: 595, startPoint y: 297, endPoint x: 602, endPoint y: 294, distance: 7.6
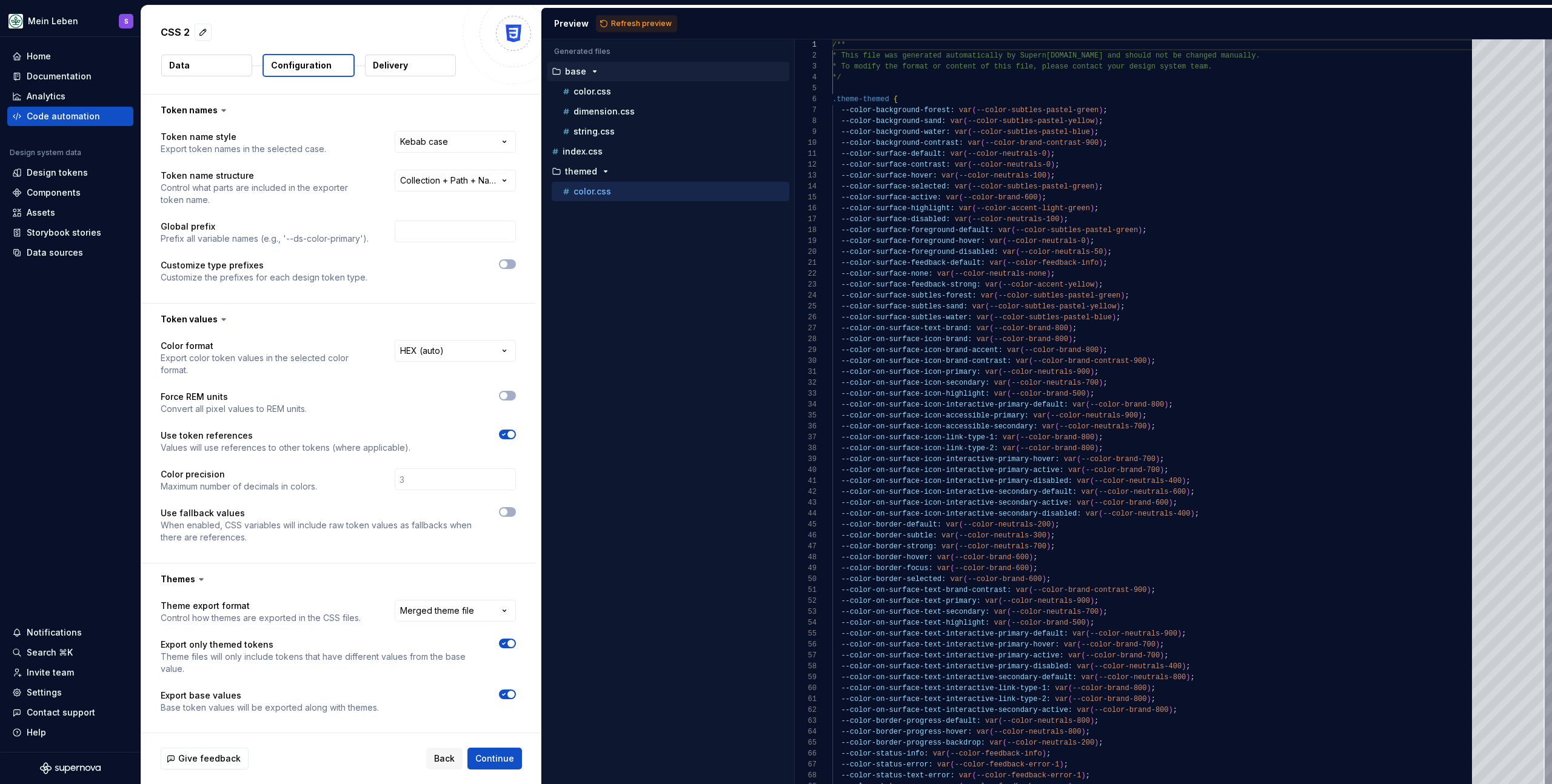
click at [596, 297] on div "Accessibility guide for tree . Navigate the tree with the arrow keys. Common tr…" at bounding box center [668, 421] width 253 height 725
click at [643, 20] on span "Refresh preview" at bounding box center [641, 23] width 61 height 10
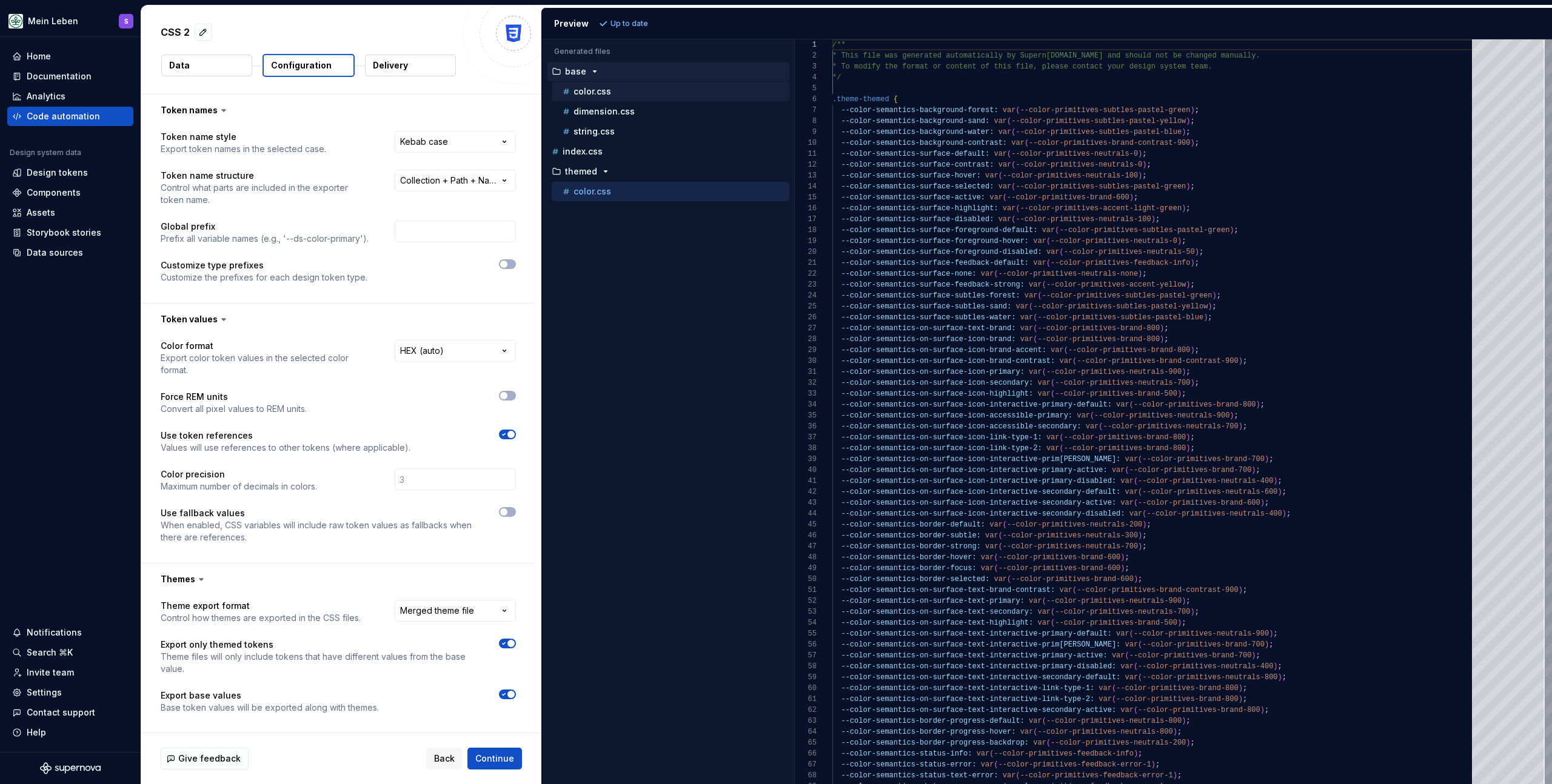
click at [618, 100] on div "color.css" at bounding box center [671, 91] width 238 height 19
click at [617, 88] on div "color.css" at bounding box center [675, 91] width 229 height 12
type textarea "**********"
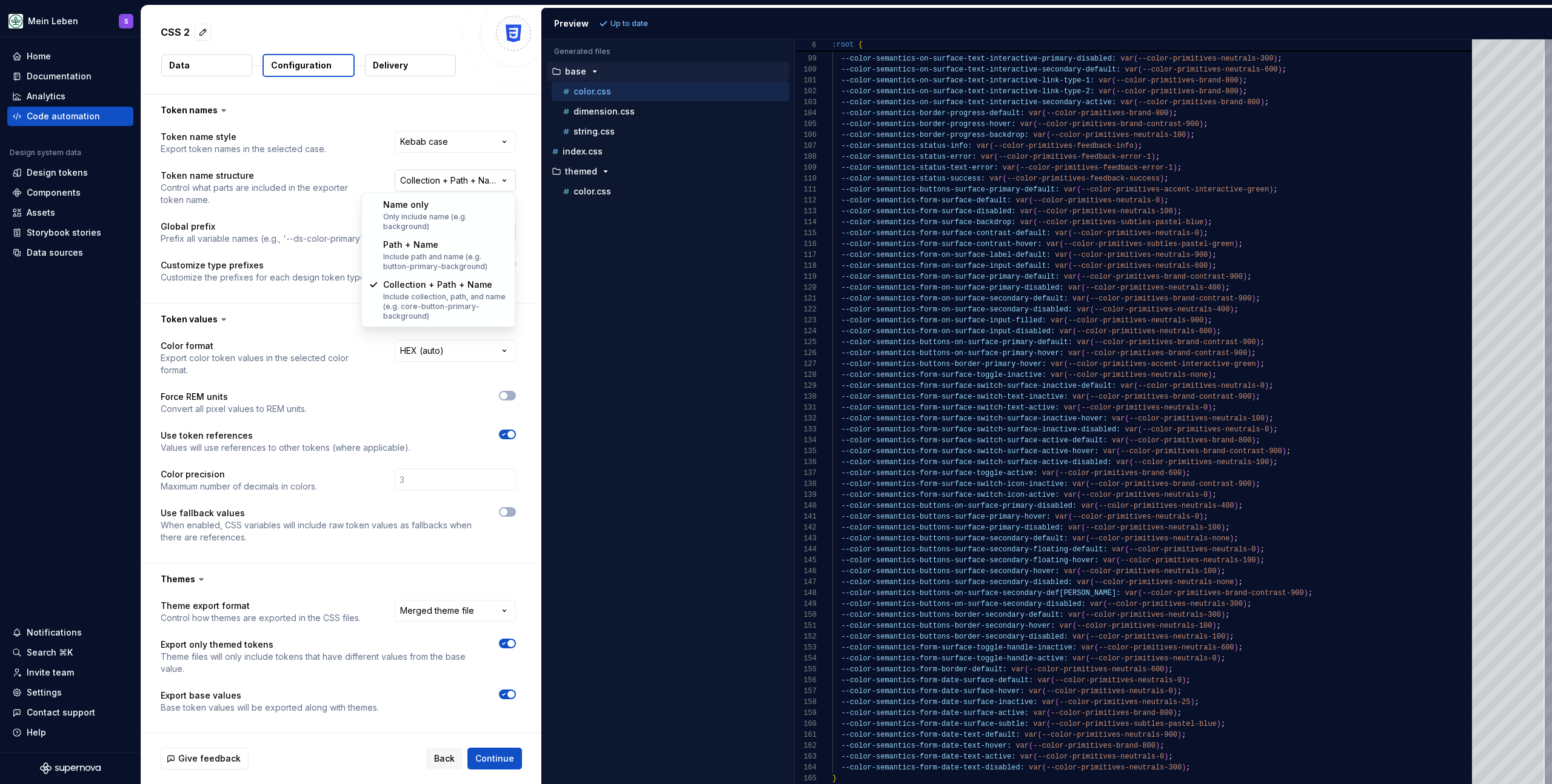
click at [462, 180] on html "**********" at bounding box center [776, 392] width 1552 height 784
select select "**********"
drag, startPoint x: 429, startPoint y: 252, endPoint x: 458, endPoint y: 258, distance: 29.6
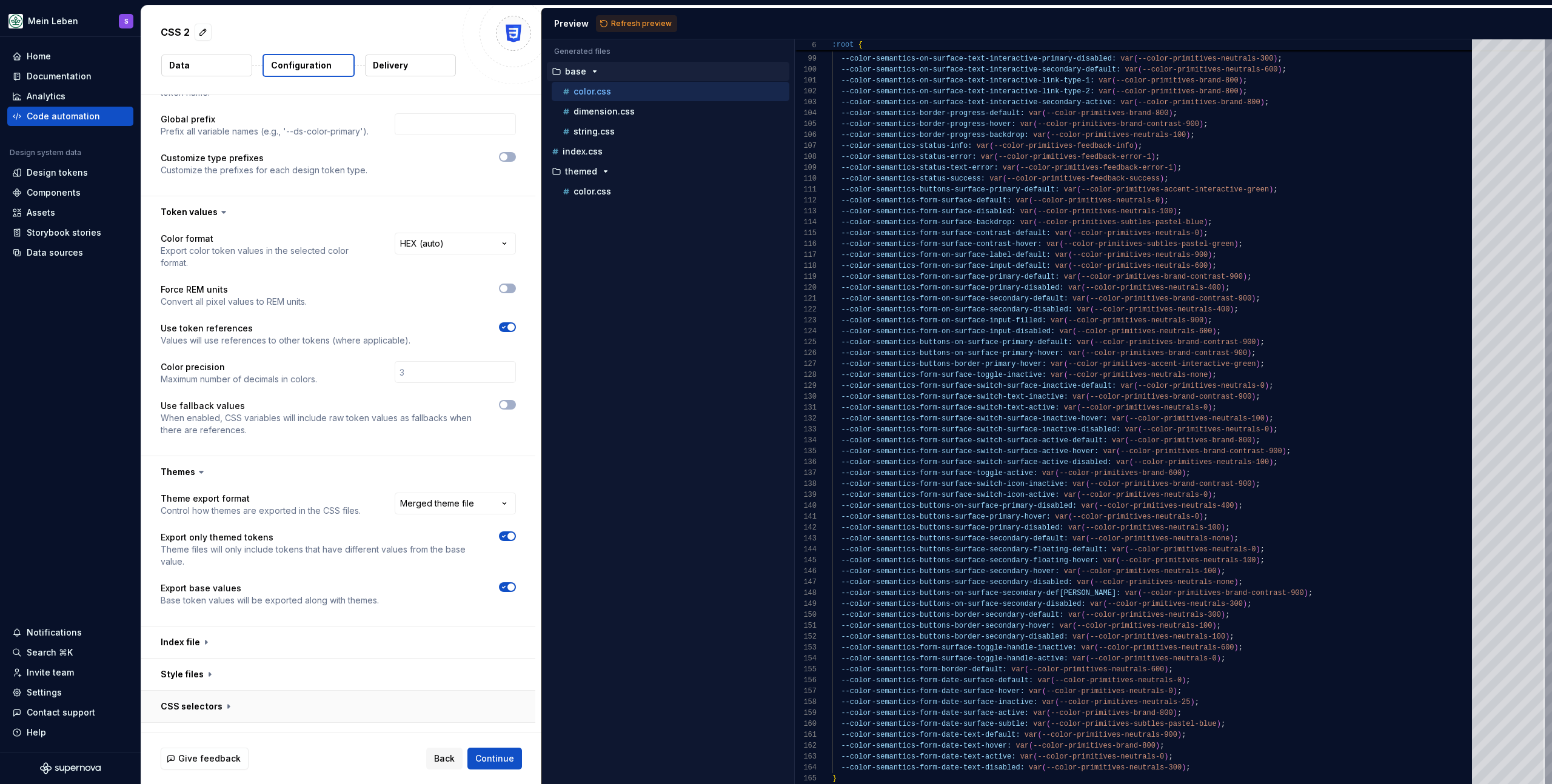
scroll to position [162, 0]
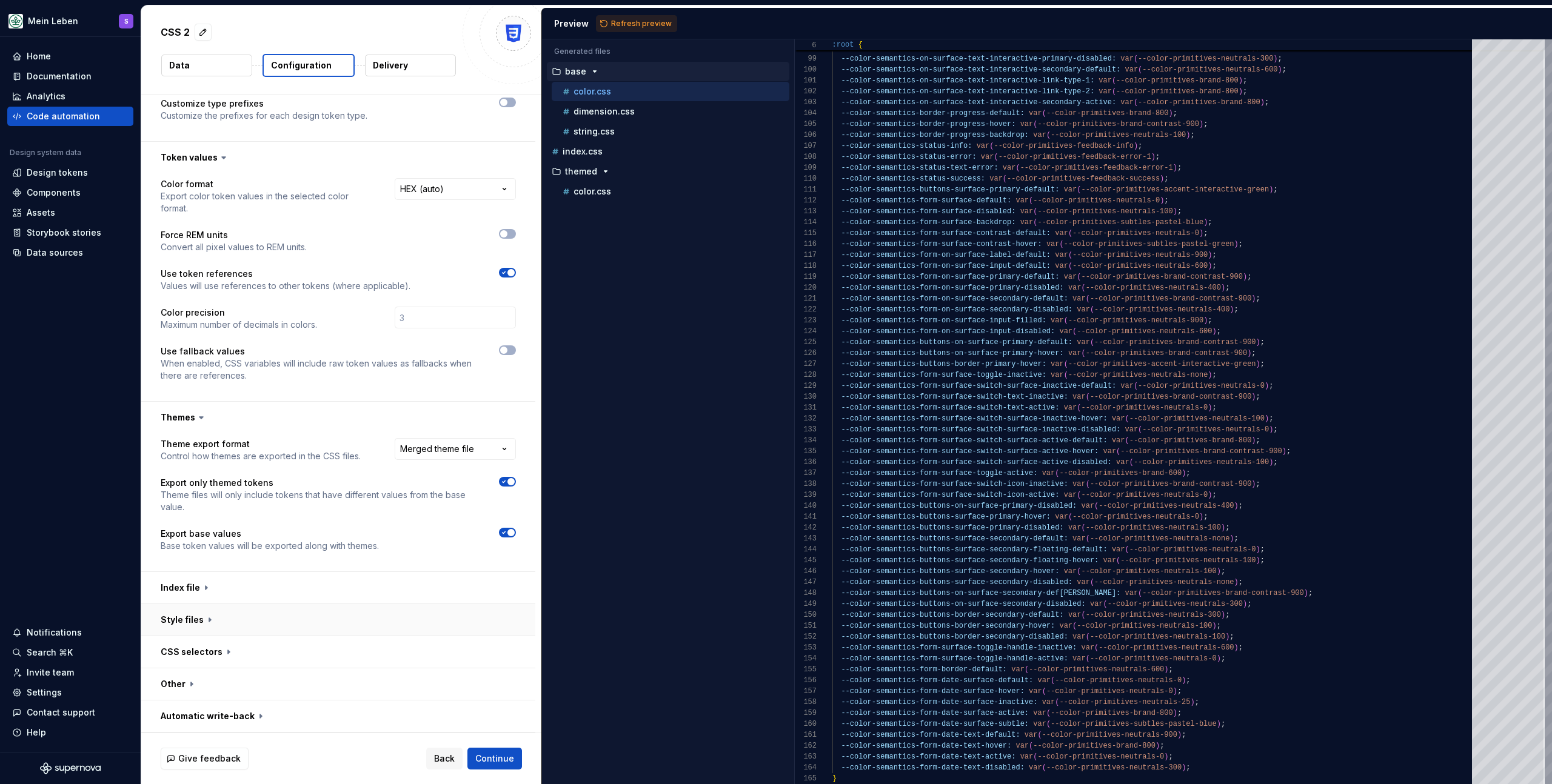
click at [248, 620] on button "button" at bounding box center [338, 620] width 394 height 31
click at [247, 620] on button "button" at bounding box center [338, 620] width 394 height 31
drag, startPoint x: 243, startPoint y: 656, endPoint x: 259, endPoint y: 644, distance: 20.0
click at [243, 656] on button "button" at bounding box center [338, 652] width 394 height 31
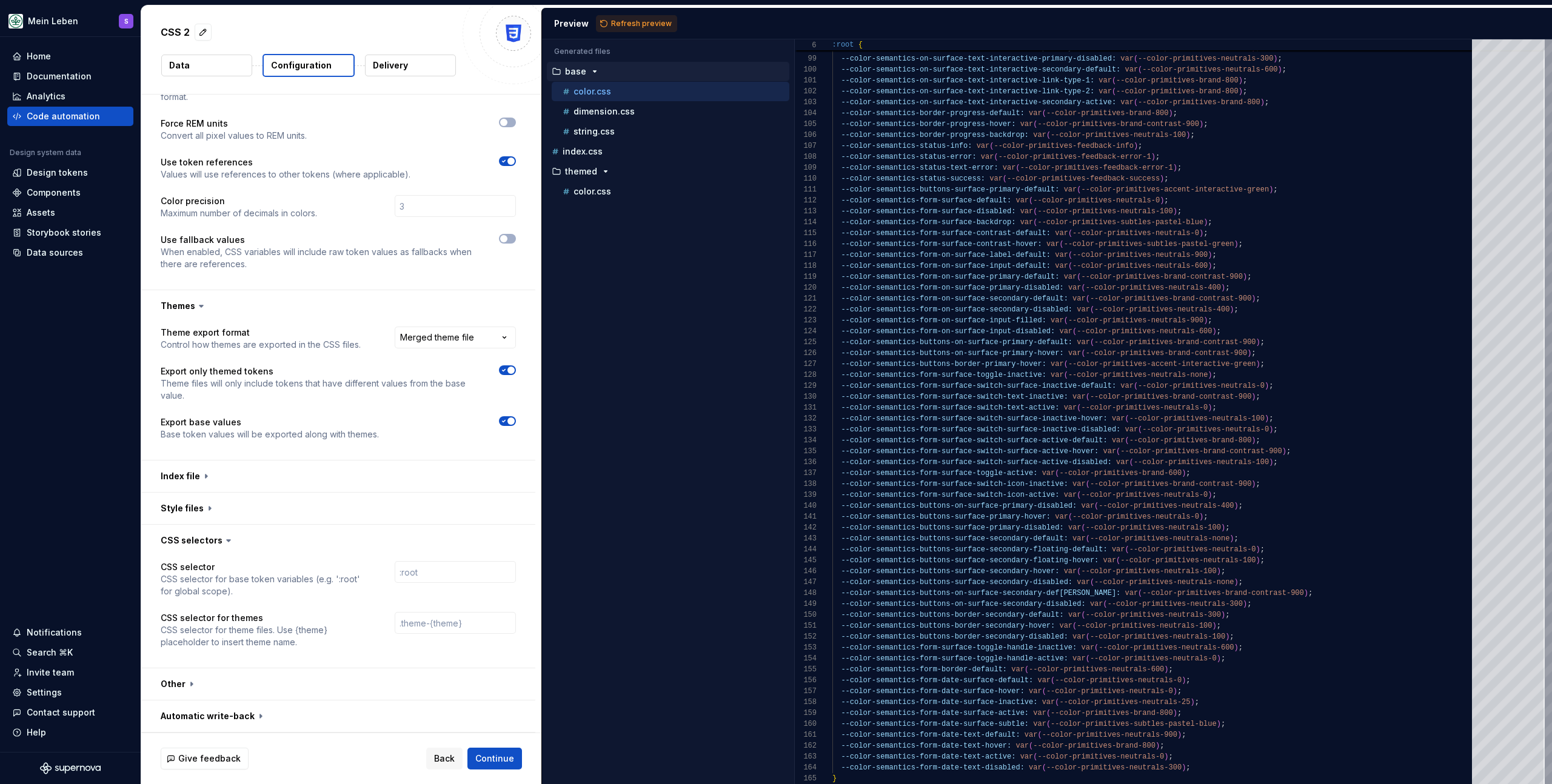
click at [227, 535] on icon at bounding box center [228, 541] width 12 height 12
click at [208, 538] on button "button" at bounding box center [338, 540] width 394 height 31
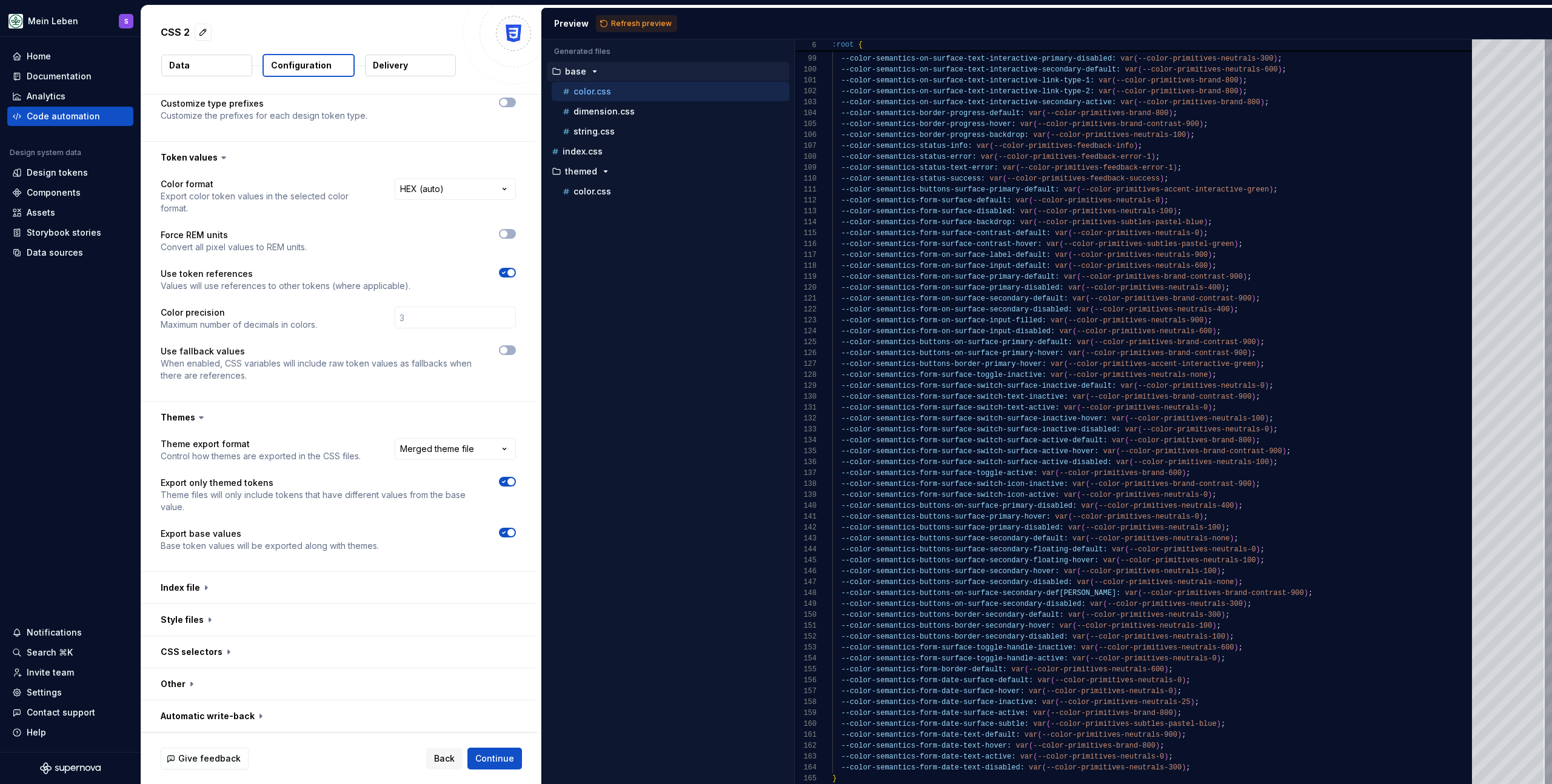
scroll to position [162, 0]
click at [625, 23] on span "Refresh preview" at bounding box center [641, 23] width 61 height 10
click at [604, 189] on p "color.css" at bounding box center [593, 192] width 37 height 10
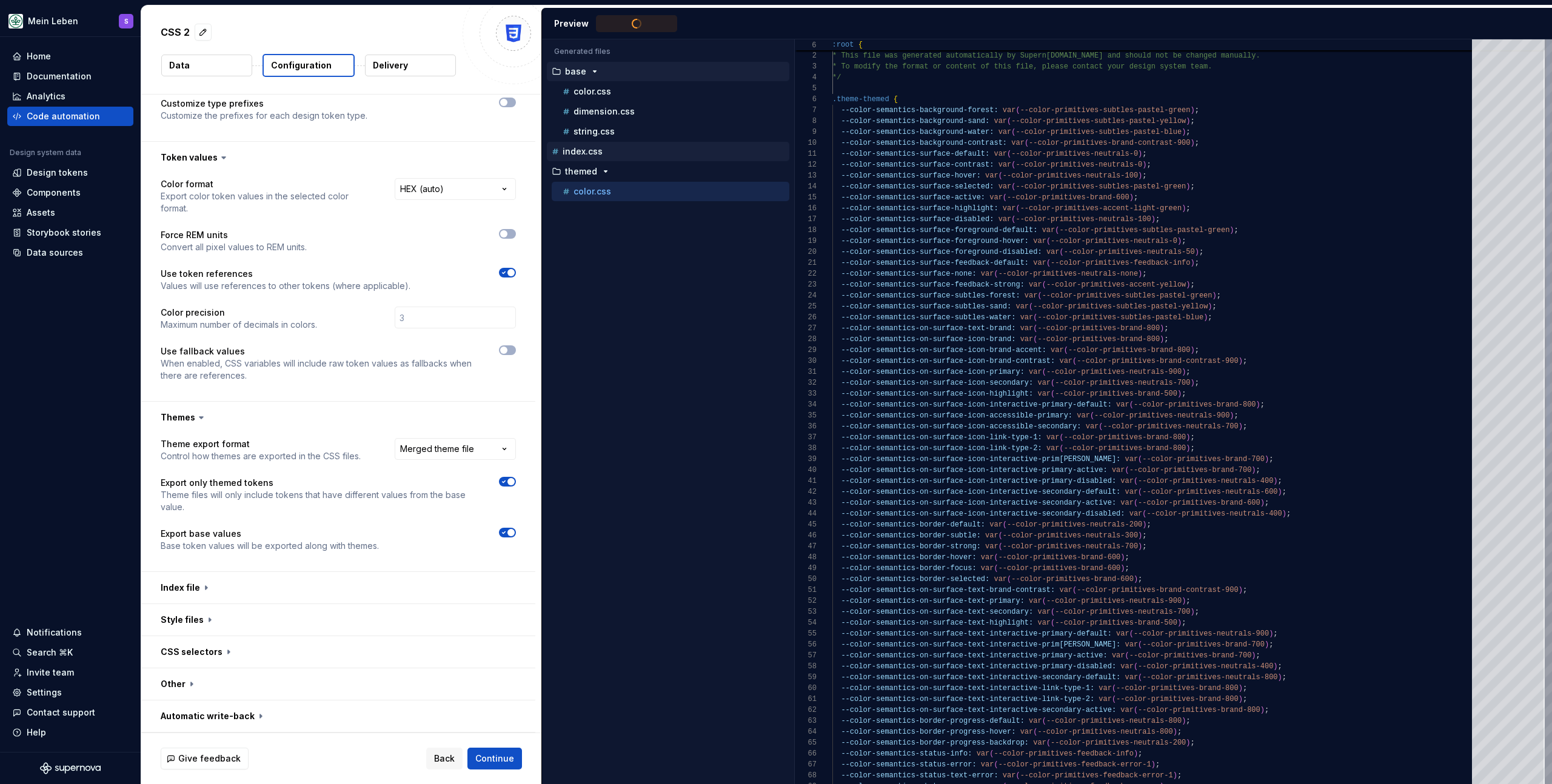
scroll to position [109, 0]
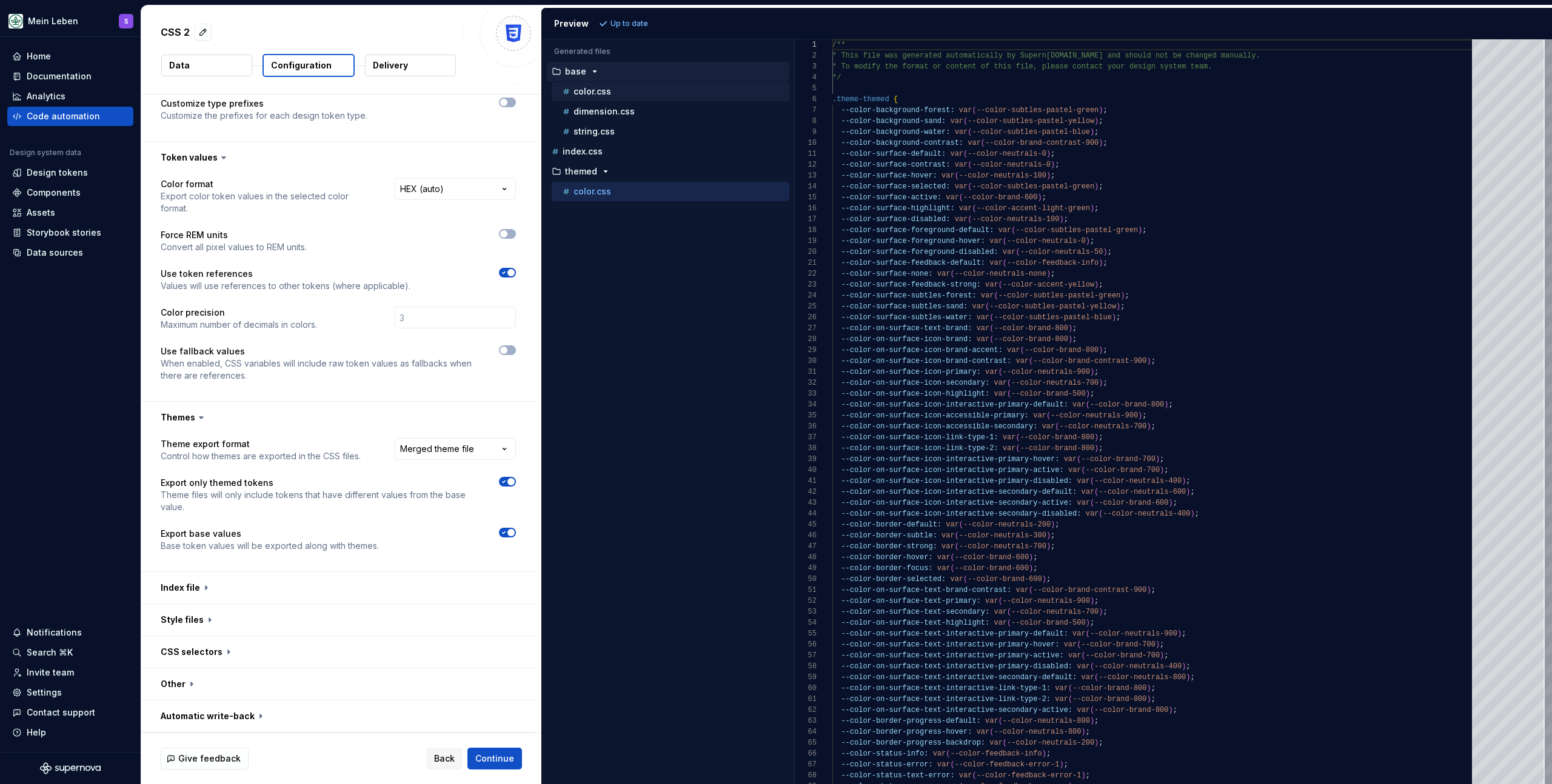
click at [591, 89] on p "color.css" at bounding box center [593, 91] width 37 height 10
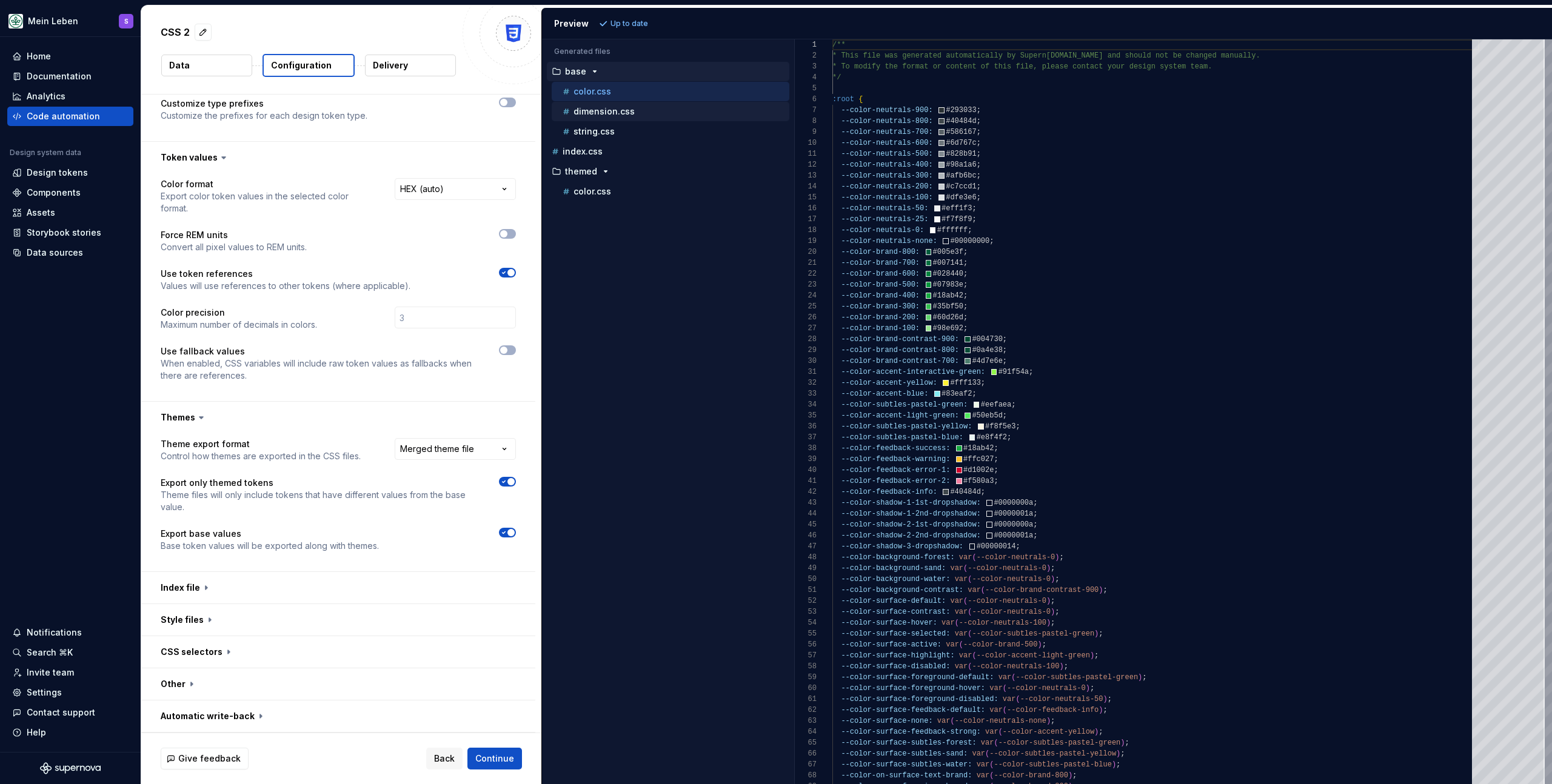
click at [605, 114] on p "dimension.css" at bounding box center [605, 112] width 61 height 10
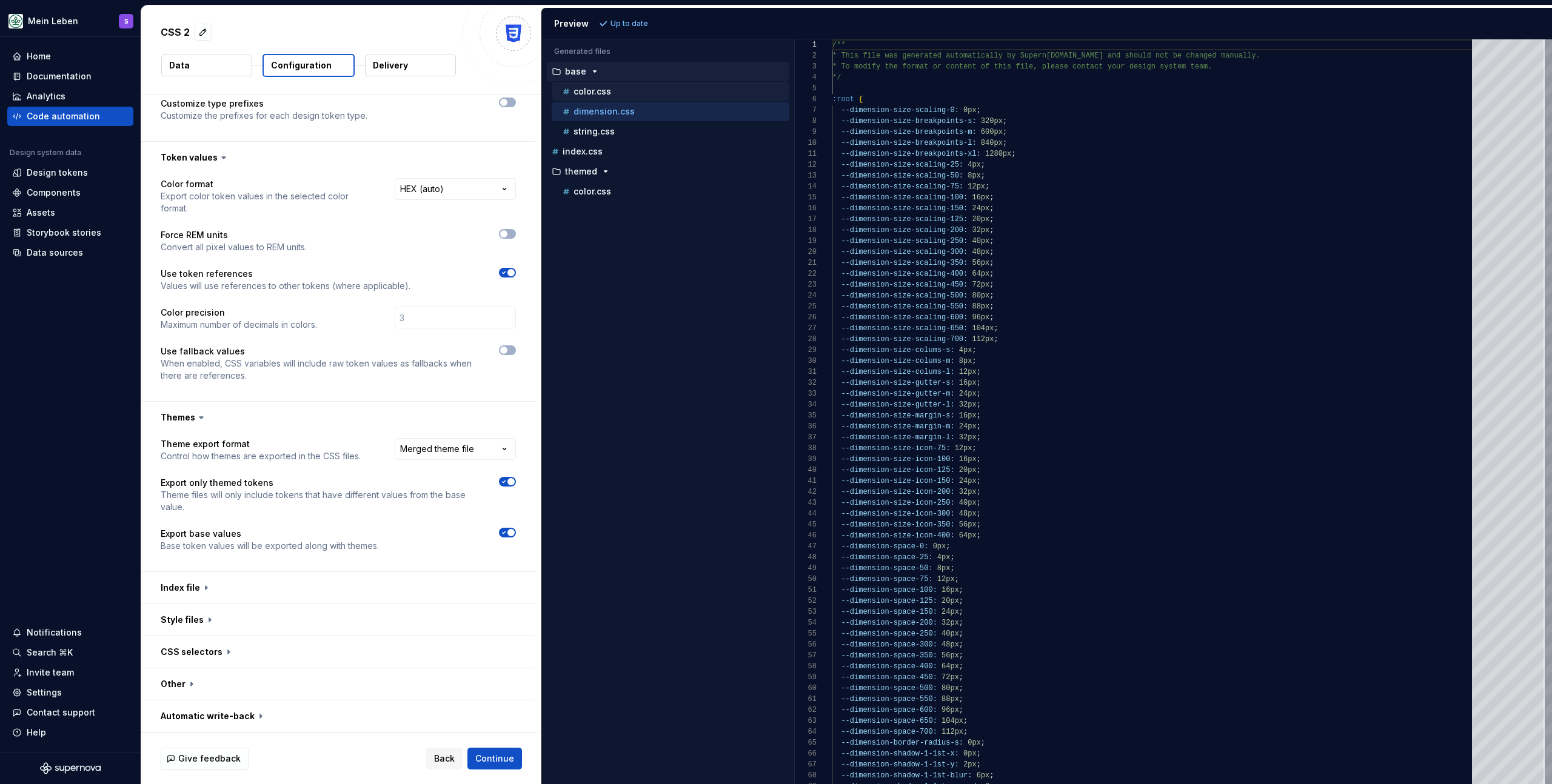
click at [608, 98] on div "color.css" at bounding box center [671, 91] width 238 height 19
click at [605, 134] on p "string.css" at bounding box center [595, 132] width 41 height 10
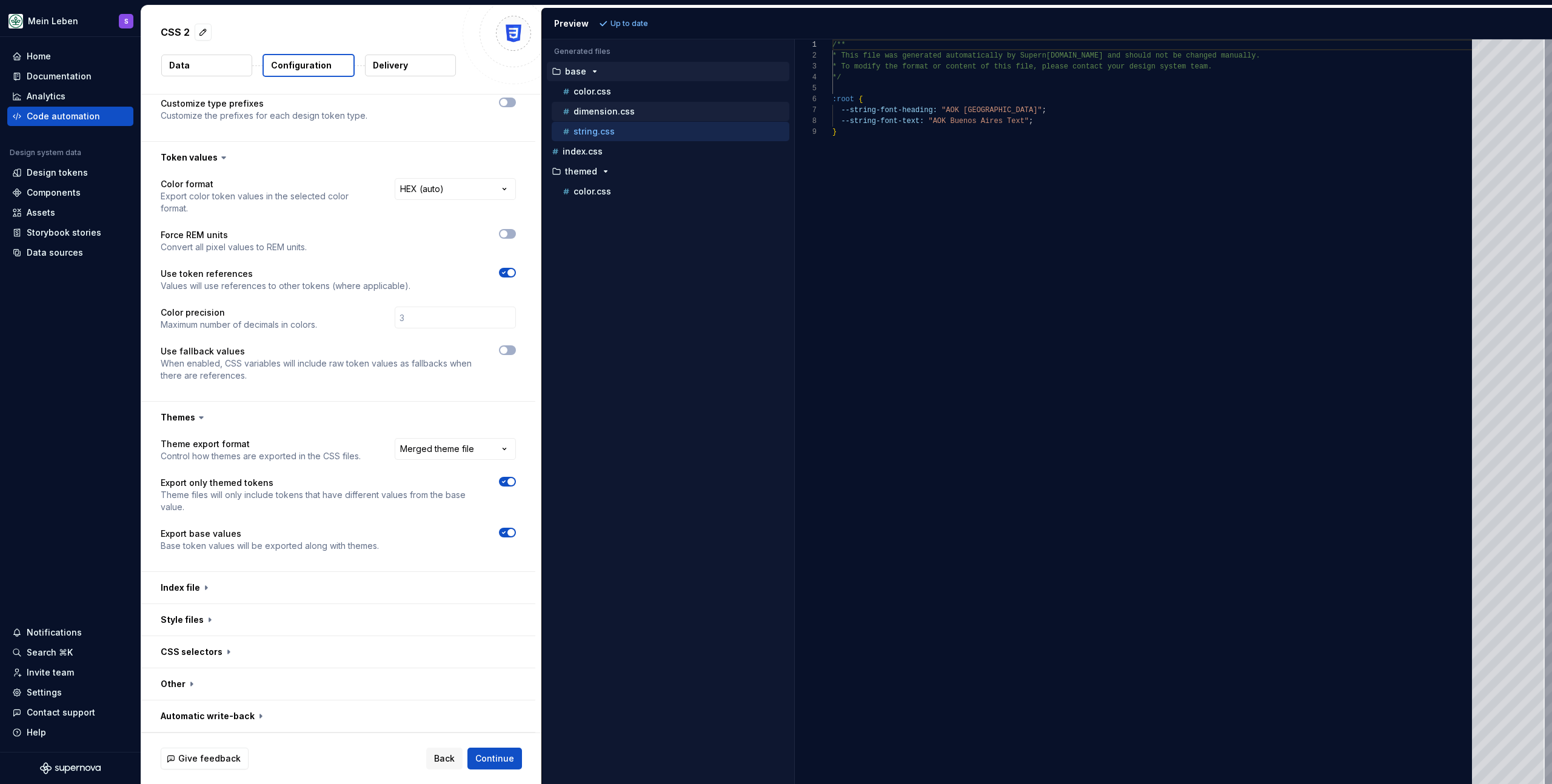
click at [611, 114] on p "dimension.css" at bounding box center [605, 112] width 61 height 10
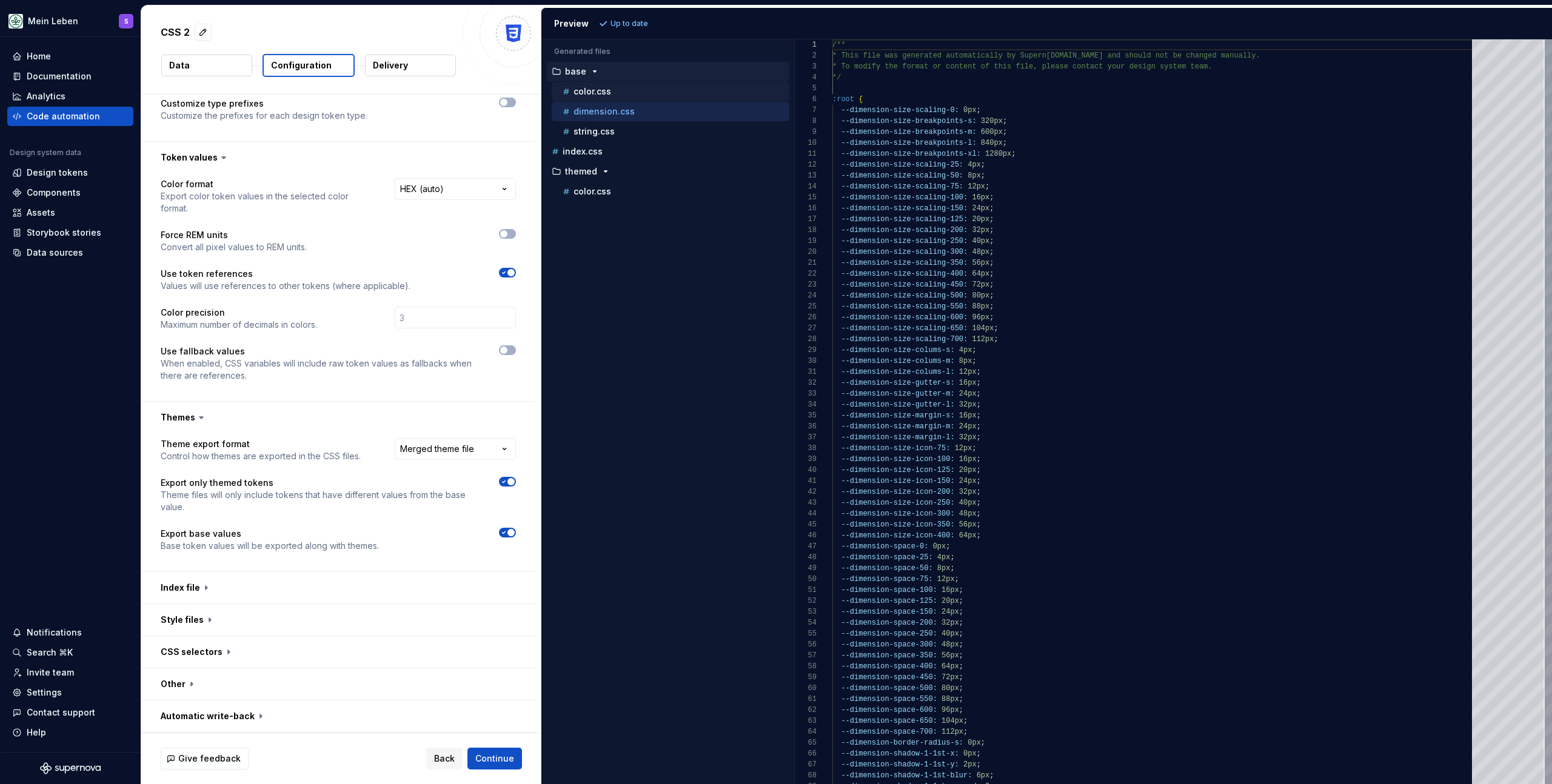
click at [608, 98] on div "color.css" at bounding box center [671, 91] width 238 height 19
click at [503, 234] on span "button" at bounding box center [504, 234] width 7 height 7
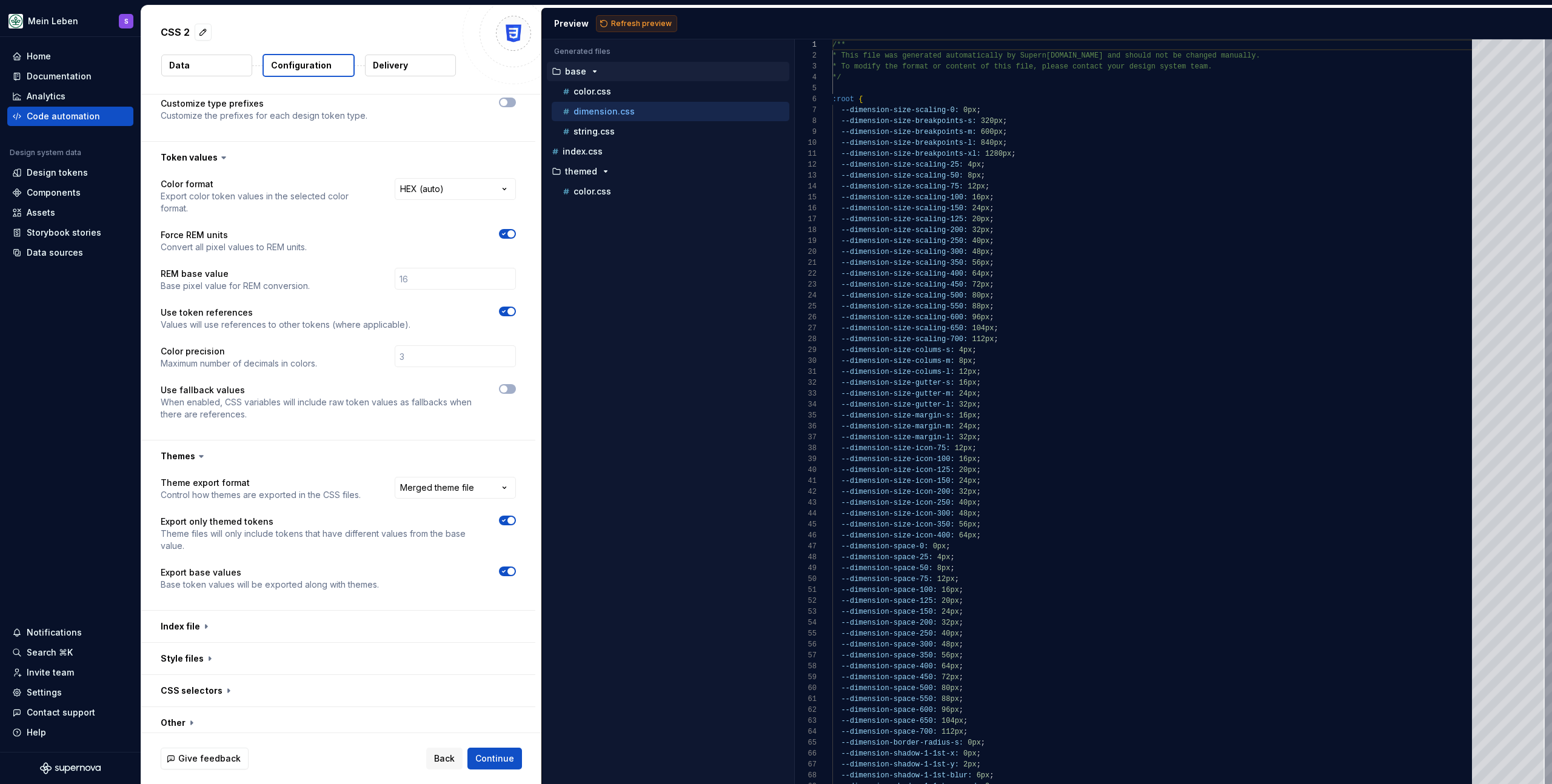
click at [640, 20] on span "Refresh preview" at bounding box center [641, 23] width 61 height 10
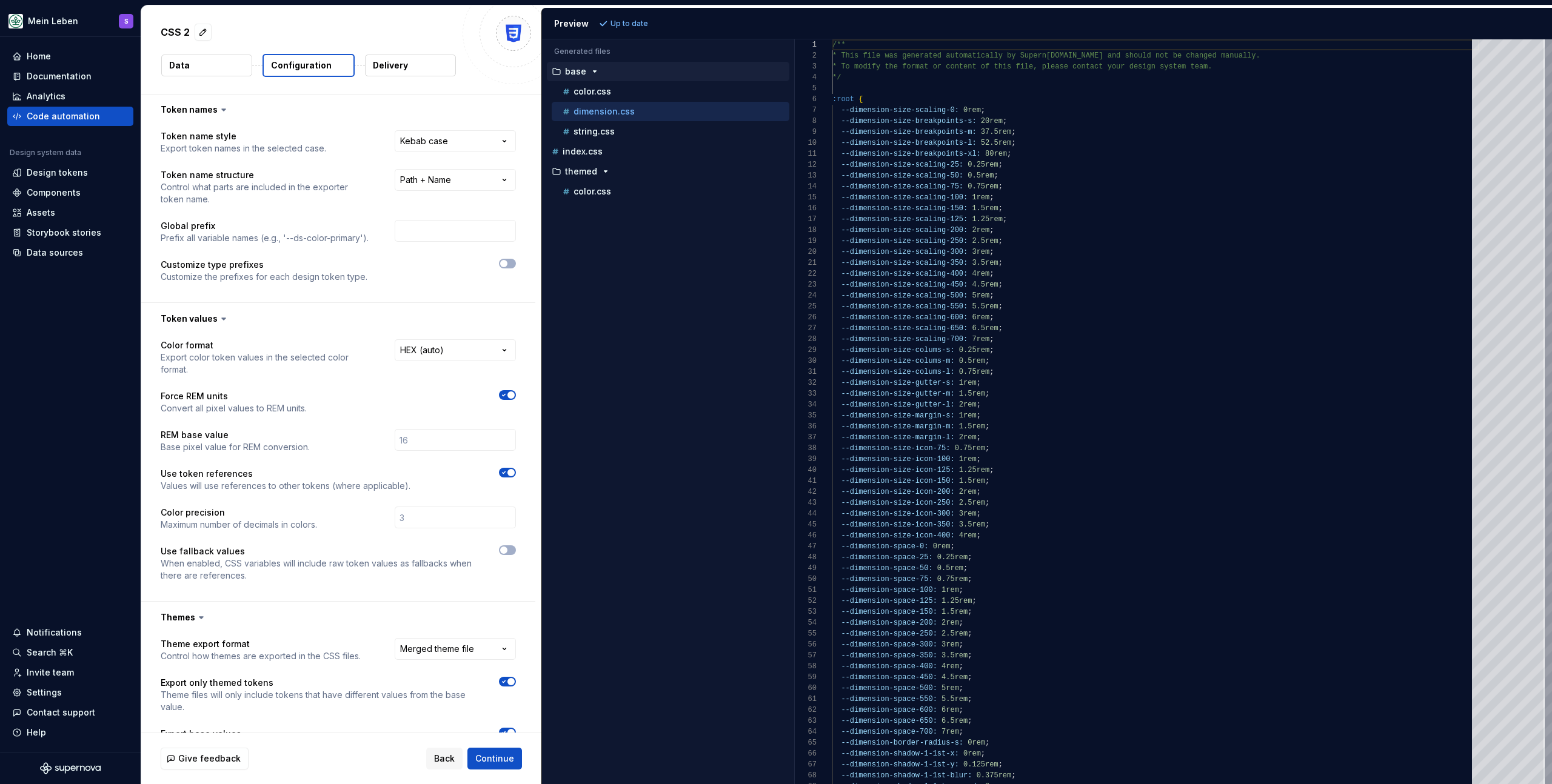
scroll to position [0, 0]
click at [506, 261] on span "button" at bounding box center [504, 264] width 7 height 7
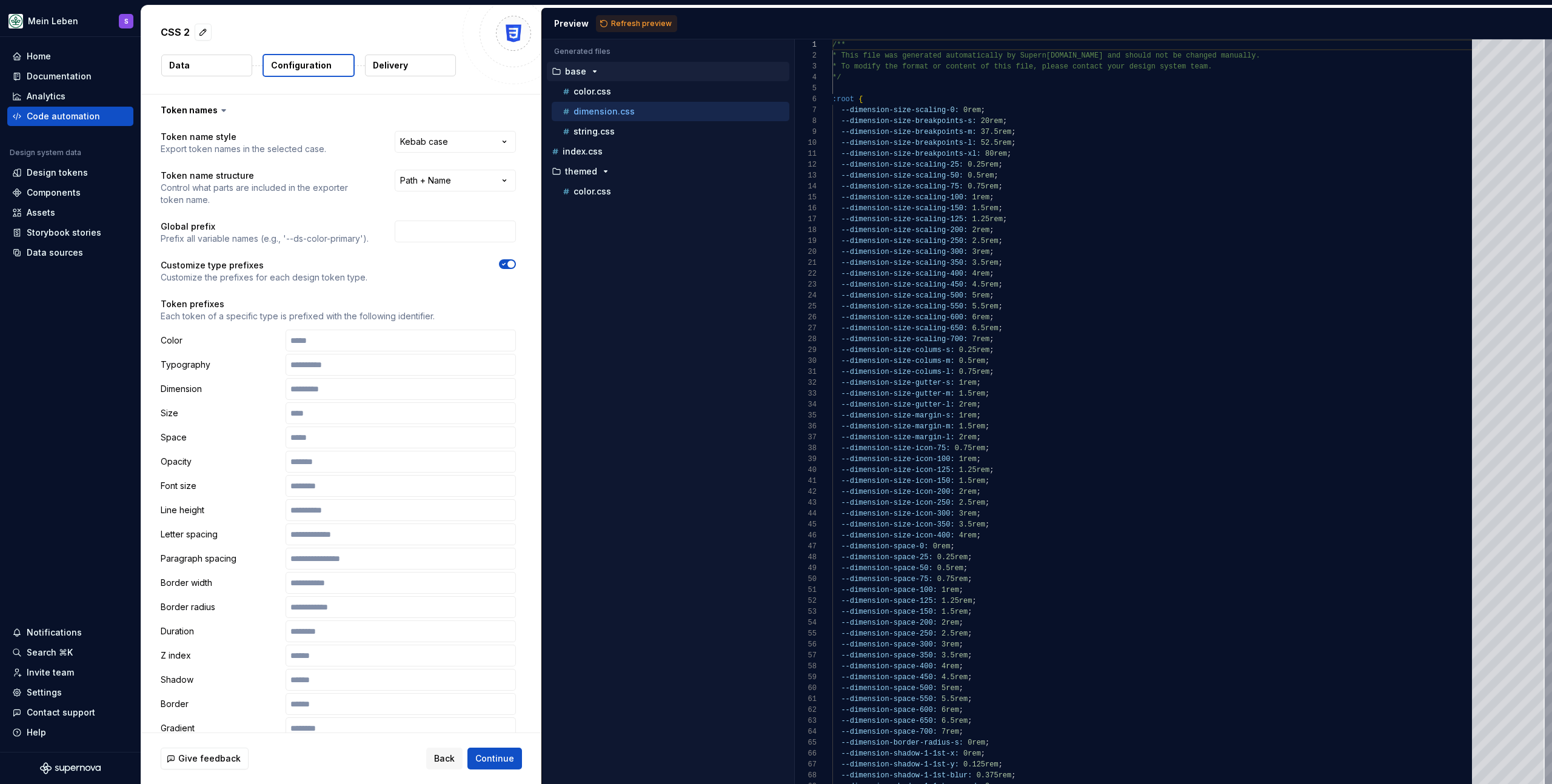
click at [508, 262] on span "button" at bounding box center [511, 264] width 7 height 7
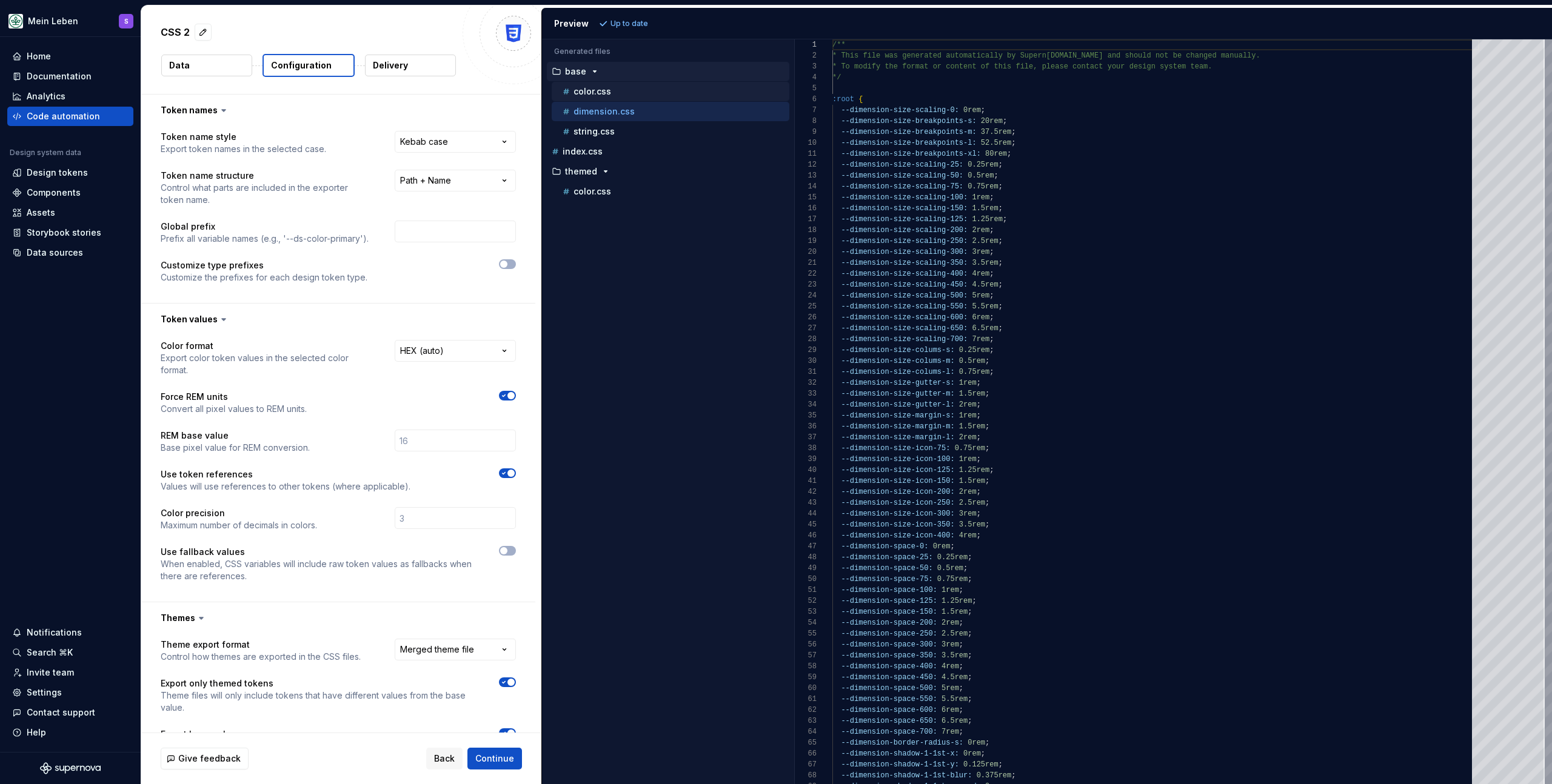
click at [611, 85] on div "color.css" at bounding box center [675, 91] width 229 height 12
type textarea "**********"
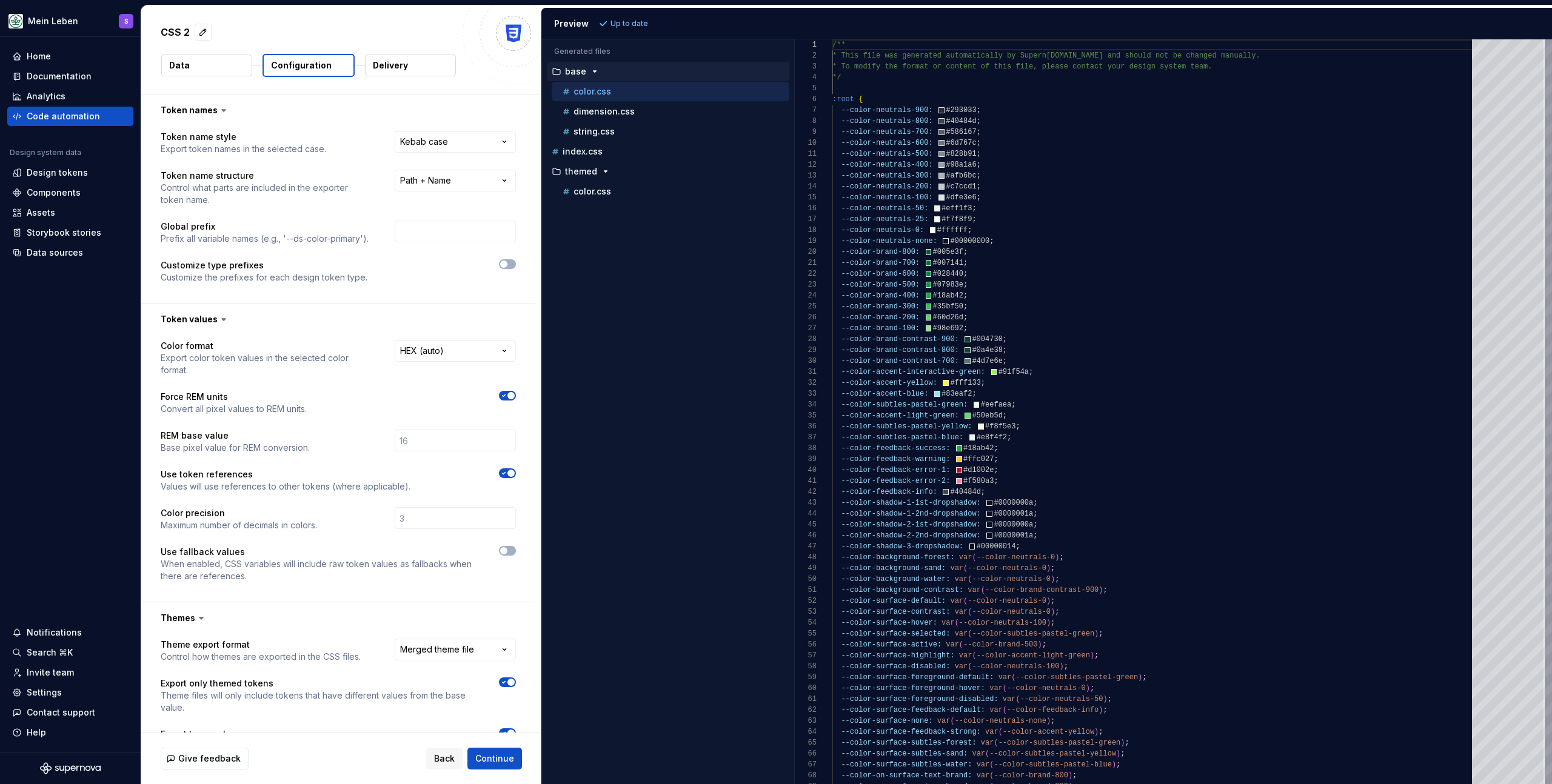
click at [641, 301] on div "Accessibility guide for tree . Navigate the tree with the arrow keys. Common tr…" at bounding box center [668, 421] width 253 height 725
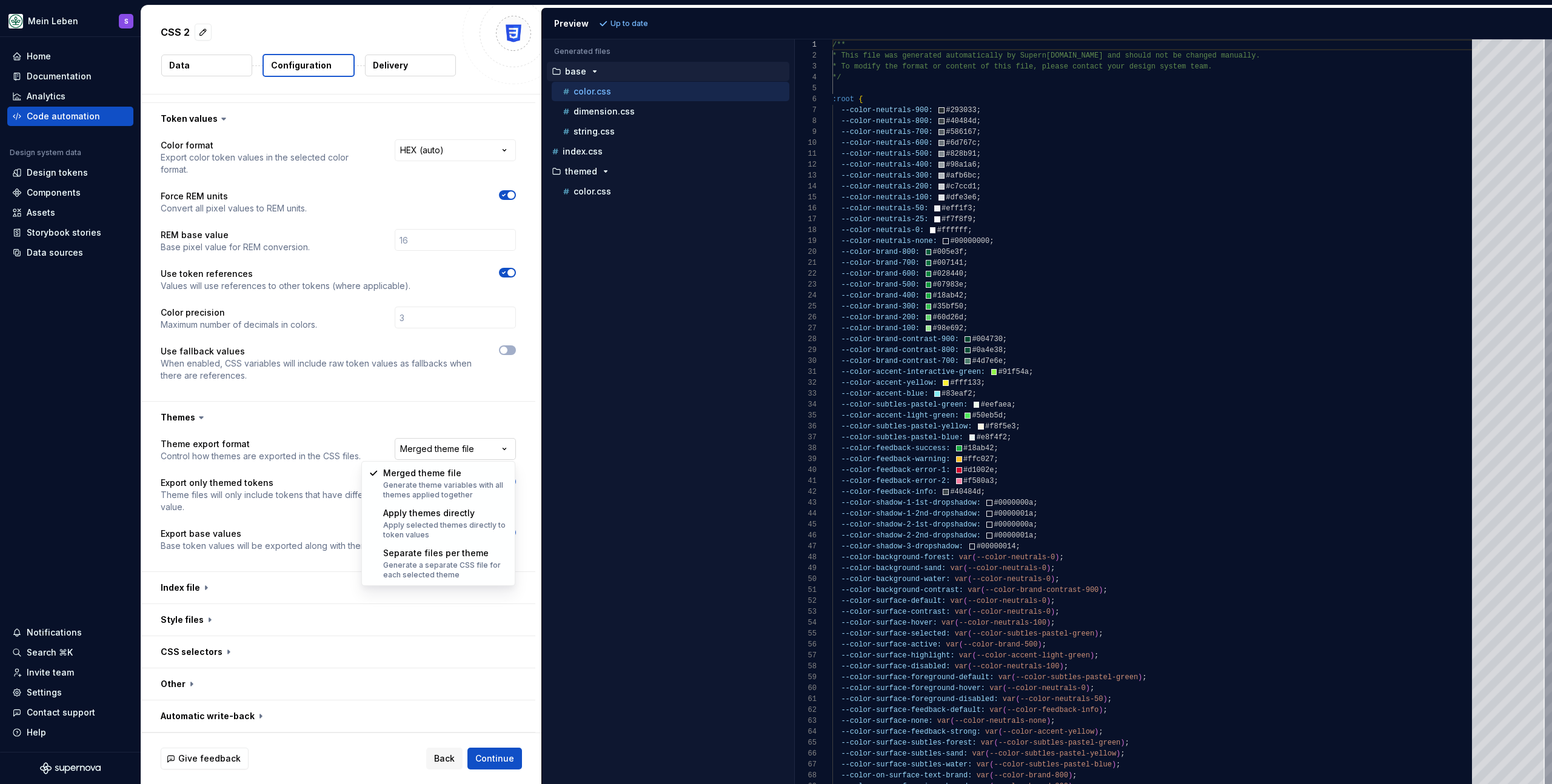
click at [496, 451] on html "**********" at bounding box center [776, 392] width 1552 height 784
select select "**********"
click at [603, 451] on div "Accessibility guide for tree . Navigate the tree with the arrow keys. Common tr…" at bounding box center [668, 421] width 253 height 725
click at [653, 23] on span "Refresh preview" at bounding box center [641, 23] width 61 height 10
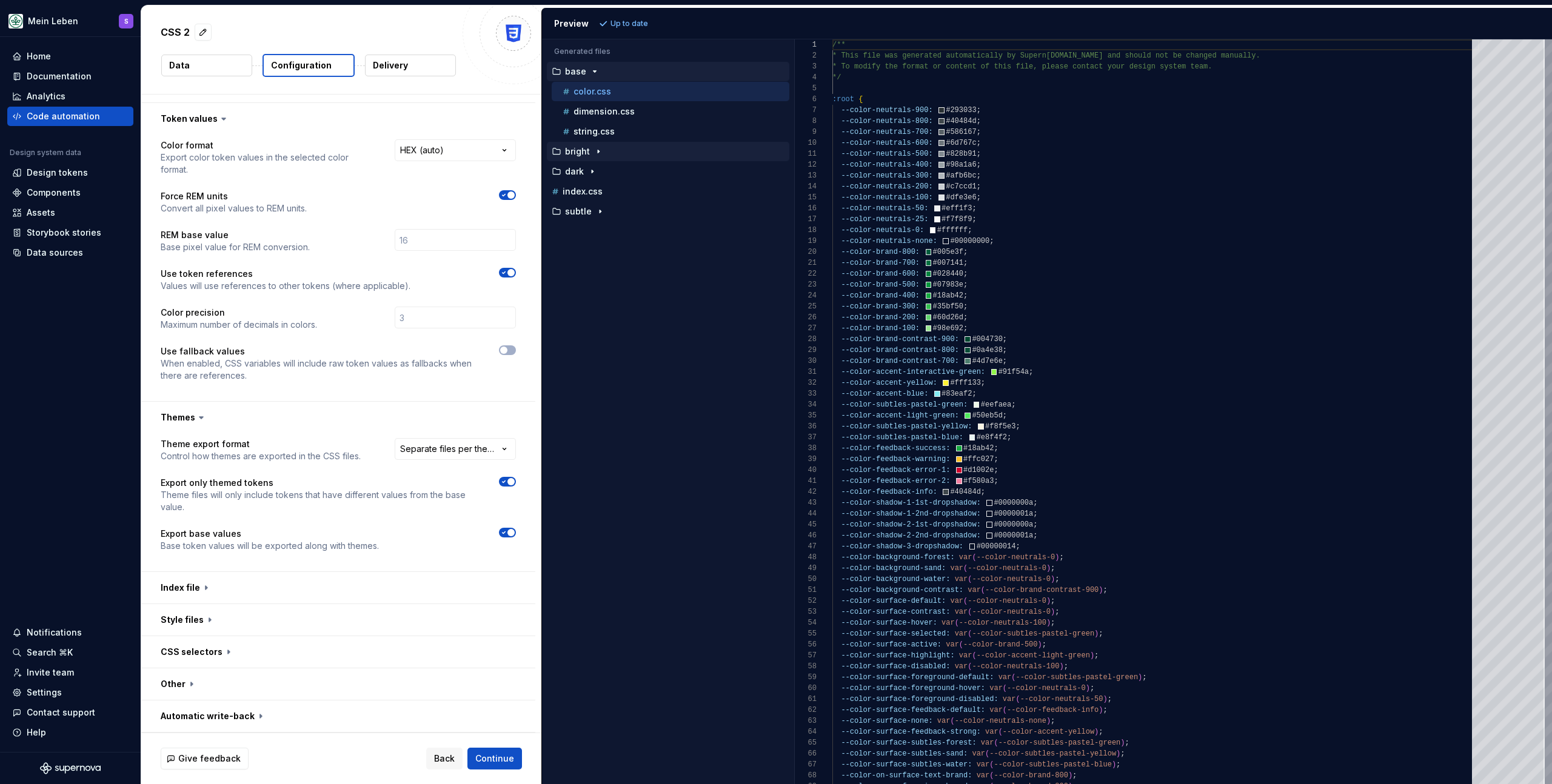
click at [597, 154] on icon "button" at bounding box center [599, 152] width 10 height 10
click at [596, 190] on icon "button" at bounding box center [592, 192] width 10 height 10
click at [595, 247] on icon "button" at bounding box center [600, 251] width 10 height 10
click at [607, 175] on p "color.css" at bounding box center [593, 172] width 37 height 10
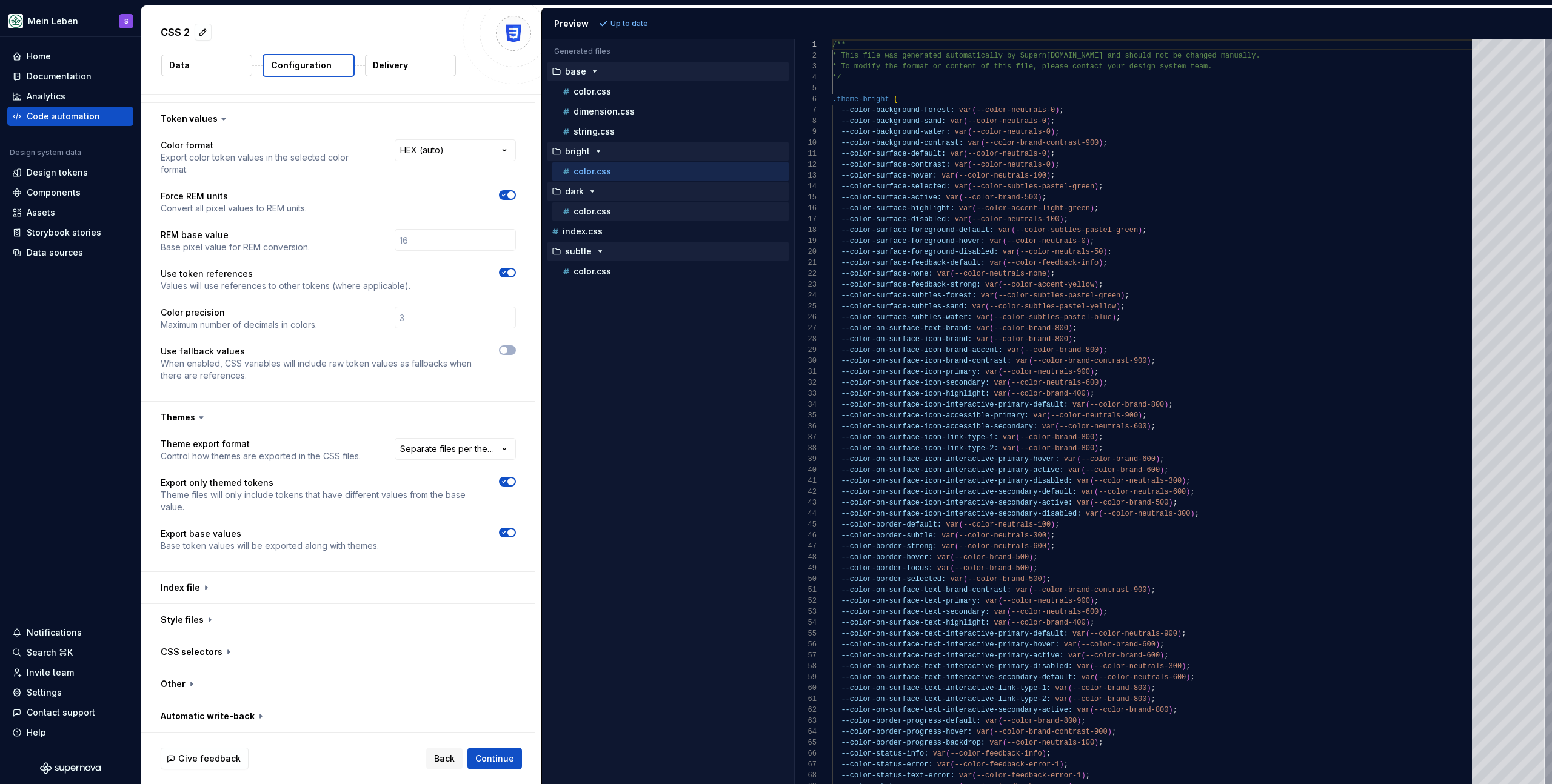
click at [619, 208] on div "color.css" at bounding box center [675, 212] width 229 height 12
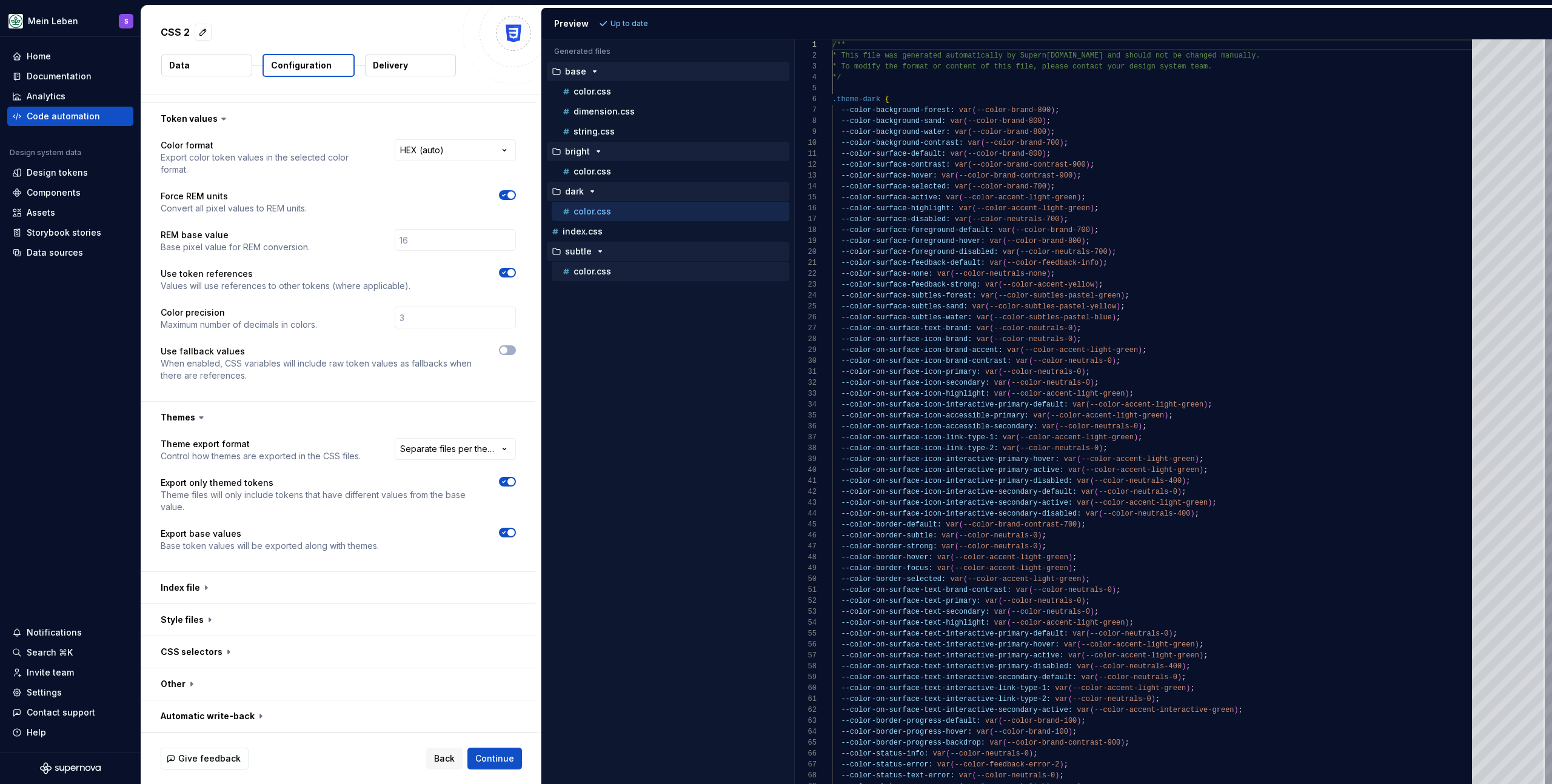
click at [608, 270] on p "color.css" at bounding box center [593, 271] width 37 height 10
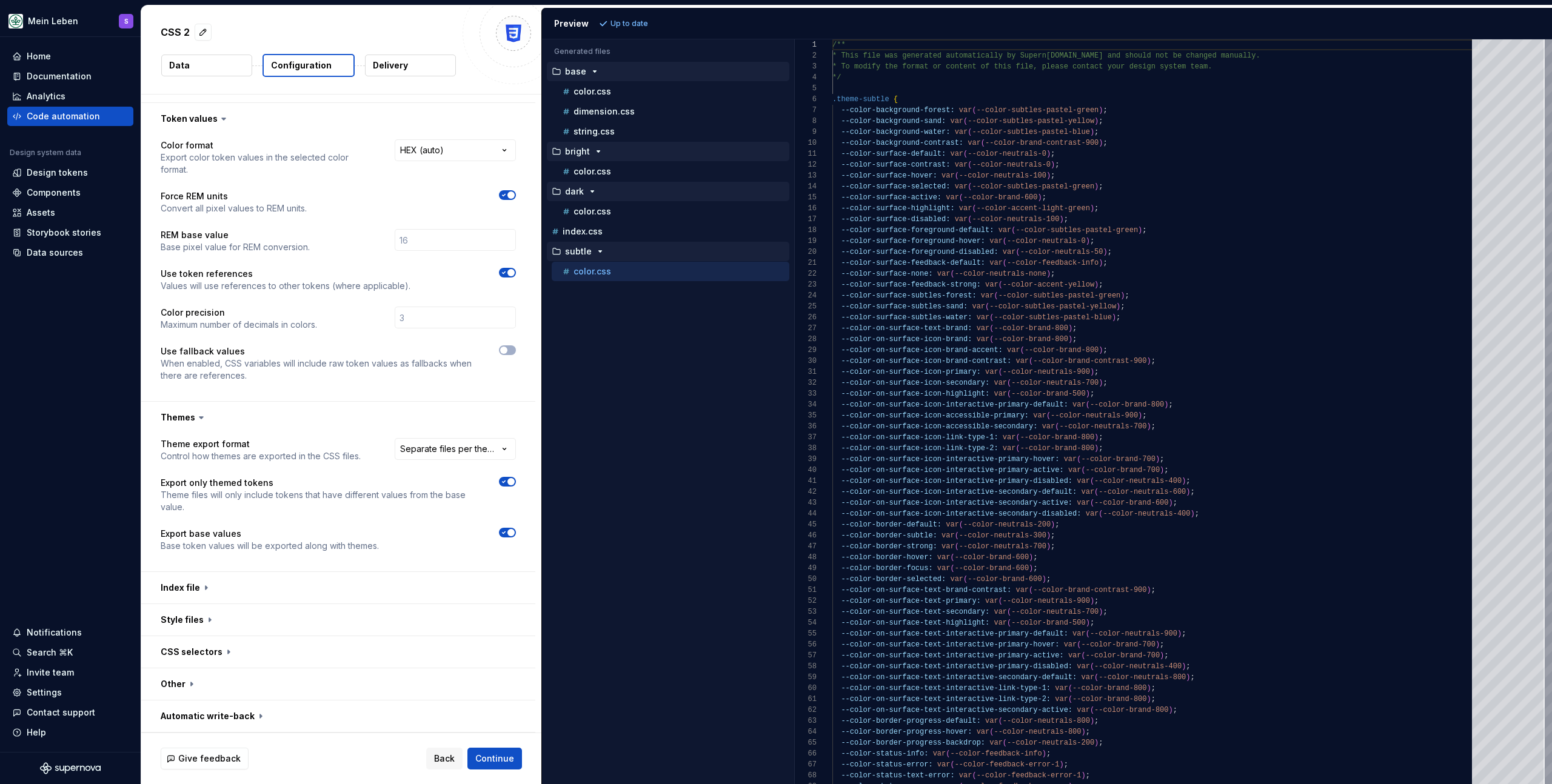
click at [646, 369] on div "Accessibility guide for tree . Navigate the tree with the arrow keys. Common tr…" at bounding box center [668, 421] width 253 height 725
click at [587, 231] on p "index.css" at bounding box center [583, 231] width 40 height 10
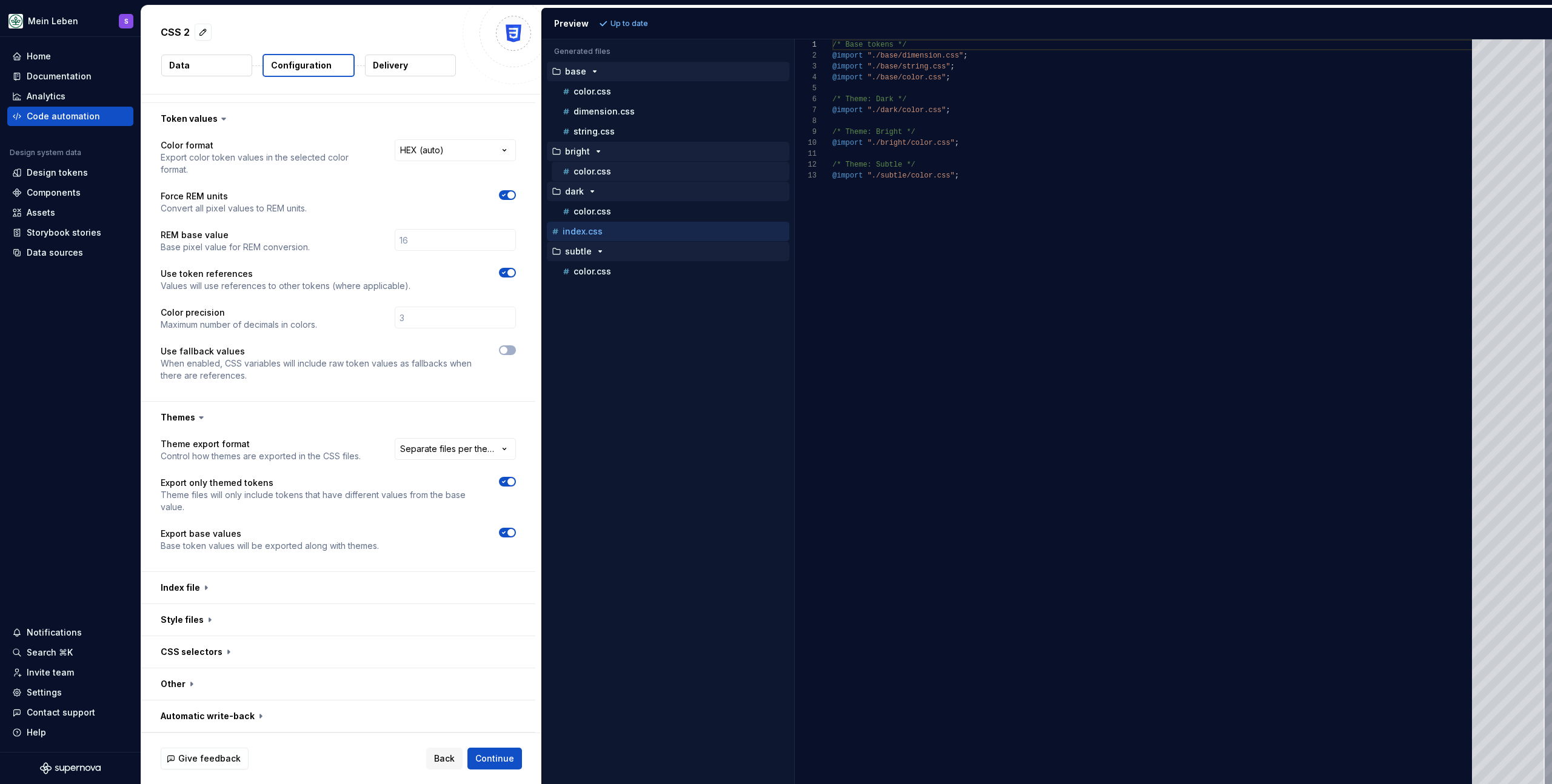
click at [596, 176] on p "color.css" at bounding box center [593, 172] width 37 height 10
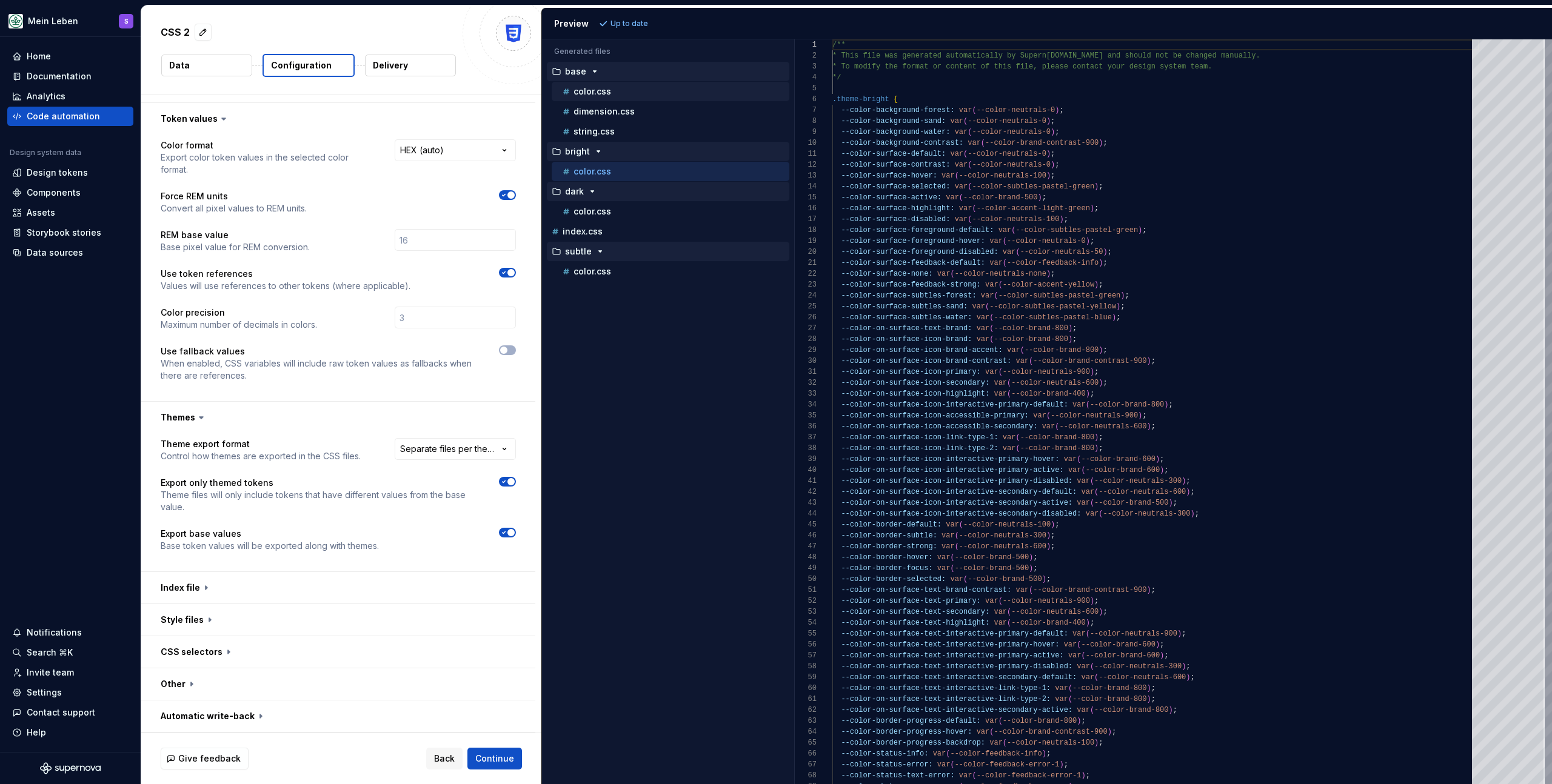
click at [632, 96] on div "color.css" at bounding box center [675, 91] width 229 height 12
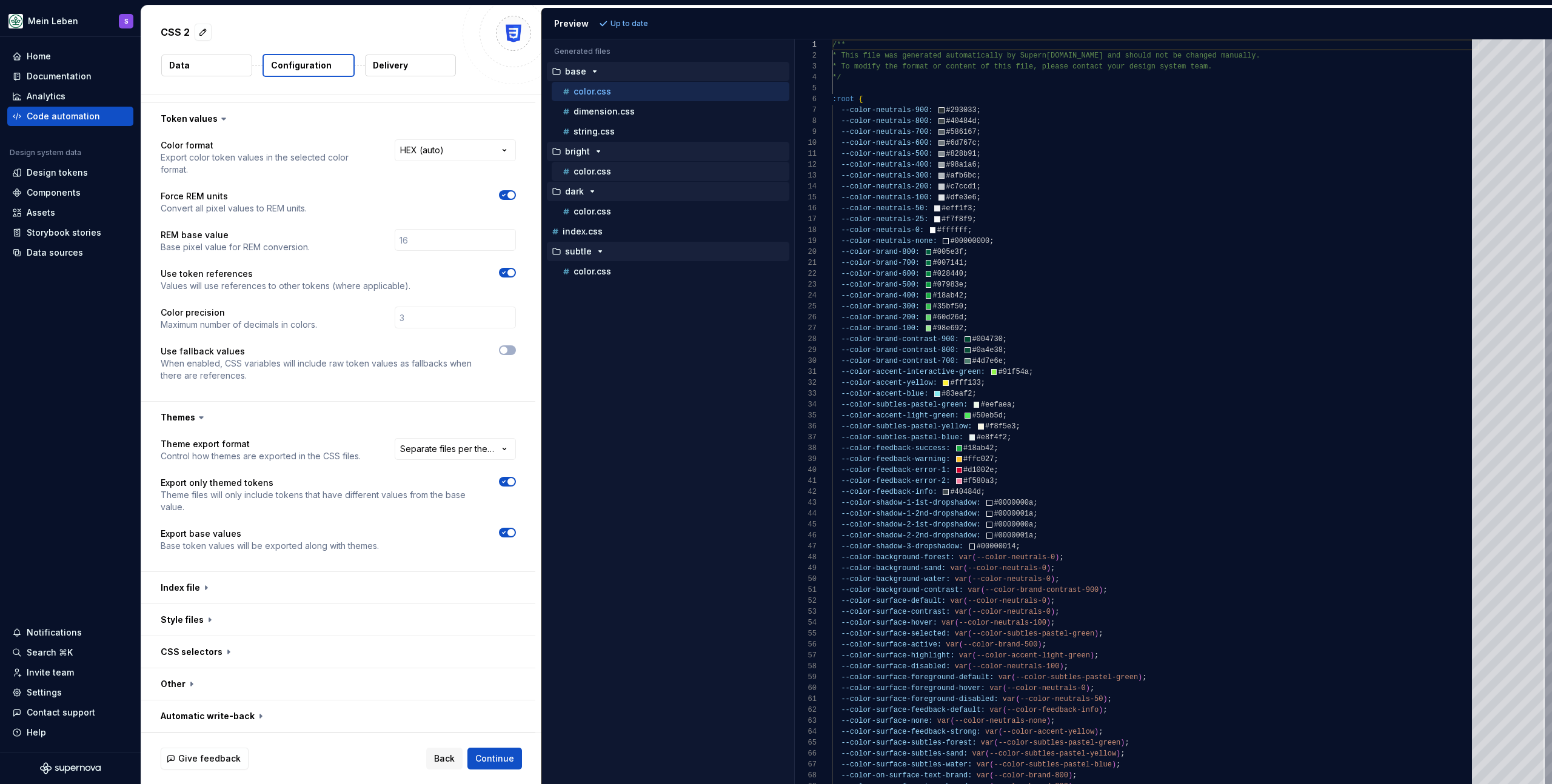
click at [614, 177] on div "color.css" at bounding box center [675, 172] width 229 height 12
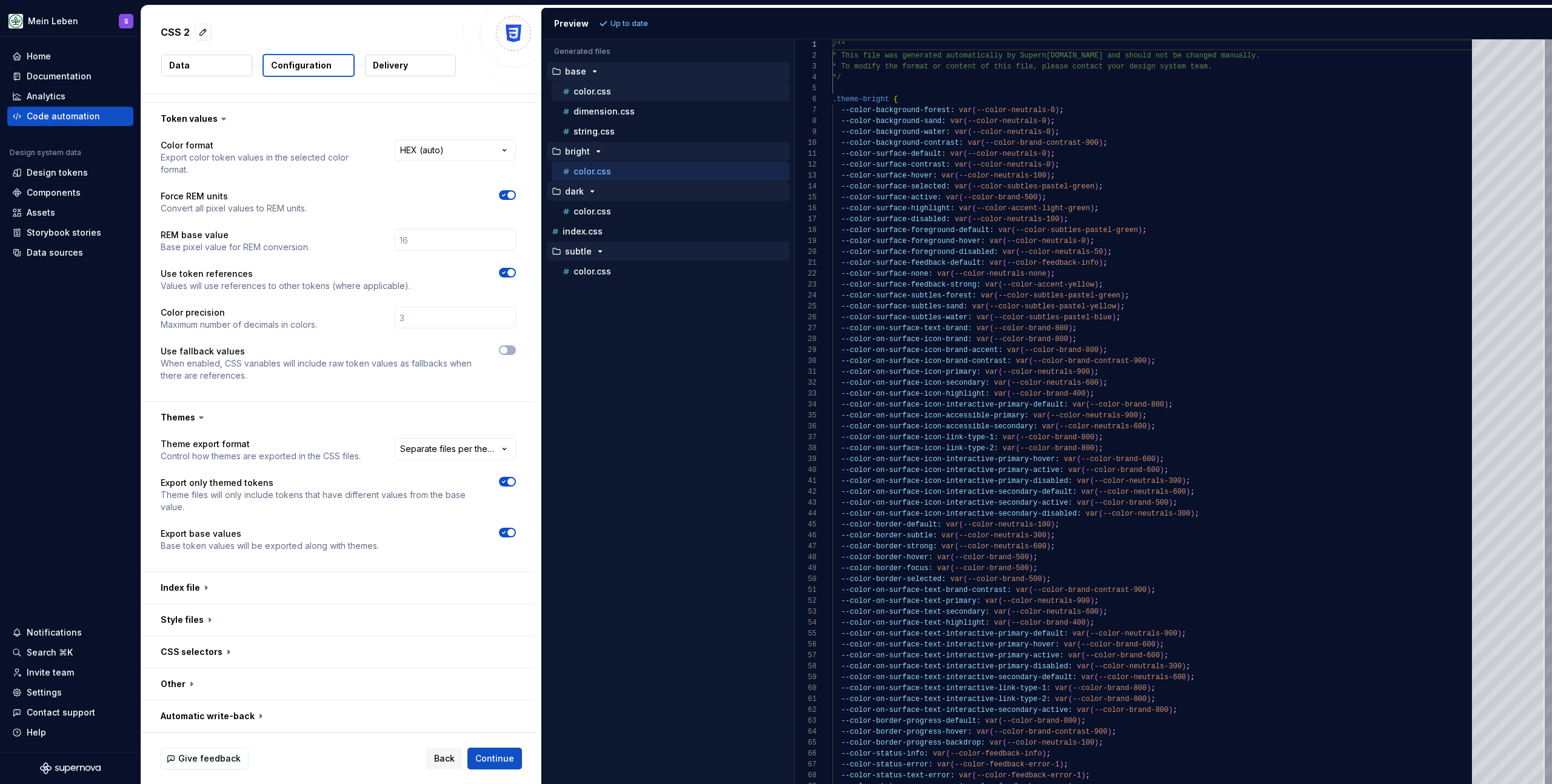
click at [594, 96] on div "color.css" at bounding box center [675, 91] width 229 height 12
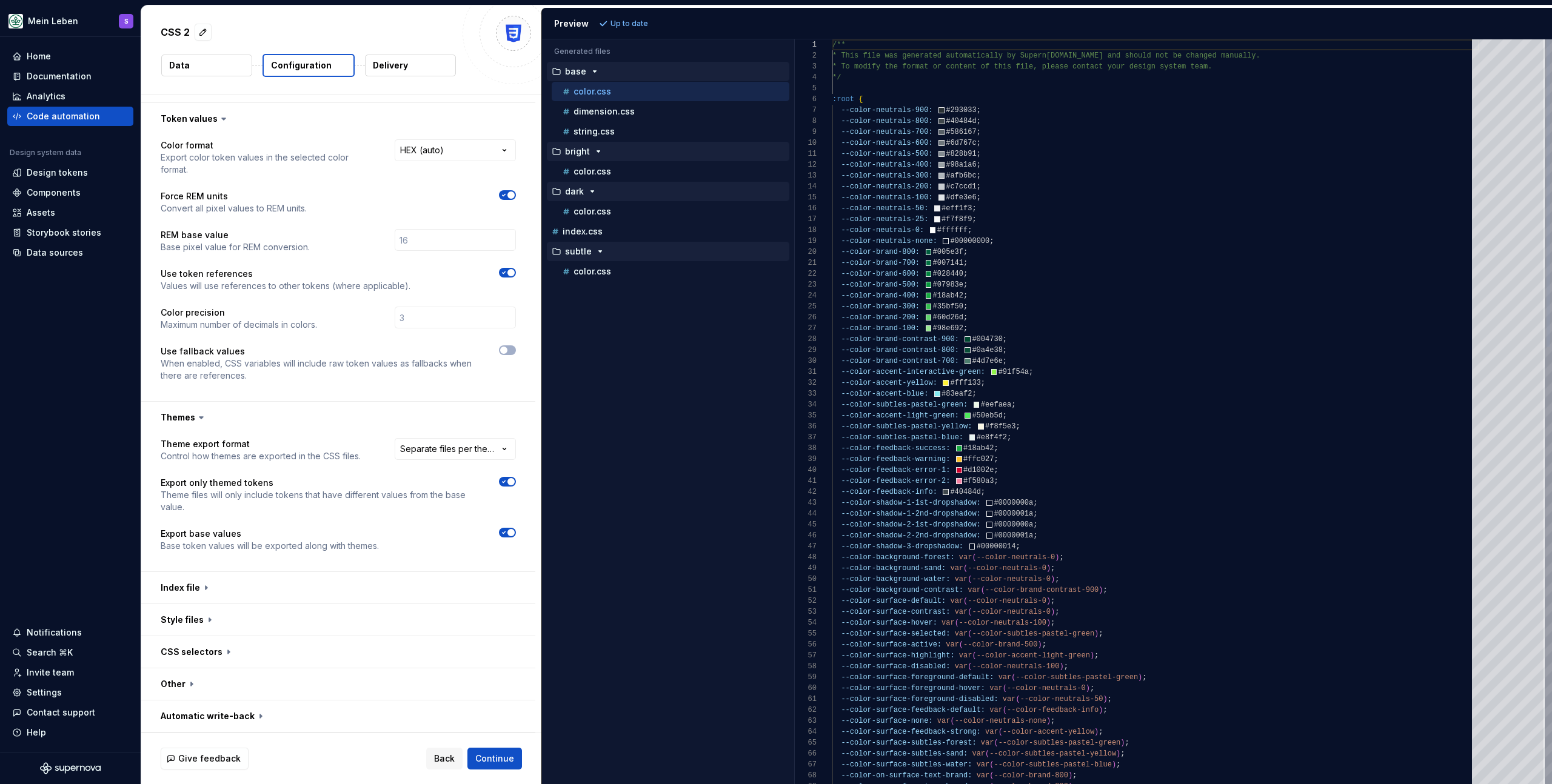
click at [608, 175] on p "color.css" at bounding box center [593, 172] width 37 height 10
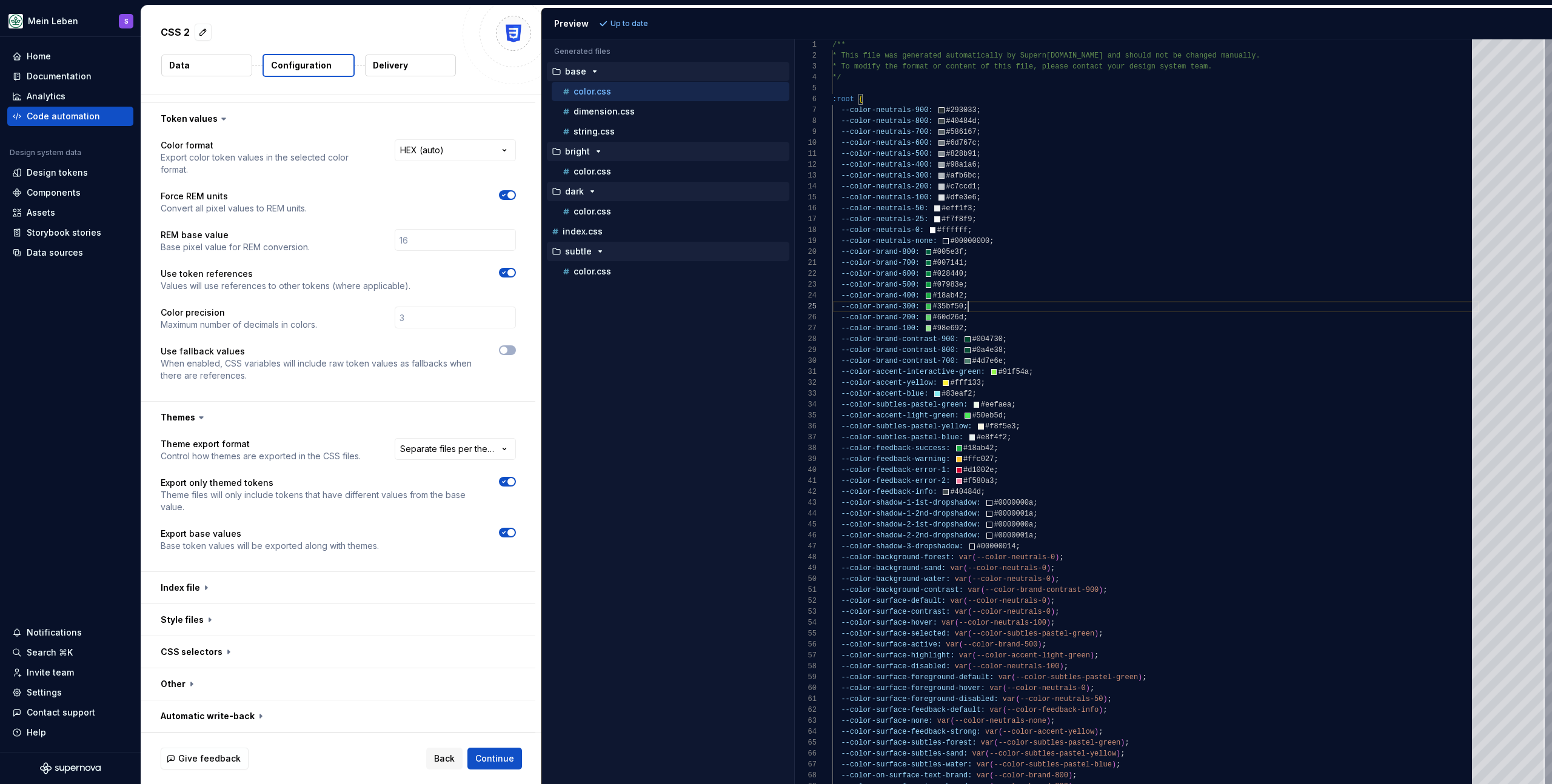
scroll to position [0, 0]
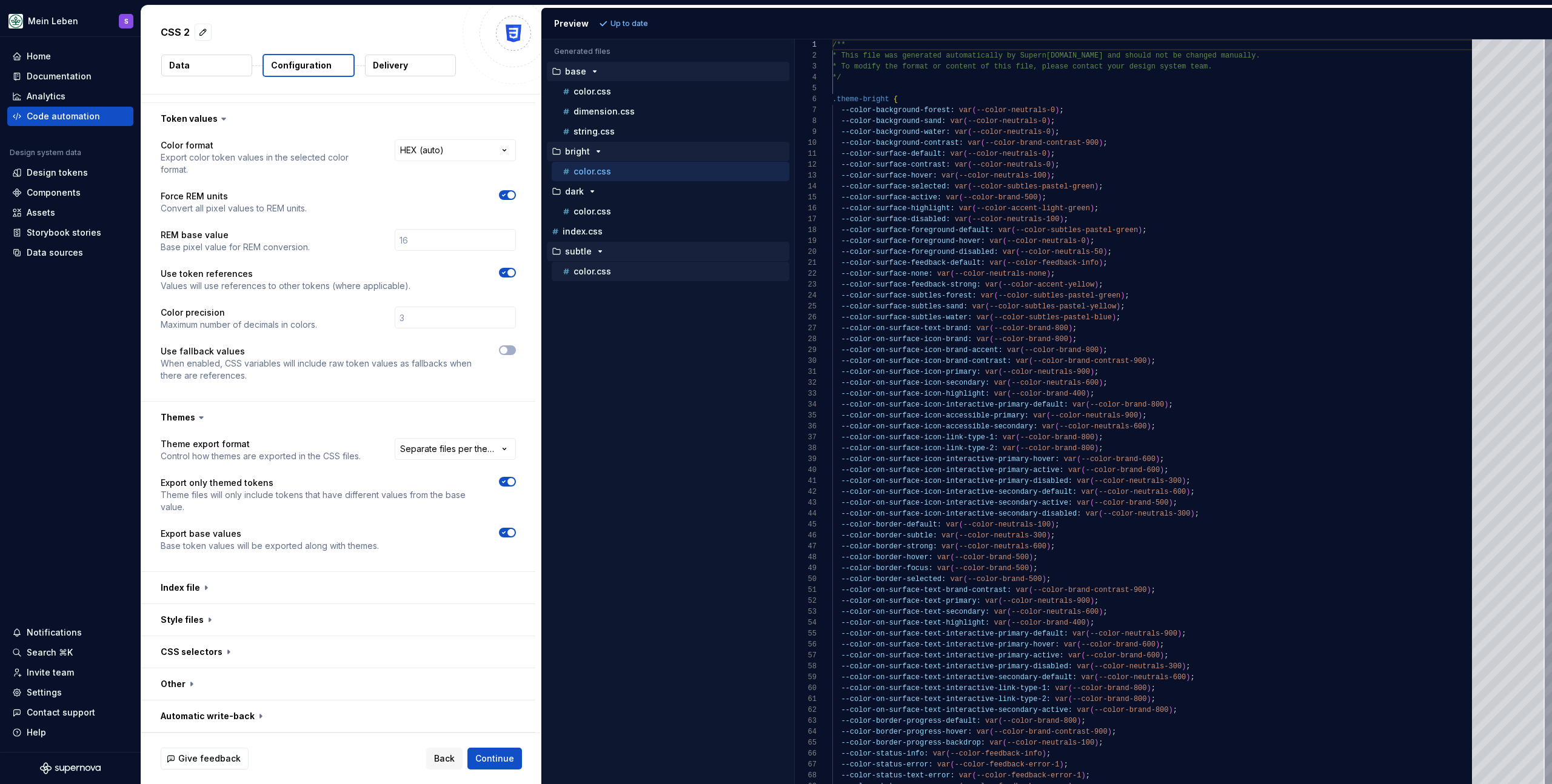
click at [615, 269] on div "color.css" at bounding box center [675, 272] width 229 height 12
drag, startPoint x: 852, startPoint y: 103, endPoint x: 949, endPoint y: 128, distance: 100.2
click at [949, 128] on div "/** * This file was generated automatically by Supern [DOMAIN_NAME] and should …" at bounding box center [1192, 411] width 720 height 745
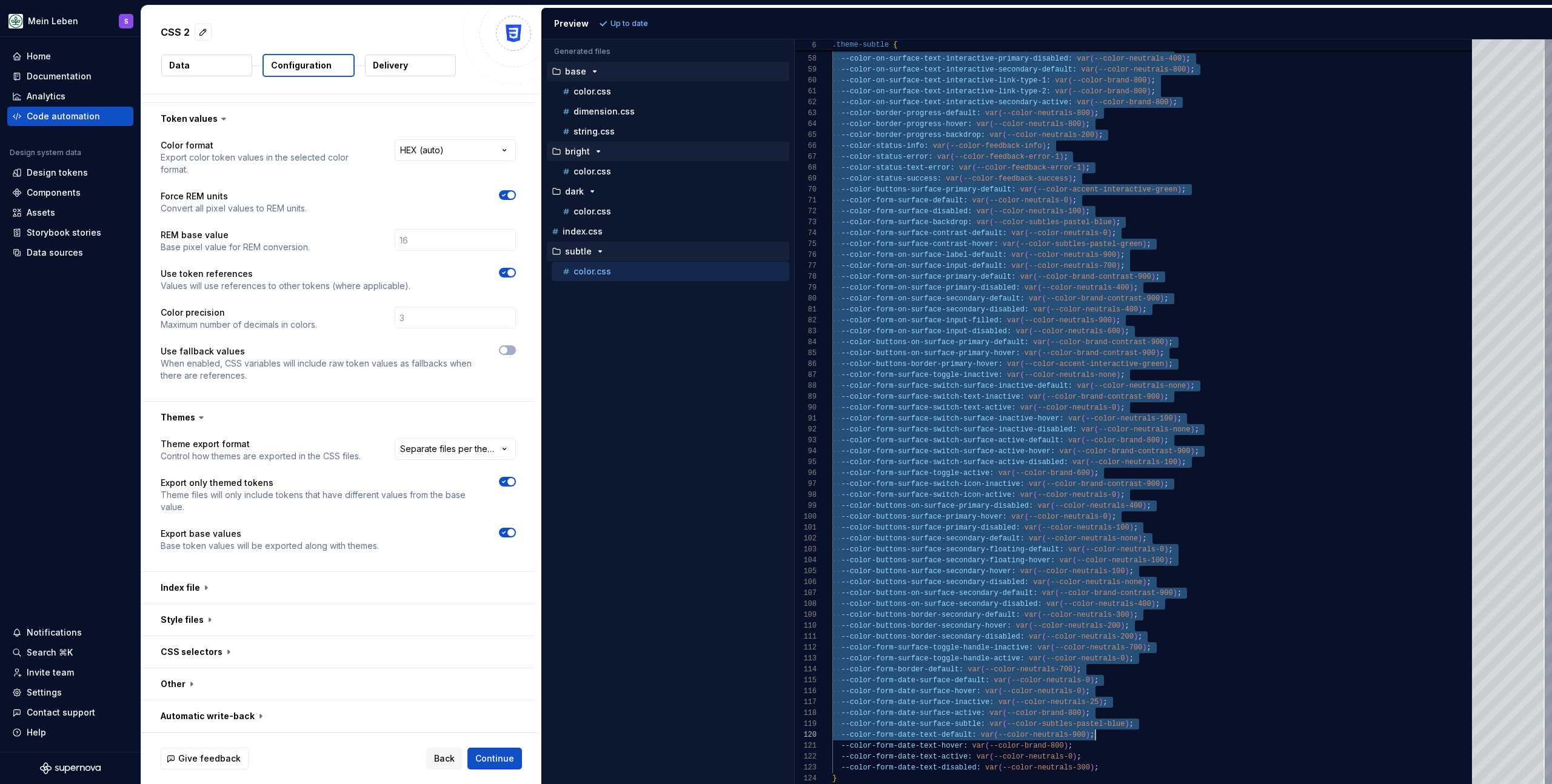
type textarea "**********"
drag, startPoint x: 834, startPoint y: 102, endPoint x: 1178, endPoint y: 784, distance: 763.8
click at [616, 219] on div "color.css" at bounding box center [671, 211] width 238 height 19
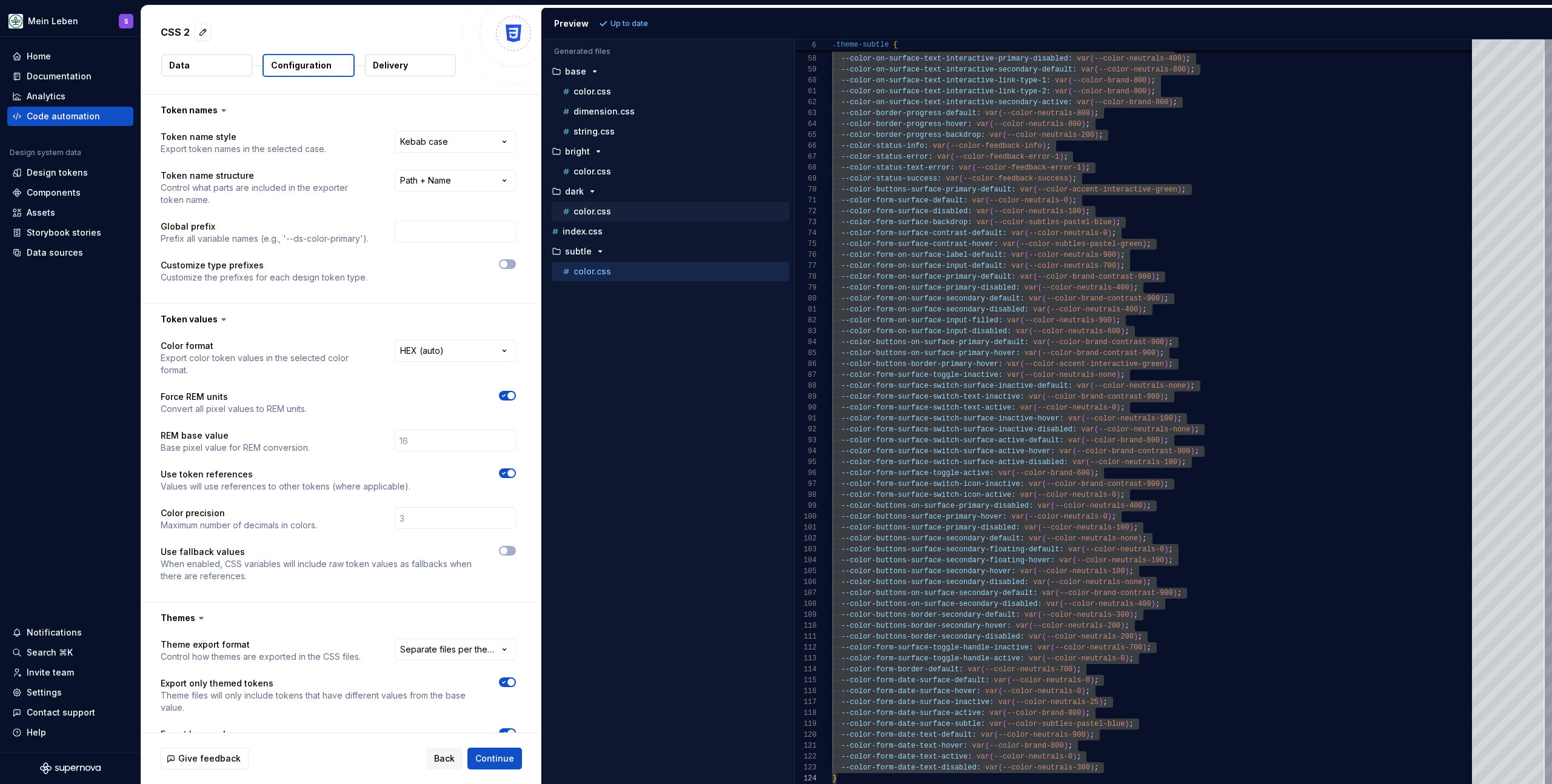
click at [646, 212] on div "color.css" at bounding box center [675, 212] width 229 height 12
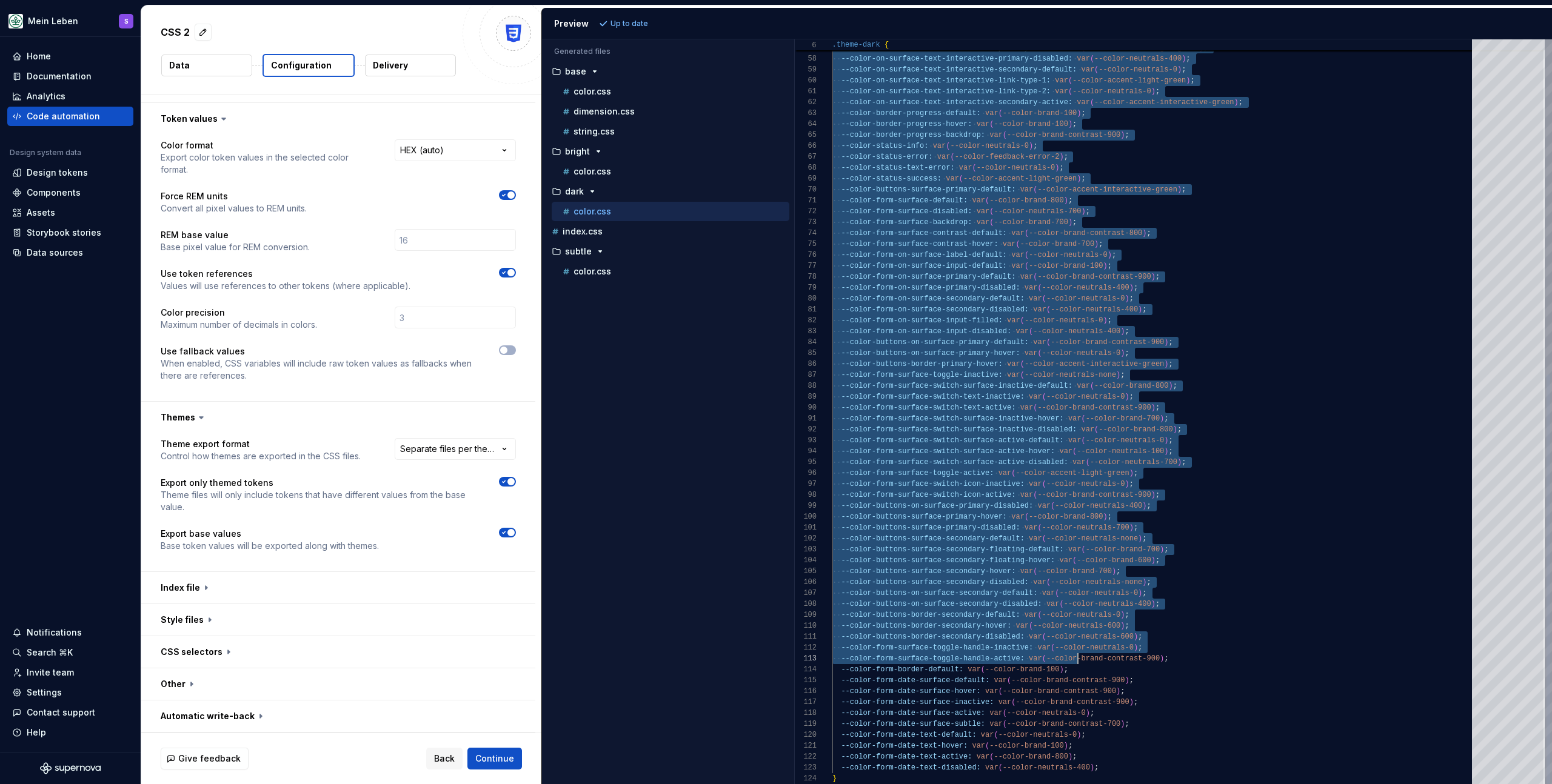
scroll to position [55, 4]
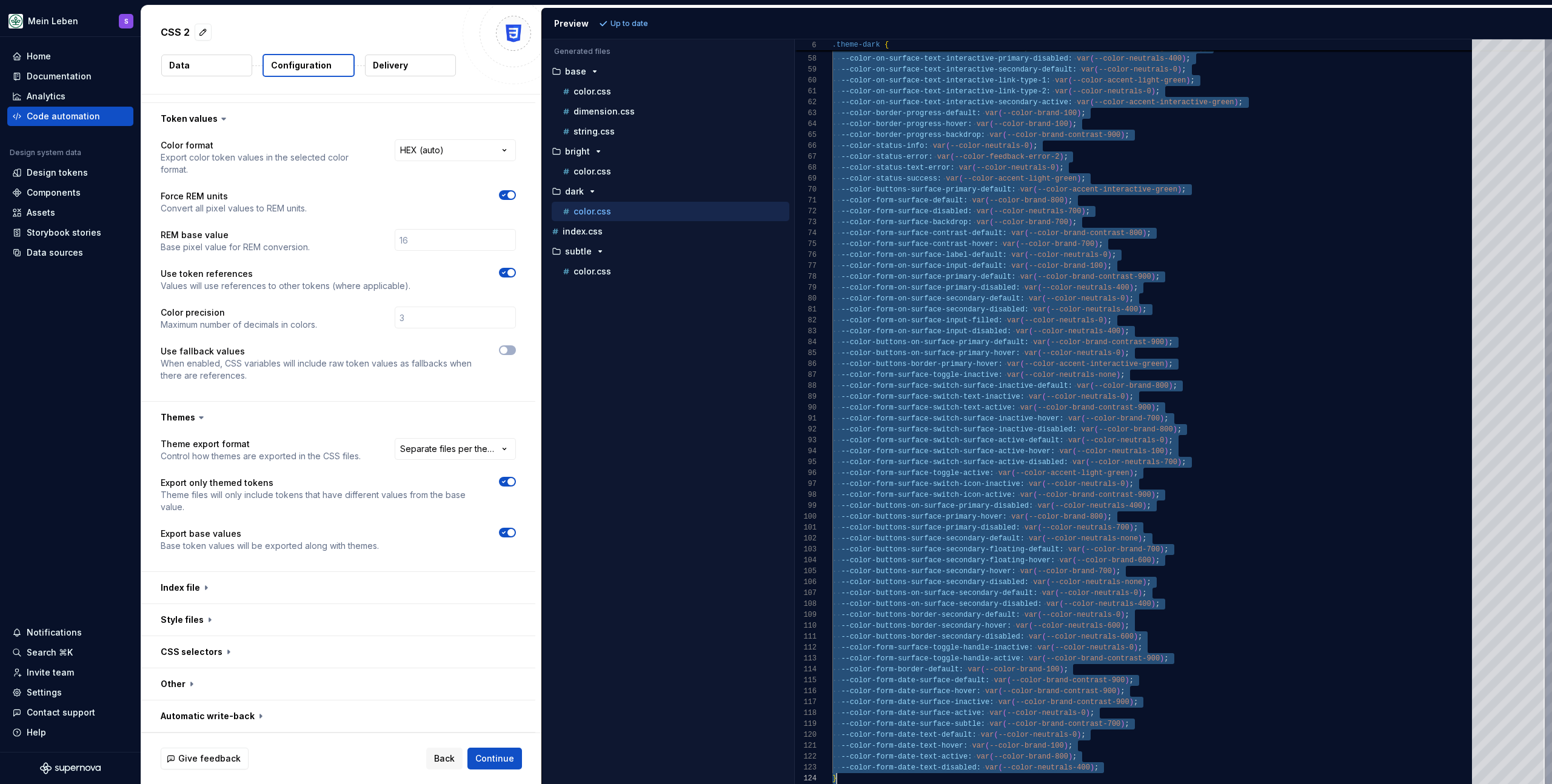
drag, startPoint x: 834, startPoint y: 100, endPoint x: 1108, endPoint y: 784, distance: 736.8
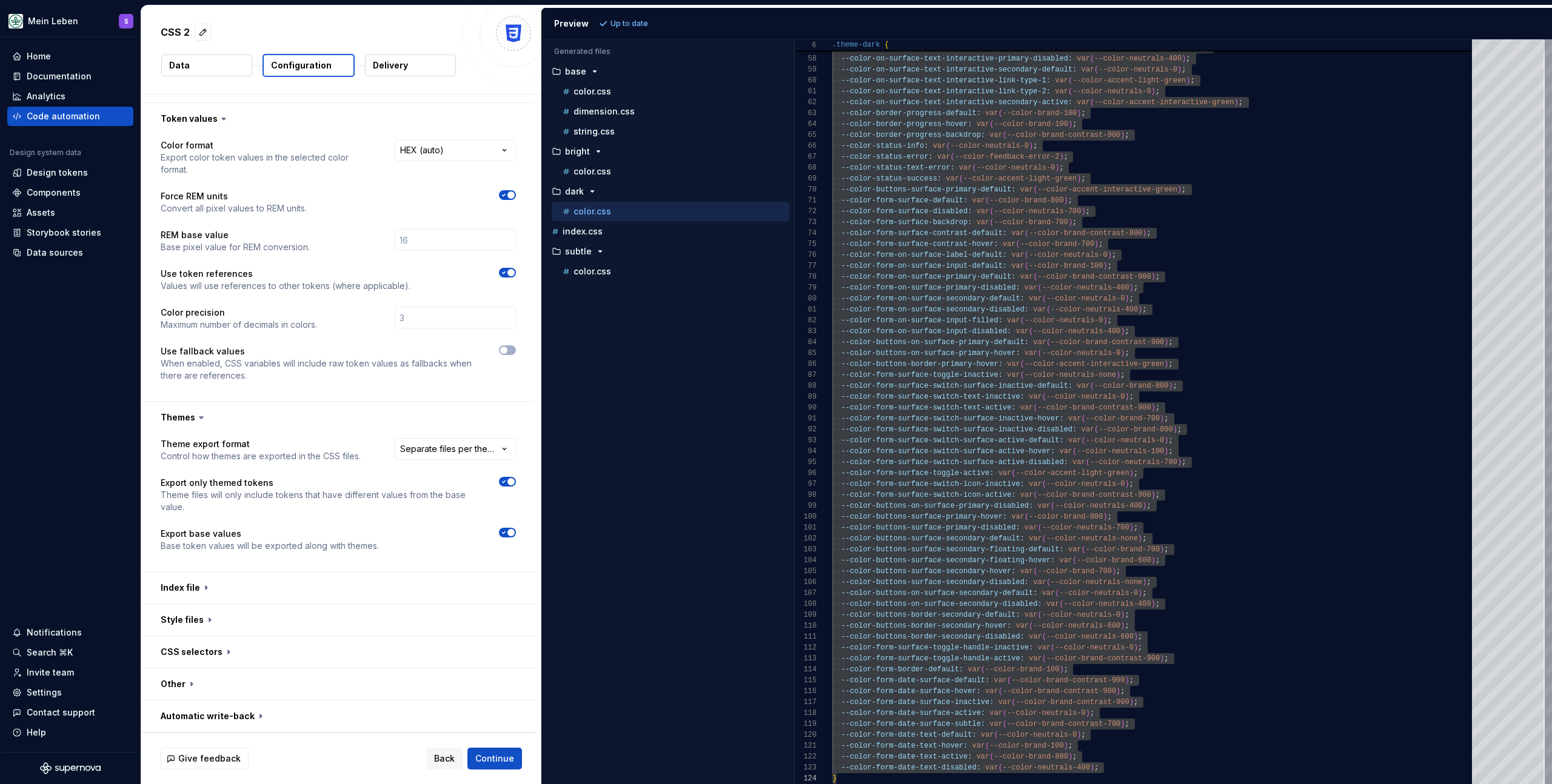
click at [645, 467] on div "Accessibility guide for tree . Navigate the tree with the arrow keys. Common tr…" at bounding box center [668, 421] width 253 height 725
click at [681, 475] on div "Accessibility guide for tree . Navigate the tree with the arrow keys. Common tr…" at bounding box center [668, 421] width 253 height 725
click at [605, 276] on div "color.css" at bounding box center [675, 272] width 229 height 12
type textarea "**********"
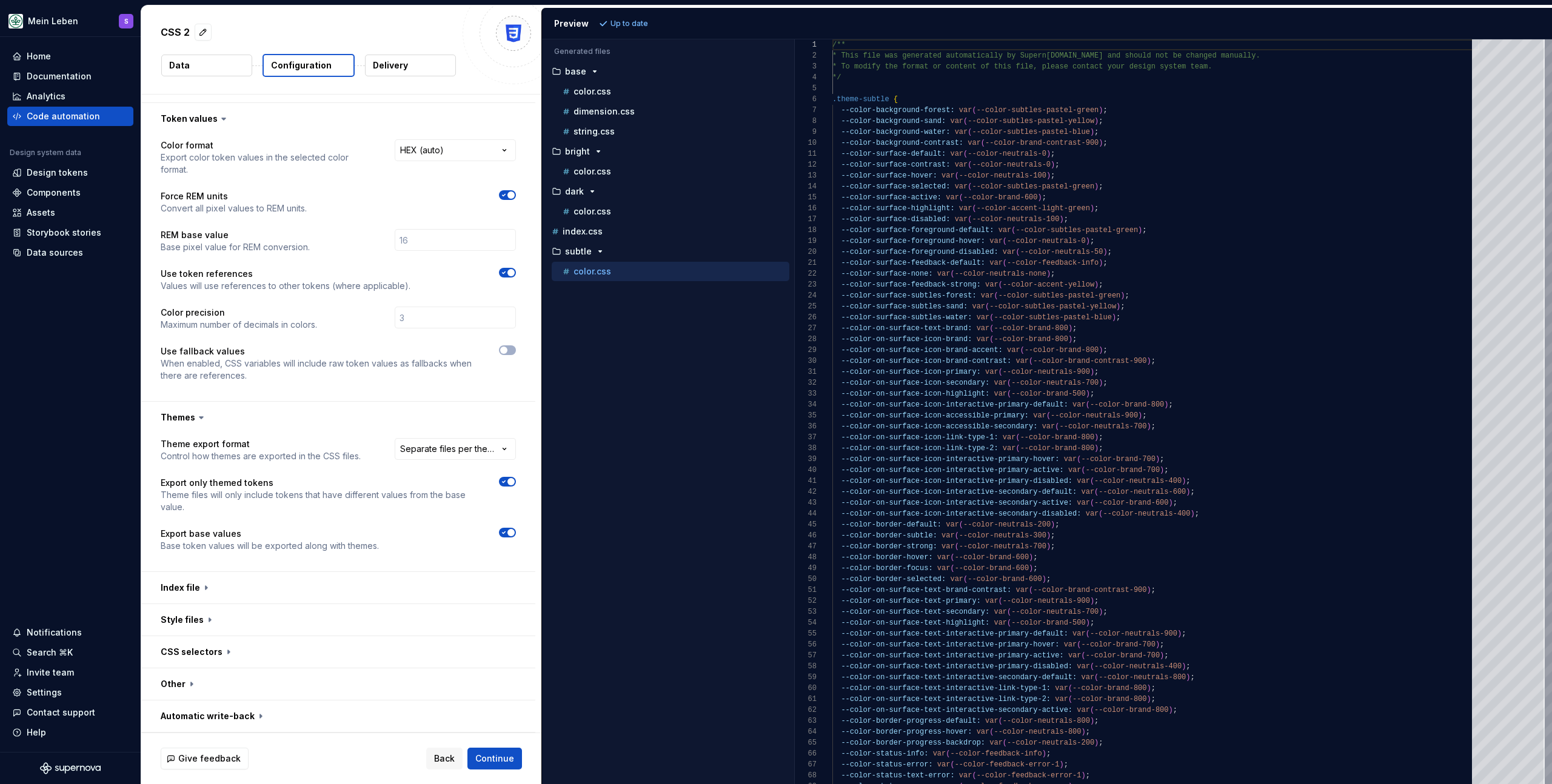
click at [213, 68] on button "Data" at bounding box center [206, 65] width 91 height 22
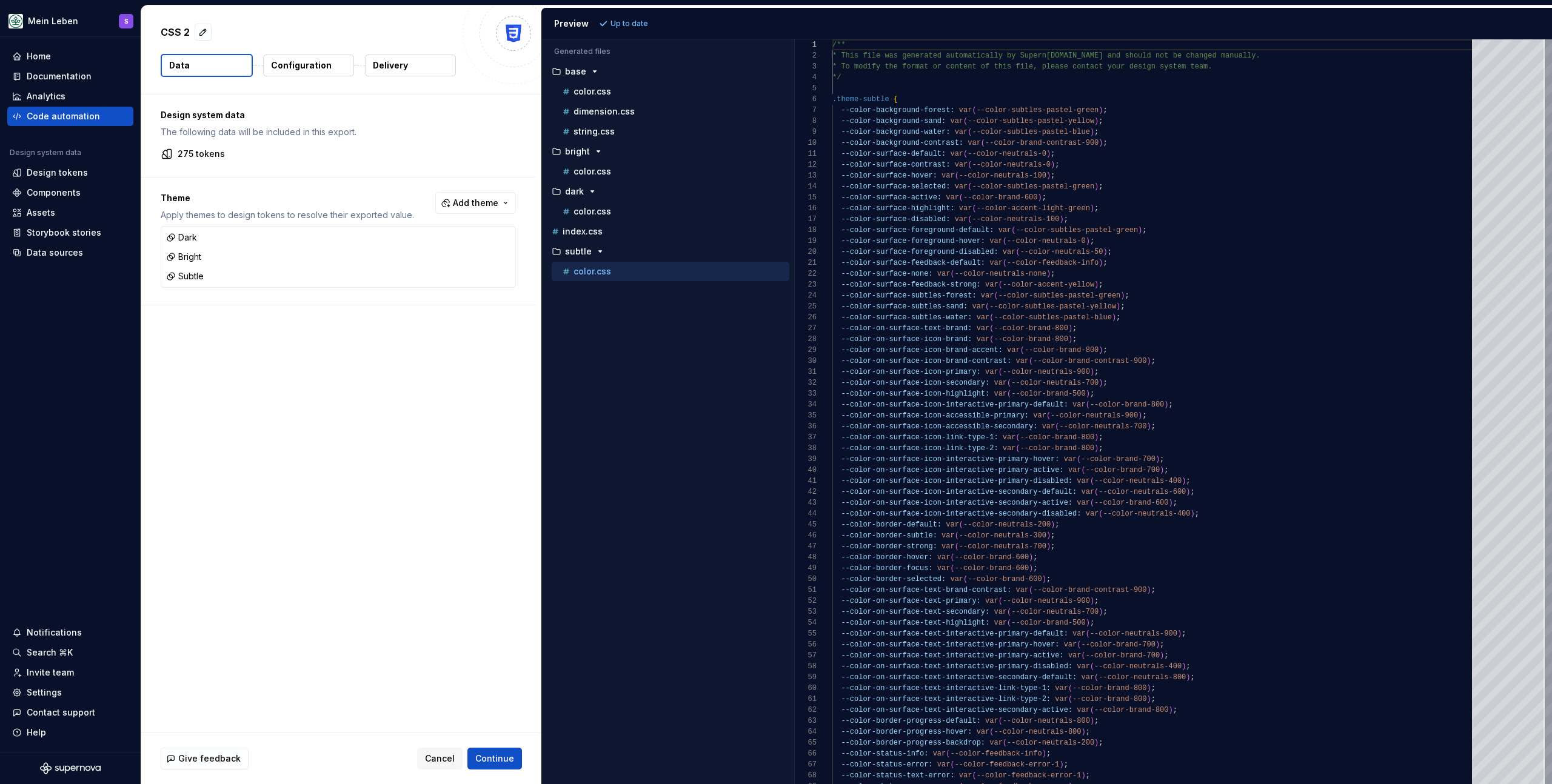
click at [279, 367] on div "Design system data The following data will be included in this export. 275 toke…" at bounding box center [341, 414] width 400 height 638
click at [340, 357] on div "Design system data The following data will be included in this export. 275 toke…" at bounding box center [341, 414] width 400 height 638
click at [203, 32] on button "button" at bounding box center [202, 31] width 17 height 17
type textarea "*"
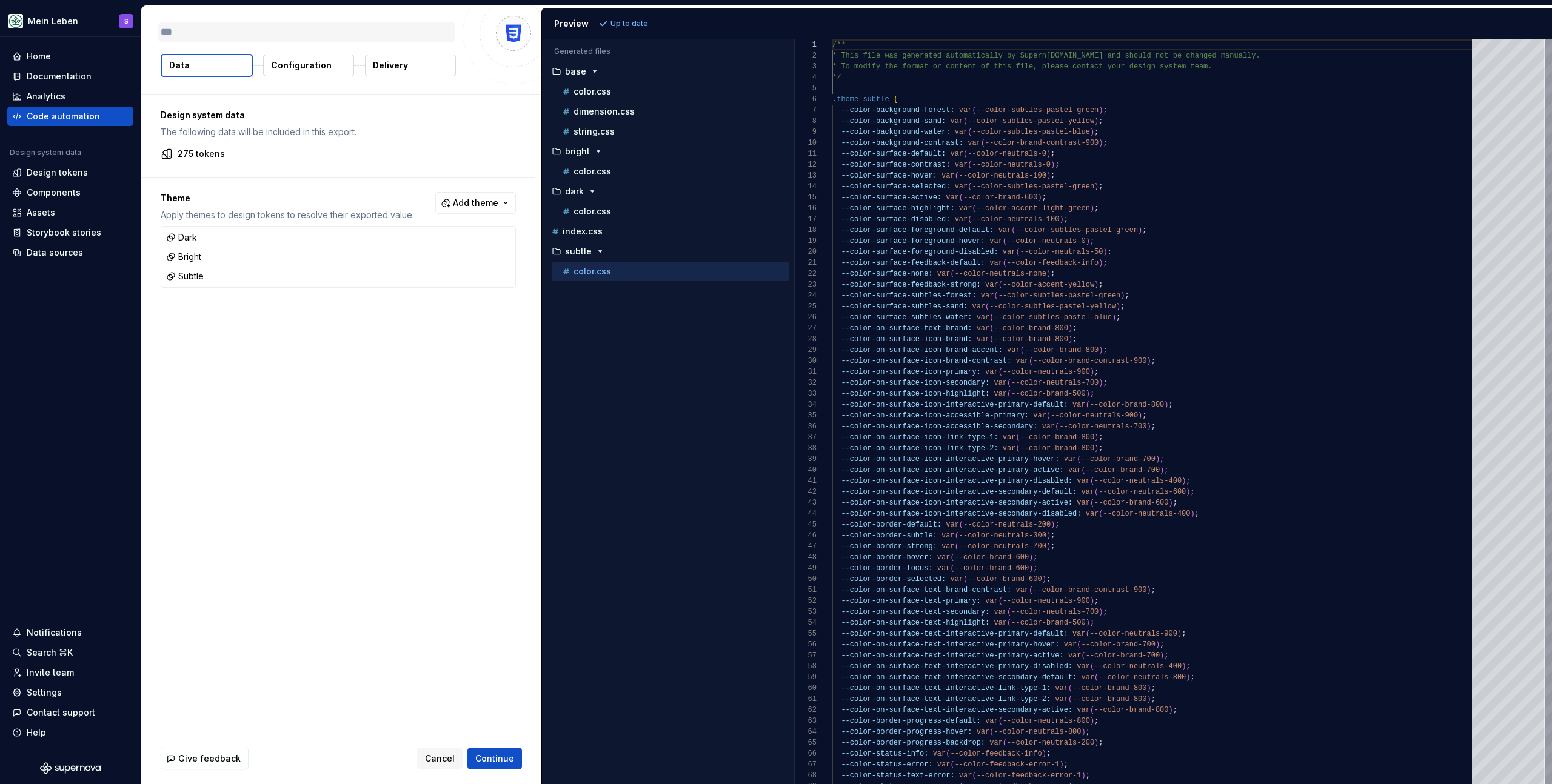
type textarea "*"
type textarea "**"
type textarea "*"
type textarea "***"
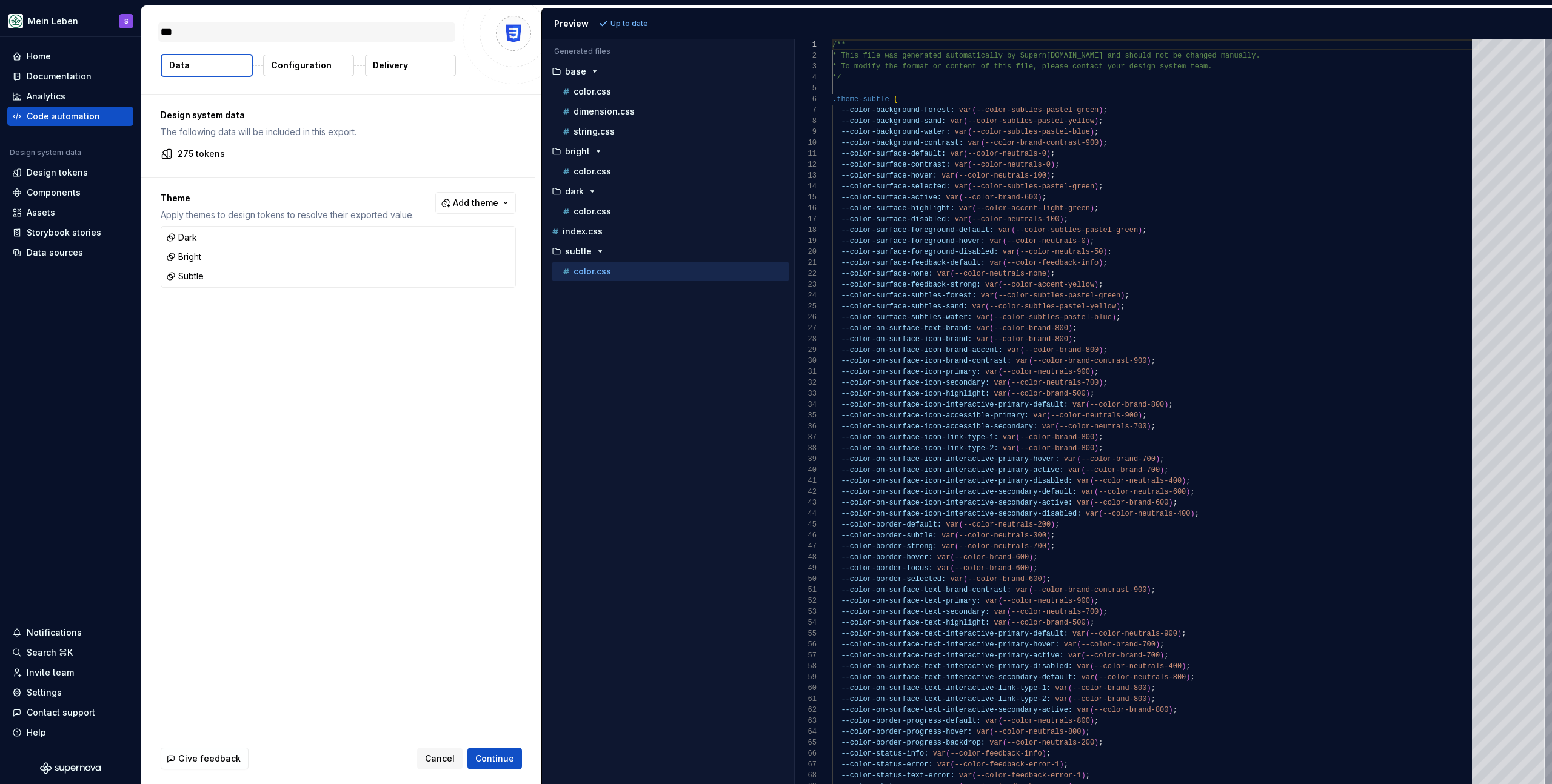
type textarea "*"
type textarea "*****"
type textarea "*"
type textarea "******"
type textarea "*"
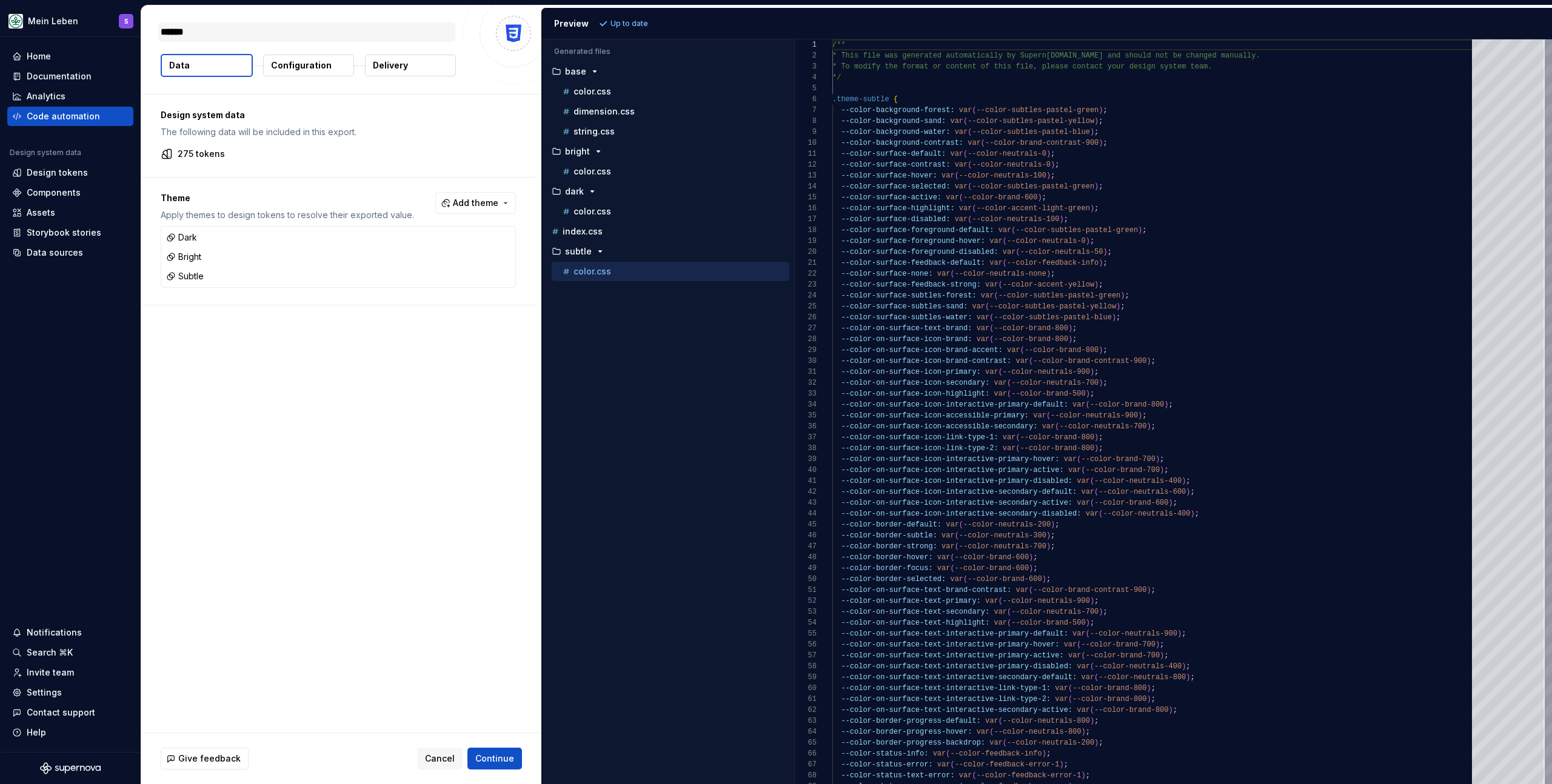
type textarea "******"
type textarea "*"
type textarea "********"
type textarea "*"
type textarea "*********"
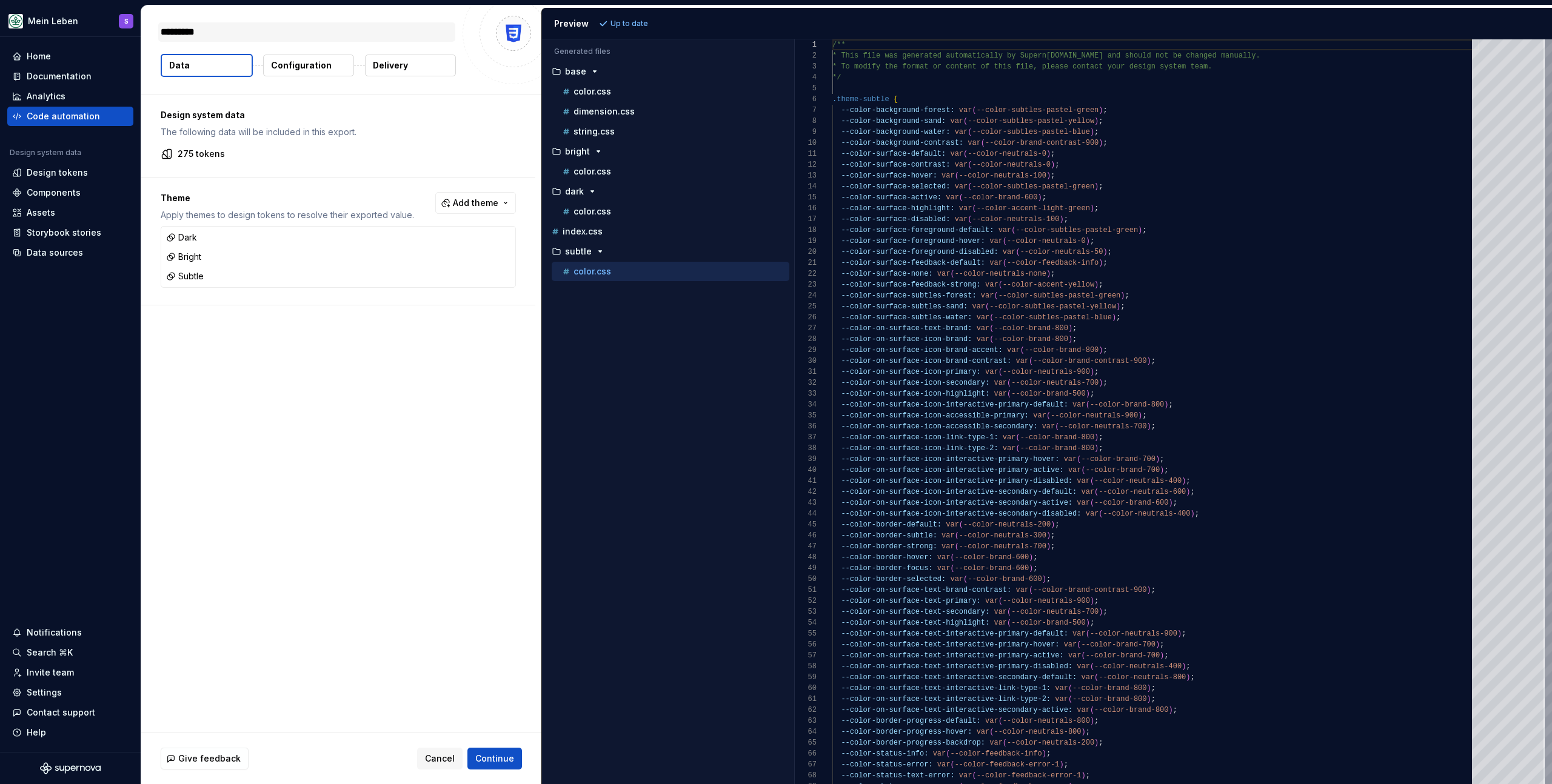
type textarea "*"
type textarea "********"
type textarea "*"
type textarea "******"
type textarea "*"
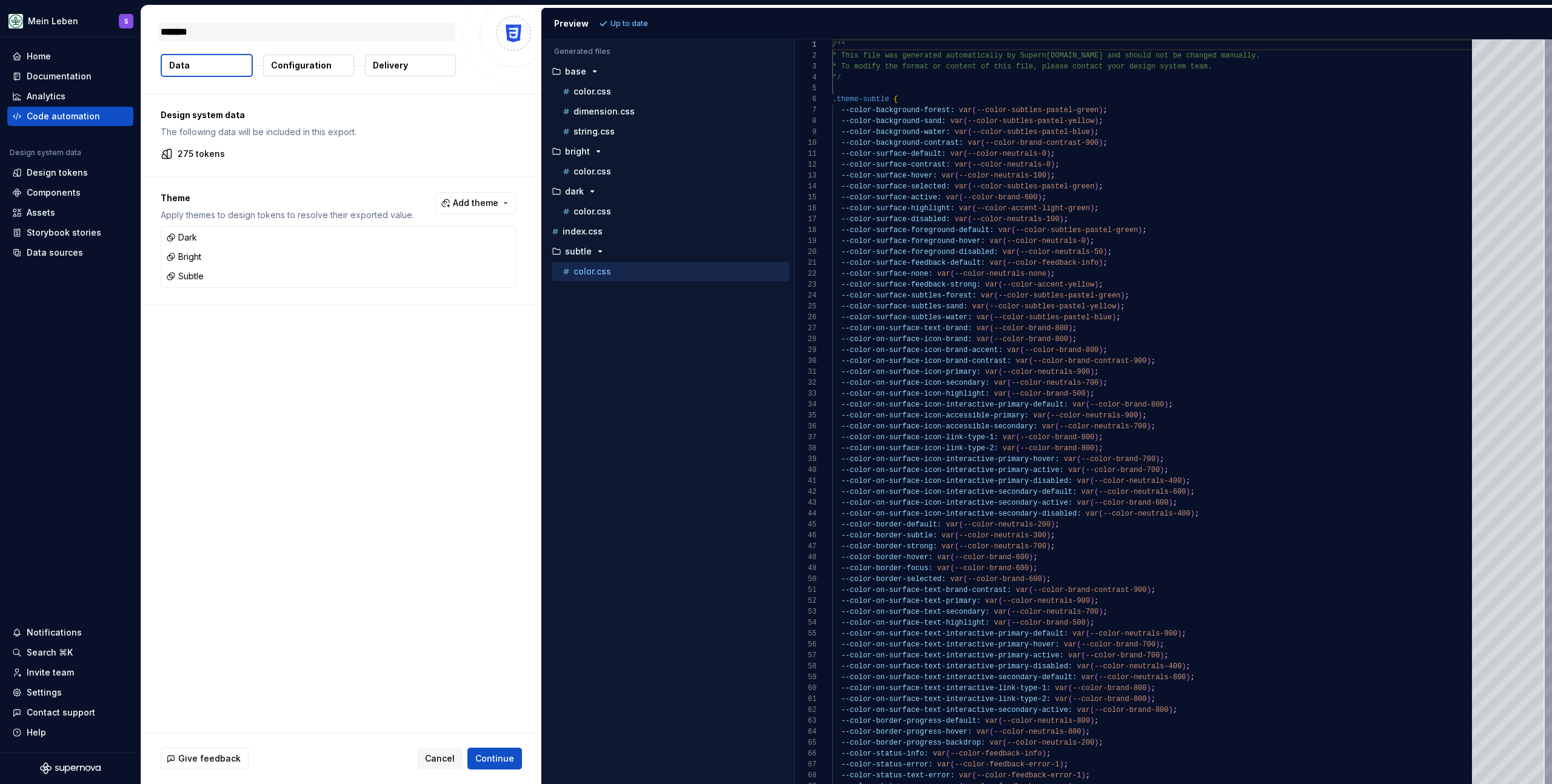
type textarea "********"
type textarea "*"
type textarea "******"
type textarea "*"
type textarea "********"
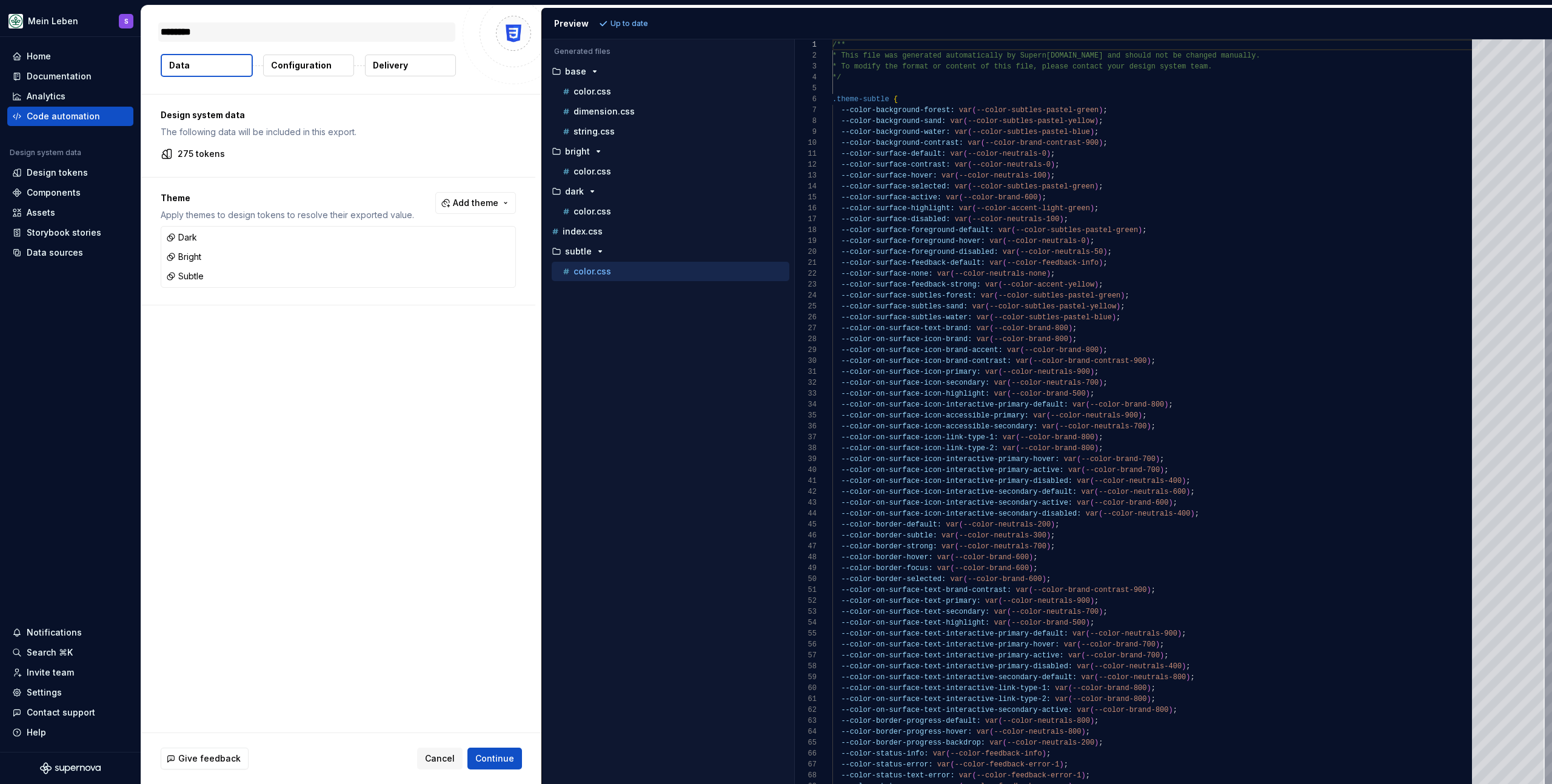
type textarea "*"
type textarea "******"
type textarea "*"
type textarea "********"
type textarea "*"
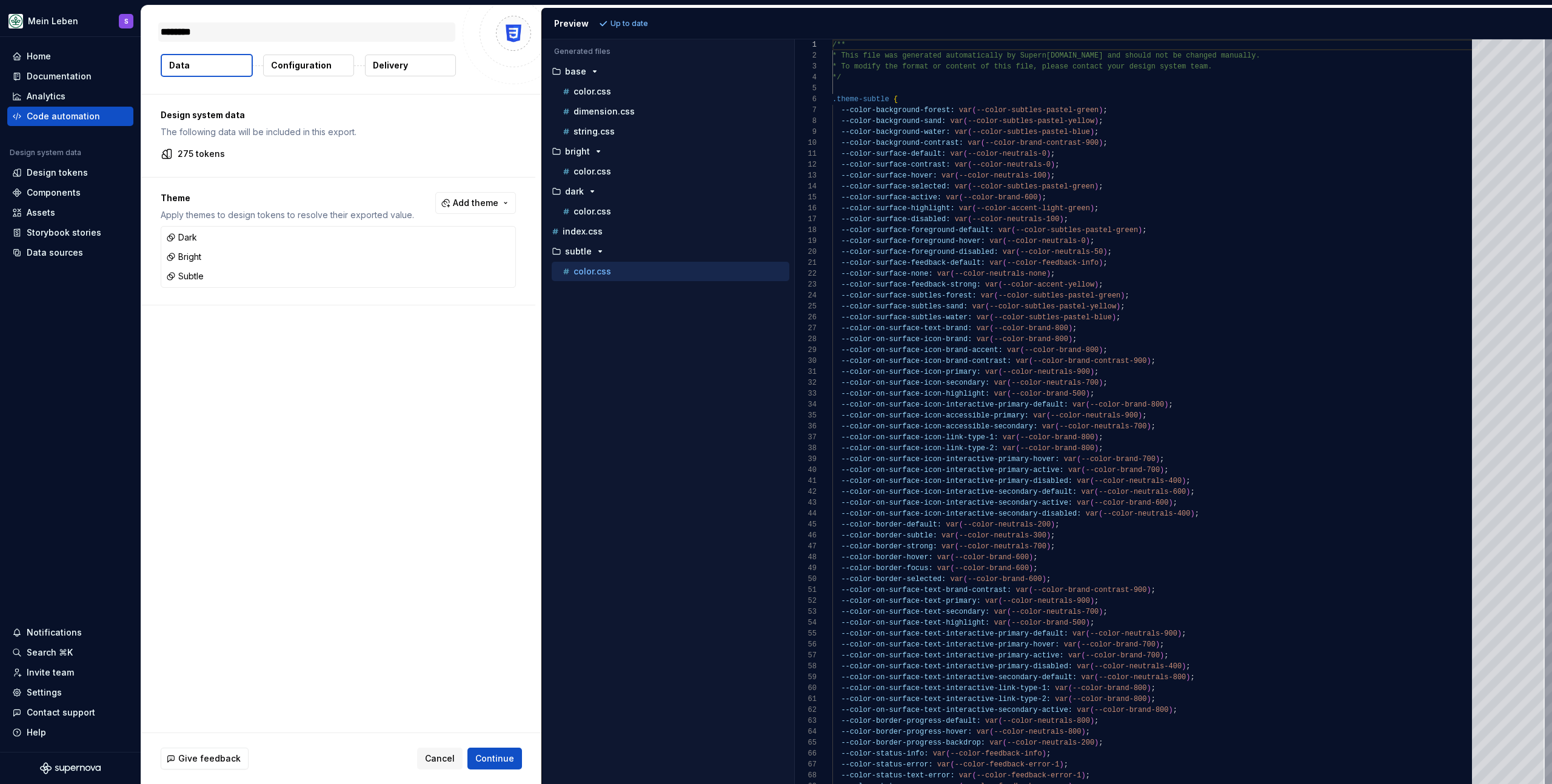
type textarea "*********"
type textarea "*"
type textarea "**********"
type textarea "*"
type textarea "**********"
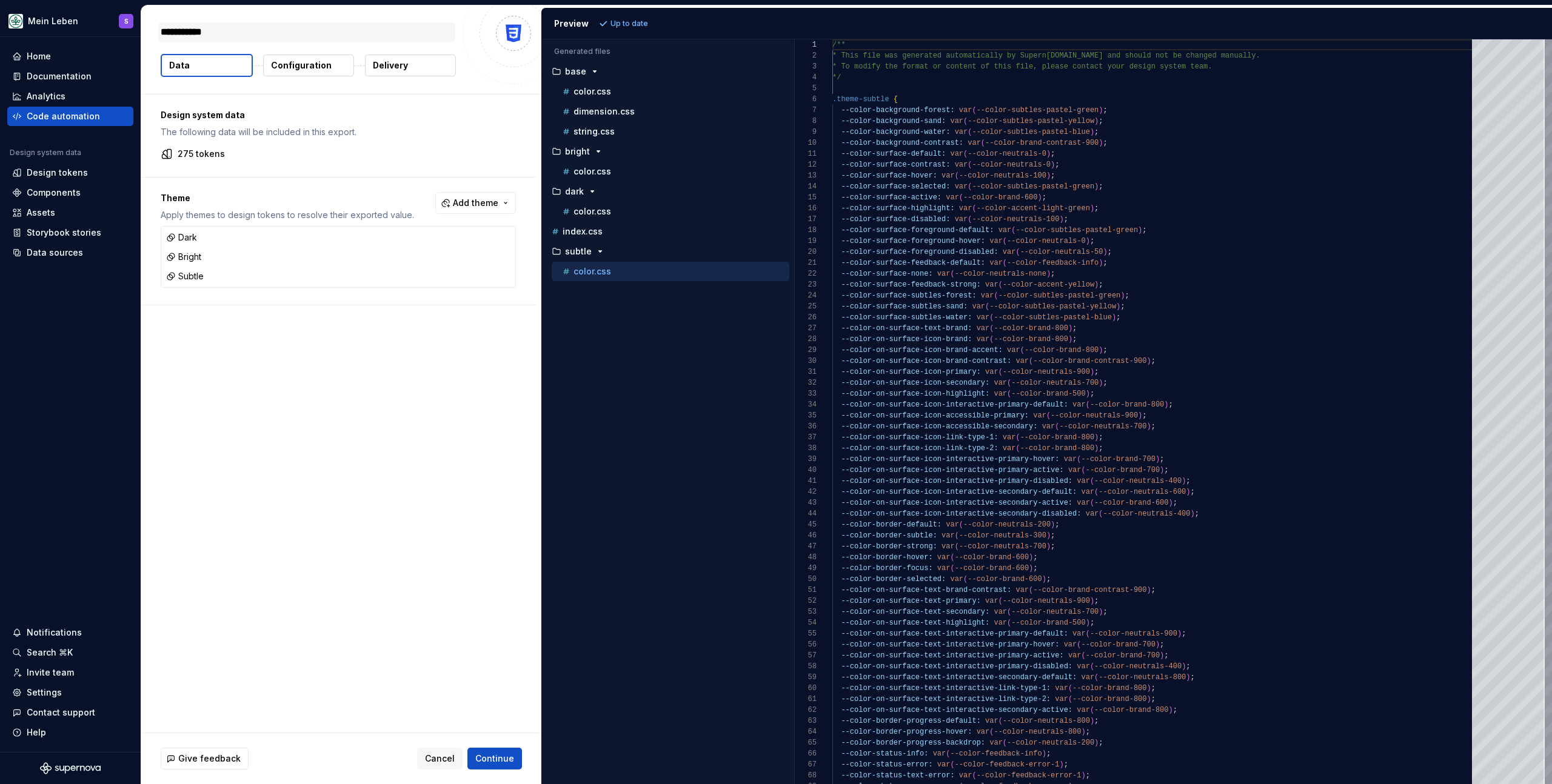
type textarea "*"
type textarea "**********"
type textarea "*"
type textarea "*********"
type textarea "*"
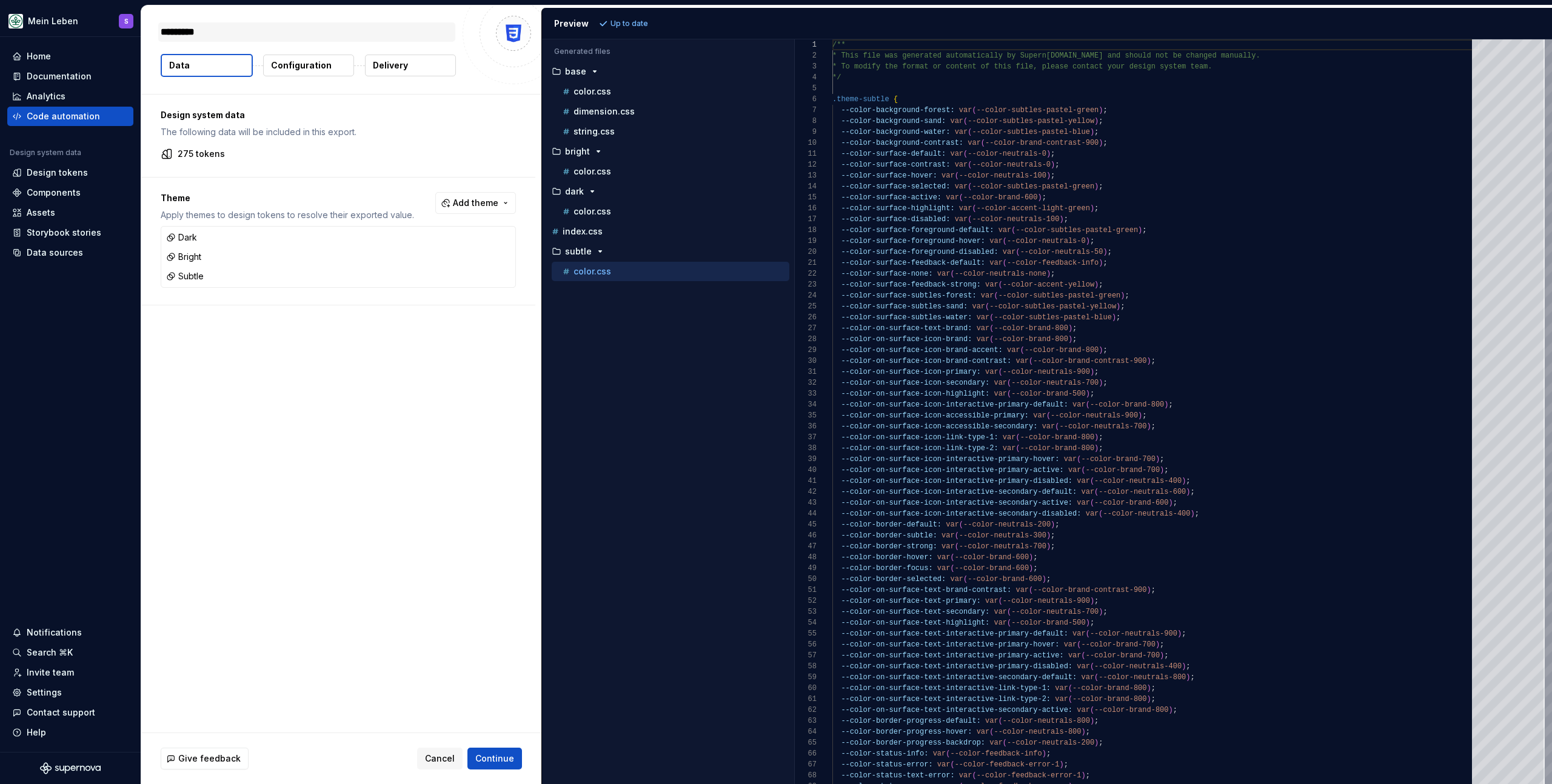
type textarea "********"
type textarea "*"
type textarea "*********"
type textarea "*"
type textarea "**********"
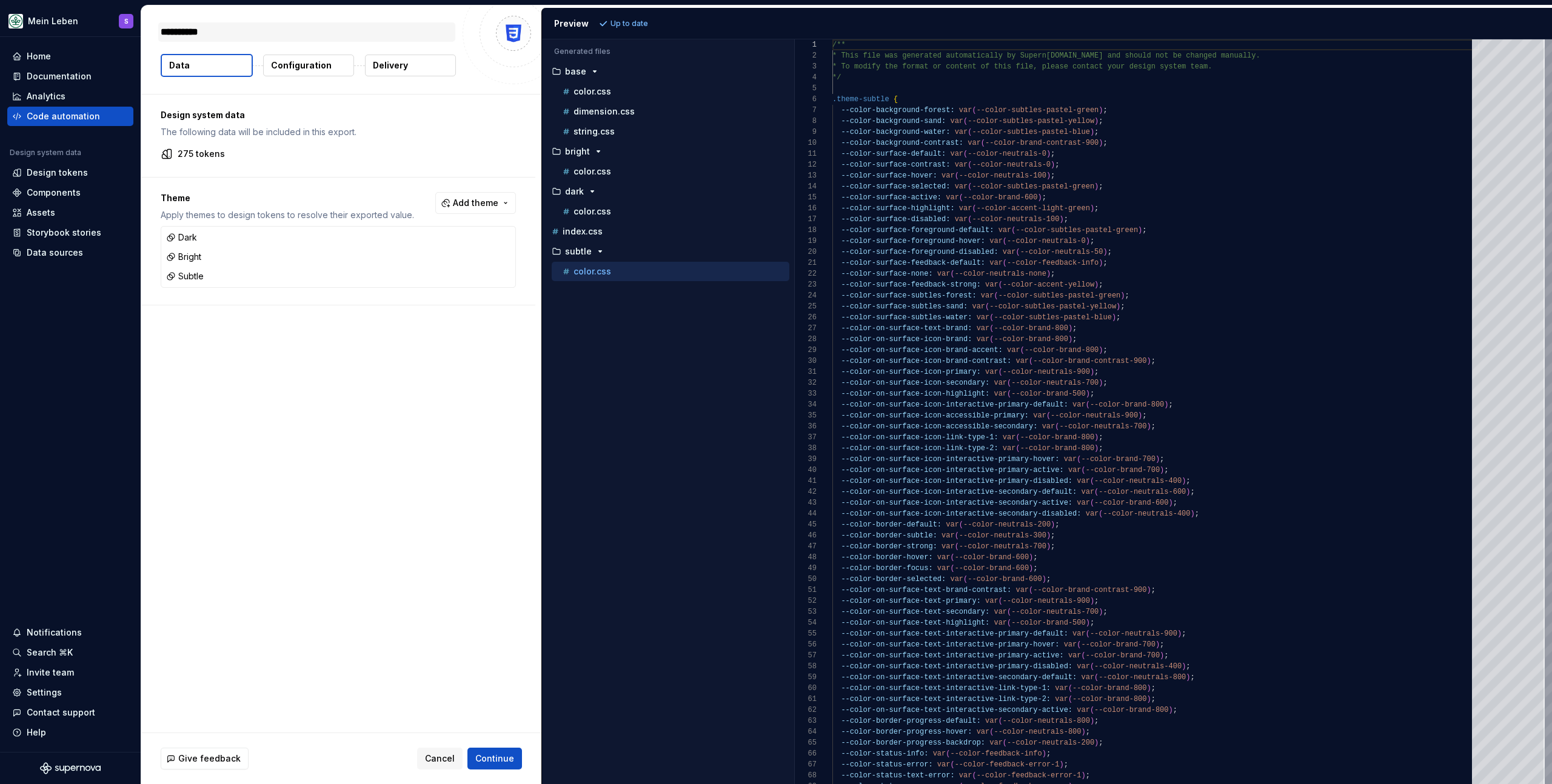
type textarea "*"
type textarea "**********"
type textarea "*"
type textarea "**********"
type textarea "*"
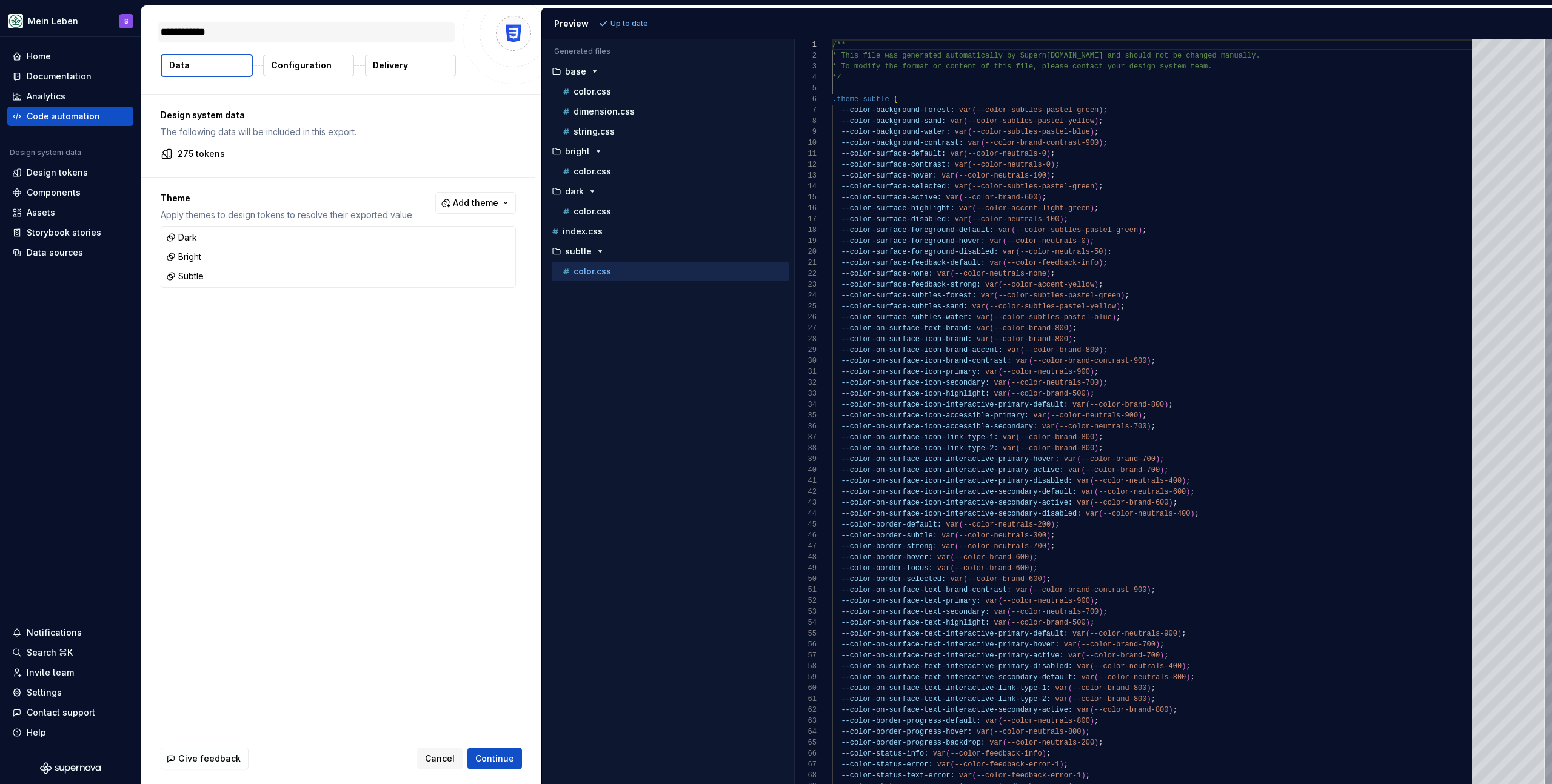
type textarea "**********"
type textarea "*"
type textarea "**********"
type textarea "*"
type textarea "**********"
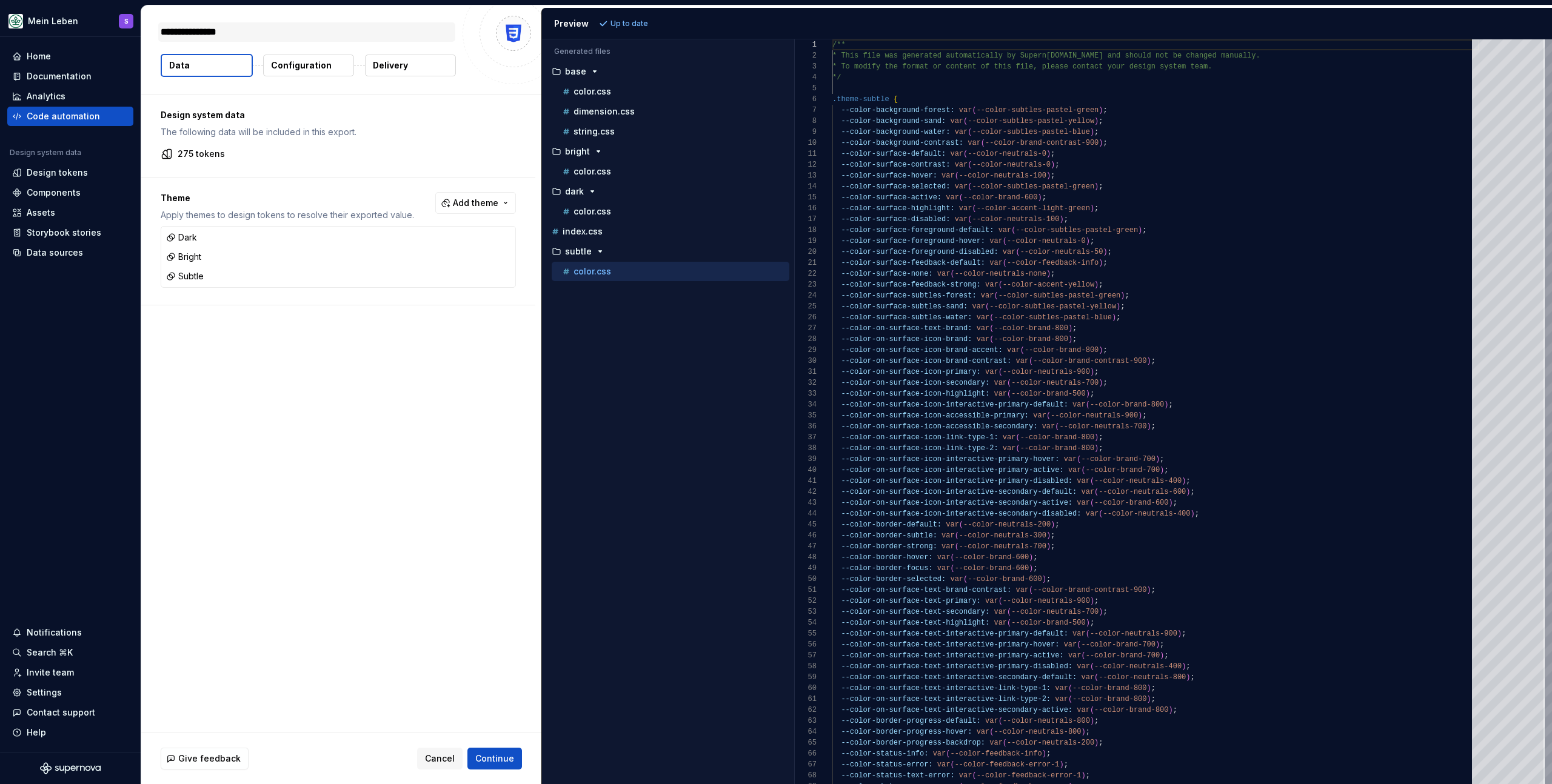
type textarea "*"
type textarea "**********"
type textarea "*"
type textarea "**********"
type textarea "*"
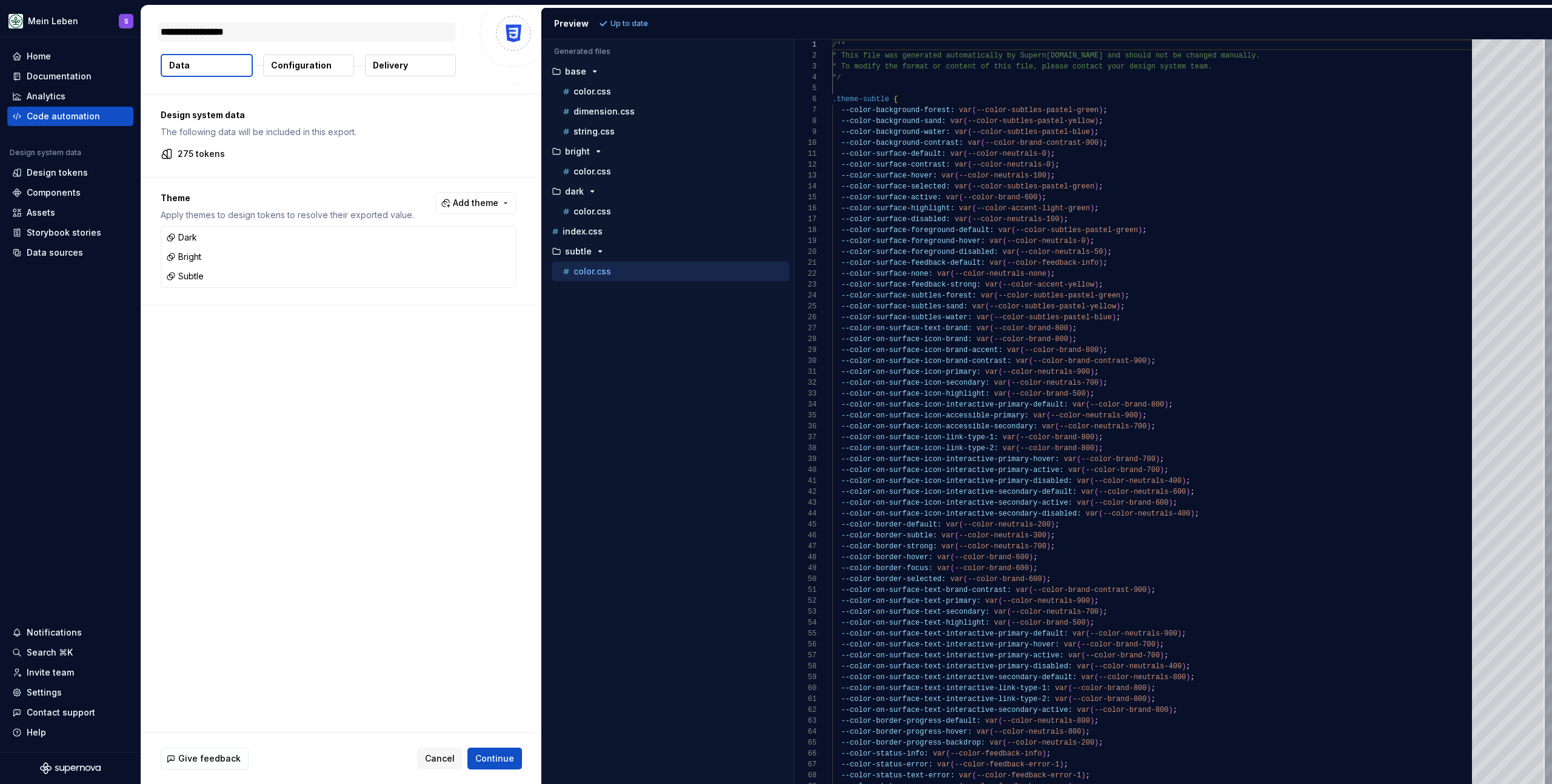
type textarea "**********"
type textarea "*"
type textarea "**********"
click at [498, 753] on button "Continue" at bounding box center [495, 759] width 55 height 22
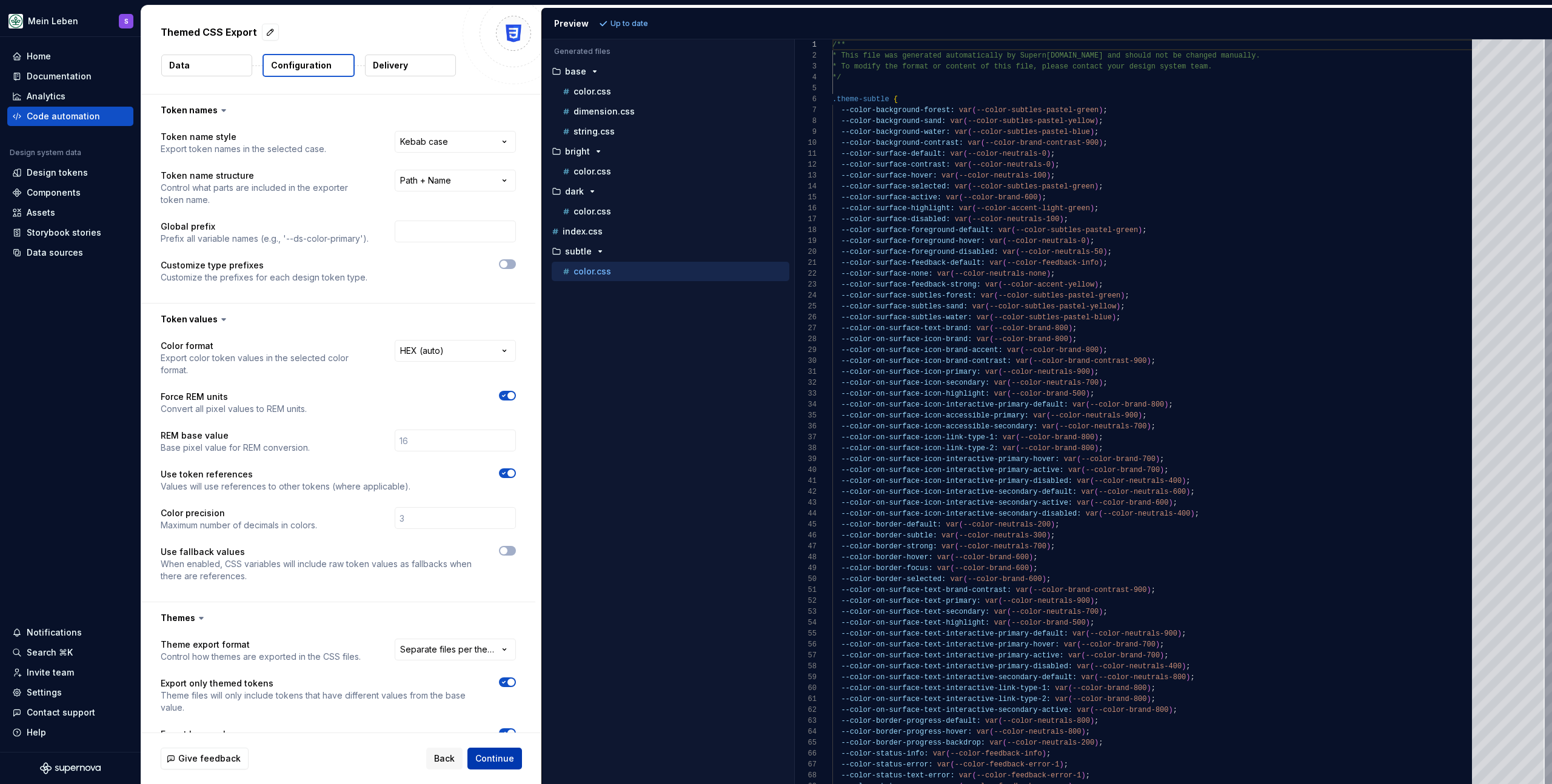
click at [498, 757] on span "Continue" at bounding box center [495, 759] width 39 height 12
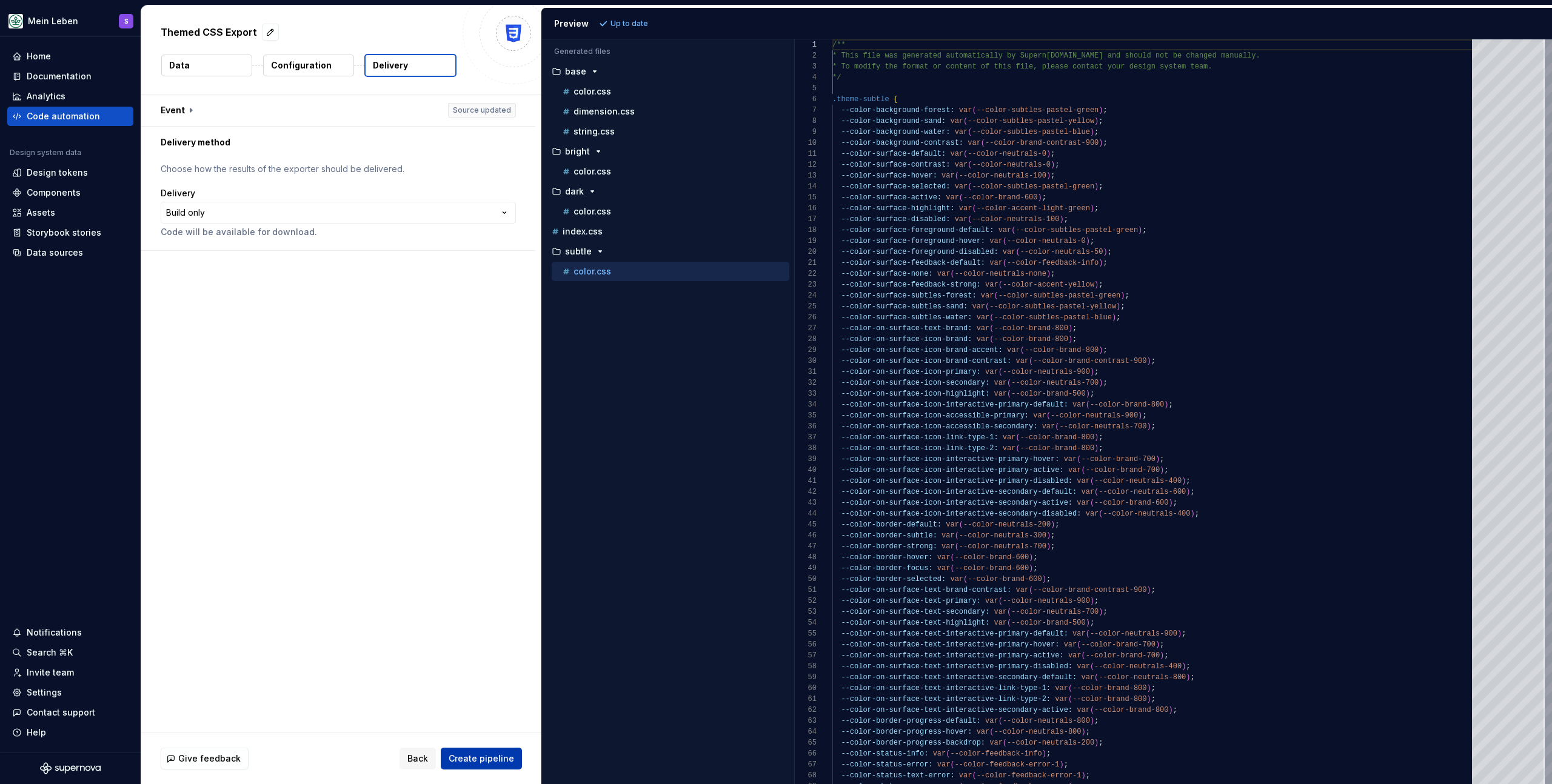
click at [492, 763] on span "Create pipeline" at bounding box center [482, 759] width 65 height 12
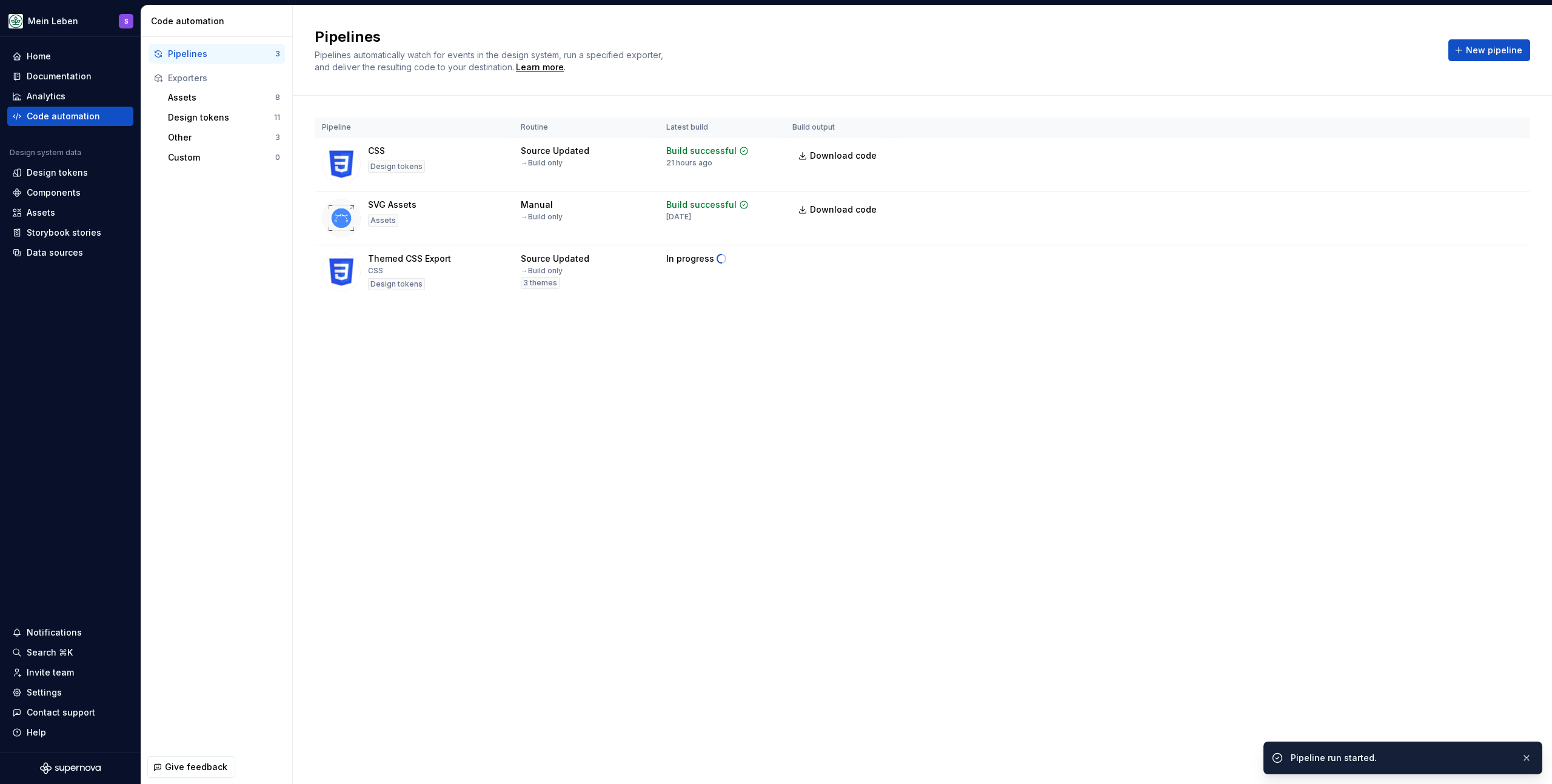
drag, startPoint x: 684, startPoint y: 532, endPoint x: 689, endPoint y: 538, distance: 7.8
click at [684, 532] on div "Pipelines Pipelines automatically watch for events in the design system, run a …" at bounding box center [922, 395] width 1259 height 779
click at [626, 353] on div "Pipelines Pipelines automatically watch for events in the design system, run a …" at bounding box center [922, 395] width 1259 height 779
click at [581, 333] on div "Pipeline Routine Latest build Build output CSS Design tokens Source Updated → B…" at bounding box center [923, 220] width 1216 height 249
click at [628, 357] on div "Pipelines Pipelines automatically watch for events in the design system, run a …" at bounding box center [922, 395] width 1259 height 779
